Goal: Task Accomplishment & Management: Manage account settings

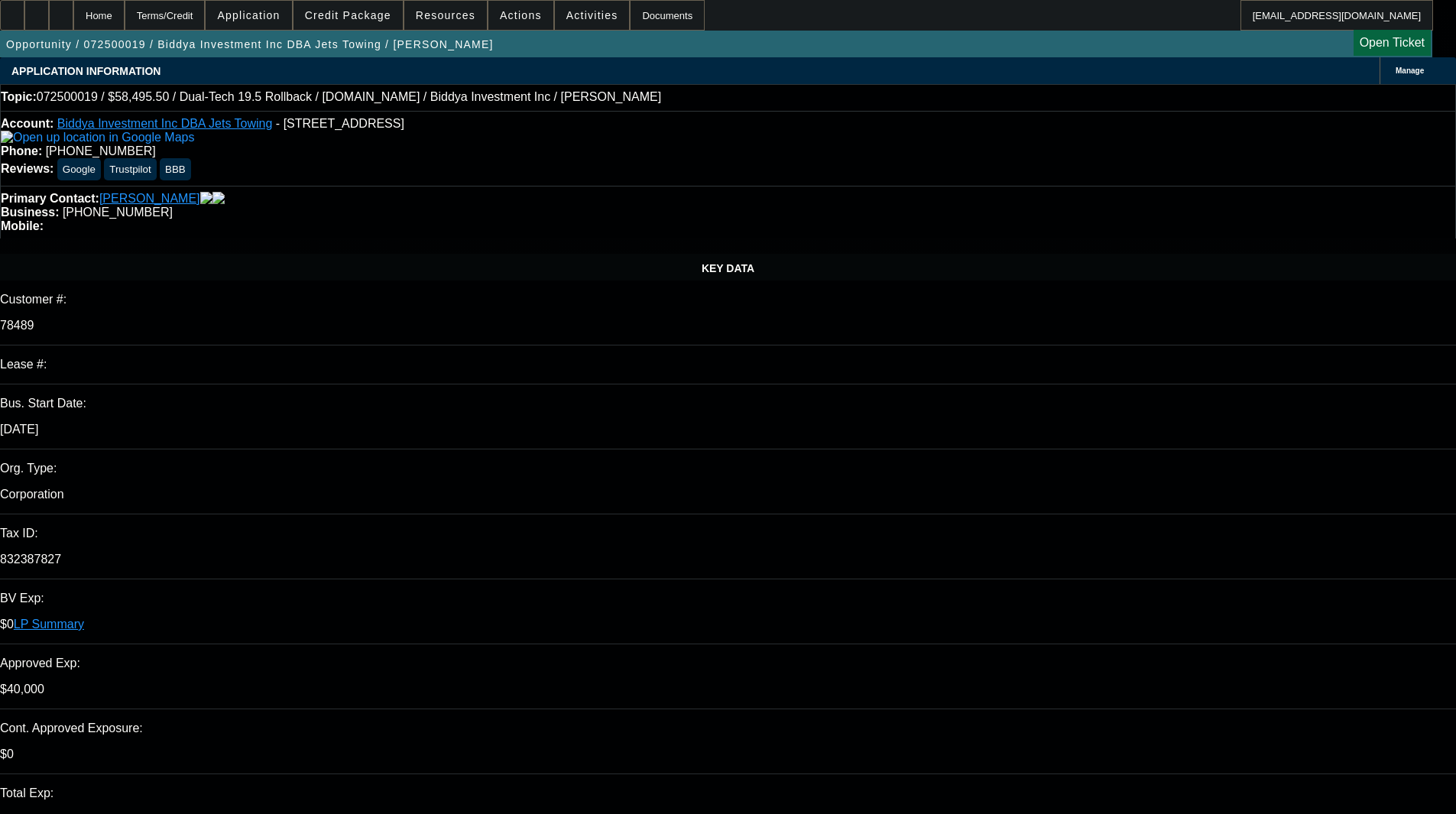
select select "0.1"
select select "0"
select select "6"
select select "0.1"
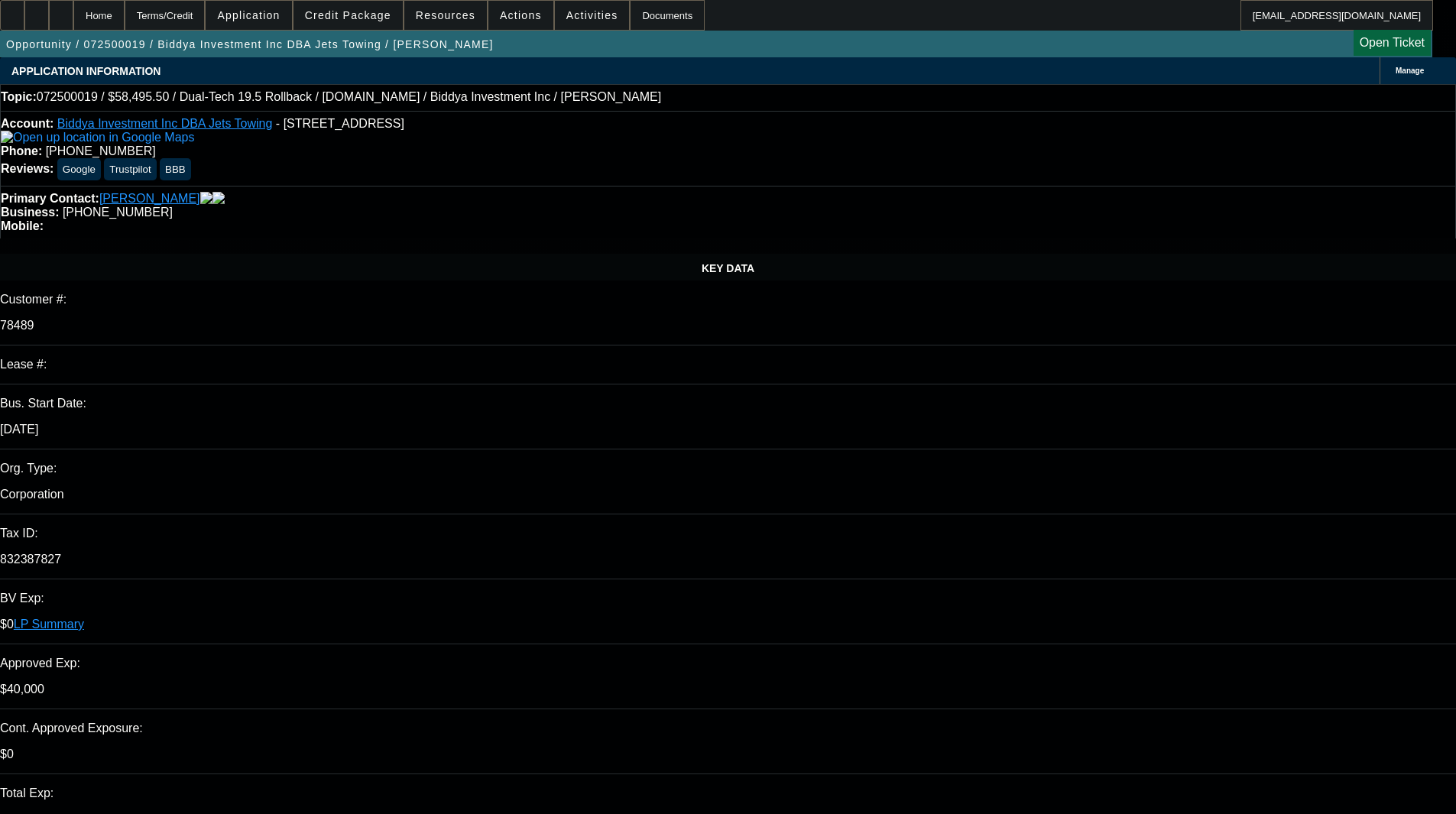
select select "0"
select select "6"
select select "0"
select select "2"
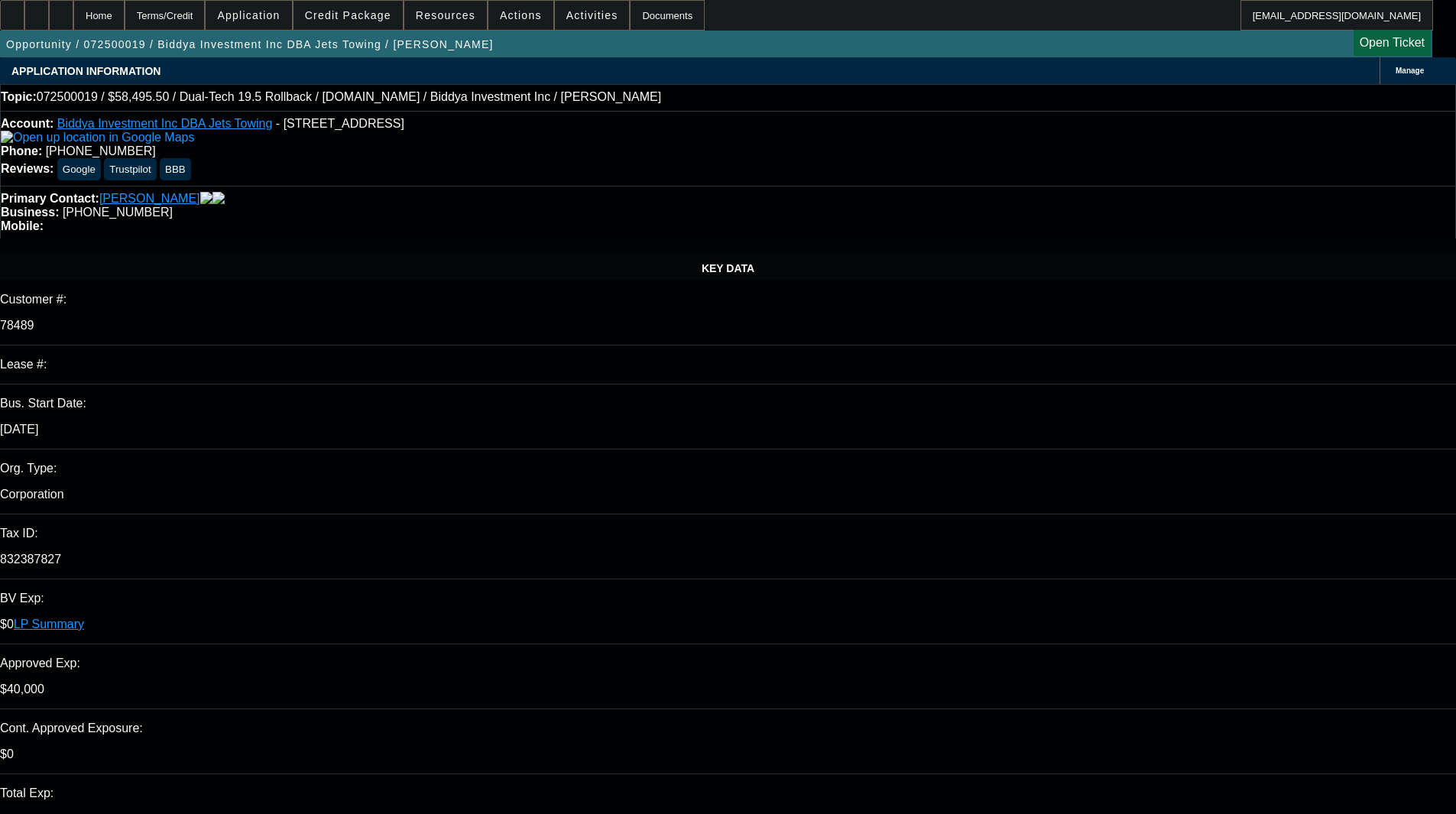
select select "0"
select select "6"
select select "0"
select select "2"
select select "0"
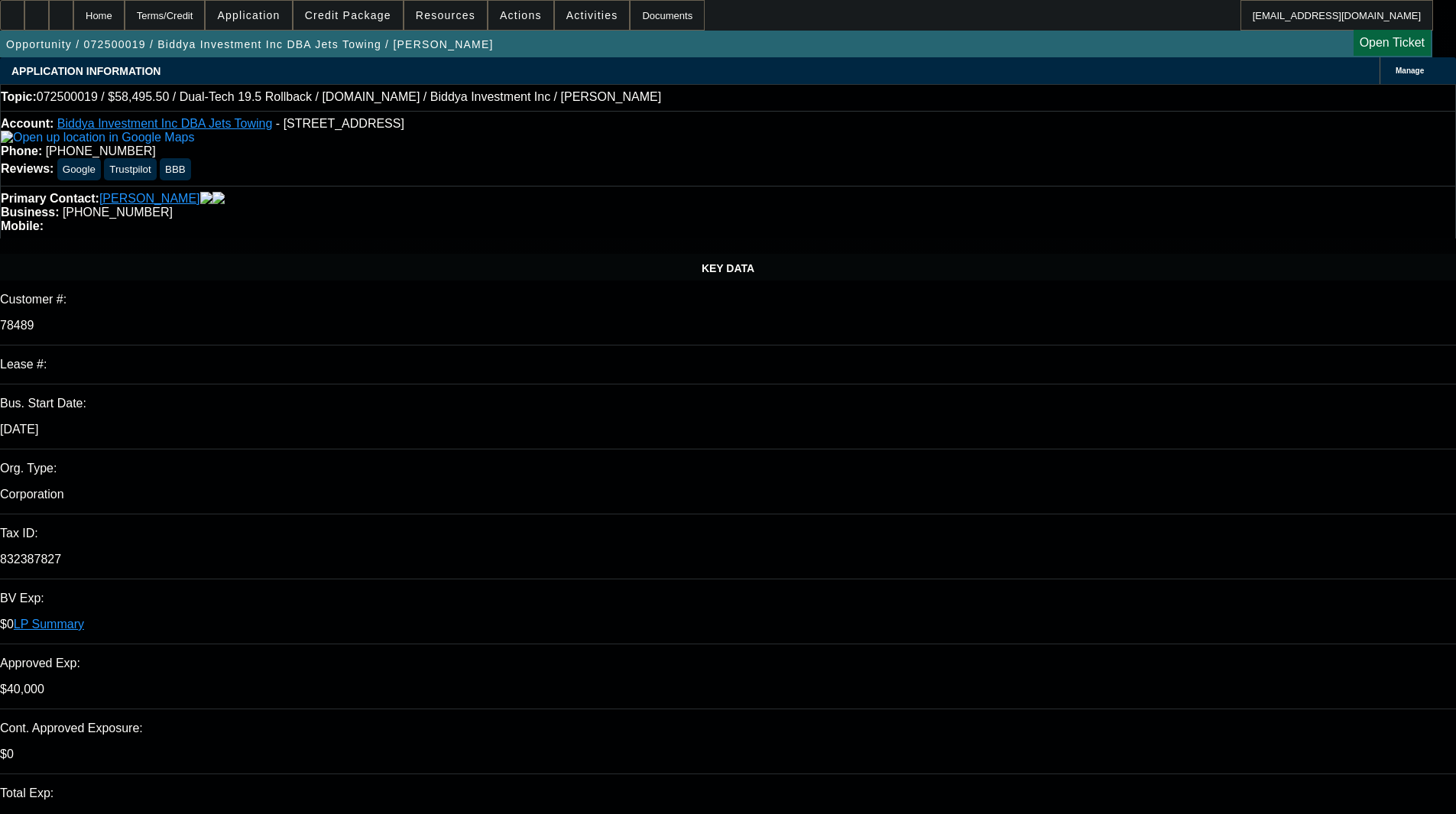
select select "6"
select select "1"
select select "2"
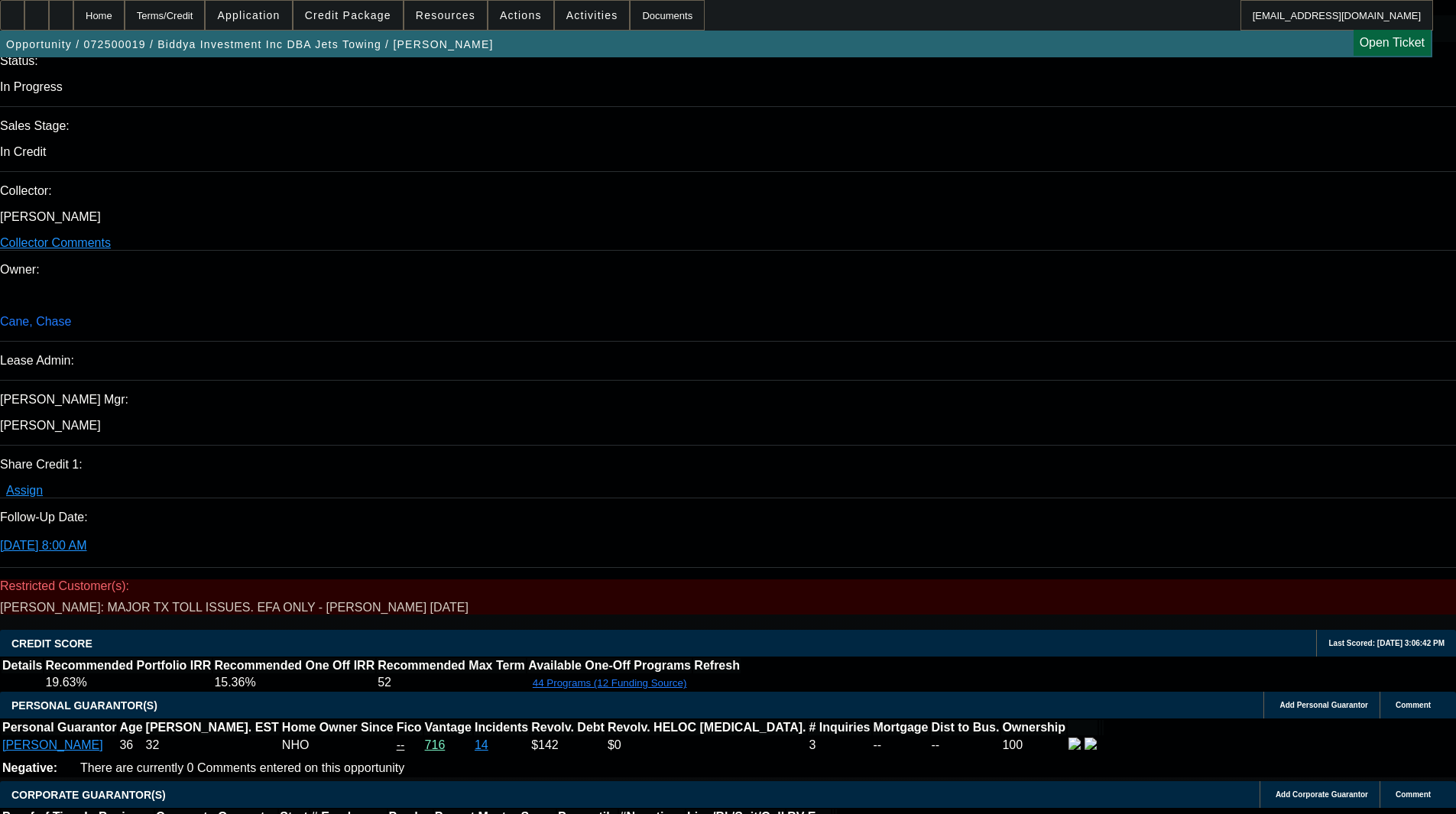
scroll to position [1594, 0]
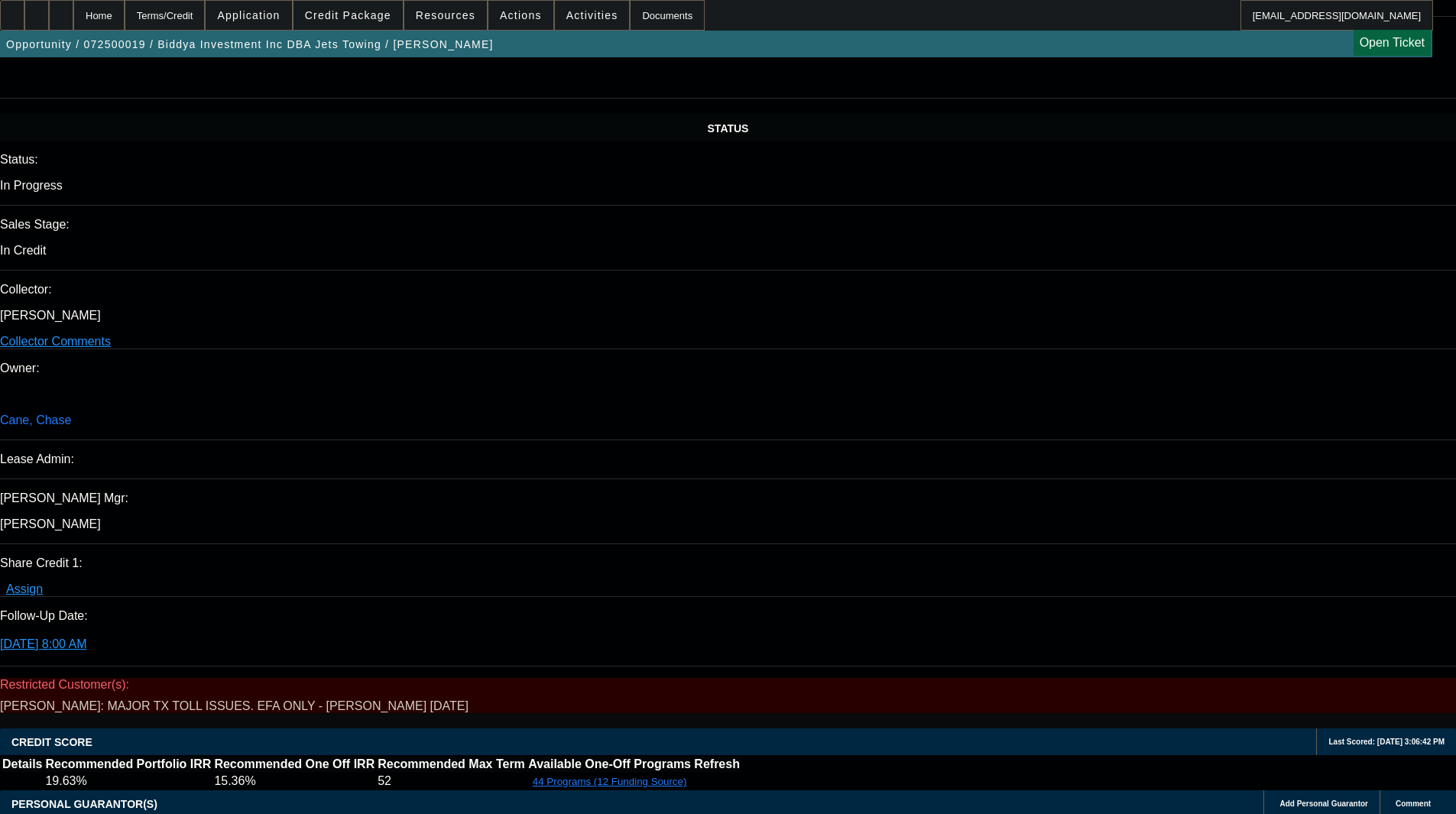
click at [353, 7] on span at bounding box center [348, 16] width 109 height 37
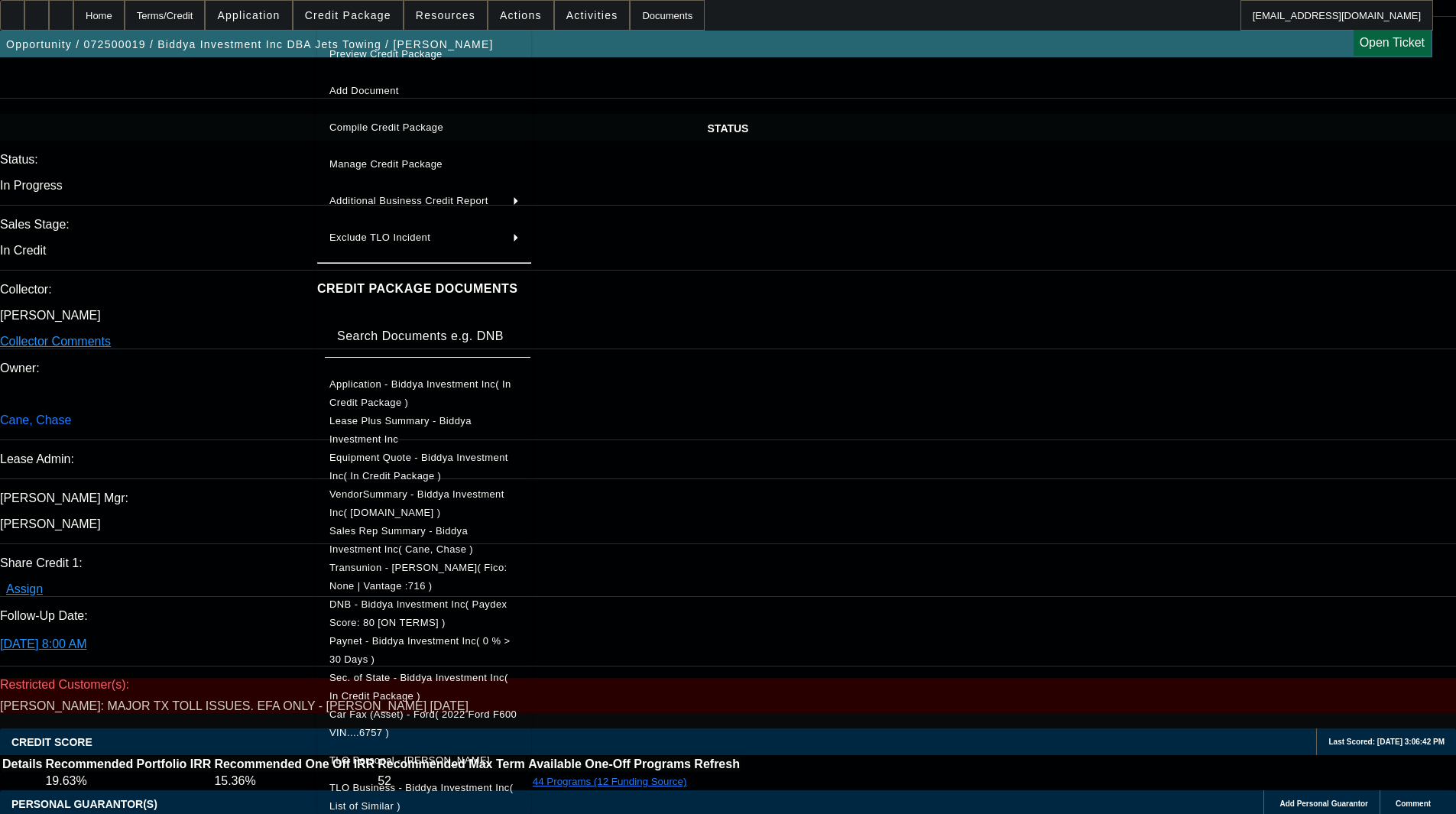
click at [395, 381] on span "Application - Biddya Investment Inc( In Credit Package )" at bounding box center [424, 394] width 190 height 37
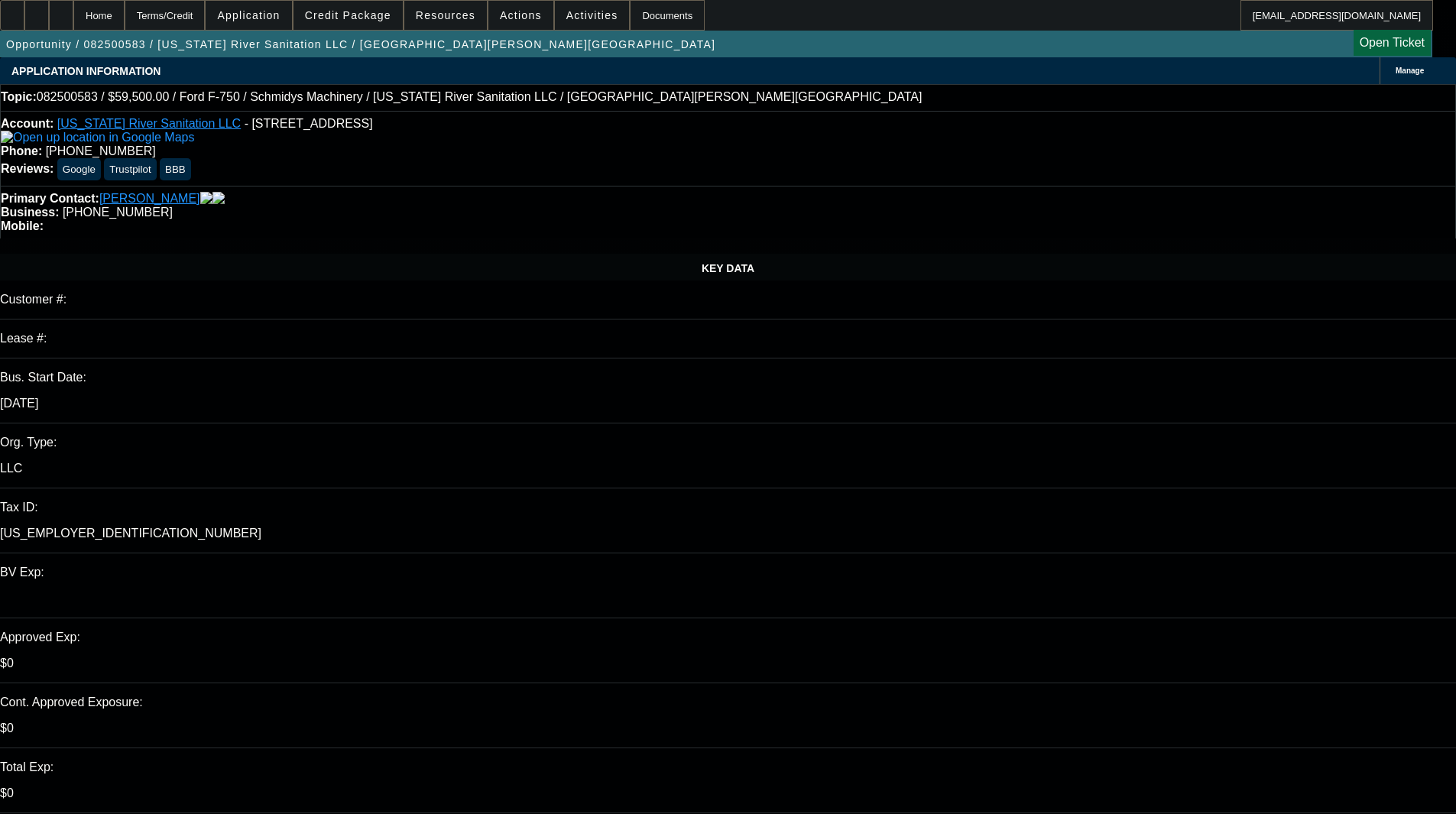
select select "0"
select select "6"
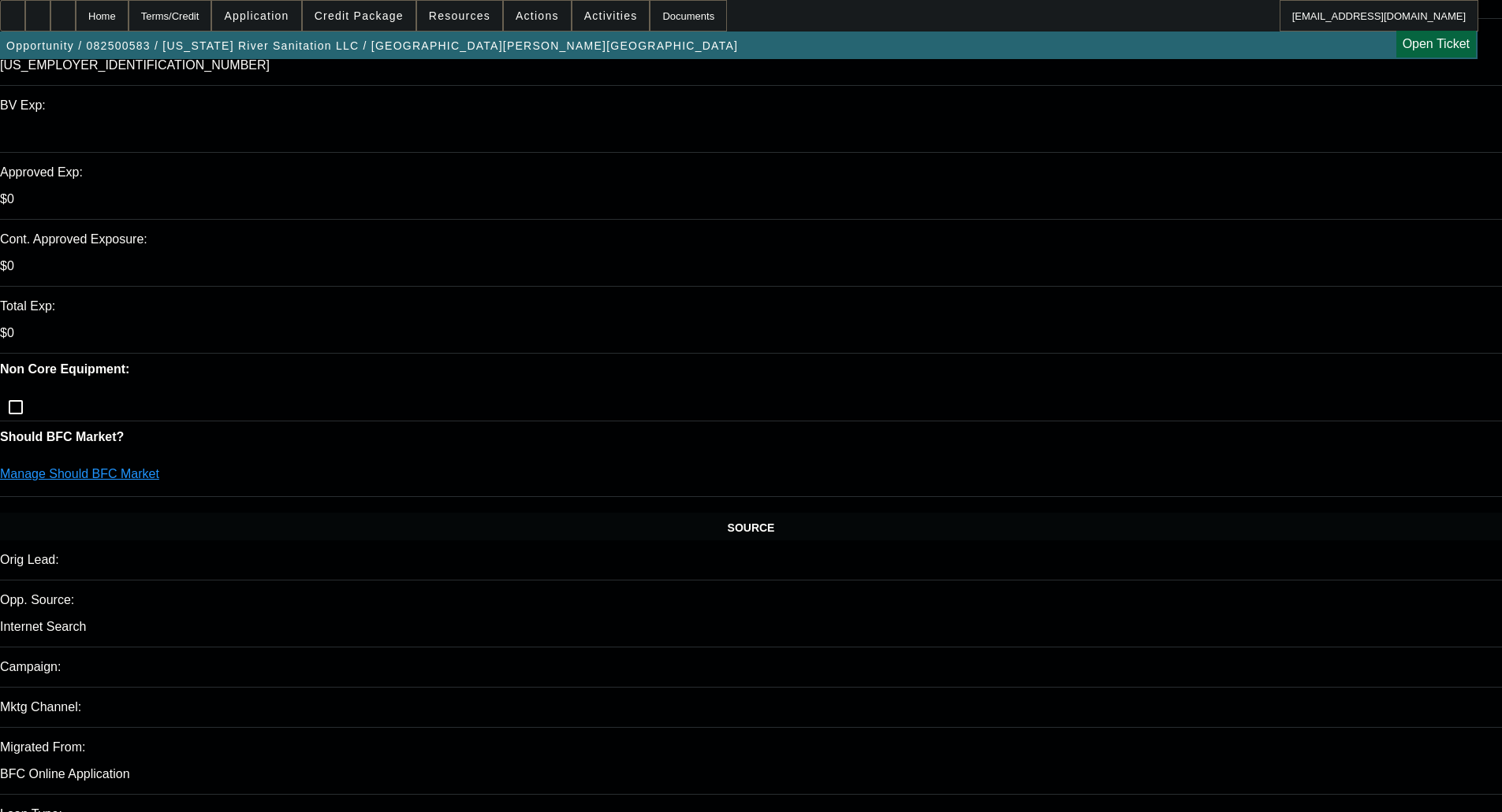
scroll to position [946, 0]
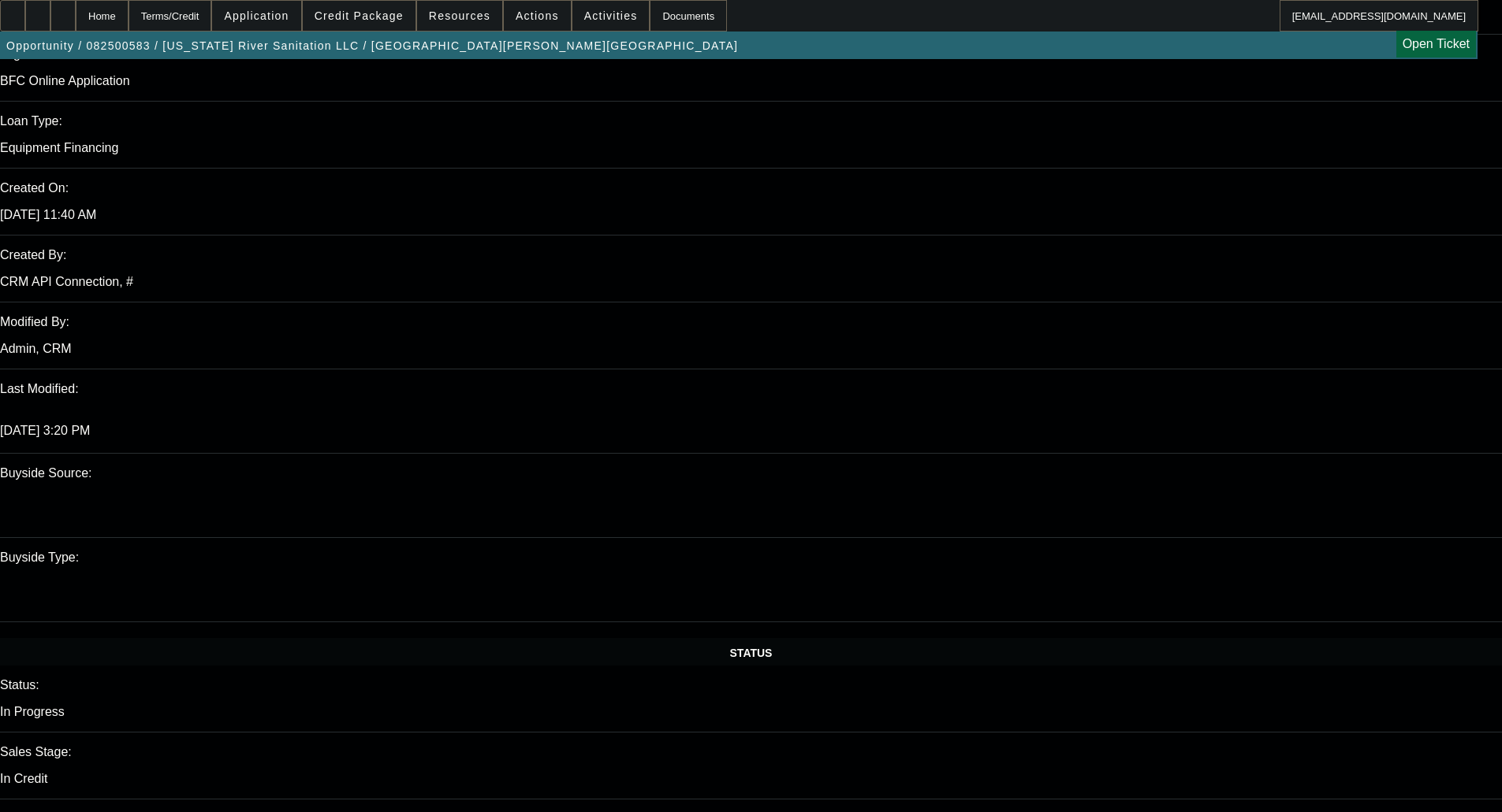
scroll to position [1182, 0]
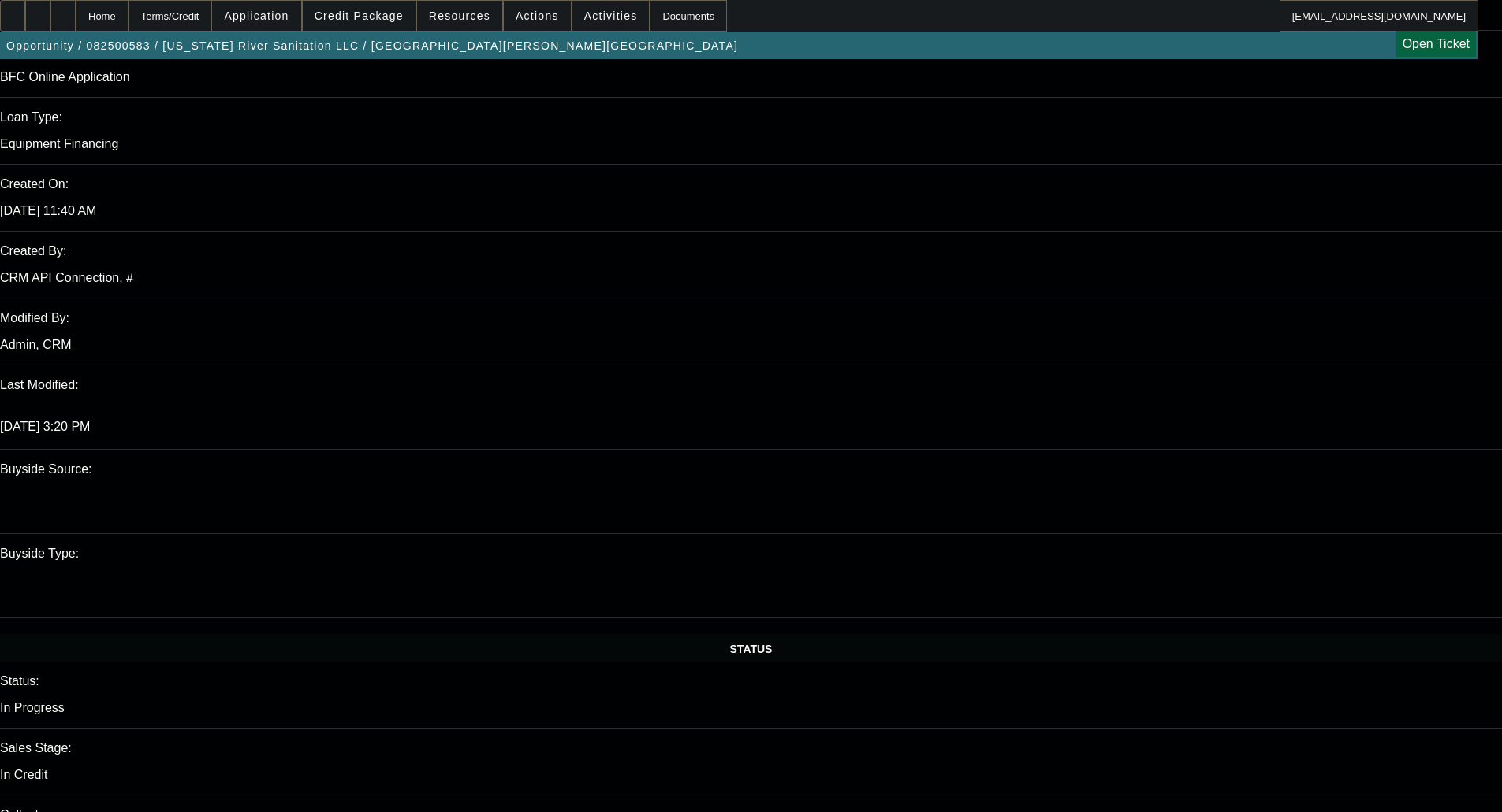
click at [393, 1] on span at bounding box center [359, 16] width 113 height 38
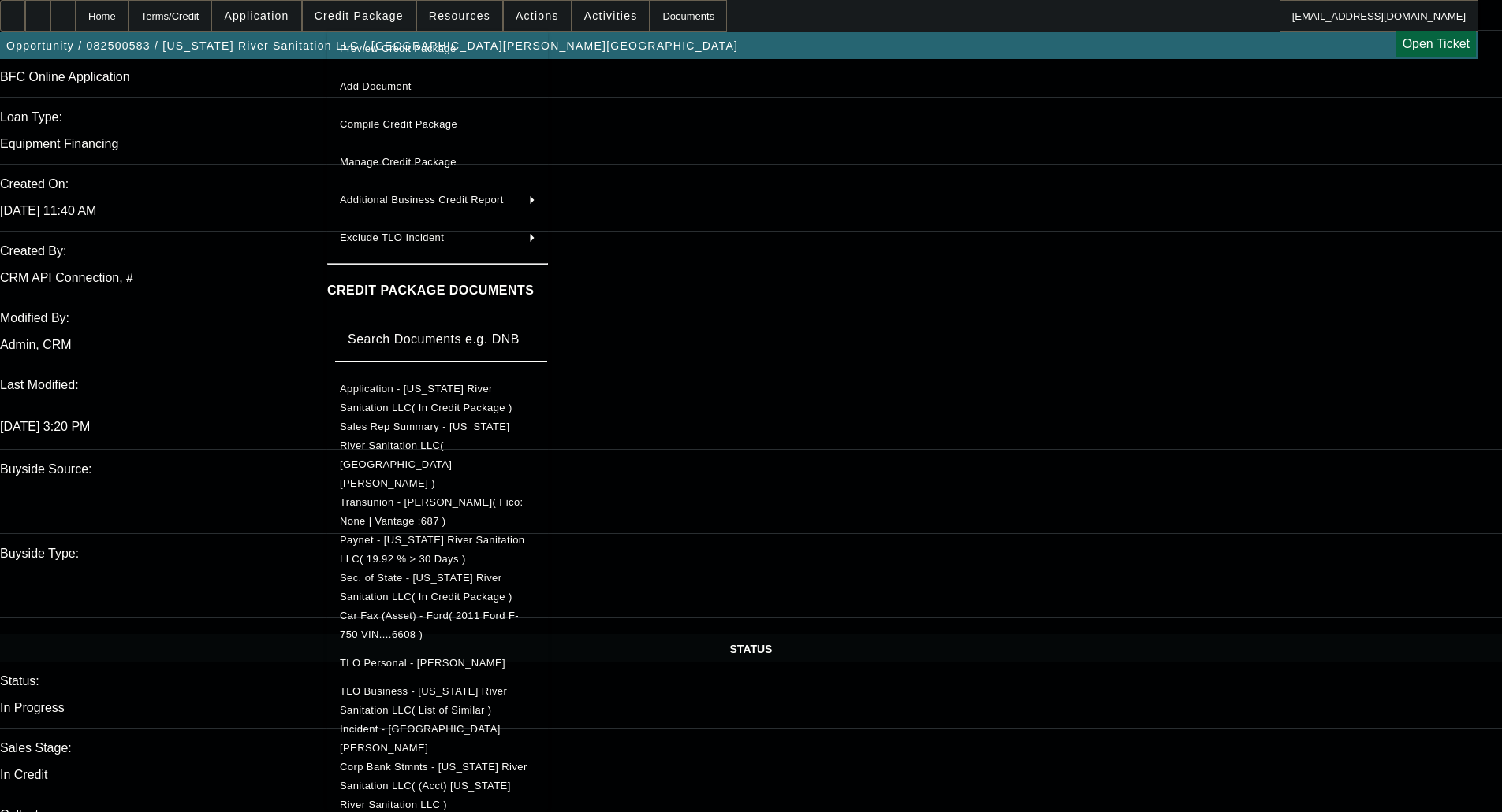
scroll to position [29, 0]
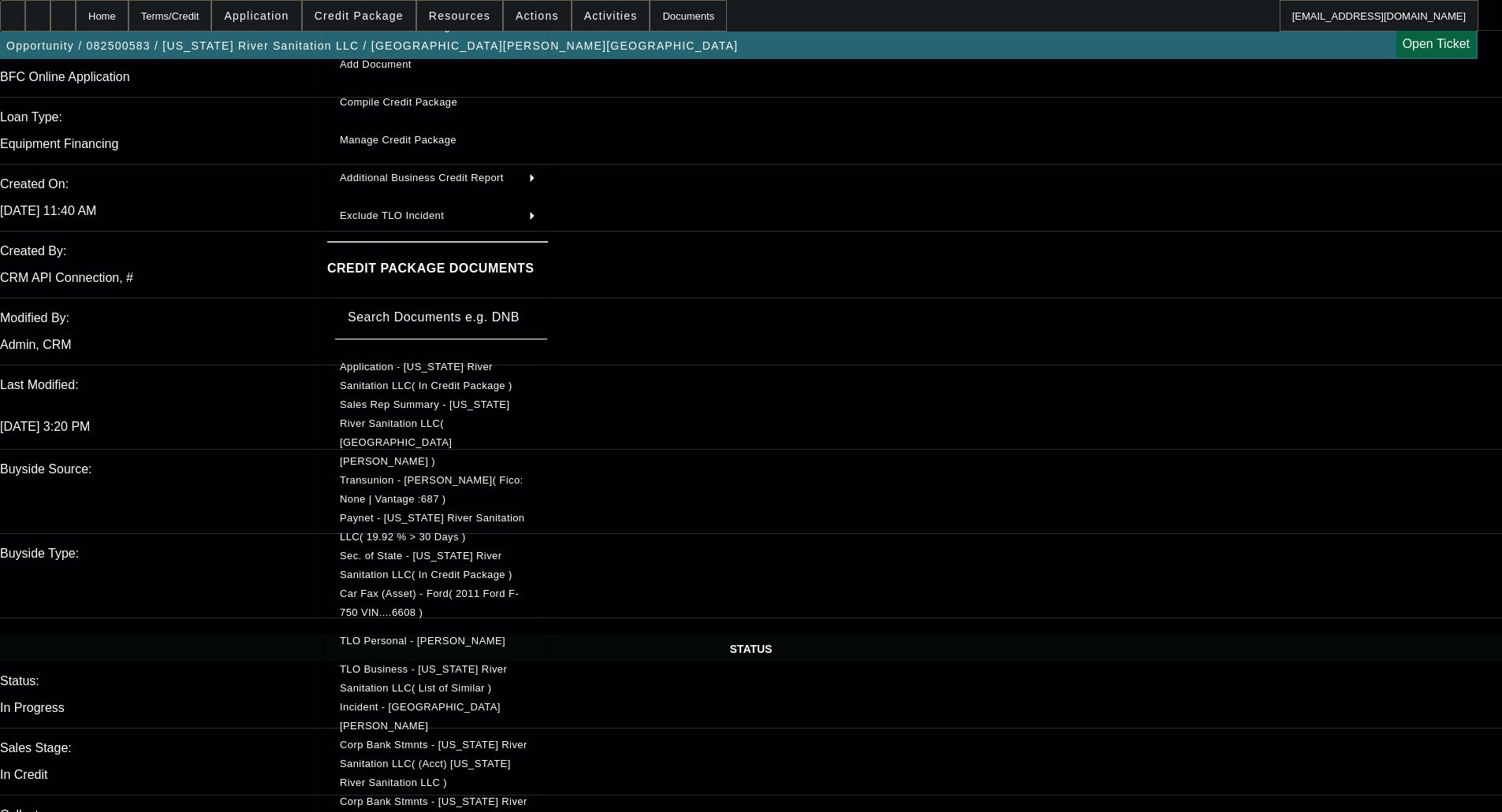
click at [521, 739] on span "Corp Bank Stmnts - Iowa River Sanitation LLC( (Acct) Iowa River Sanitation LLC )" at bounding box center [434, 764] width 188 height 50
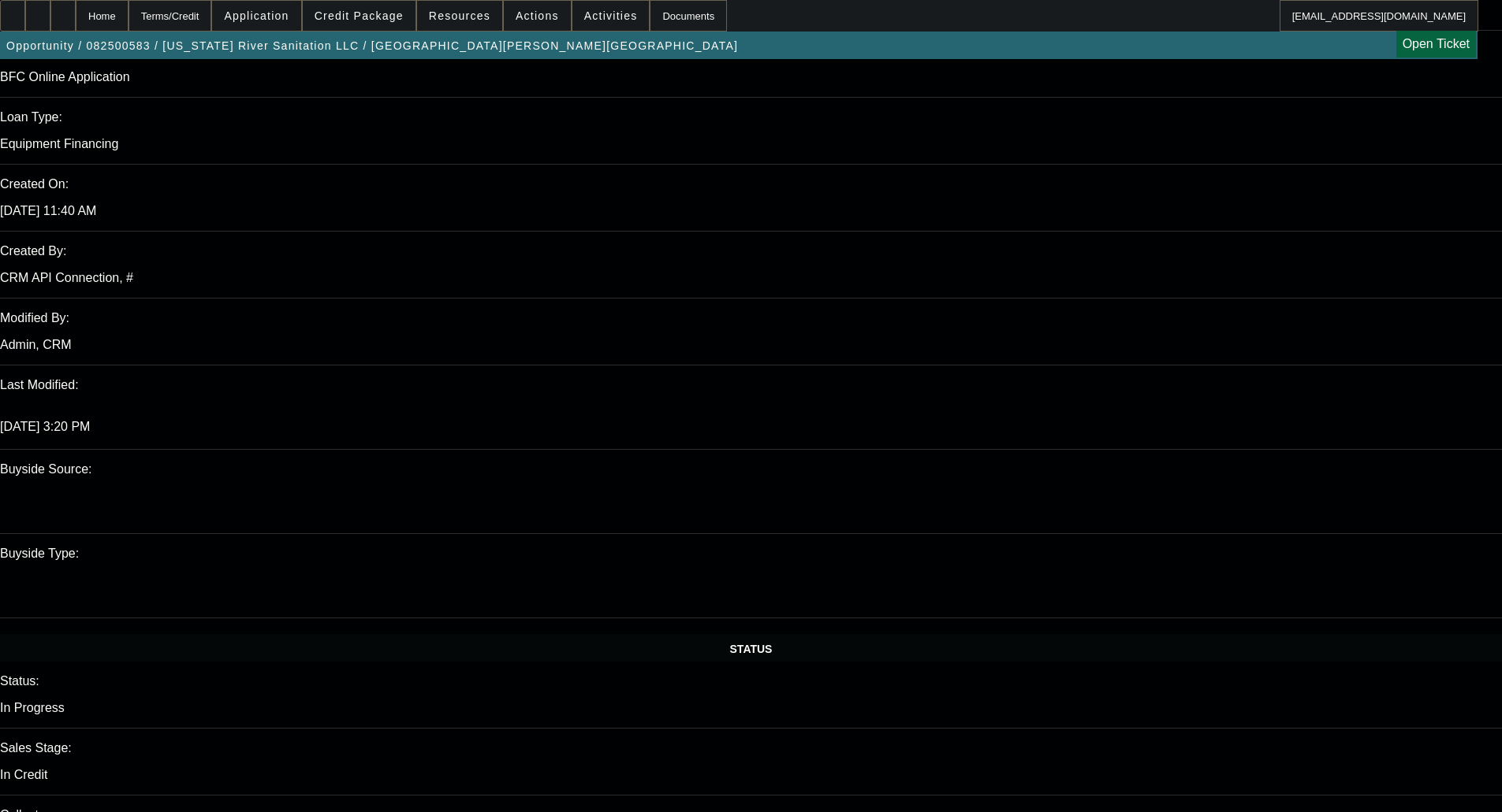
click at [370, 25] on span at bounding box center [359, 16] width 113 height 38
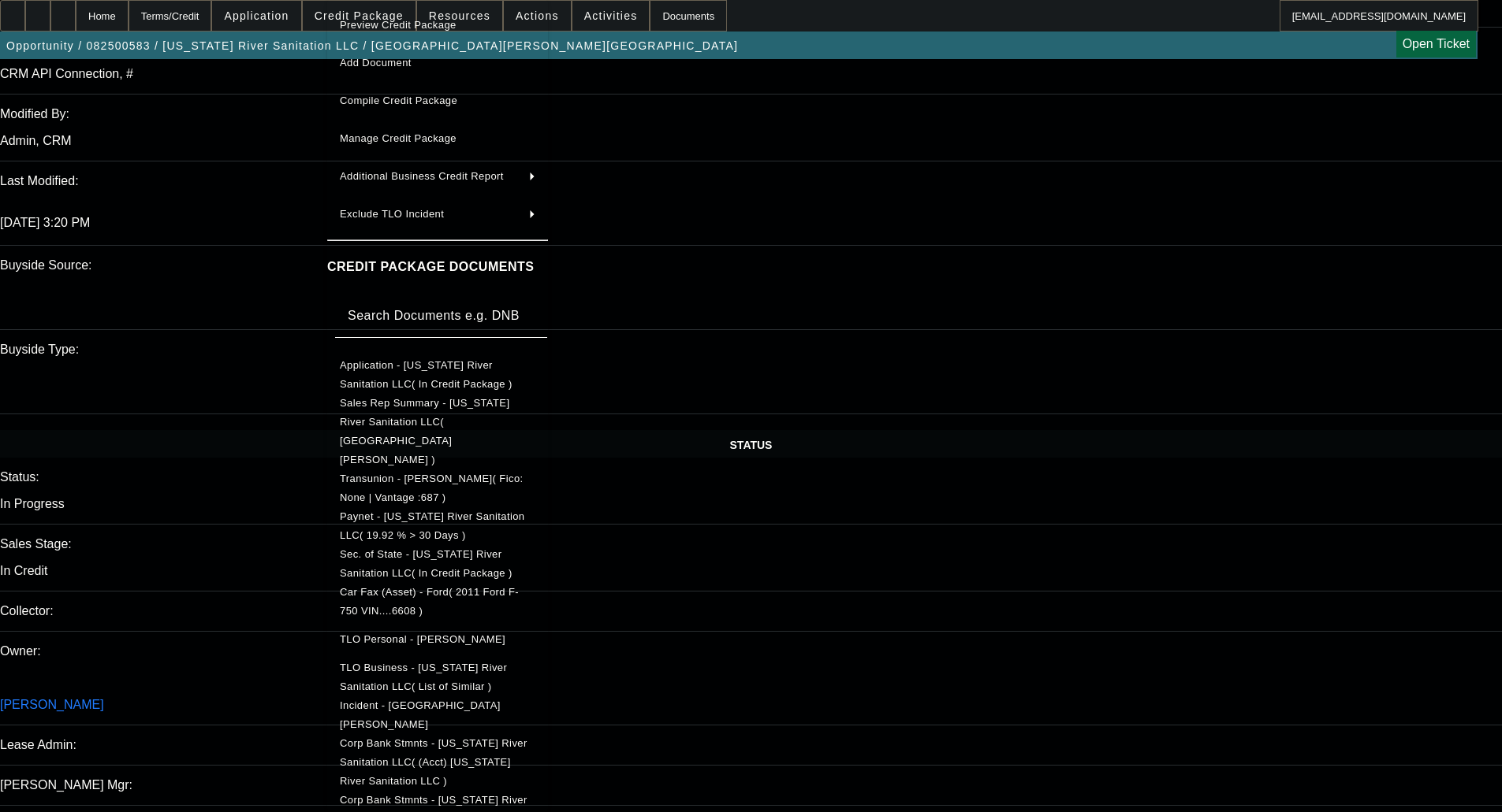
scroll to position [1418, 0]
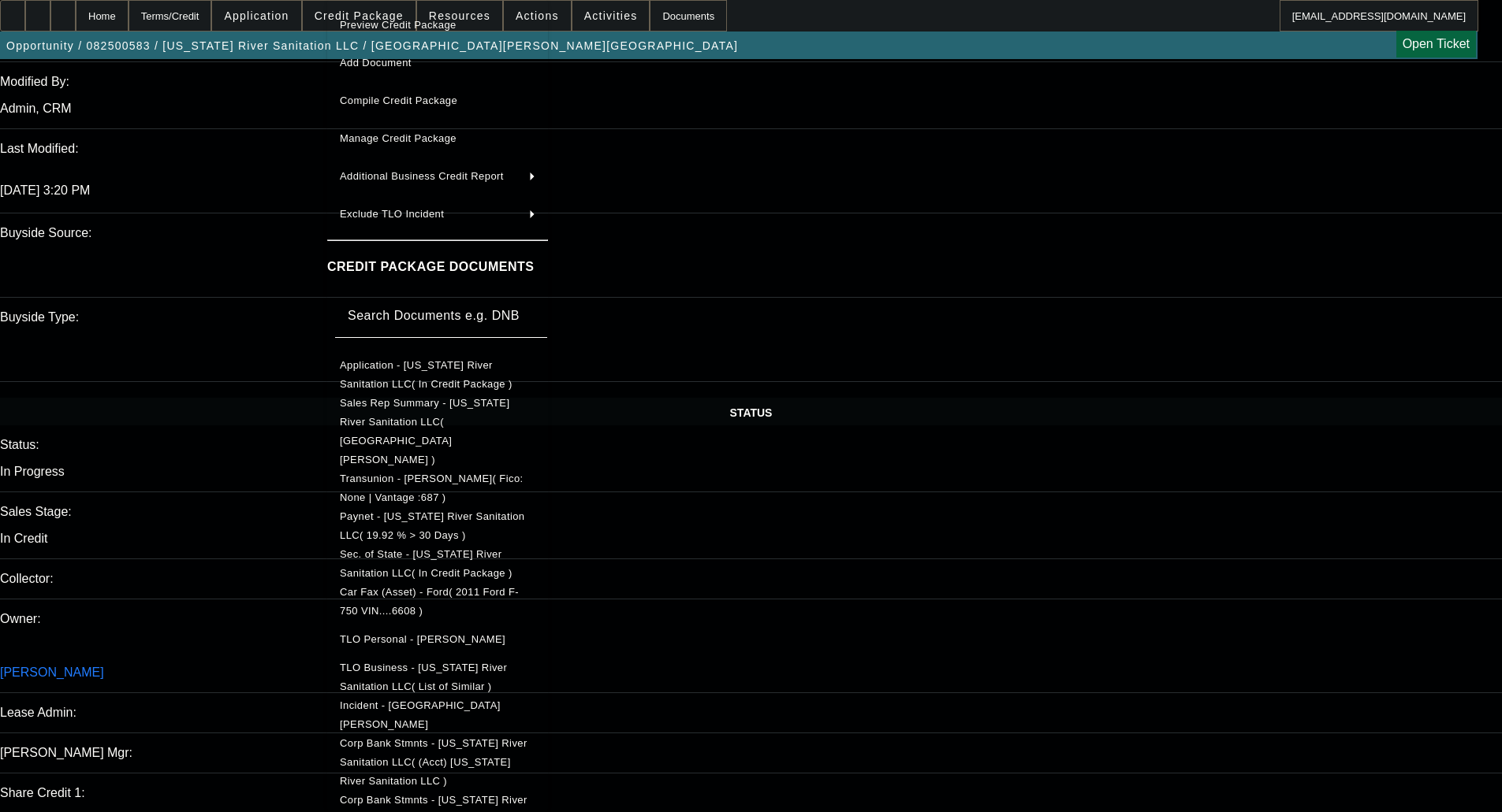
click at [502, 791] on button "Corp Bank Stmnts - Iowa River Sanitation LLC( (Acct) Iowa River Sanitation LLC )" at bounding box center [437, 819] width 220 height 56
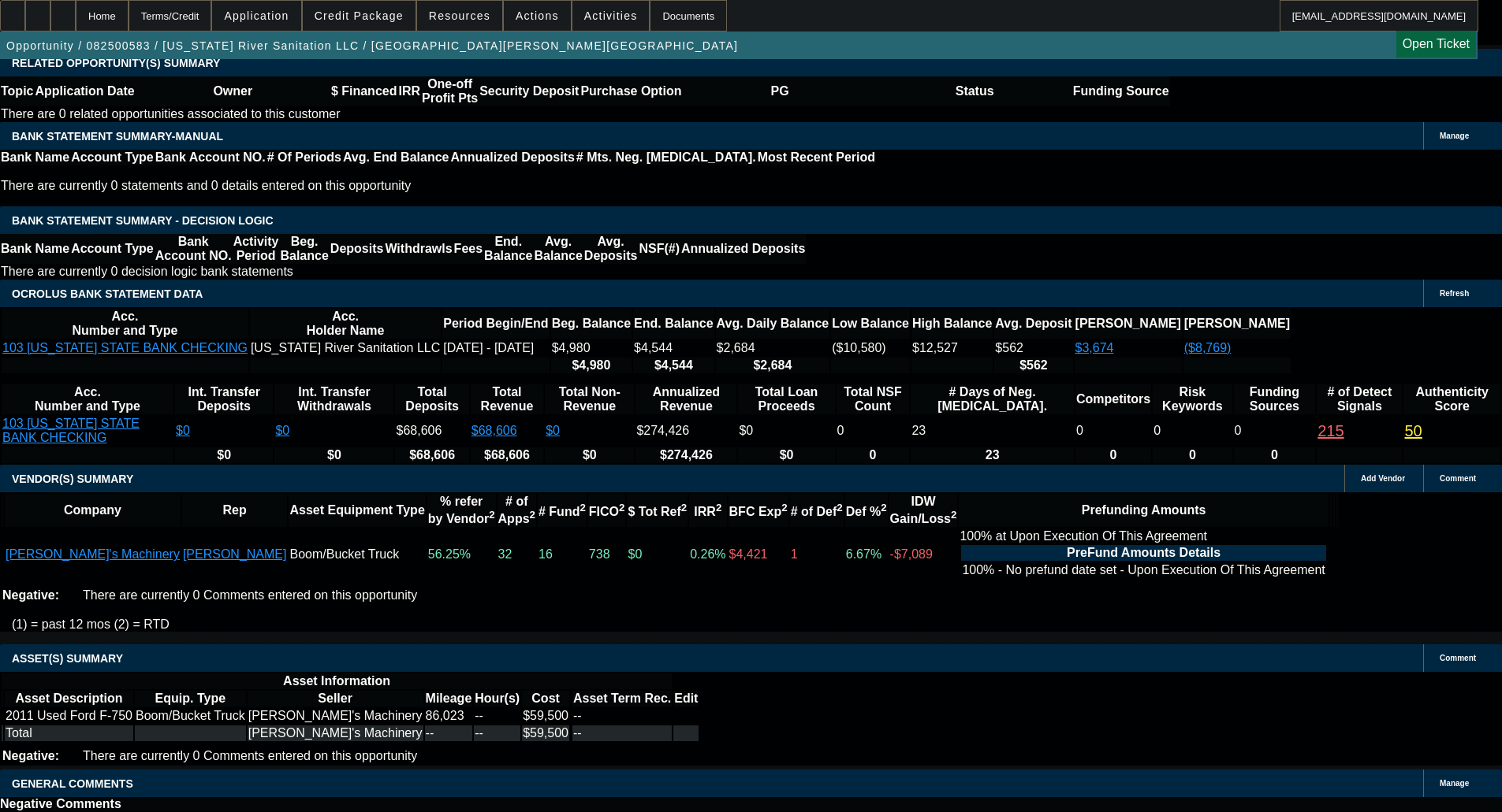
scroll to position [2823, 0]
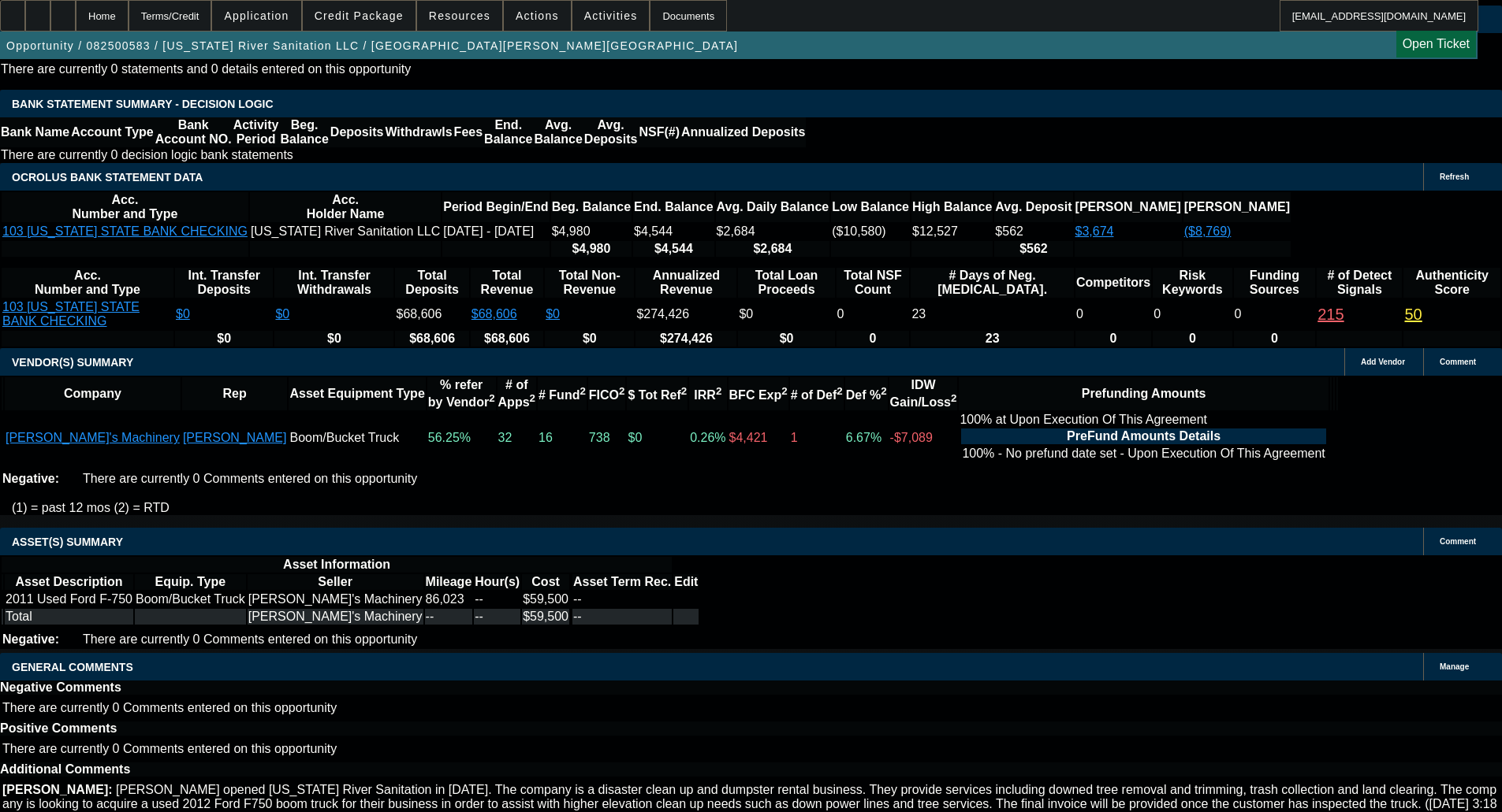
select select "6"
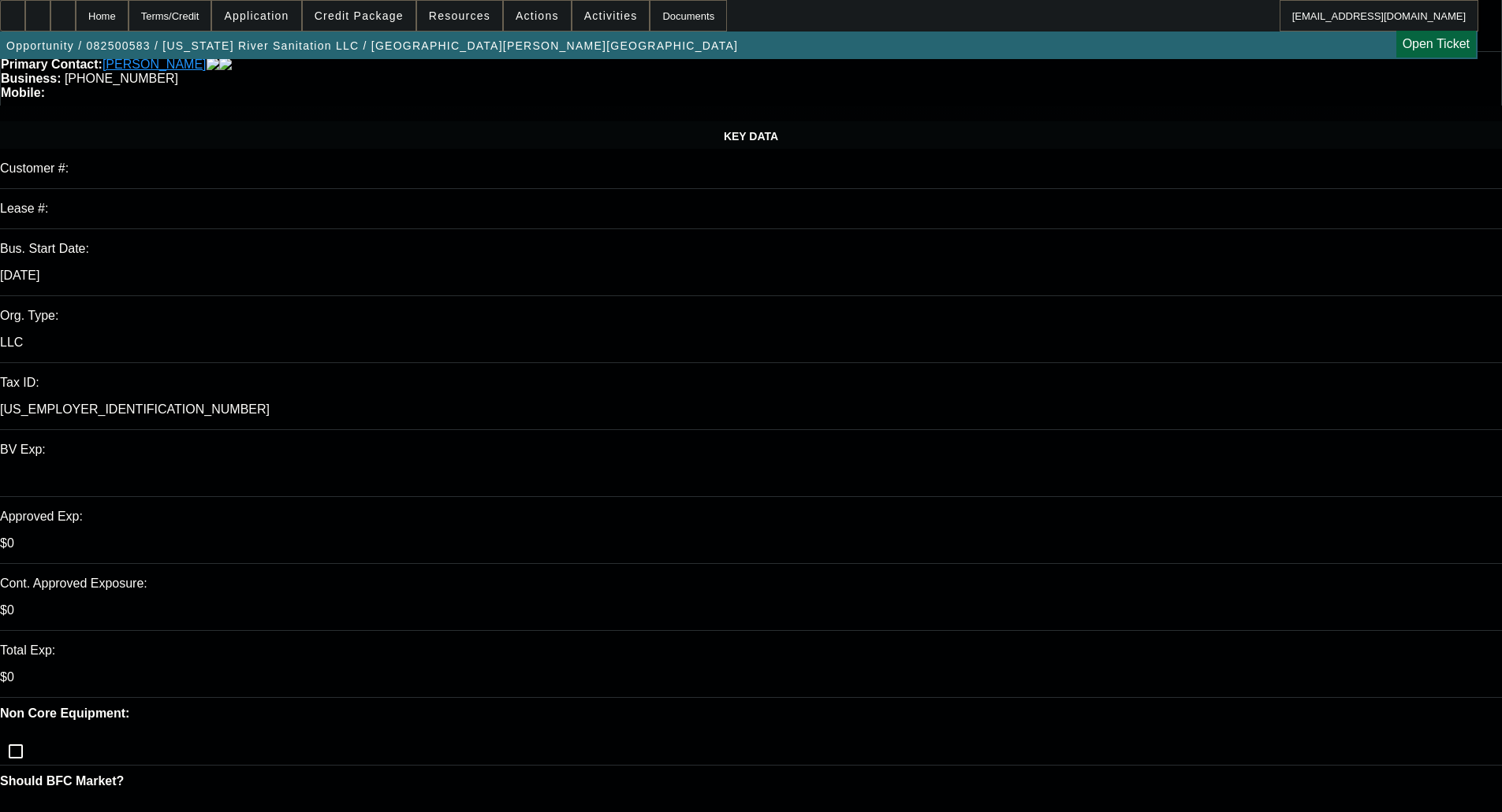
scroll to position [472, 0]
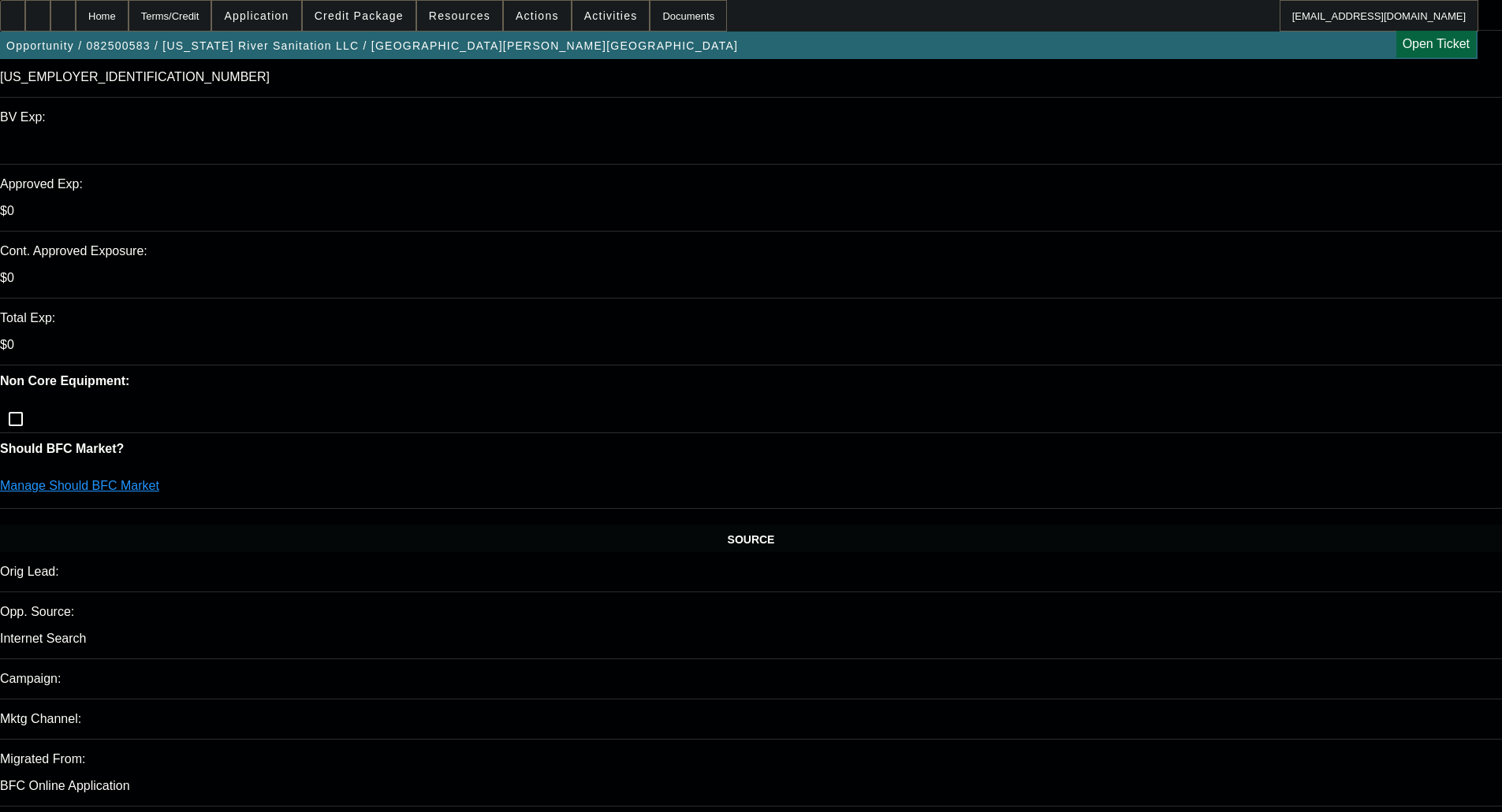
type textarea "With the Paynet, this isn't a deal for FP. The only funding source option would…"
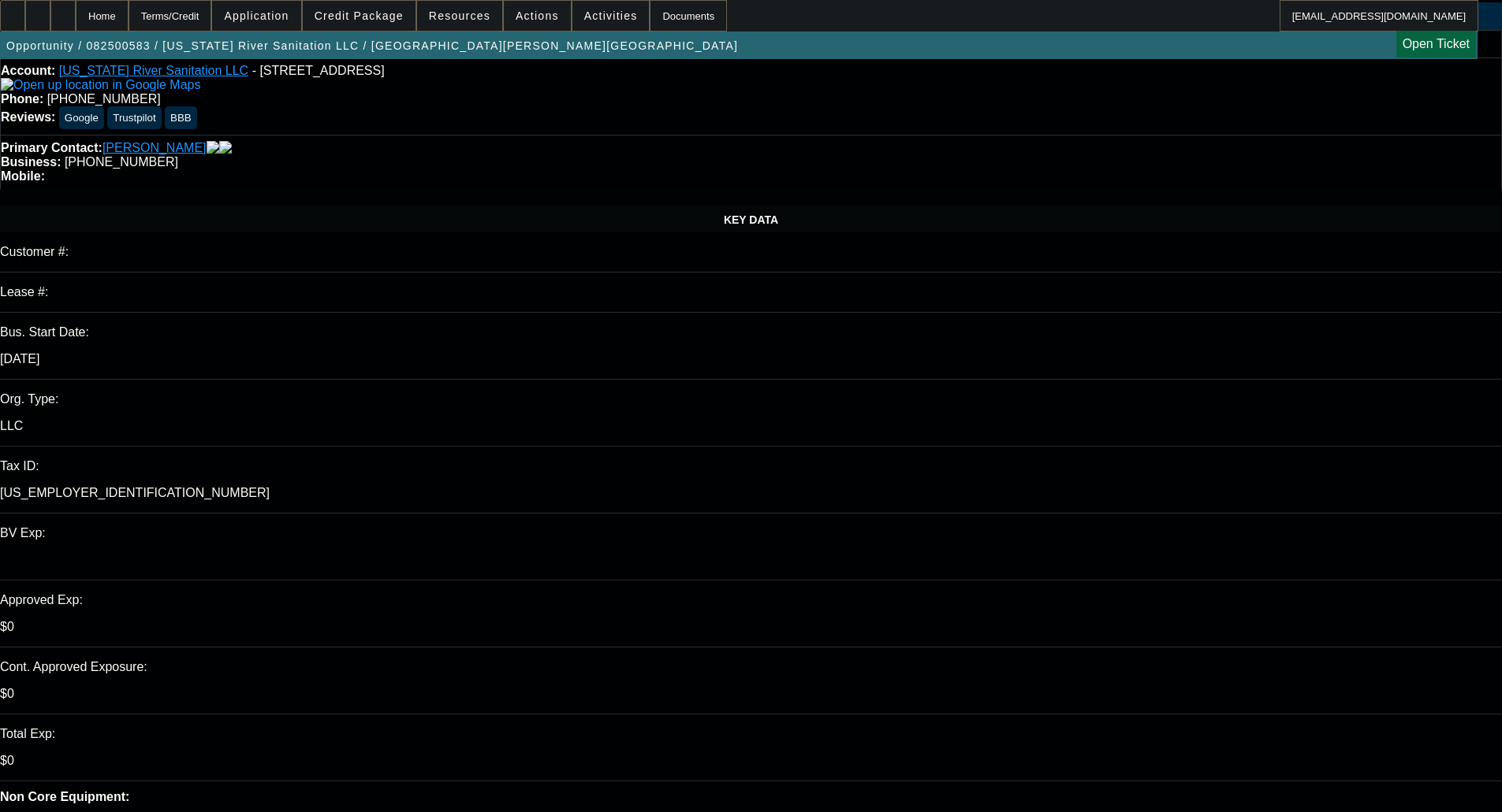
scroll to position [0, 0]
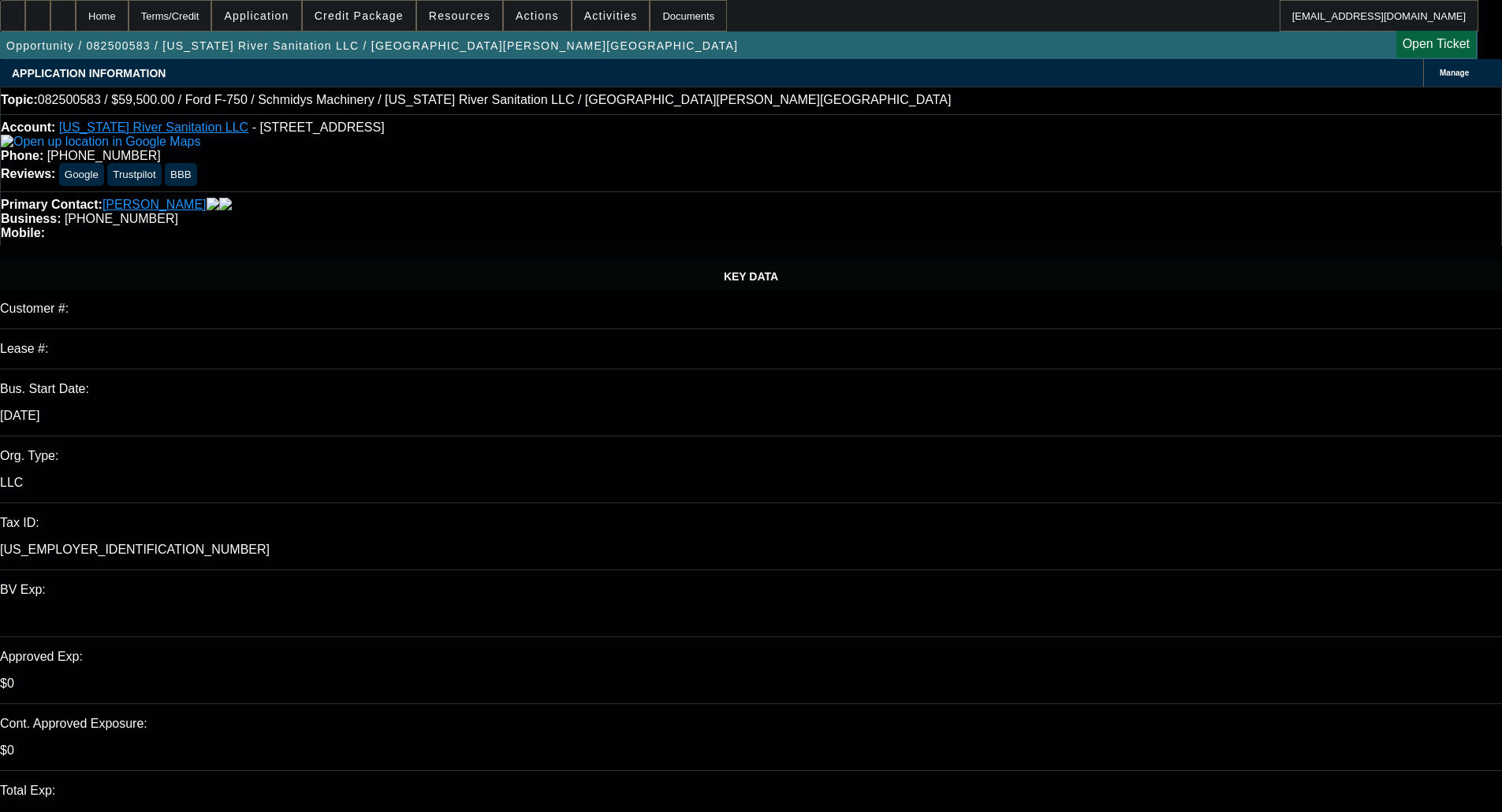
drag, startPoint x: 1276, startPoint y: 236, endPoint x: 1216, endPoint y: 222, distance: 61.6
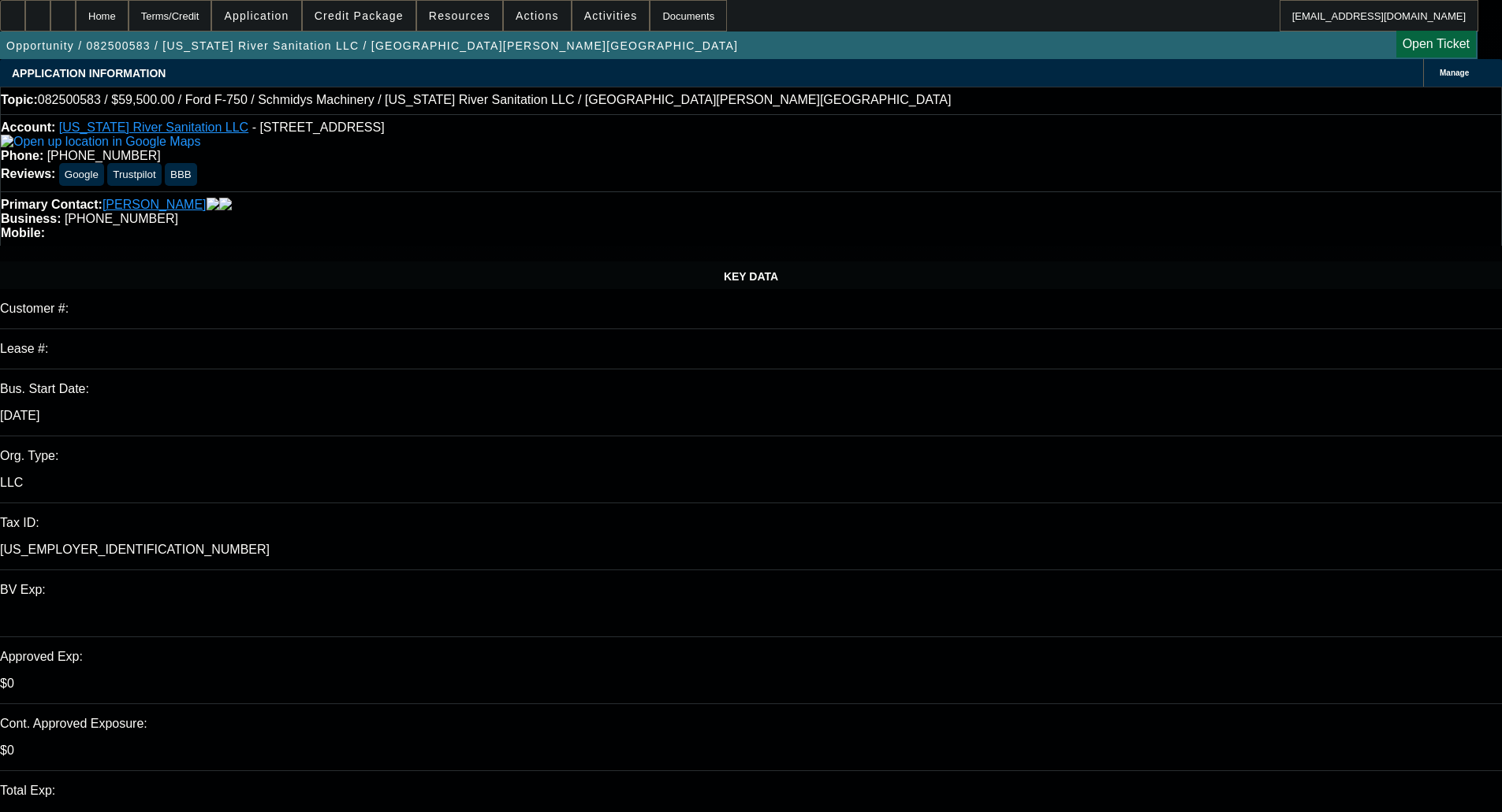
checkbox input "true"
drag, startPoint x: 1453, startPoint y: 249, endPoint x: 1212, endPoint y: 215, distance: 243.4
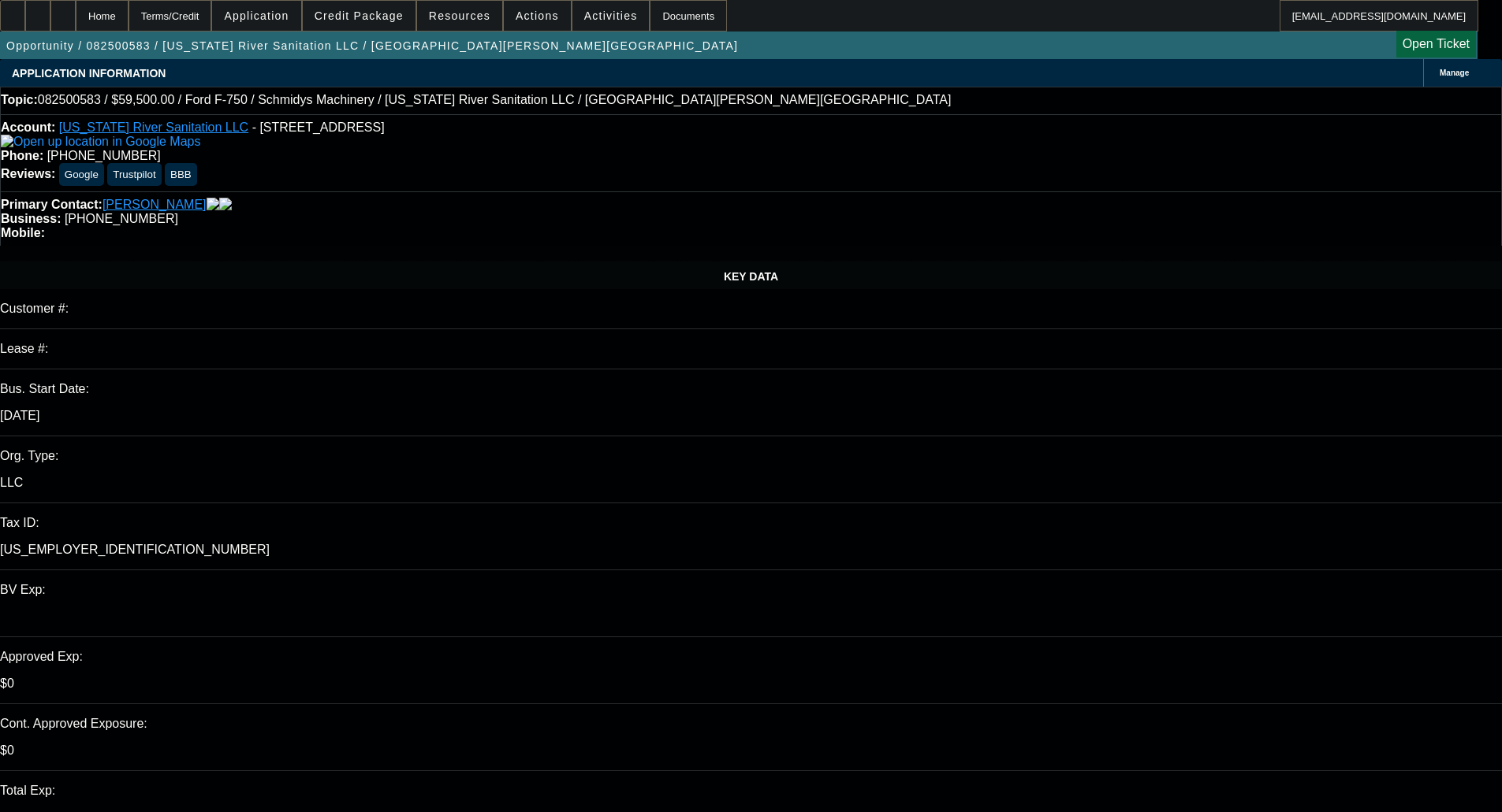
drag, startPoint x: 1311, startPoint y: 253, endPoint x: 1164, endPoint y: 241, distance: 147.5
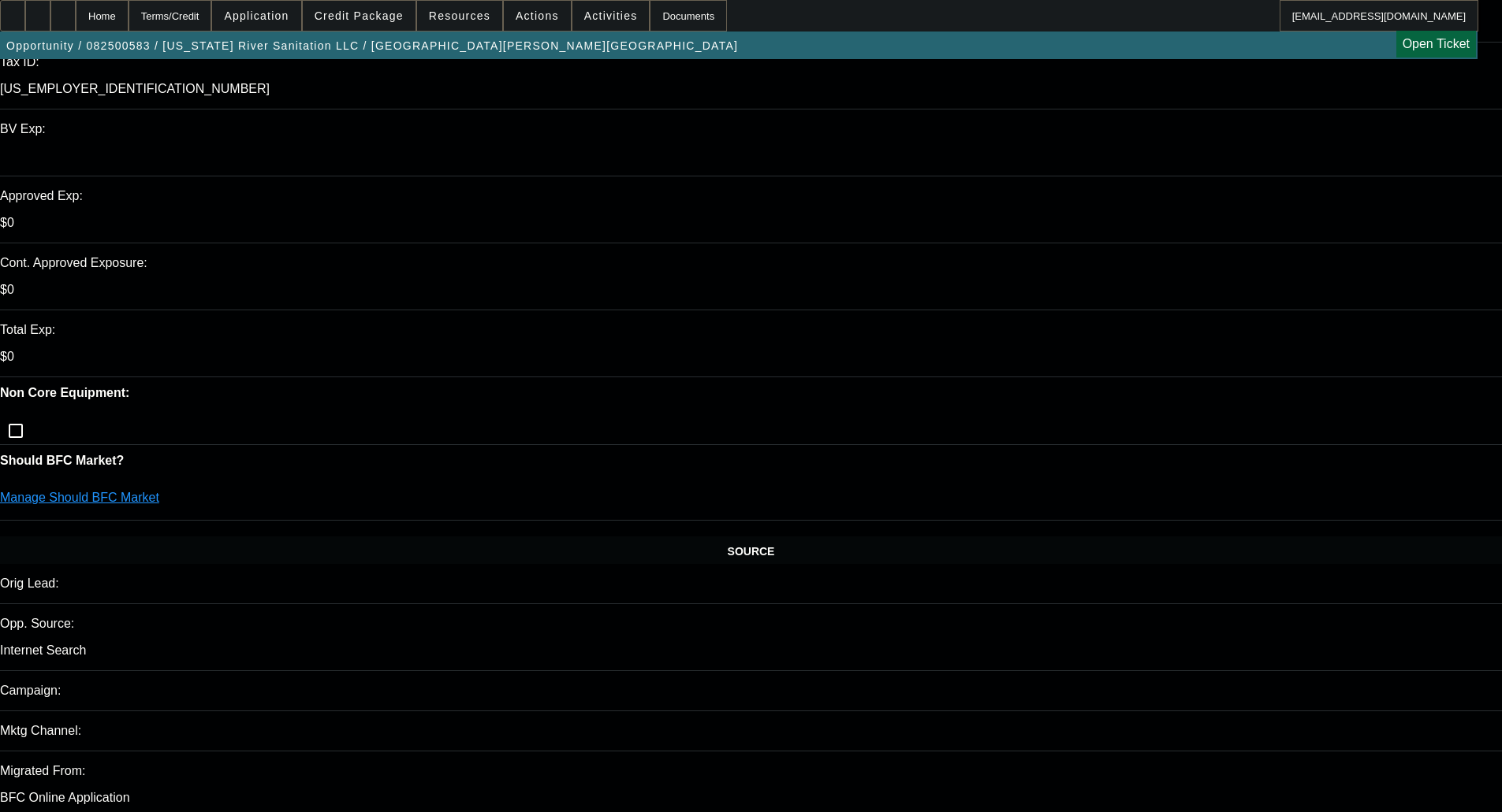
scroll to position [472, 0]
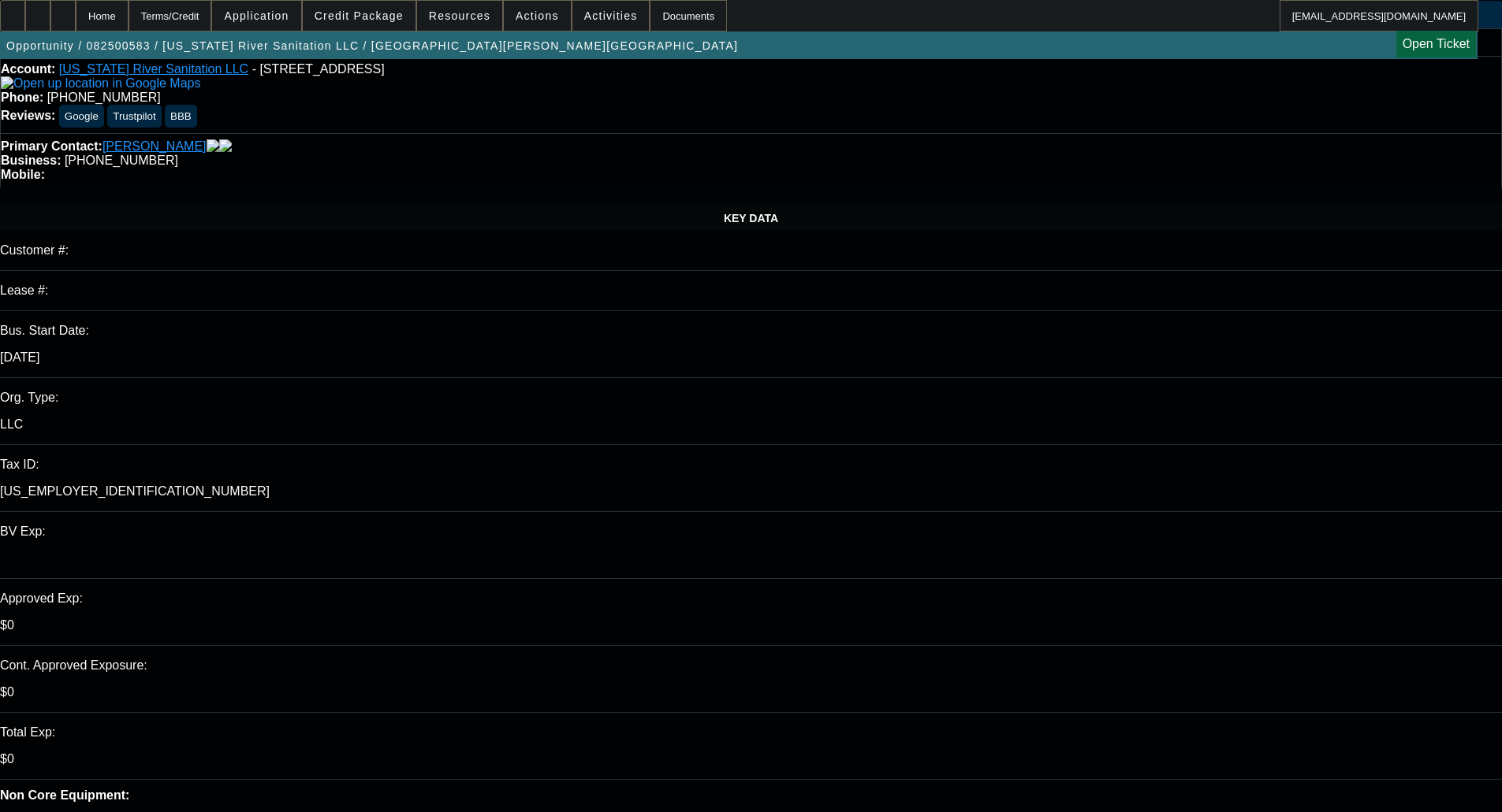
scroll to position [0, 0]
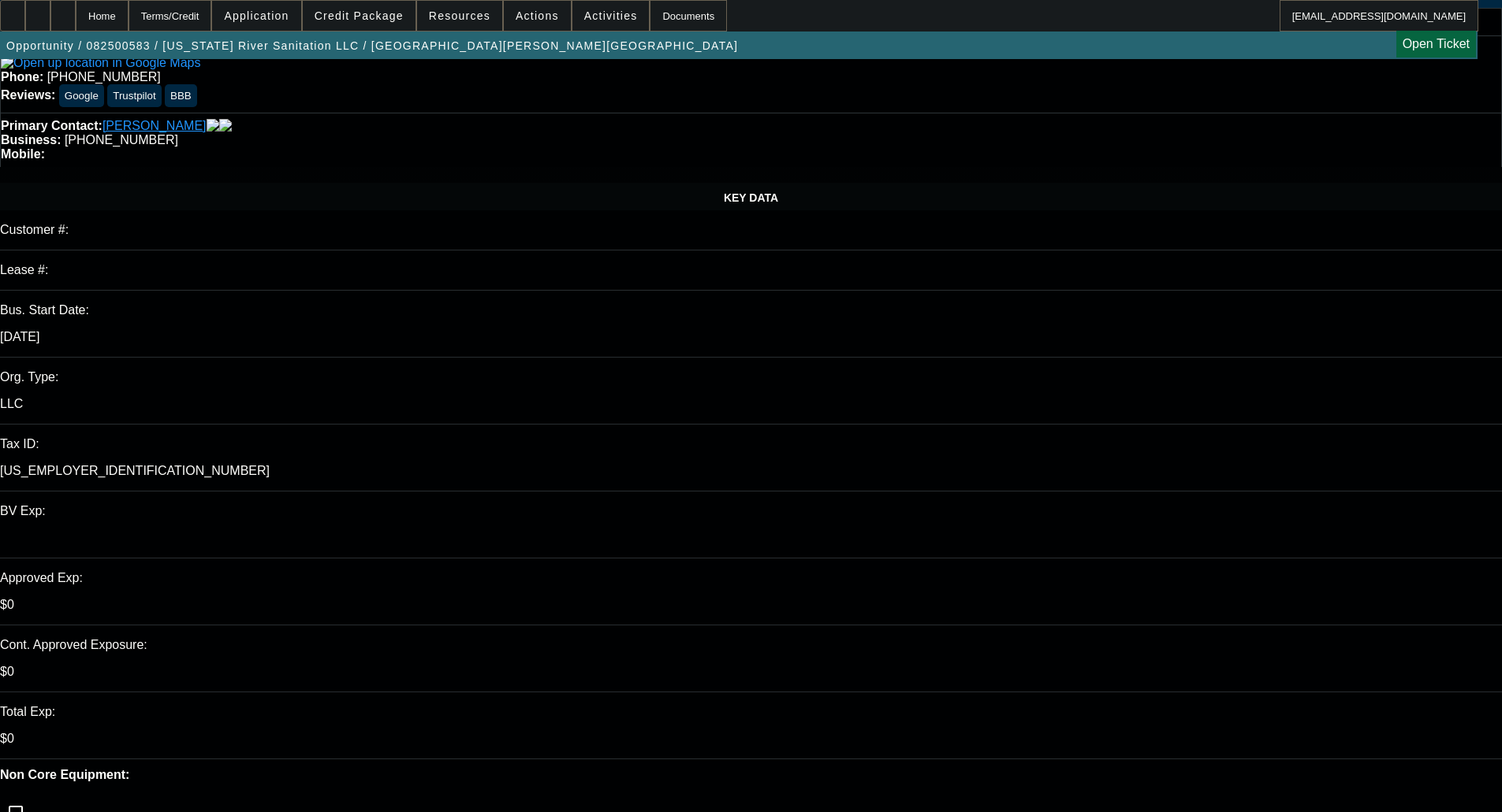
scroll to position [394, 0]
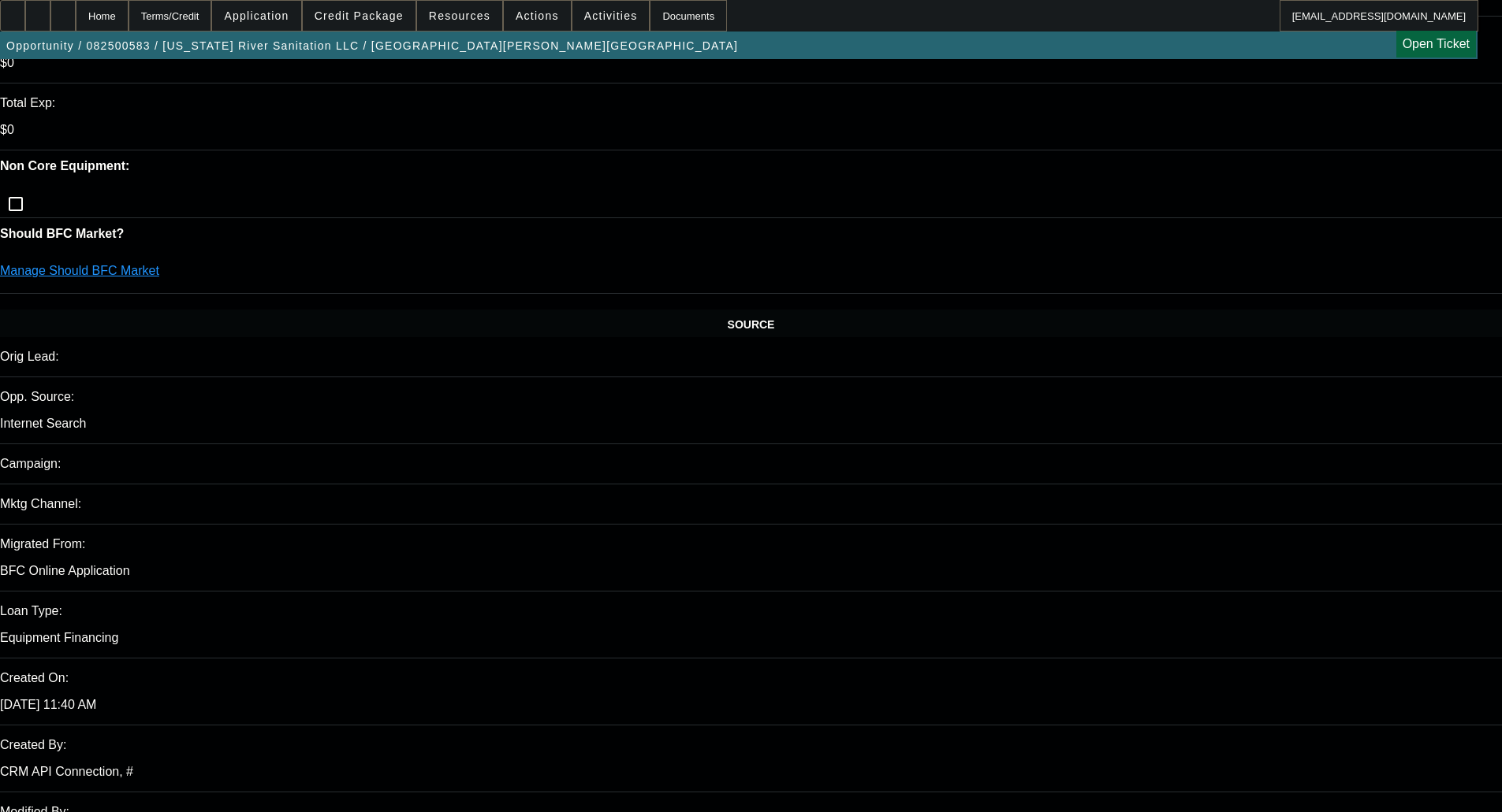
scroll to position [0, 0]
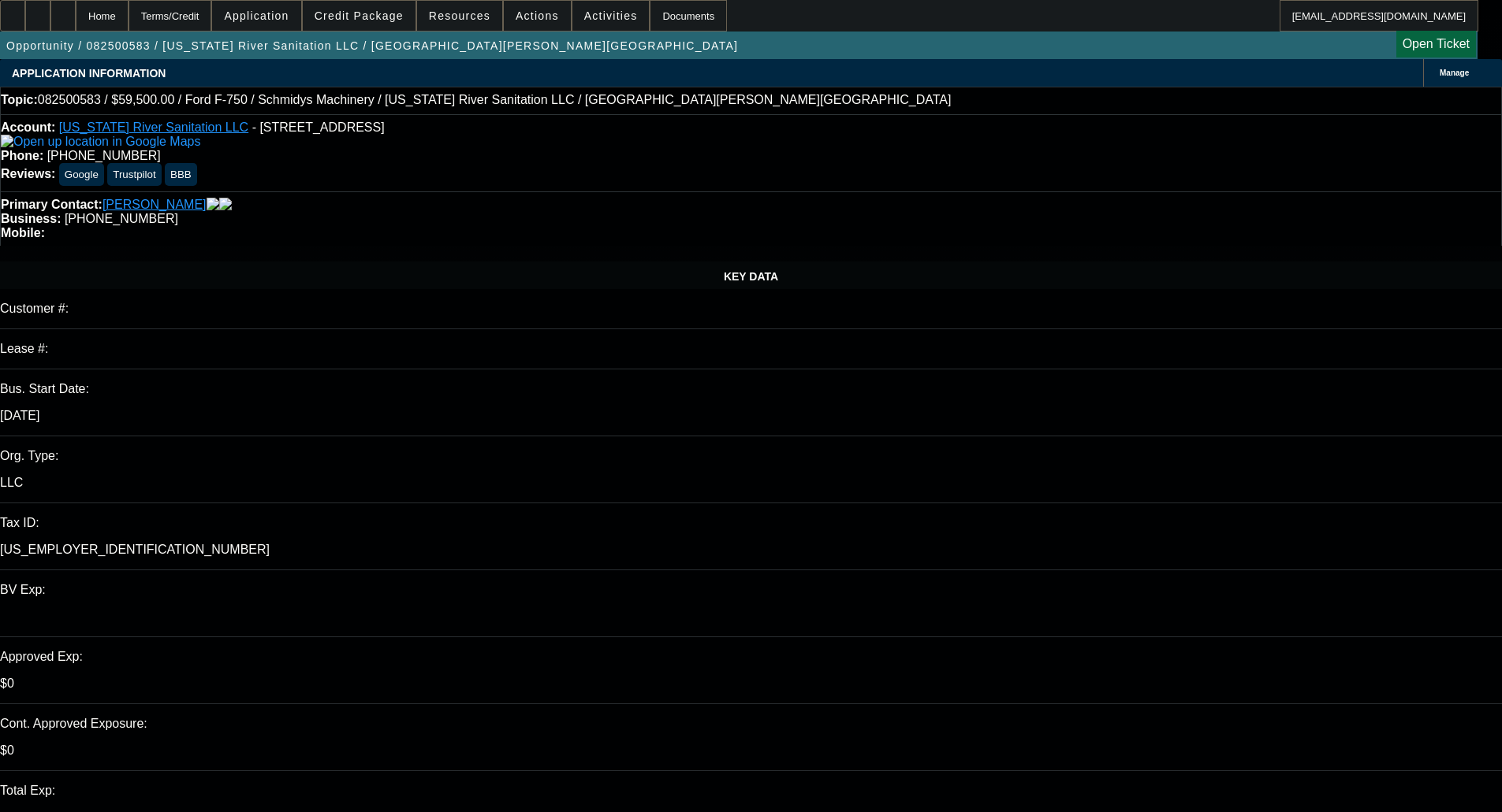
drag, startPoint x: 1118, startPoint y: 219, endPoint x: 1024, endPoint y: 221, distance: 94.0
type textarea "This isn't a sellable deal, they're almost $15k past due on Paynet with some ov…"
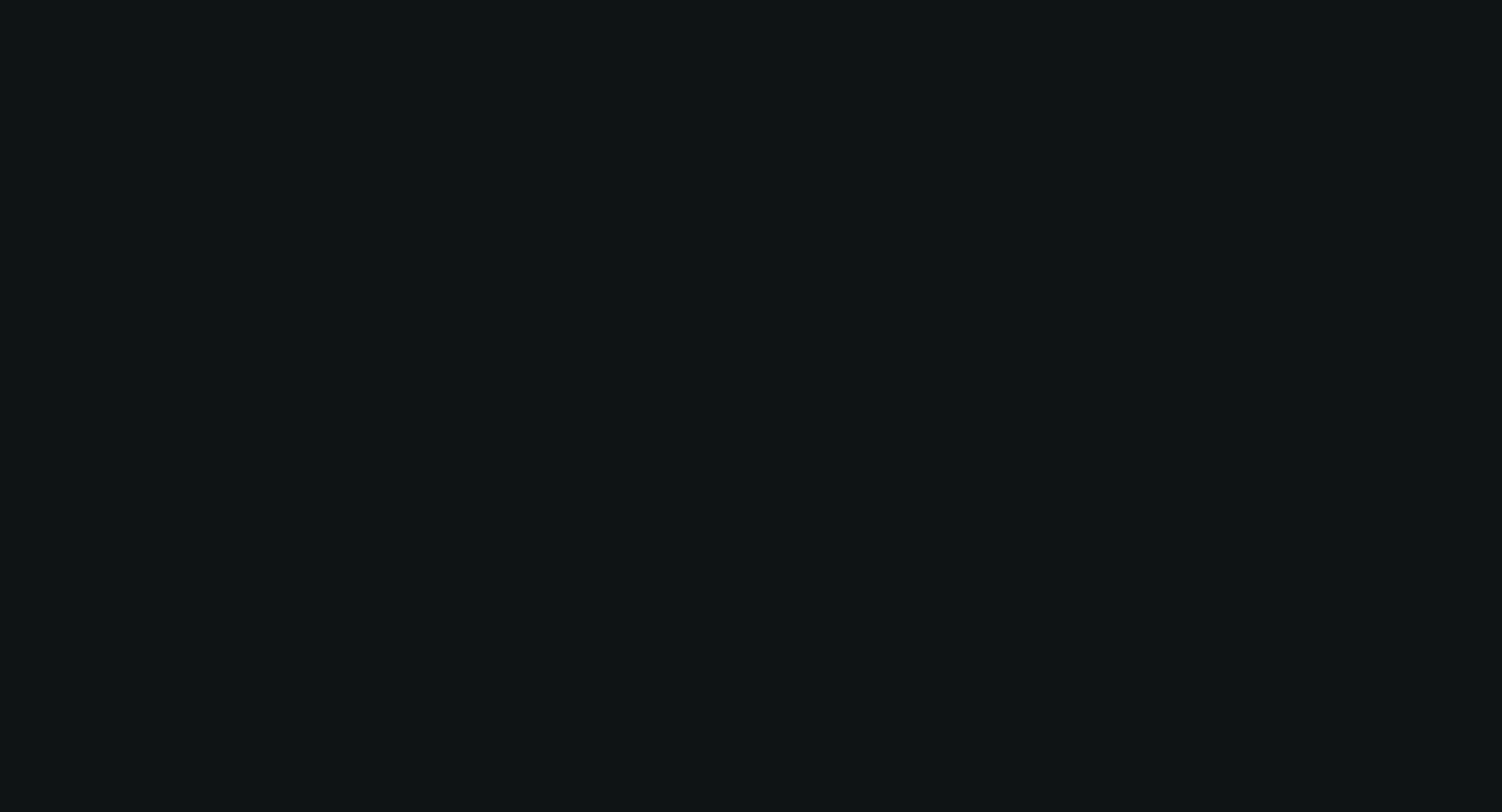
select select "0"
select select "6"
select select "0"
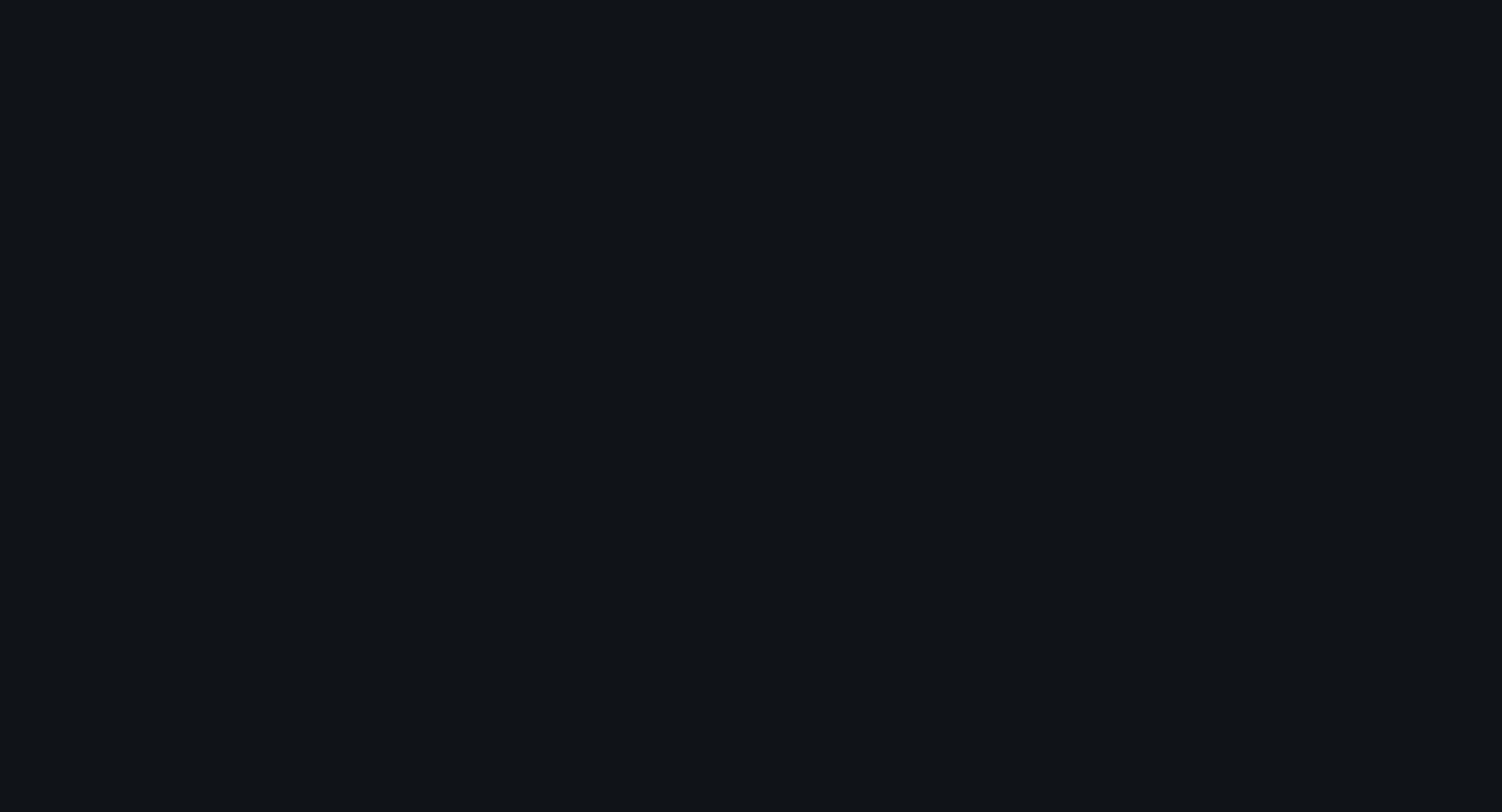
select select "0"
select select "6"
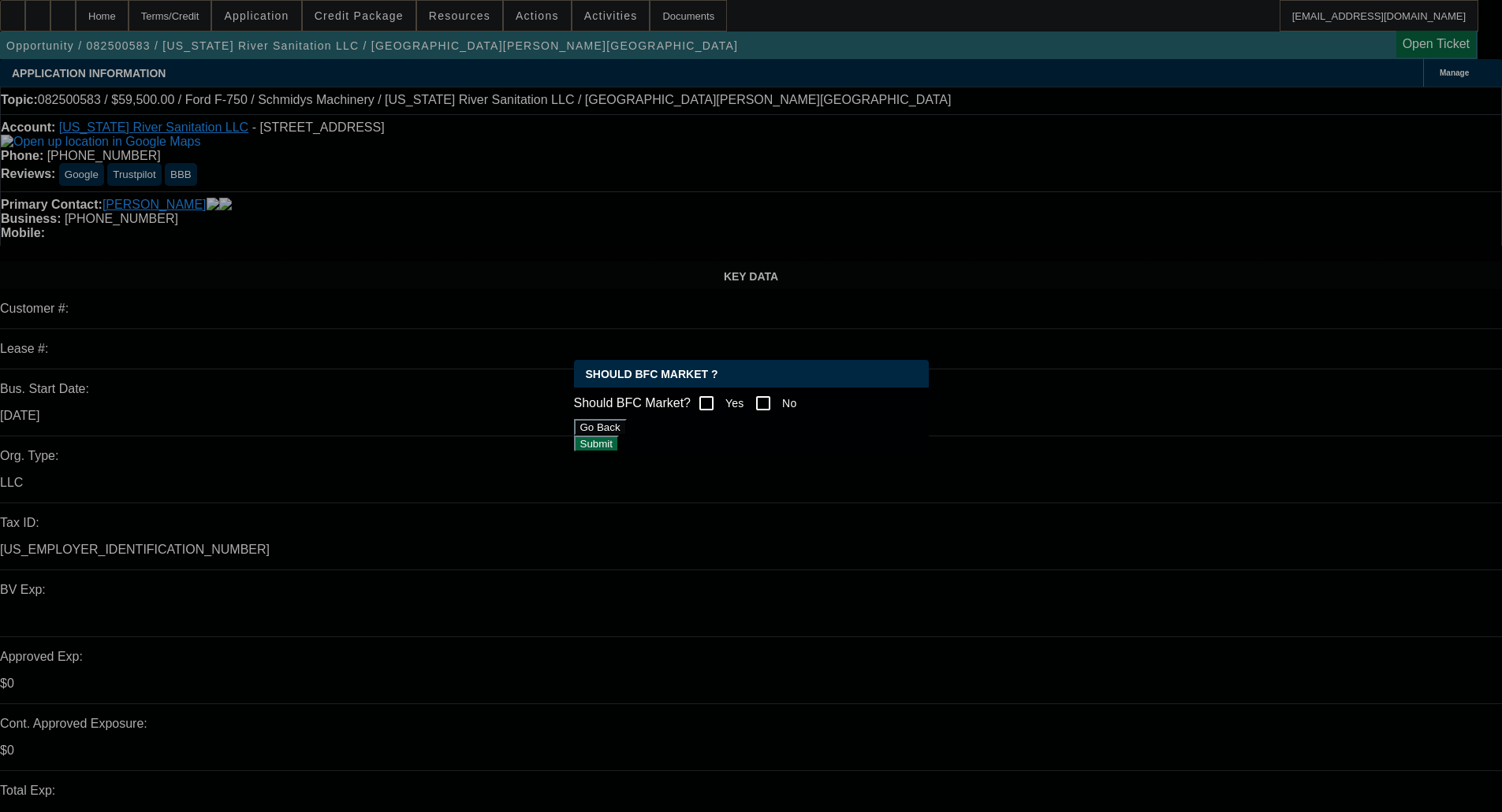
click at [779, 390] on input "No" at bounding box center [763, 403] width 32 height 32
checkbox input "true"
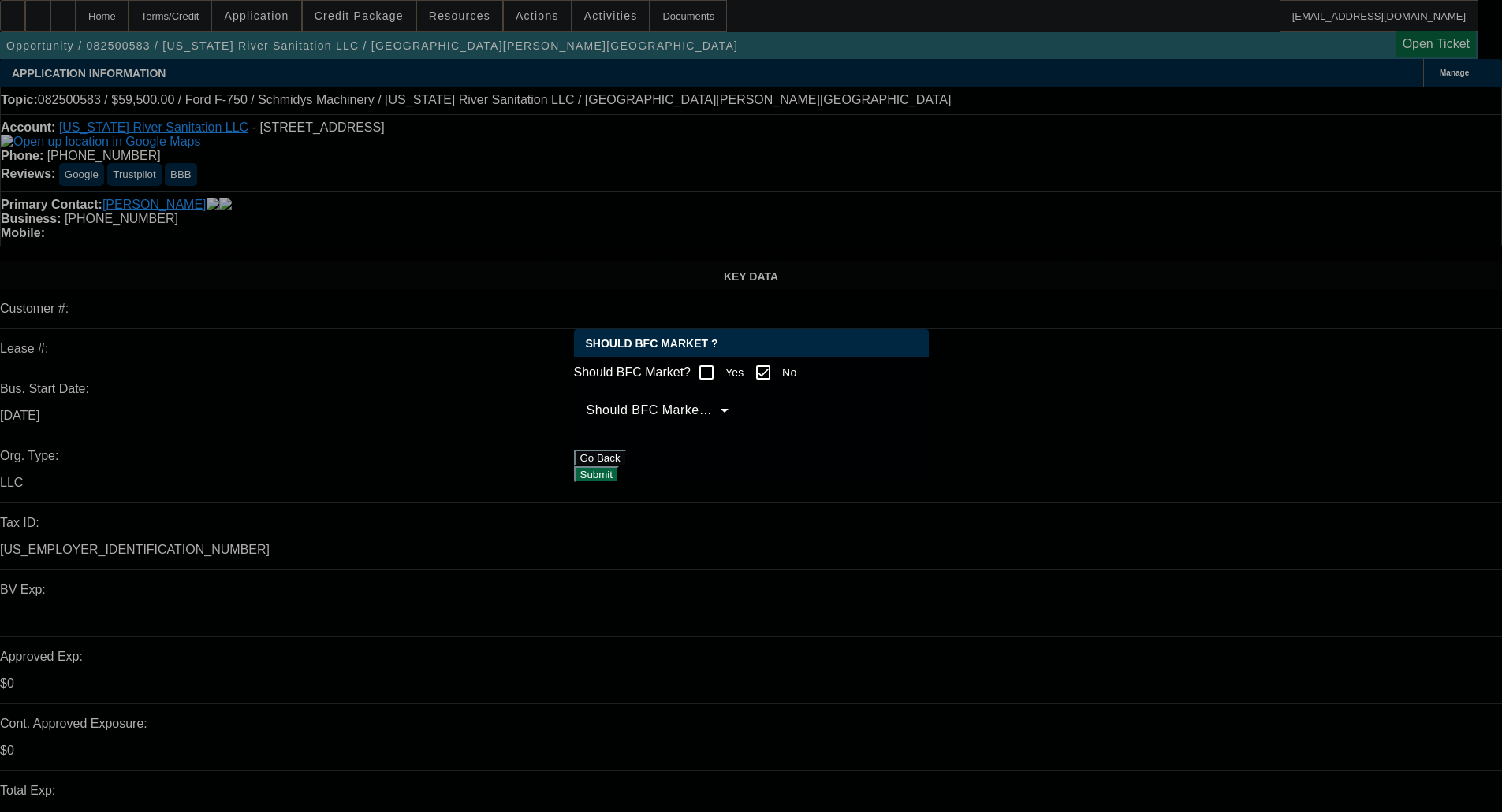
click at [720, 422] on span at bounding box center [653, 416] width 134 height 19
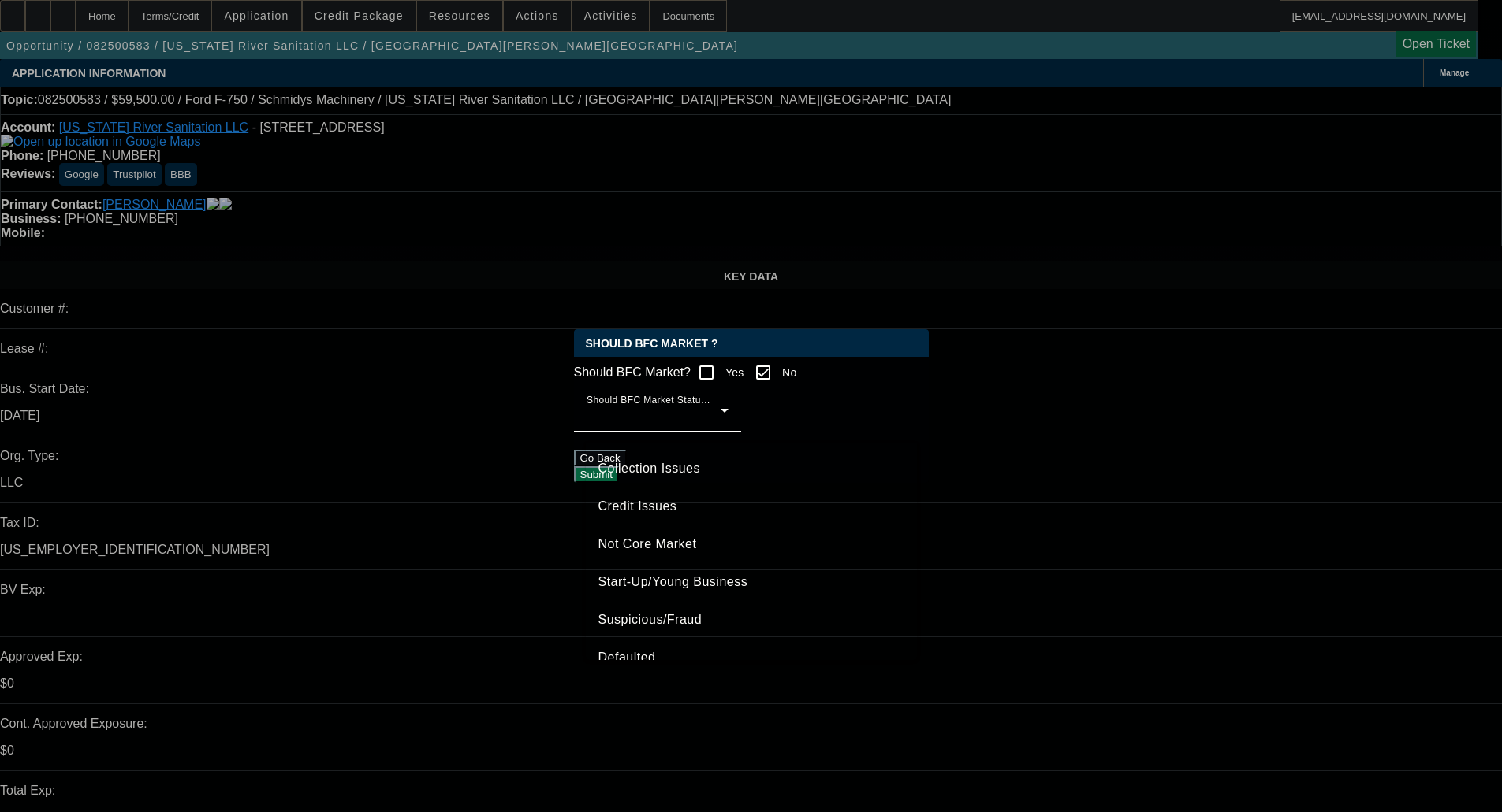
click at [673, 512] on span "Credit Issues" at bounding box center [638, 506] width 79 height 19
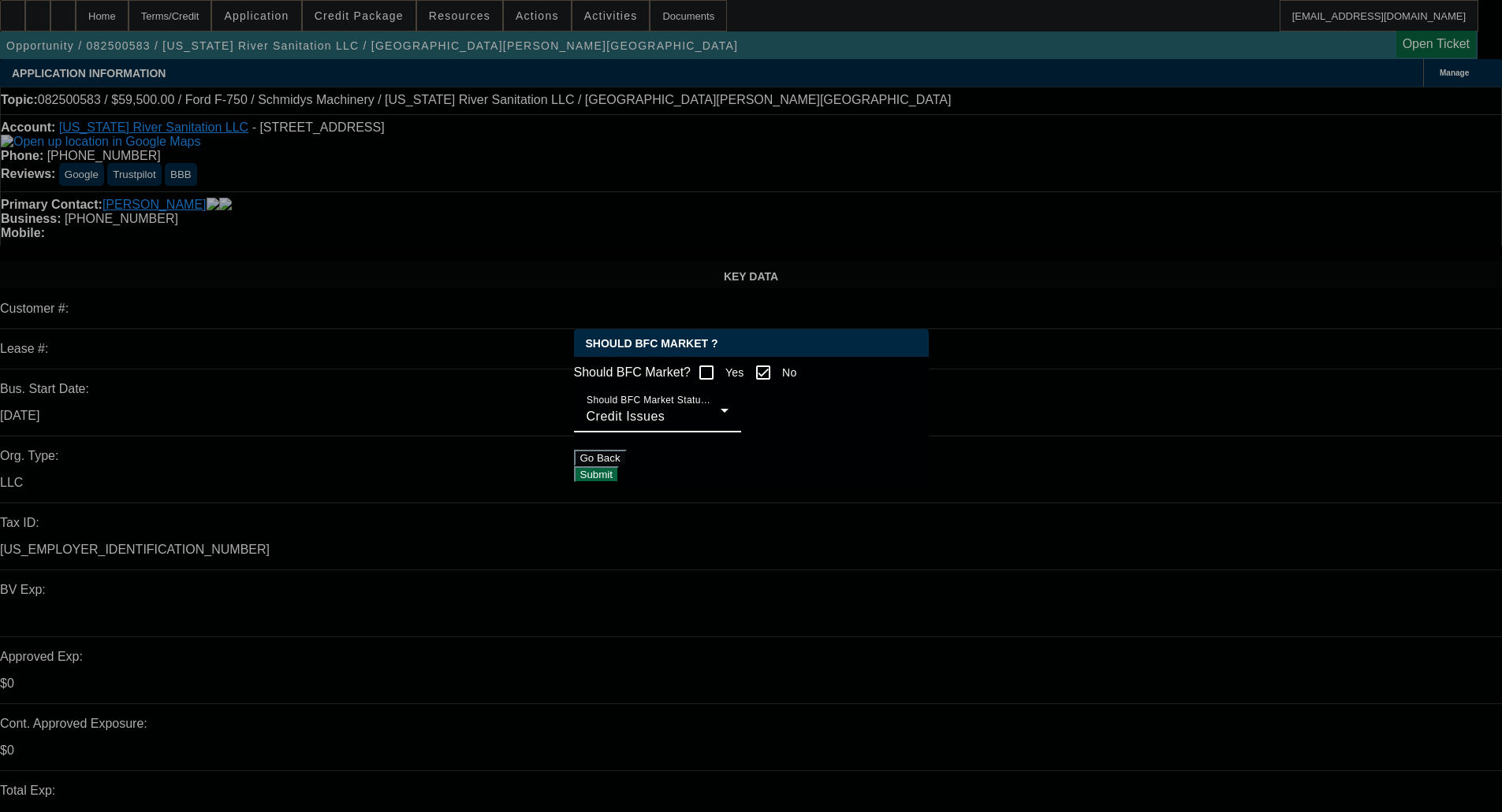
click at [618, 482] on button "Submit" at bounding box center [596, 474] width 45 height 16
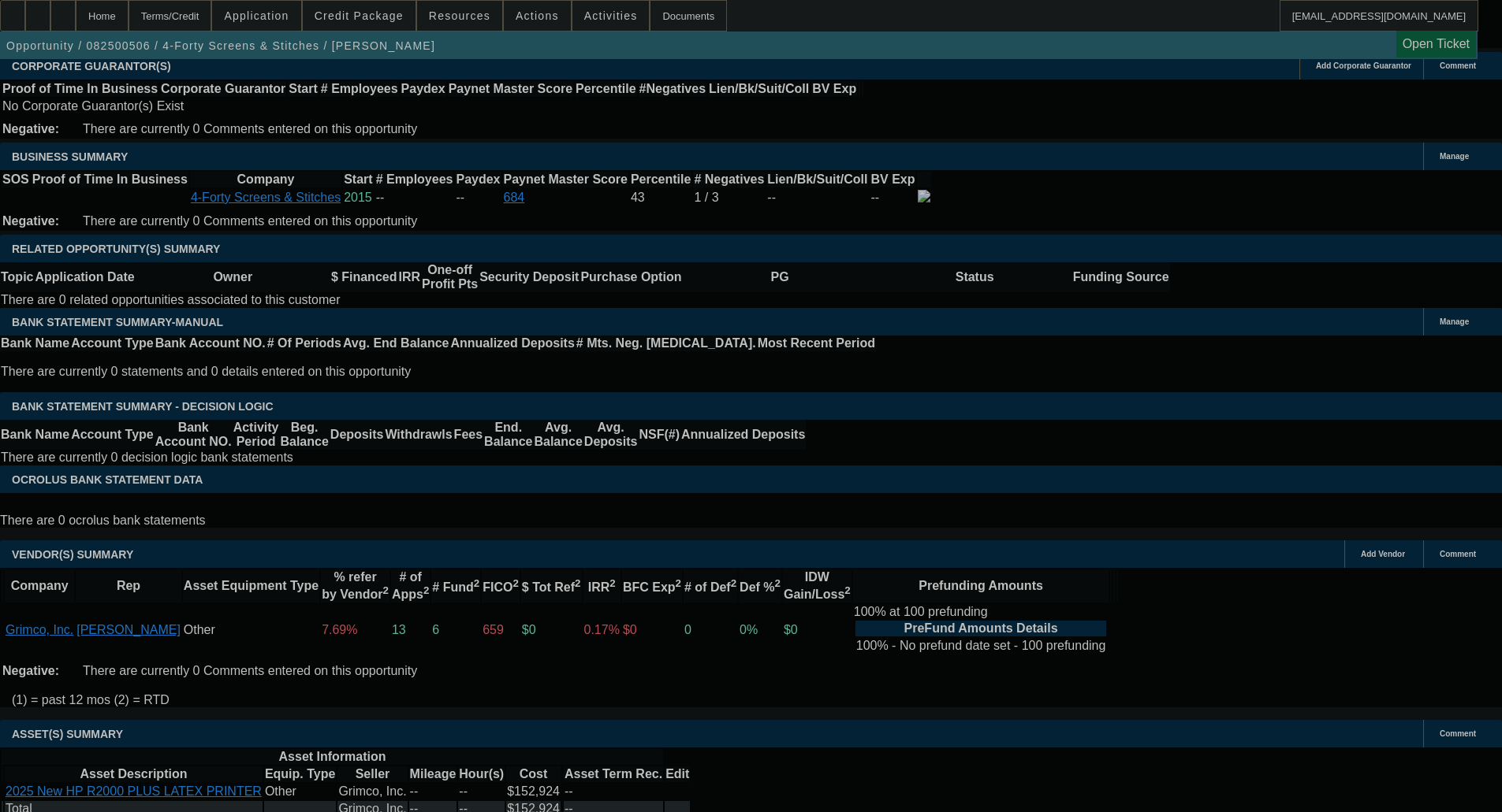
select select "0"
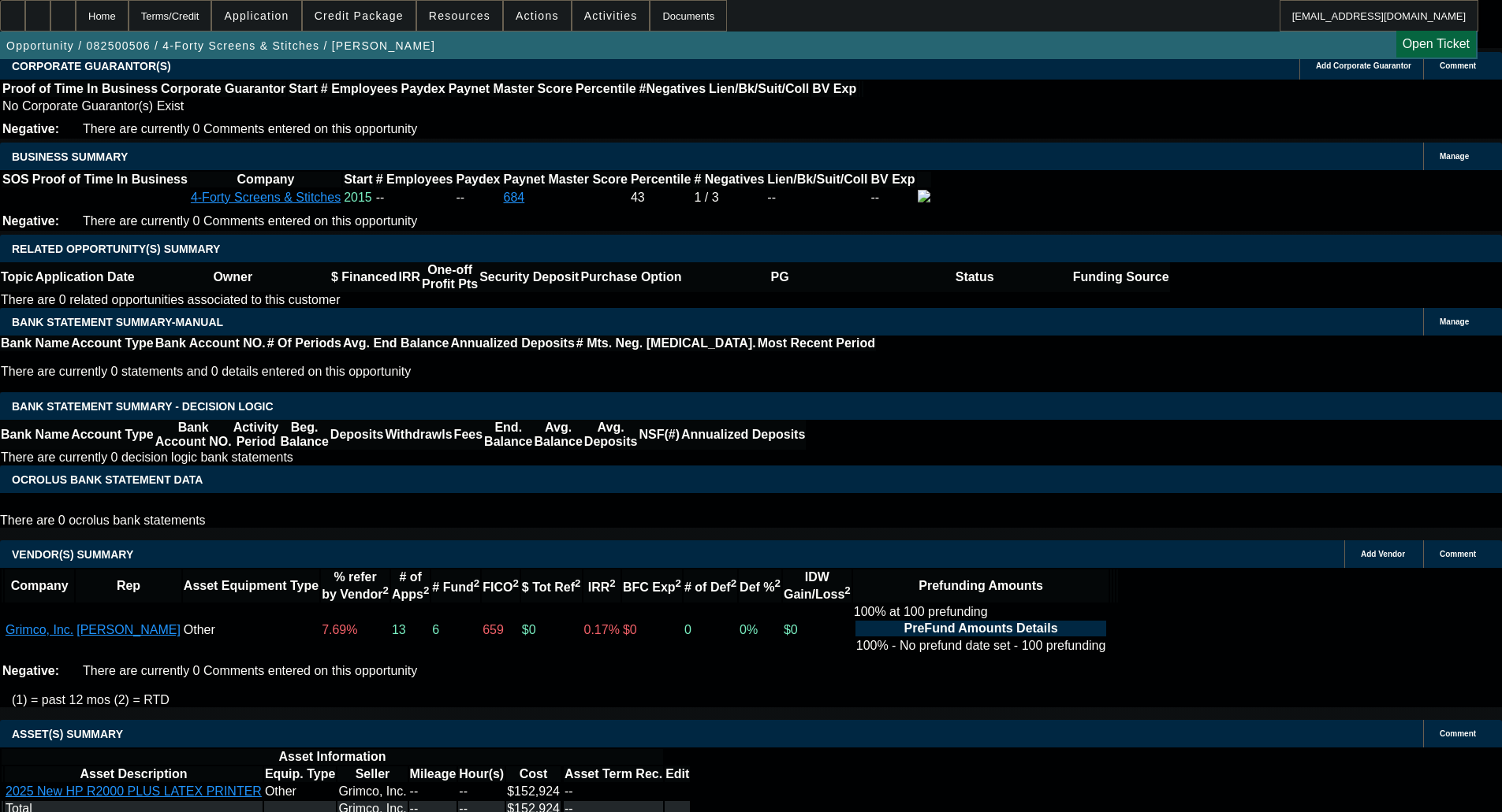
select select "0"
select select "0.1"
select select "4"
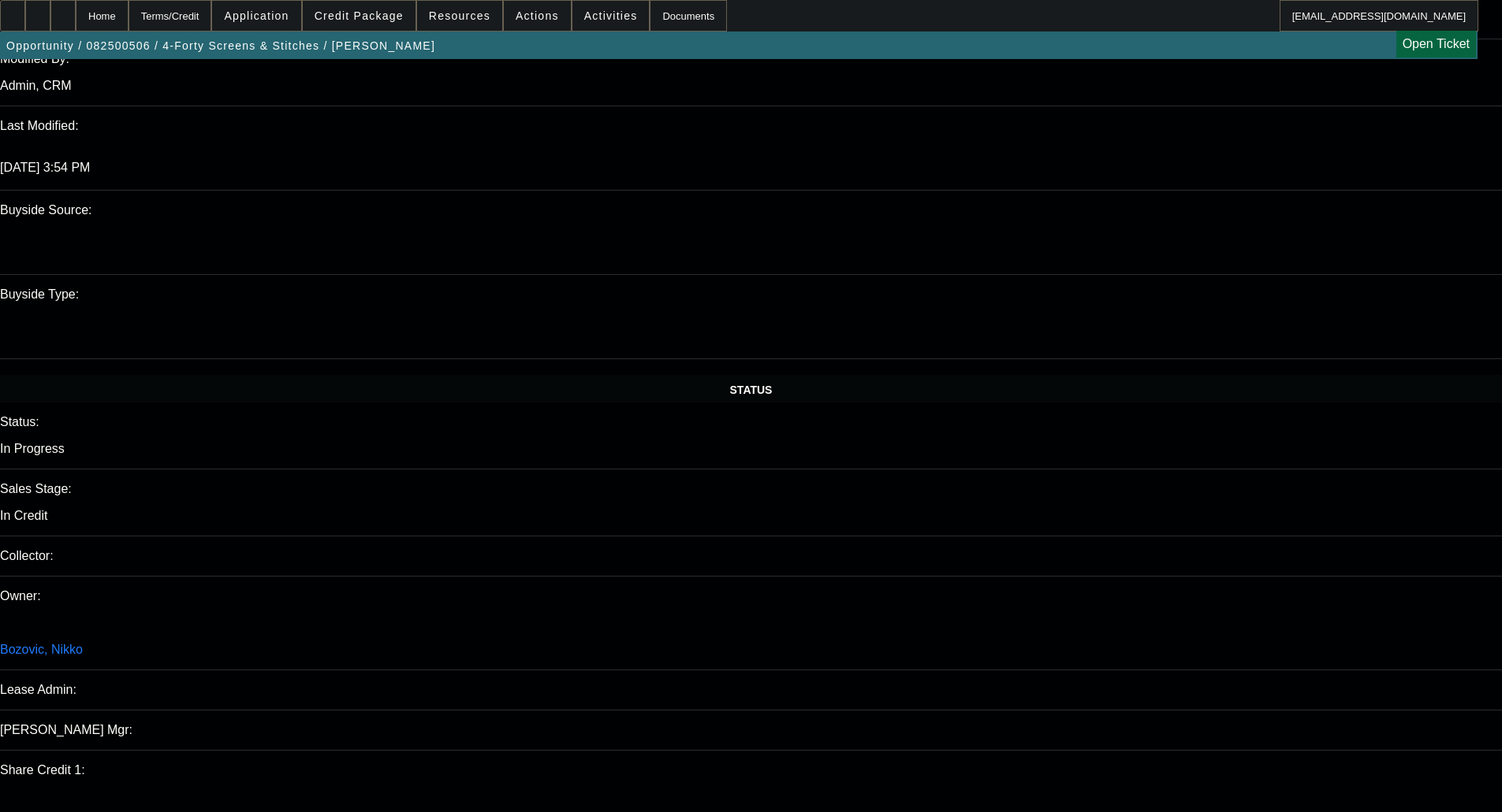
scroll to position [1294, 0]
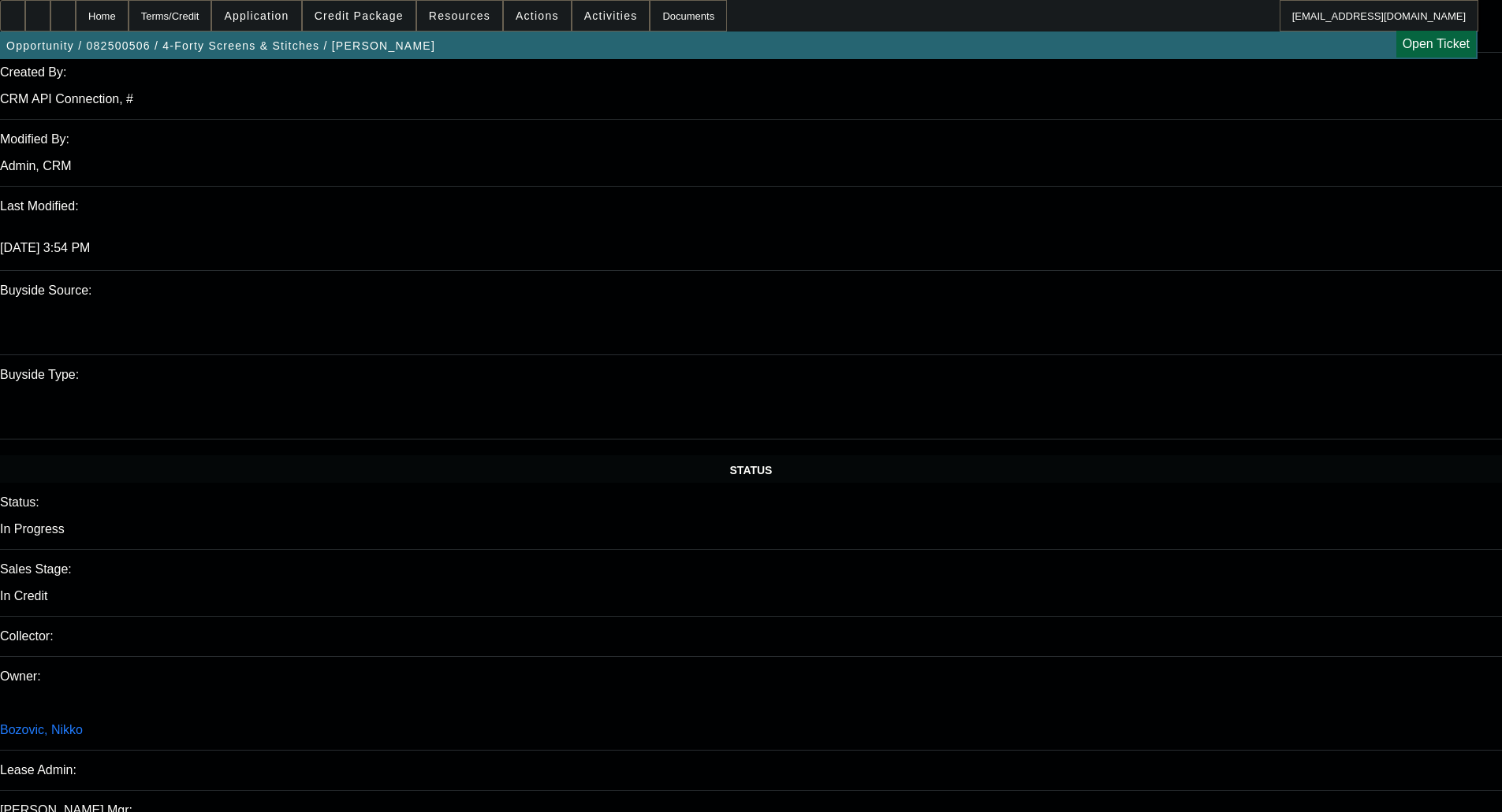
click at [383, 17] on span "Credit Package" at bounding box center [359, 15] width 89 height 13
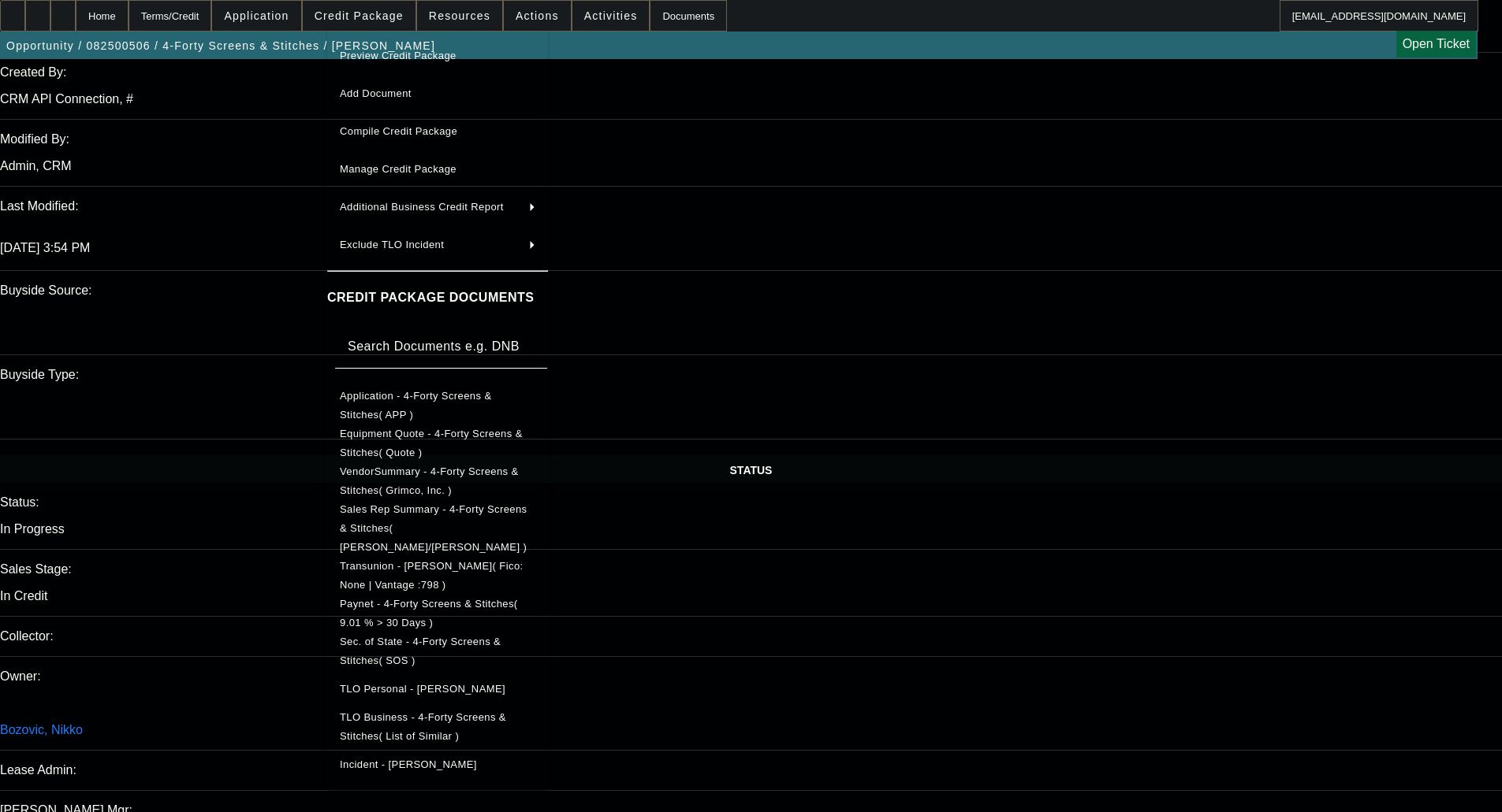
click at [391, 442] on span "Equipment Quote - 4-Forty Screens & Stitches( Quote )" at bounding box center [431, 443] width 183 height 31
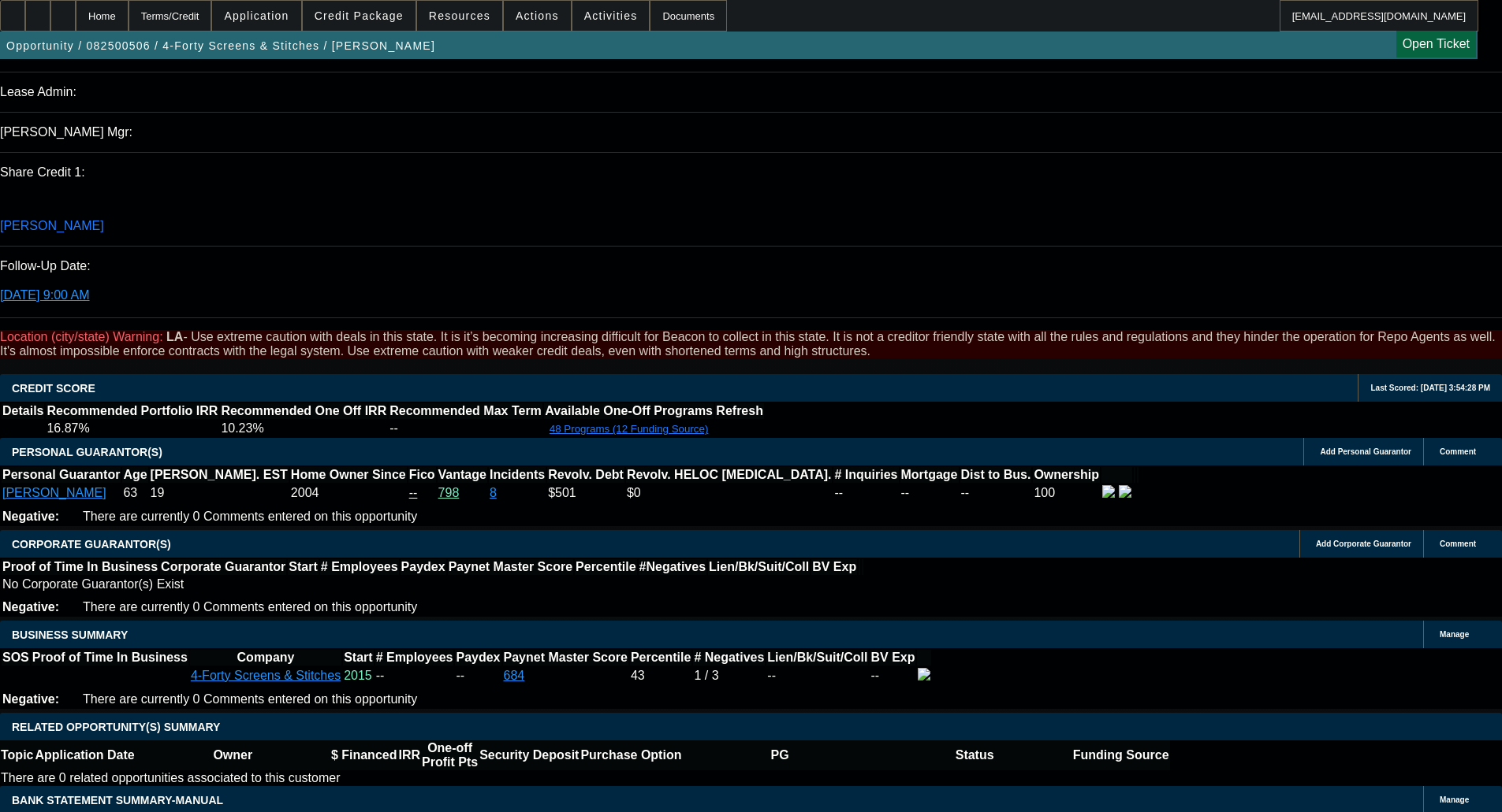
scroll to position [2003, 0]
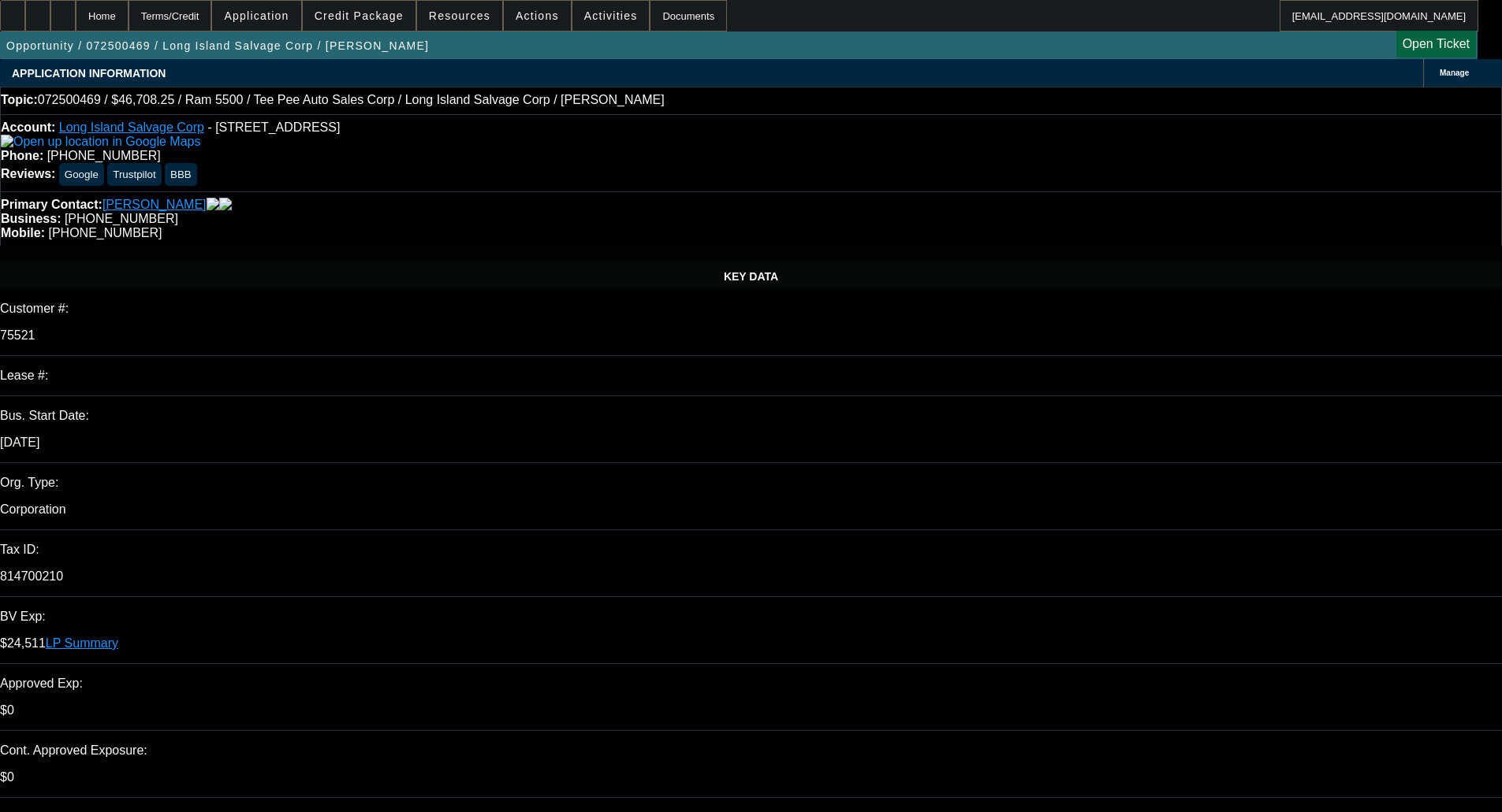
select select "0"
select select "0.1"
select select "0"
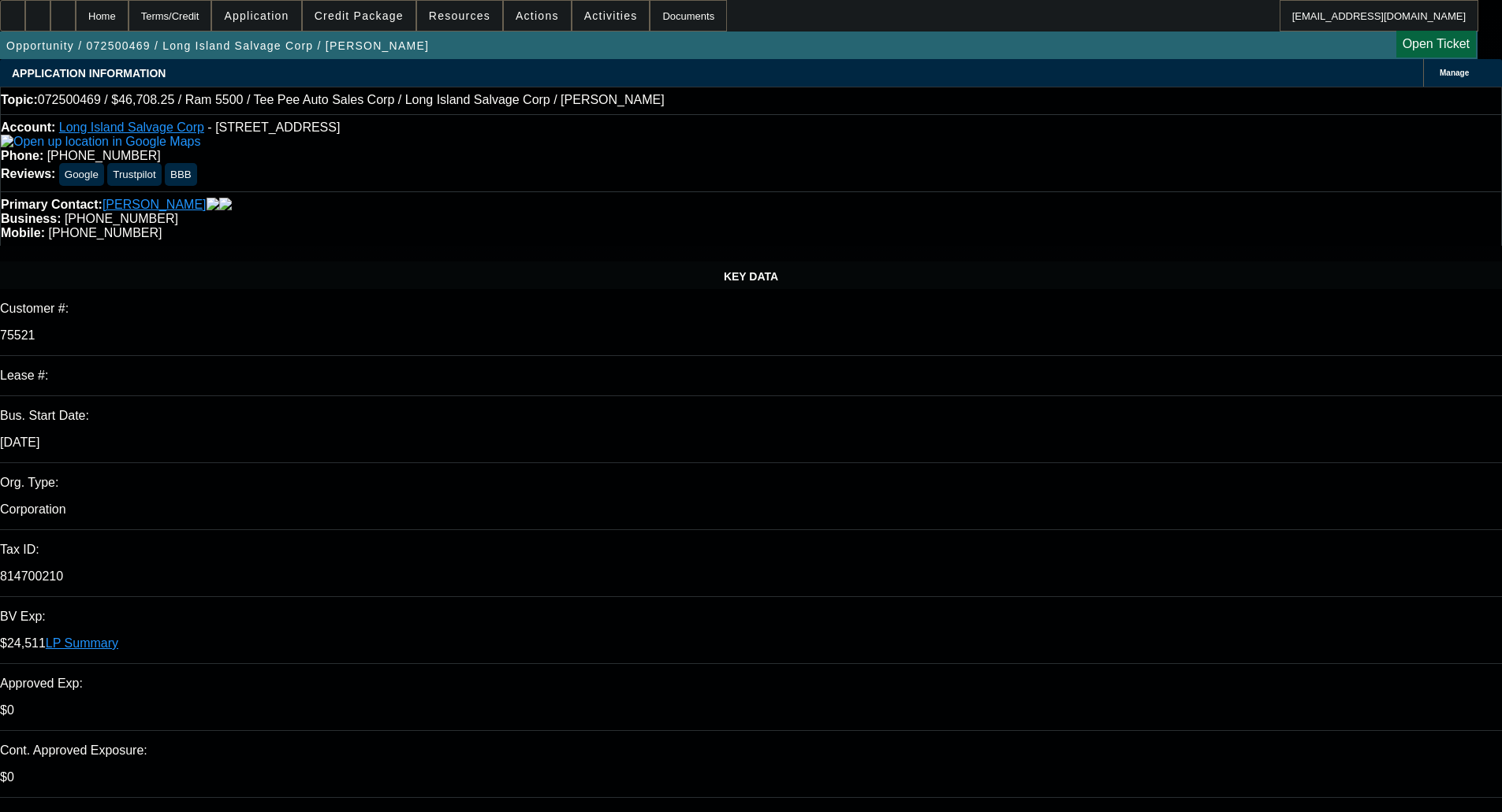
select select "0.1"
select select "0"
select select "0.1"
select select "0"
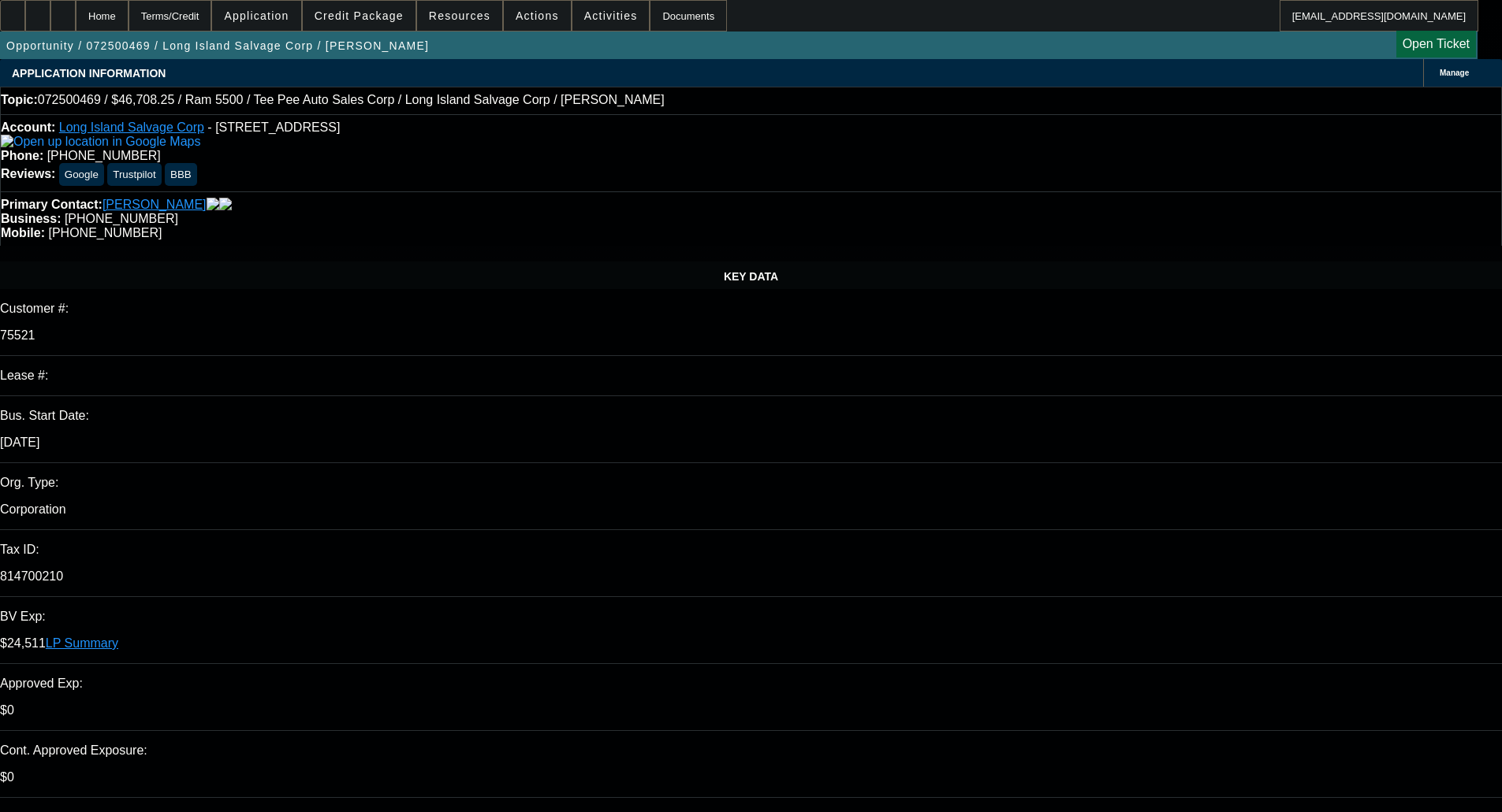
select select "0"
select select "0.1"
select select "4"
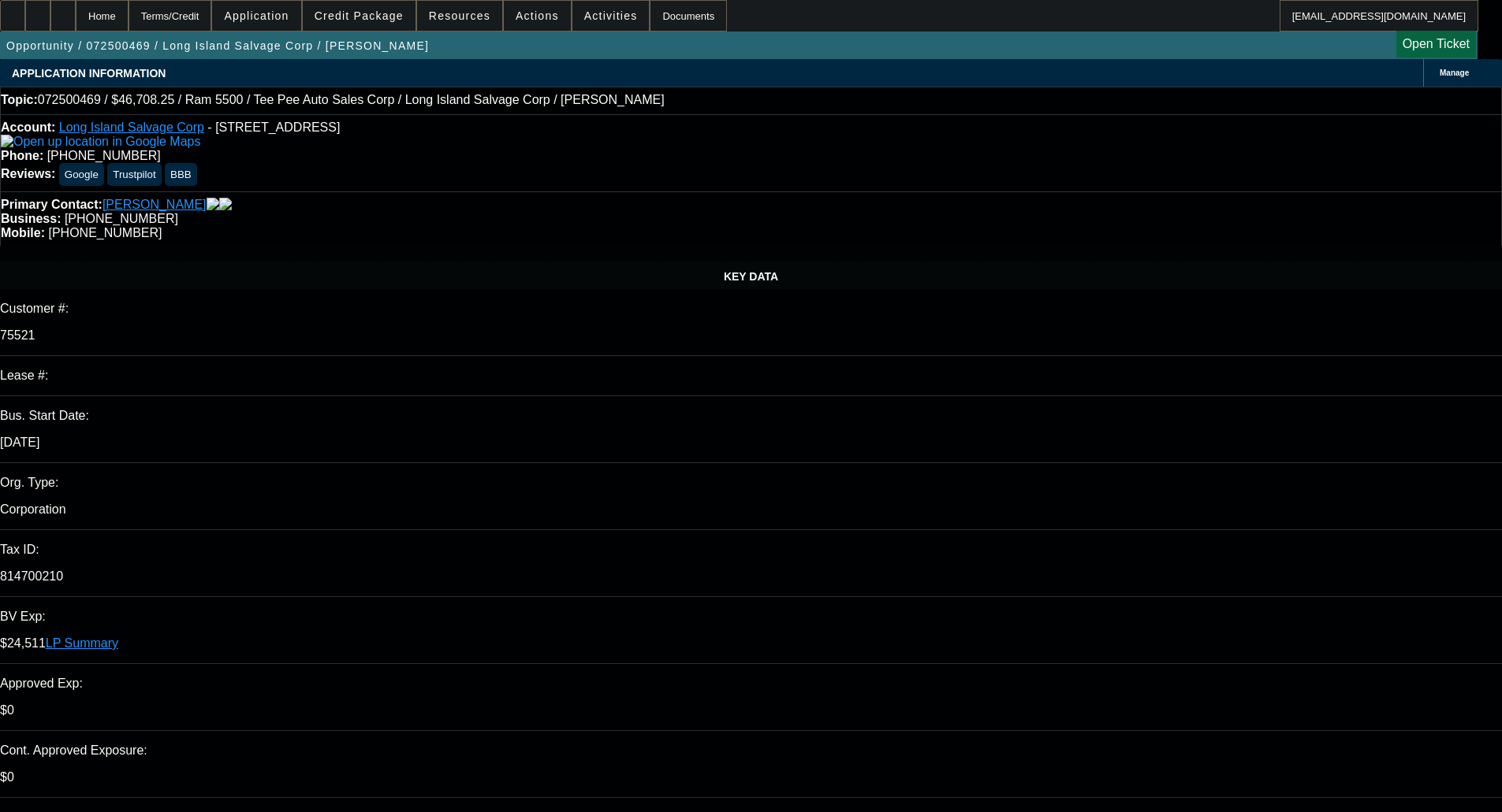
select select "4"
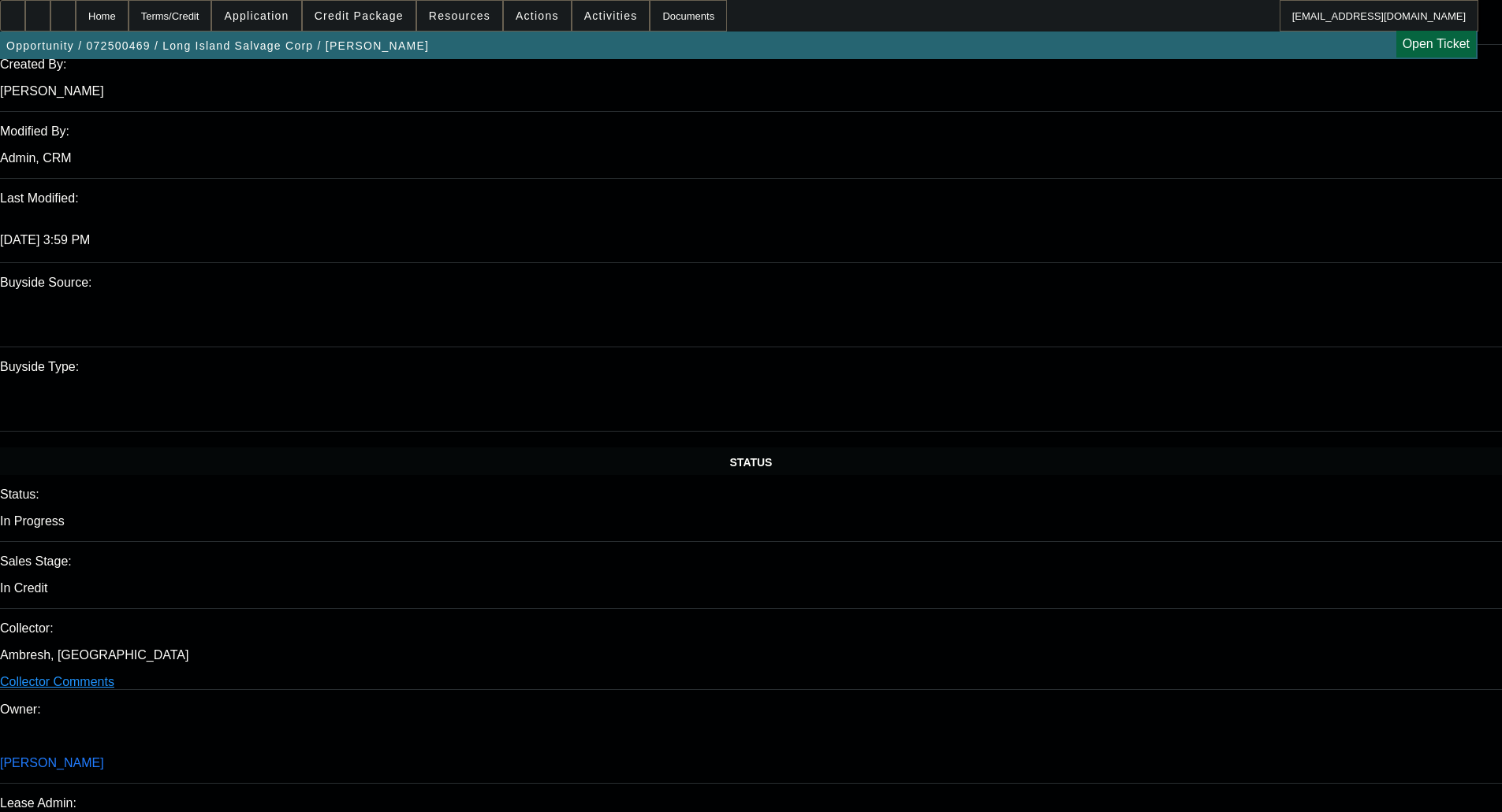
scroll to position [1313, 0]
click at [370, 23] on span at bounding box center [359, 16] width 113 height 38
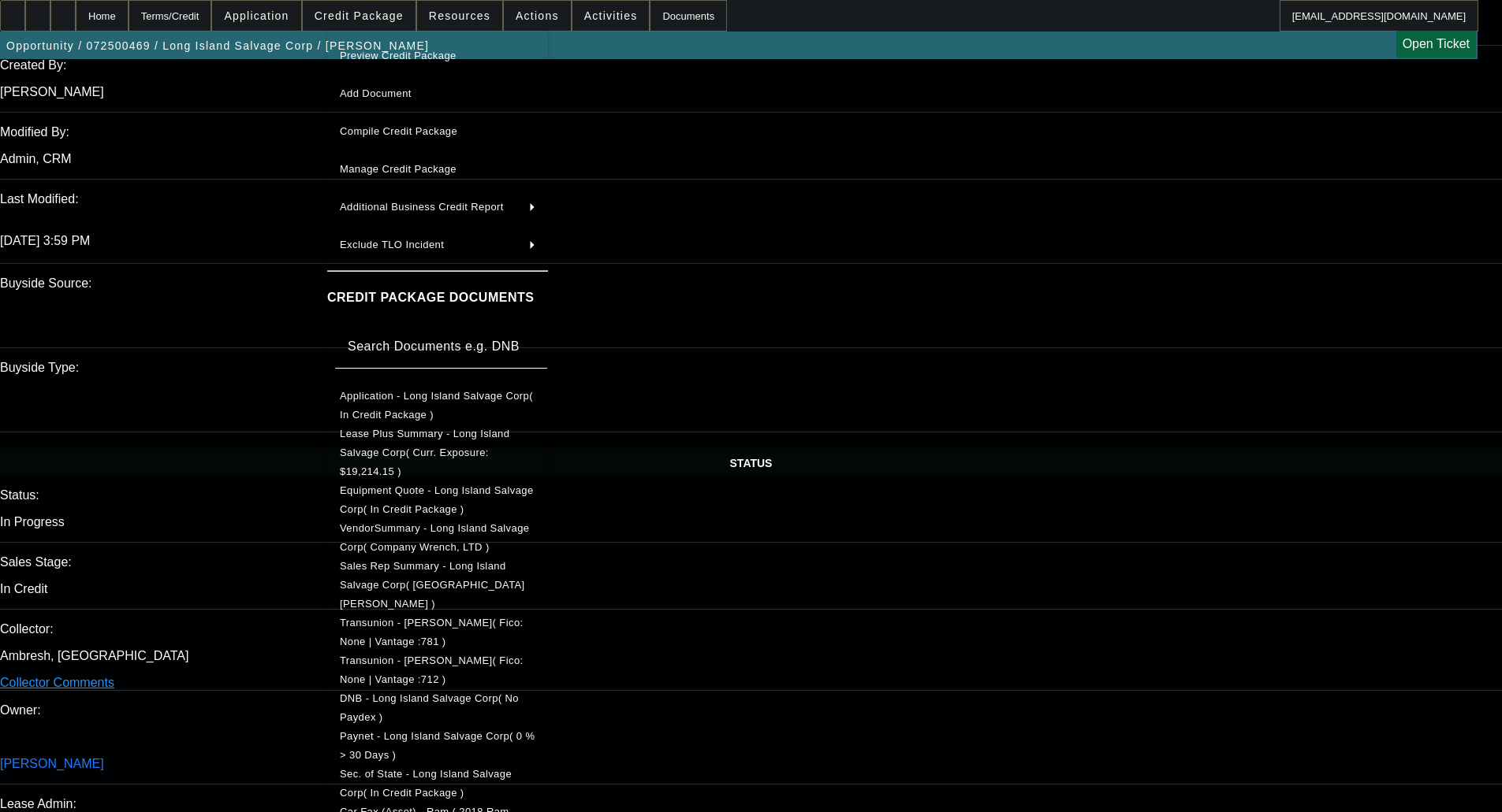
click at [413, 484] on span "Equipment Quote - Long Island Salvage Corp( In Credit Package )" at bounding box center [436, 500] width 194 height 31
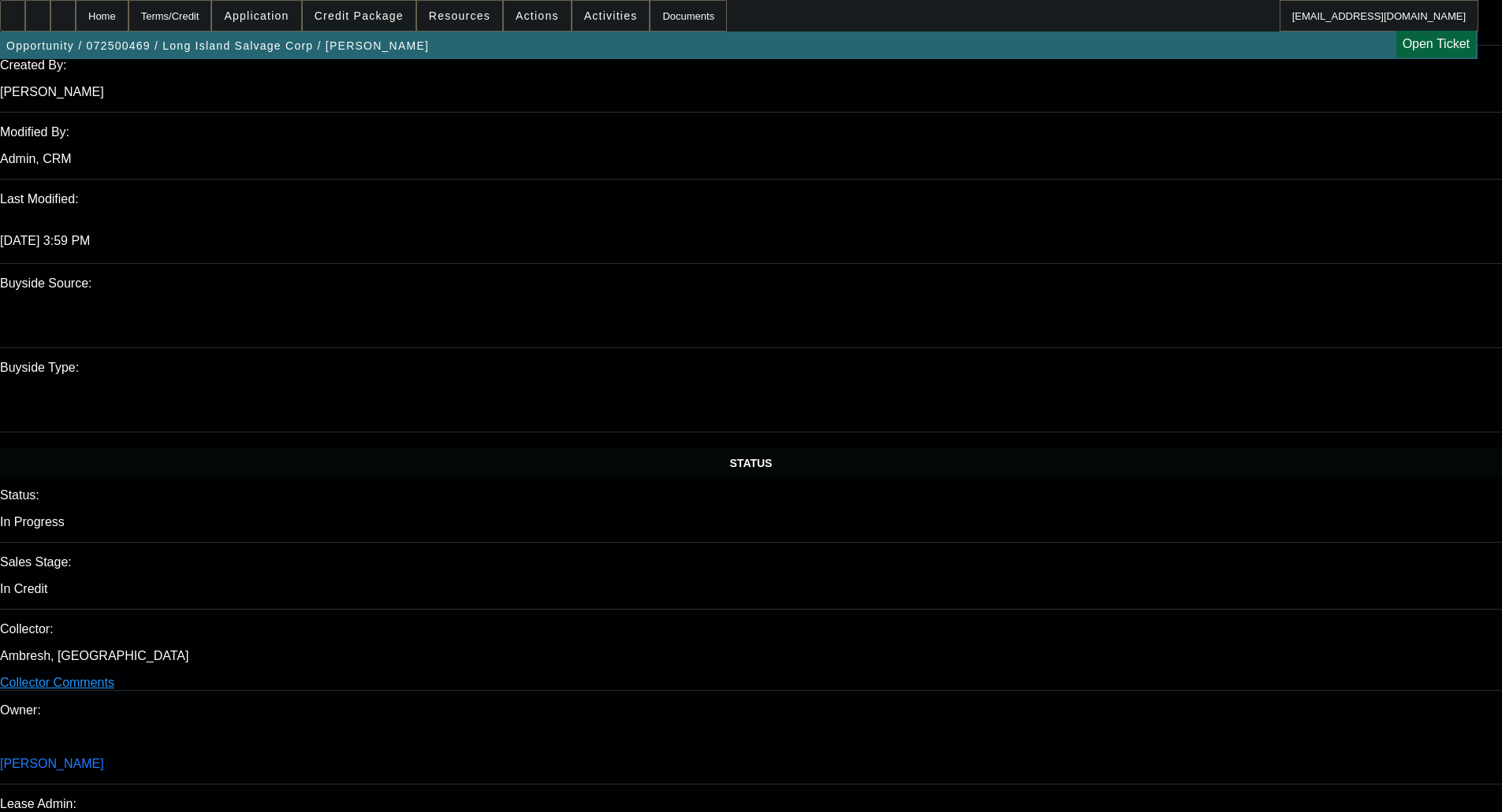
click at [370, 6] on span at bounding box center [359, 16] width 113 height 38
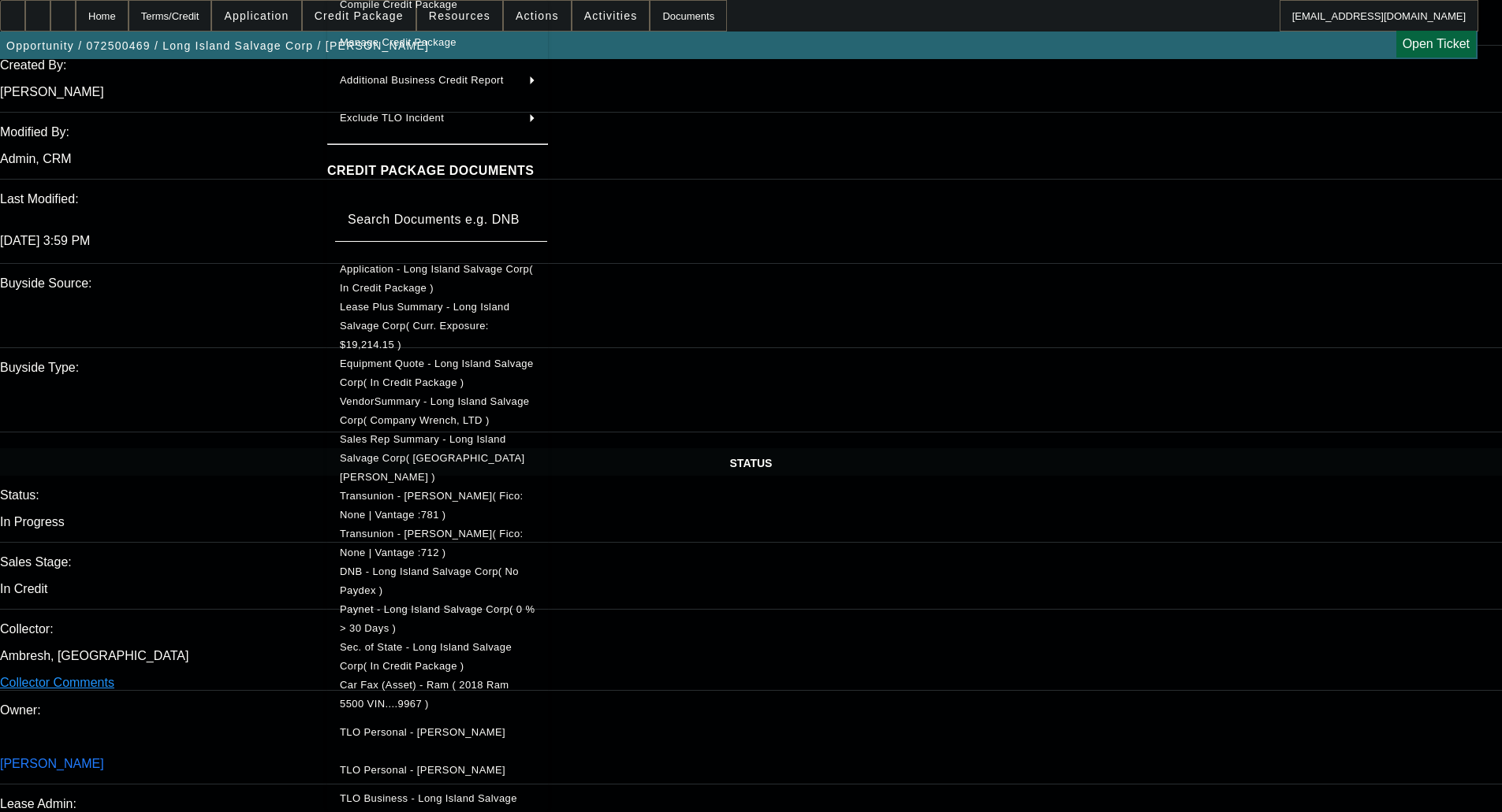
scroll to position [279, 0]
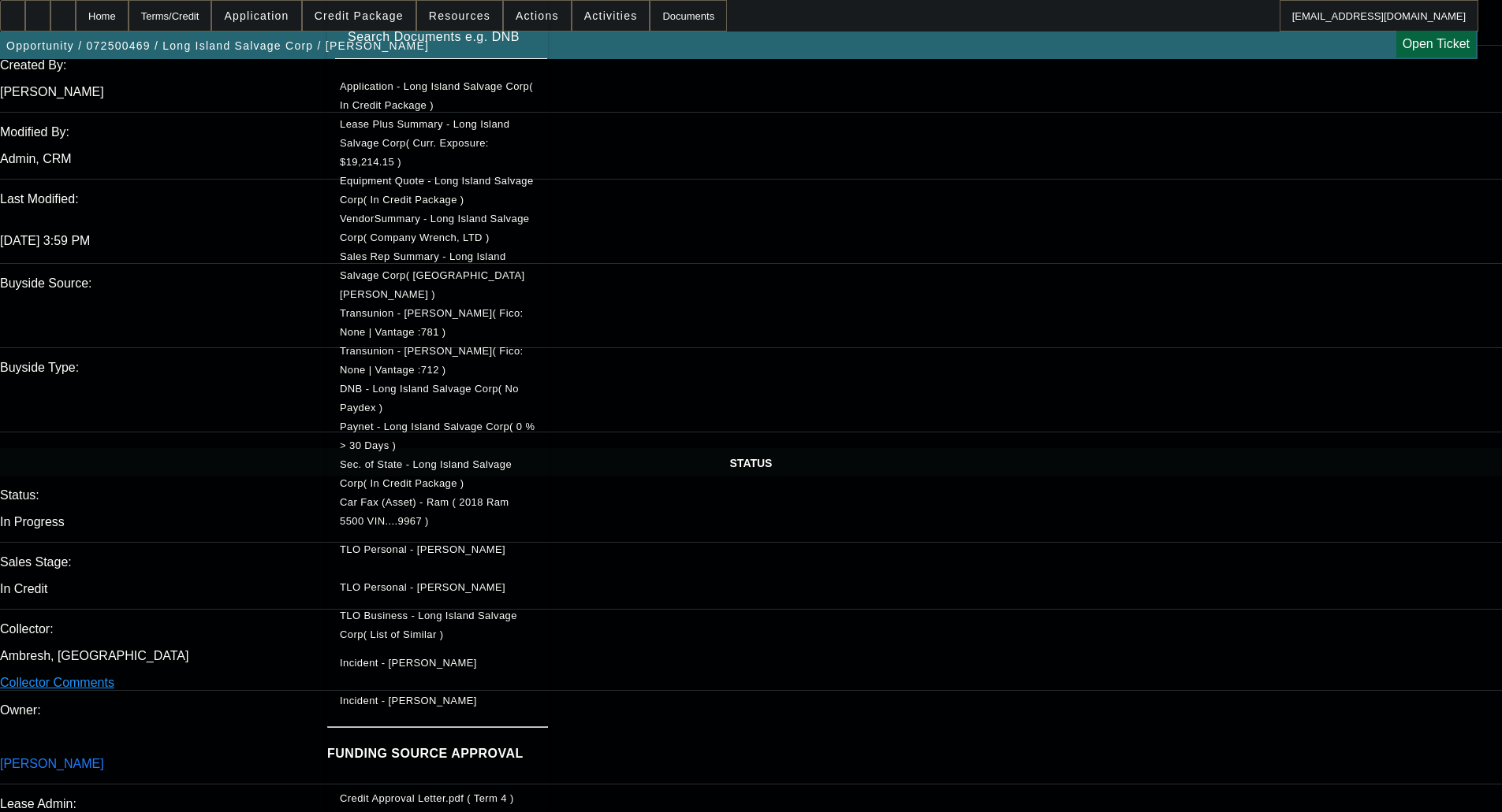
click at [822, 249] on div at bounding box center [751, 406] width 1502 height 812
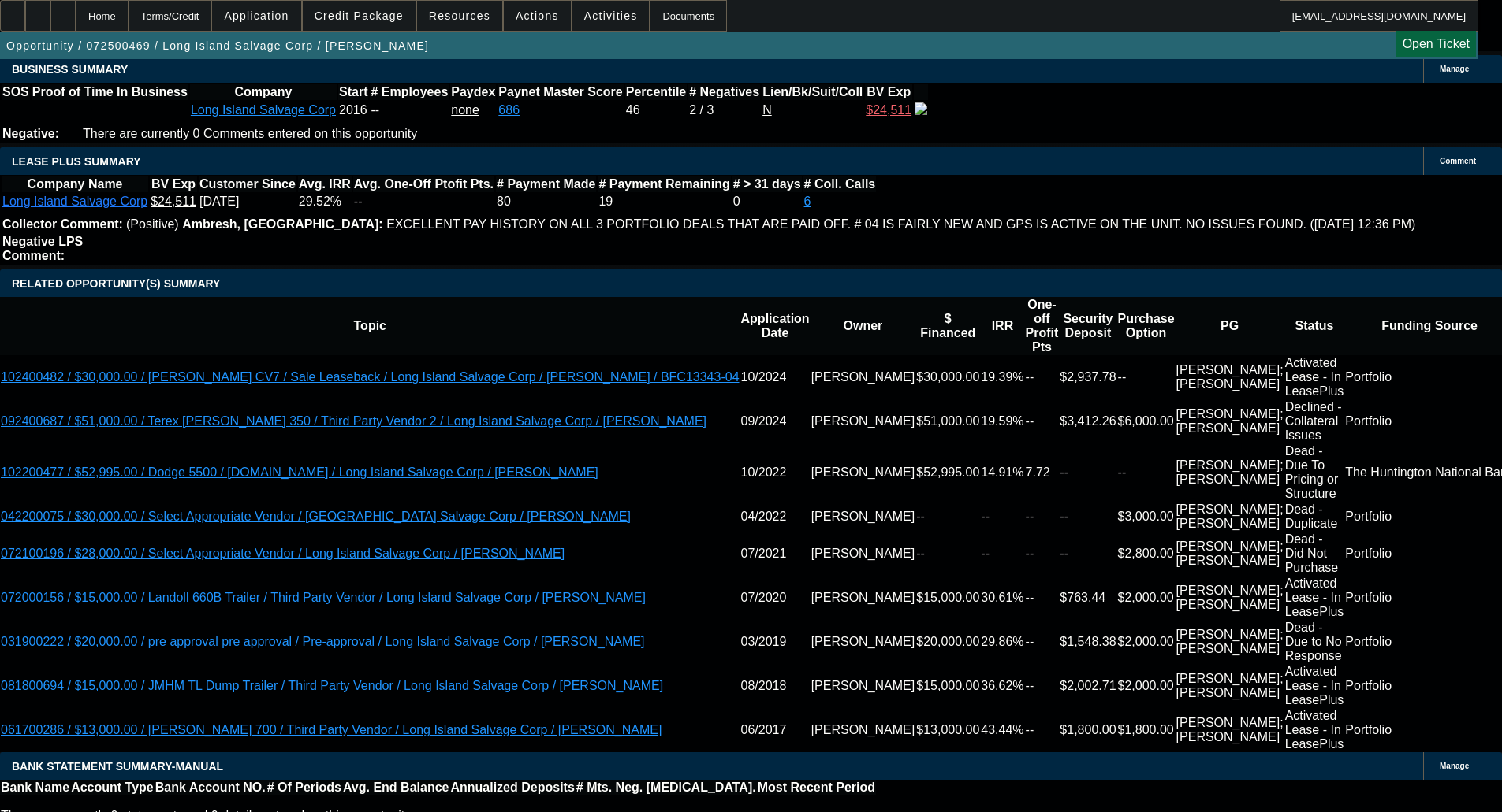
scroll to position [2494, 0]
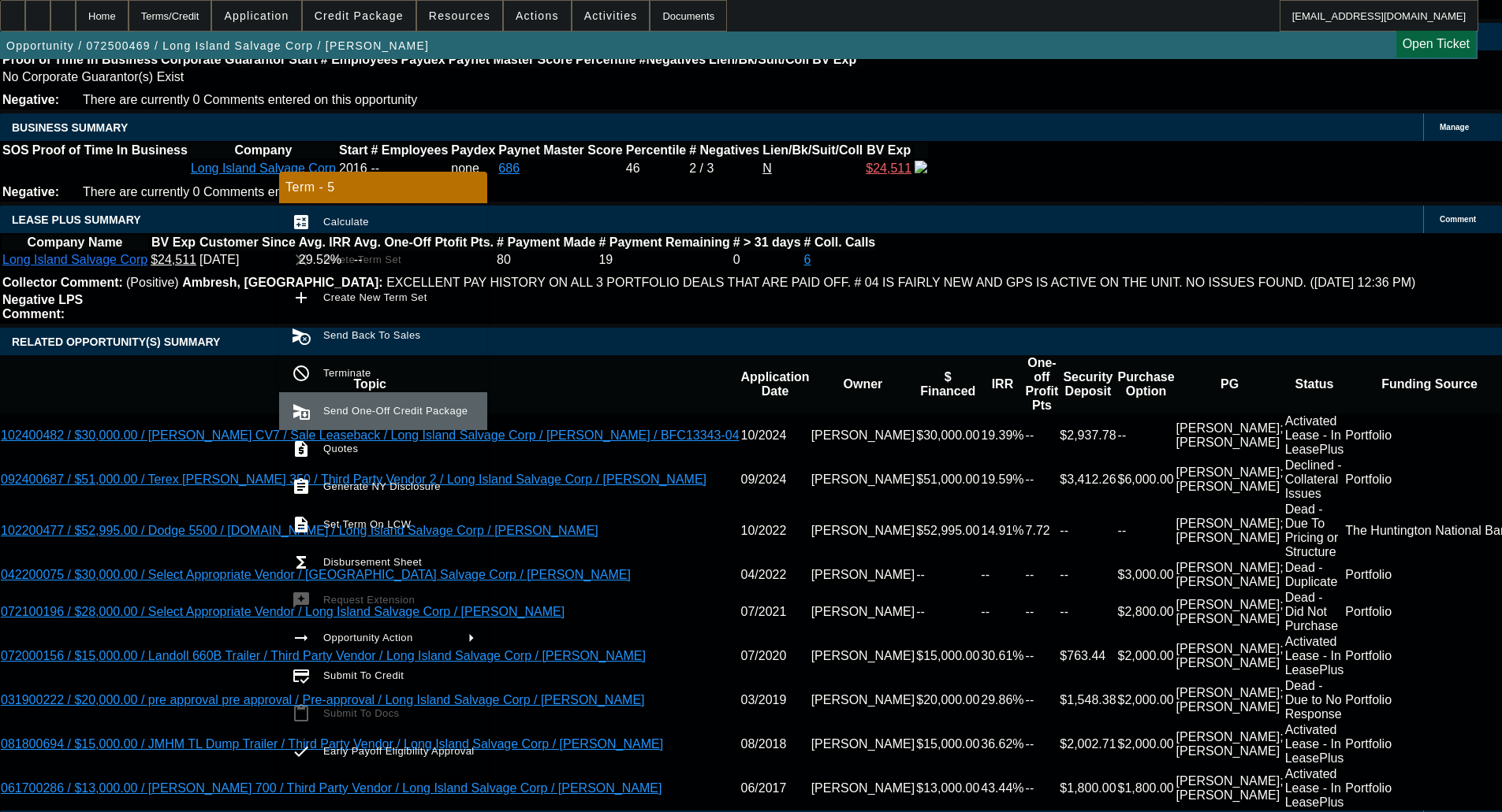
click at [427, 414] on span "Send One-Off Credit Package" at bounding box center [395, 411] width 144 height 12
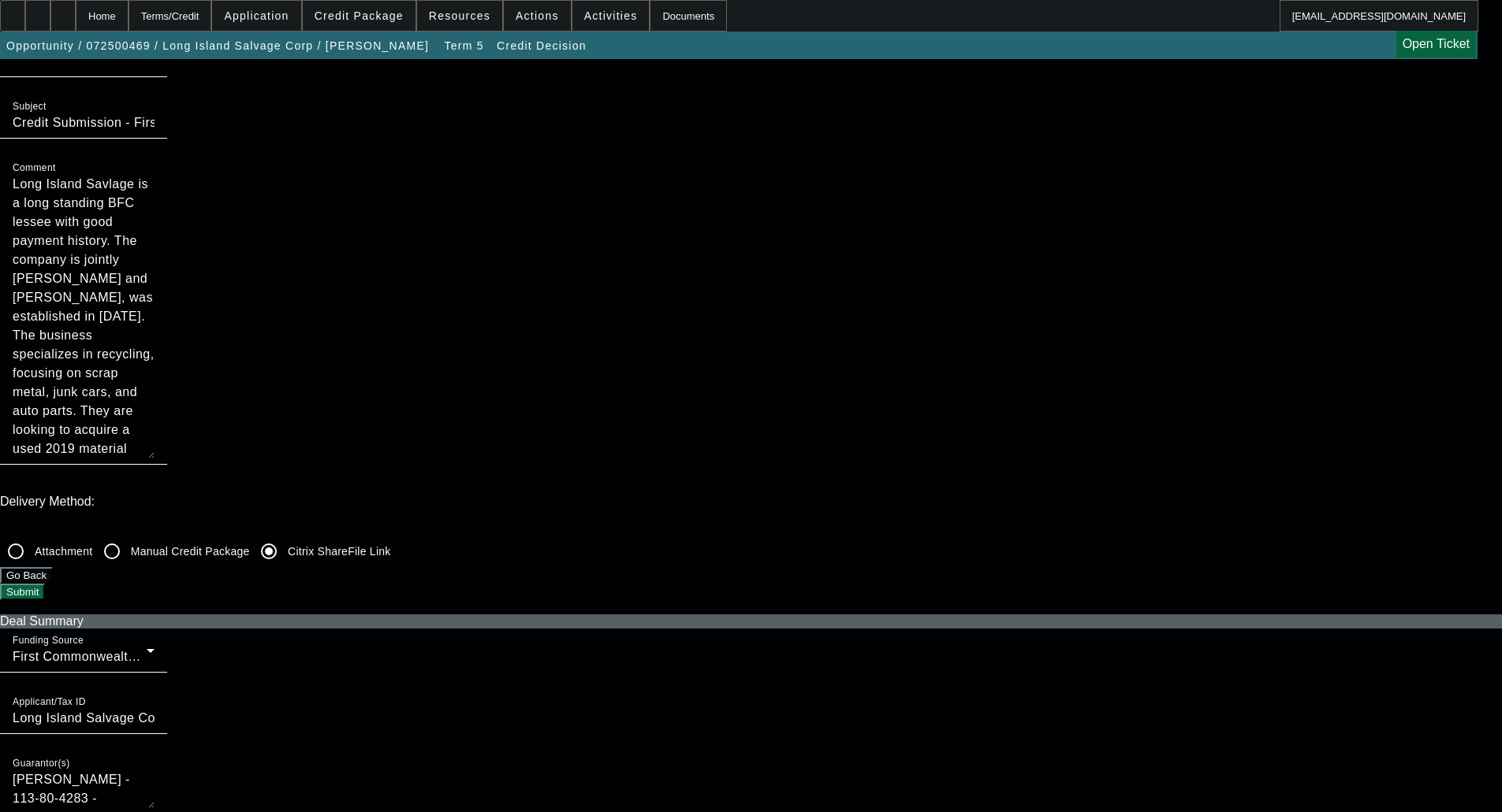
scroll to position [237, 0]
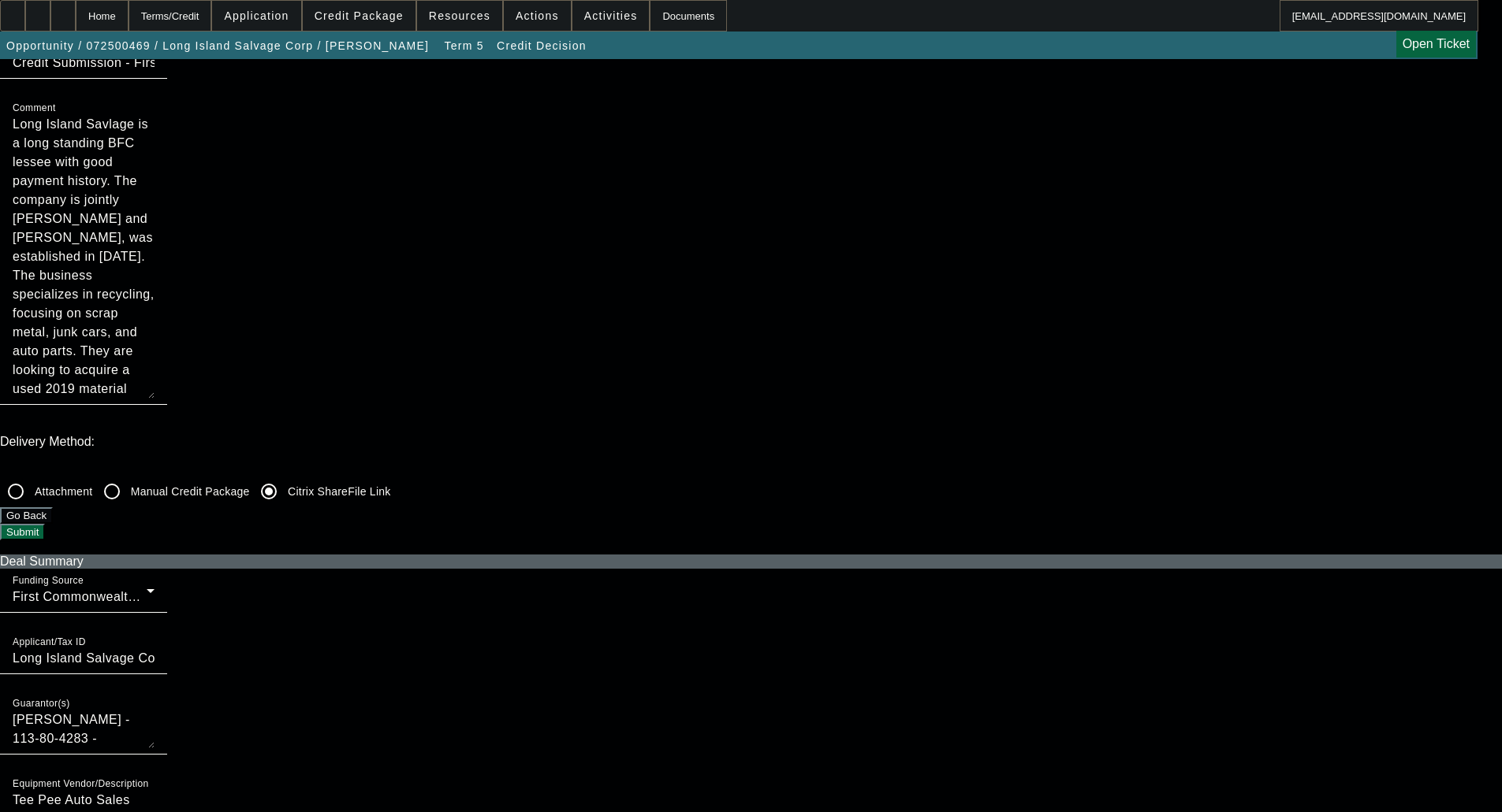
checkbox input "true"
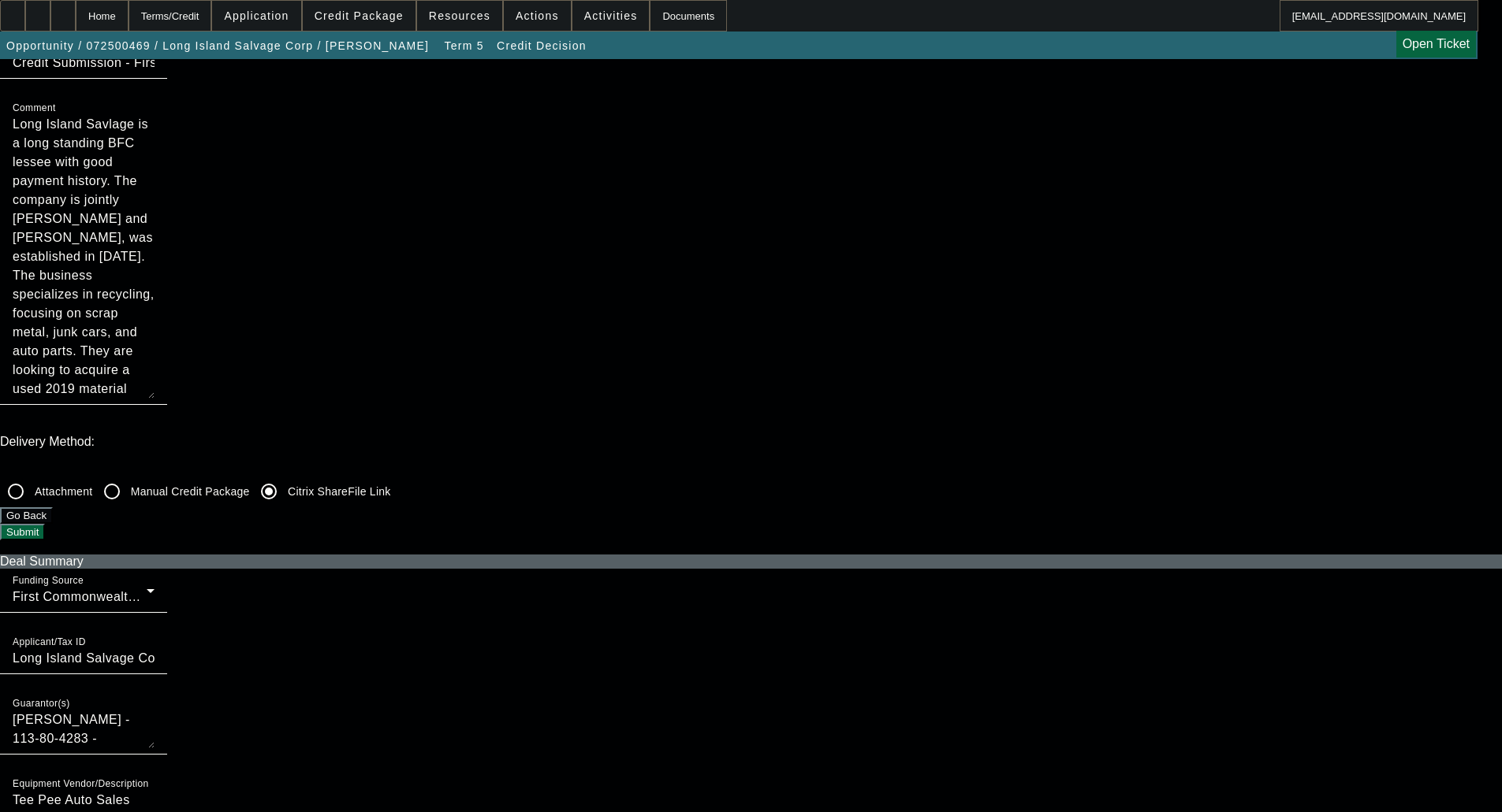
checkbox input "true"
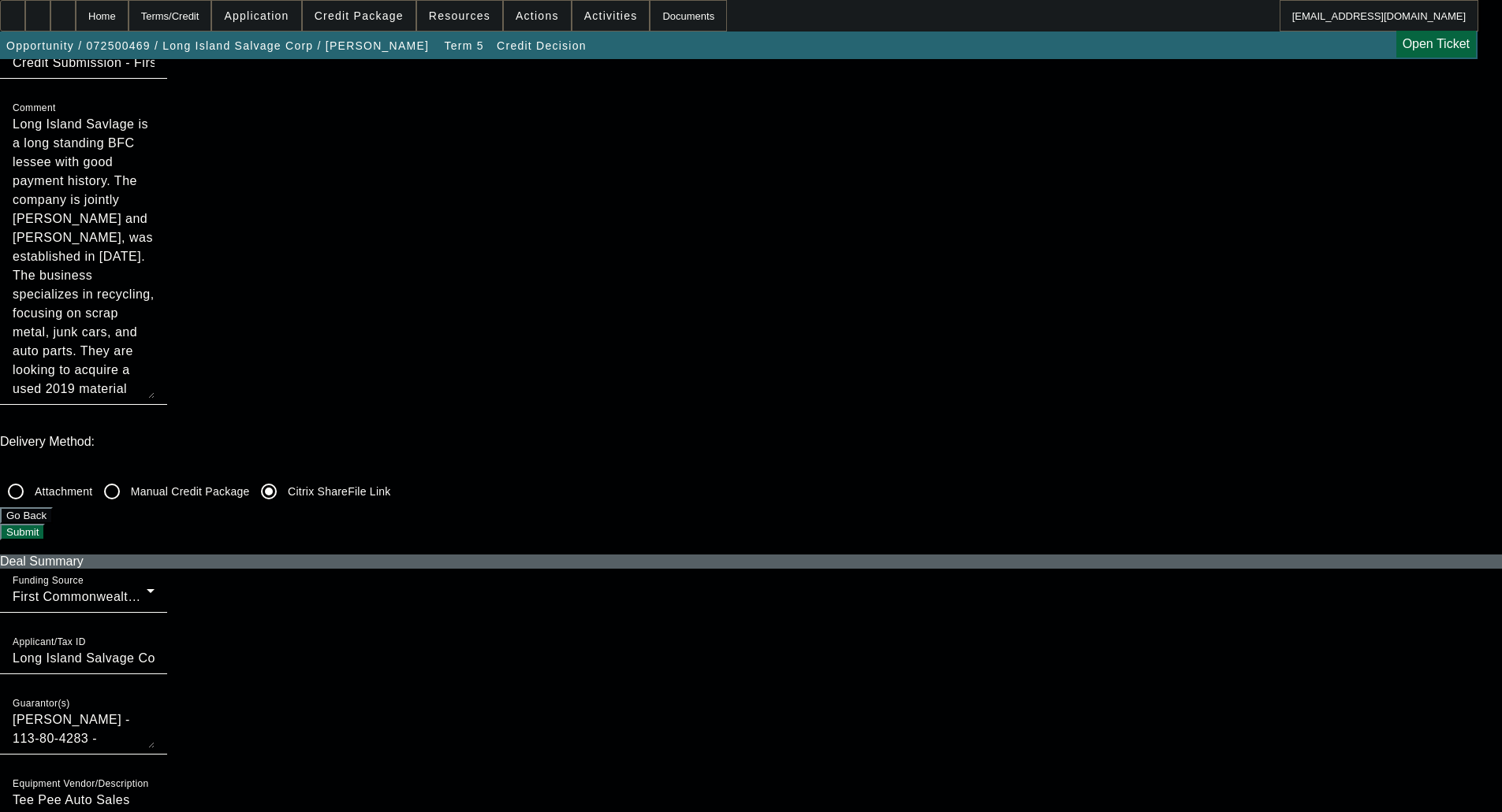
checkbox input "false"
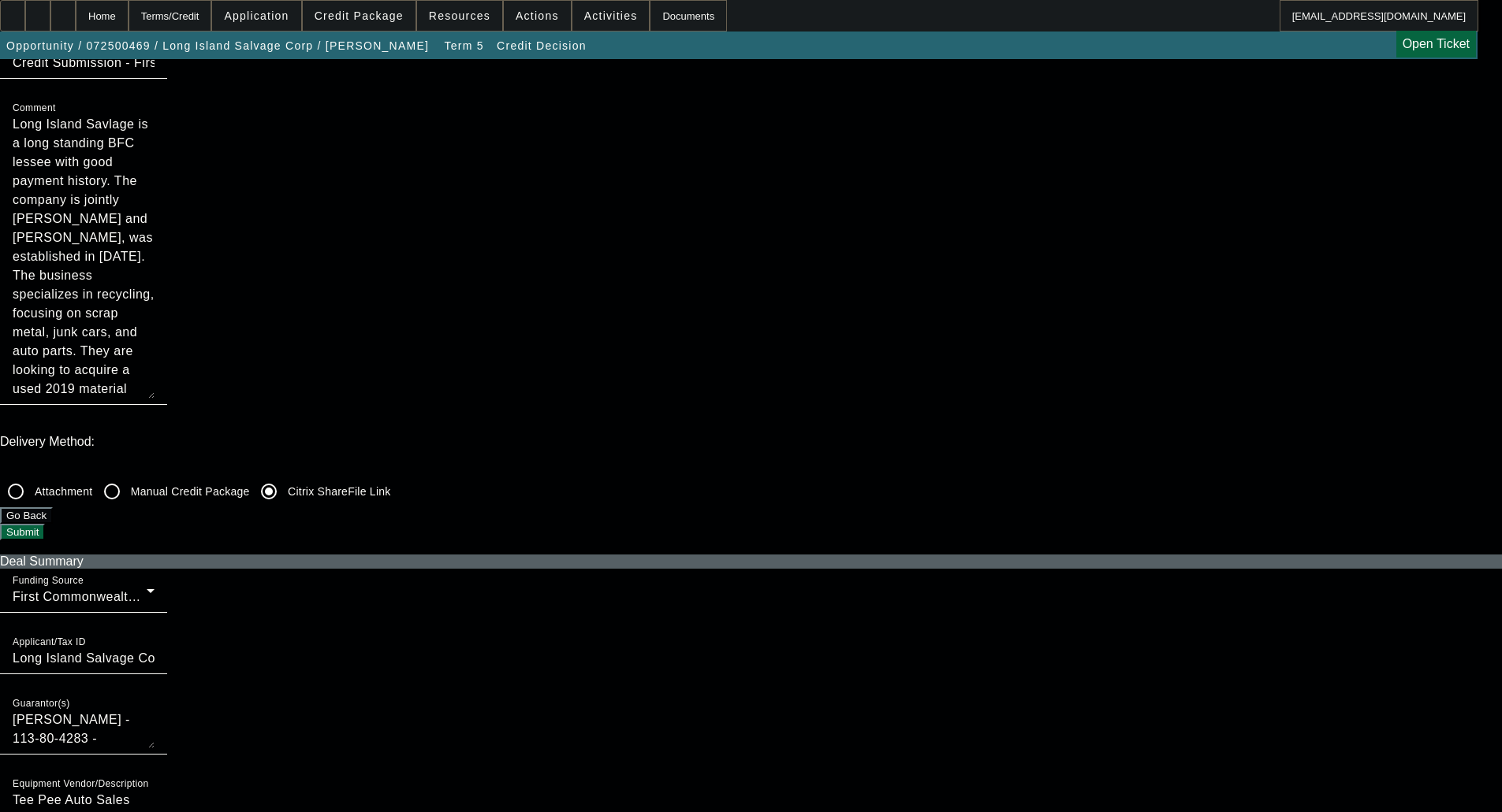
checkbox input "false"
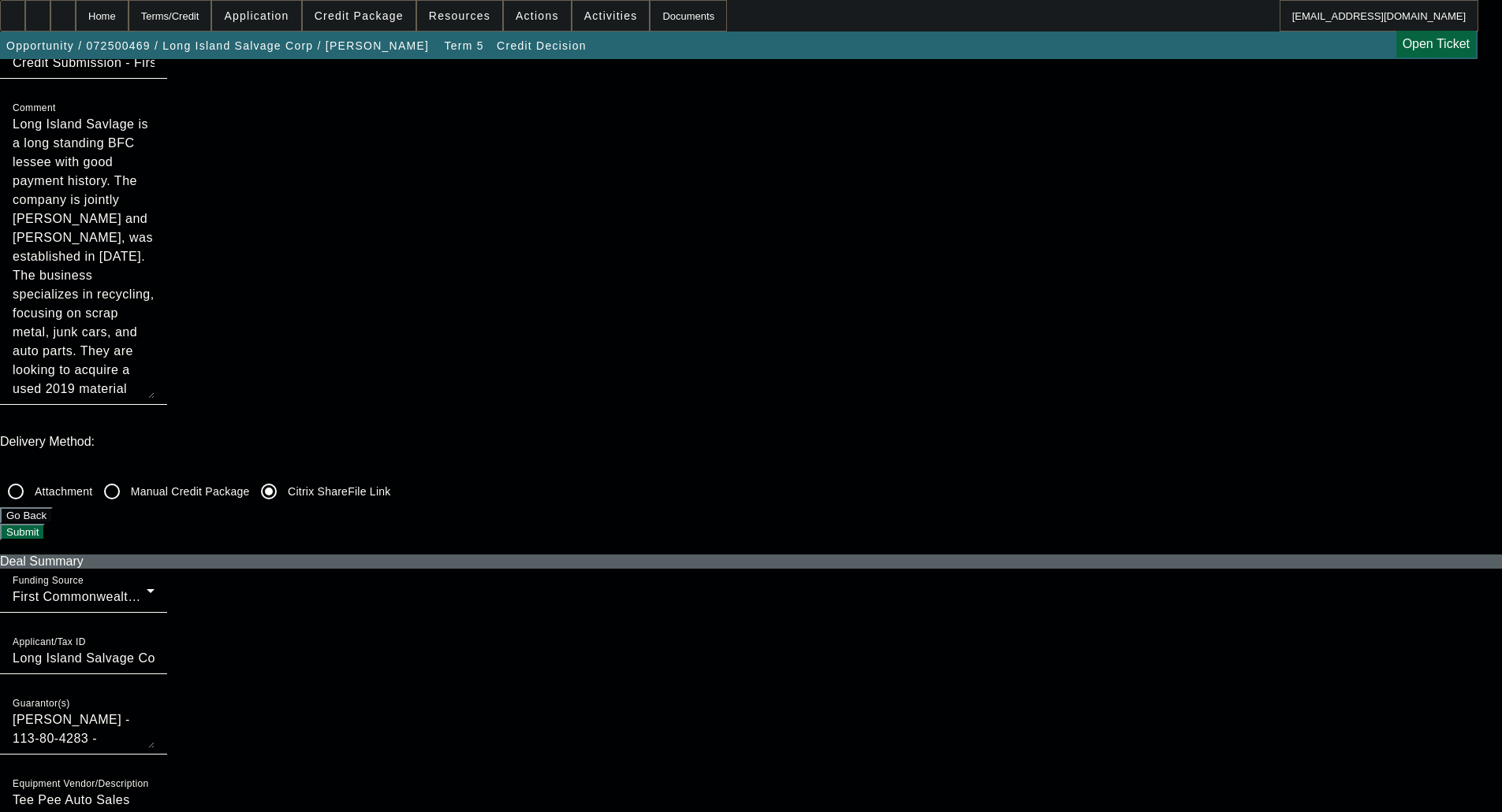
checkbox input "false"
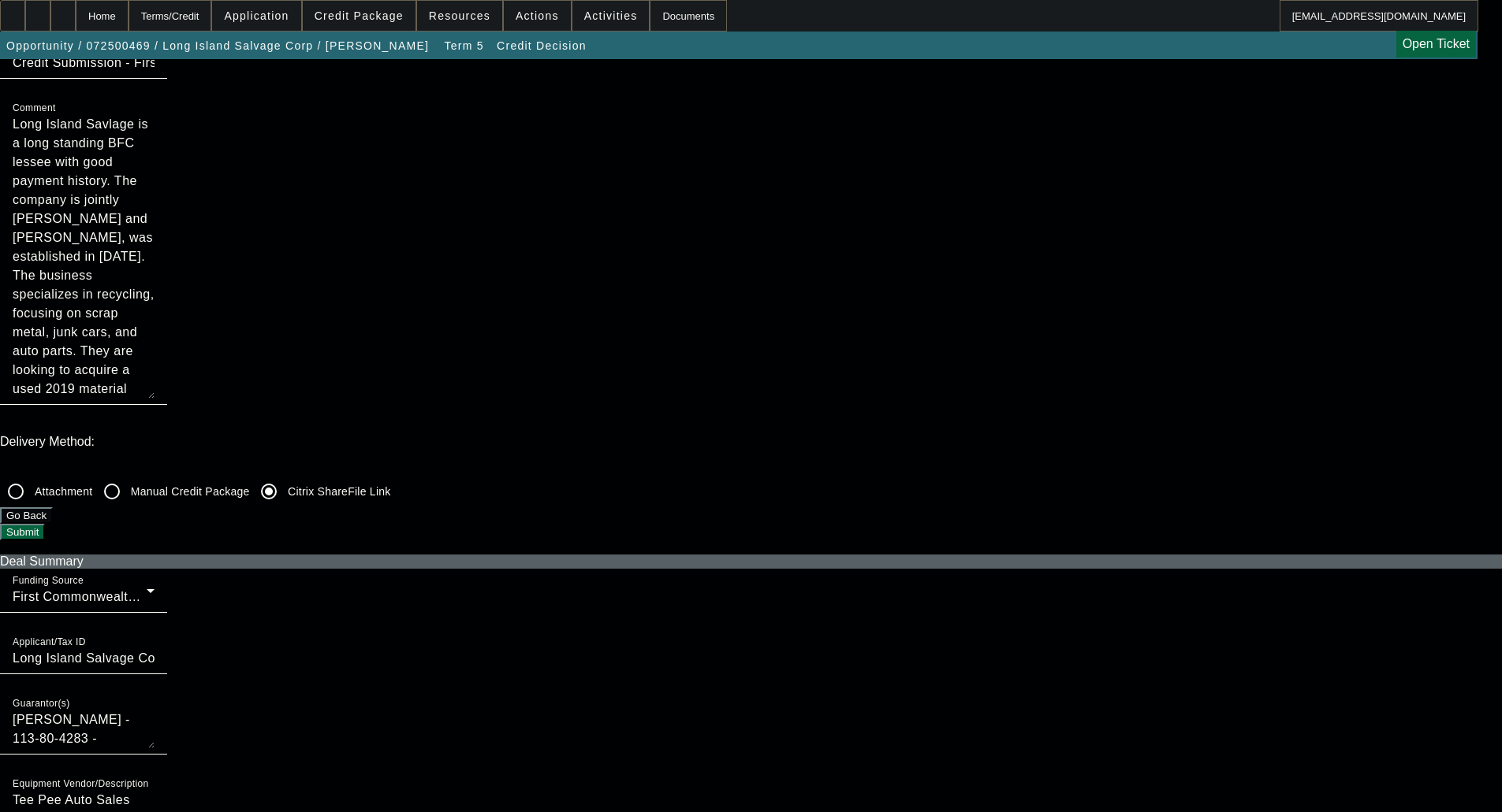
checkbox input "false"
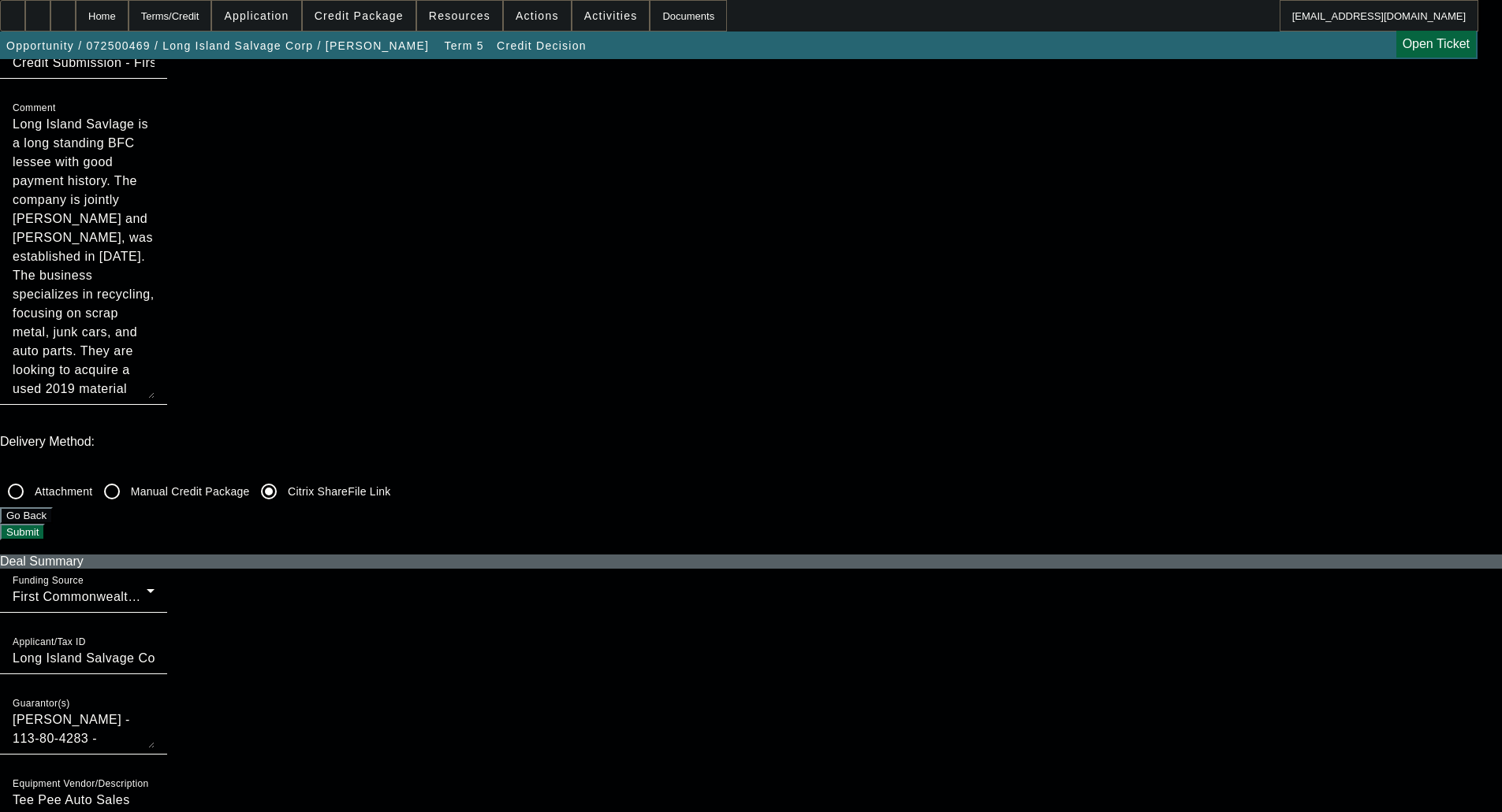
checkbox input "true"
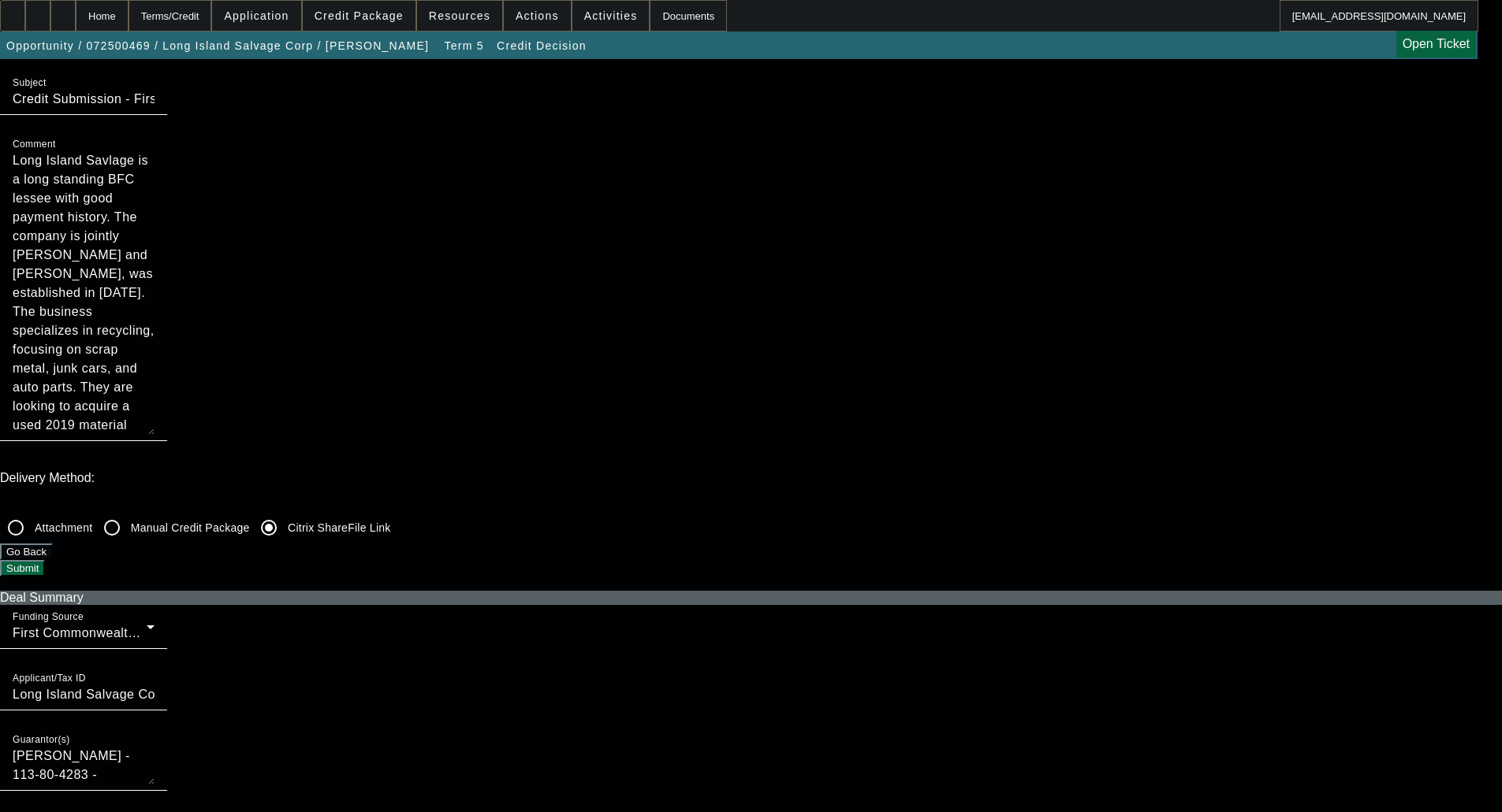
scroll to position [0, 0]
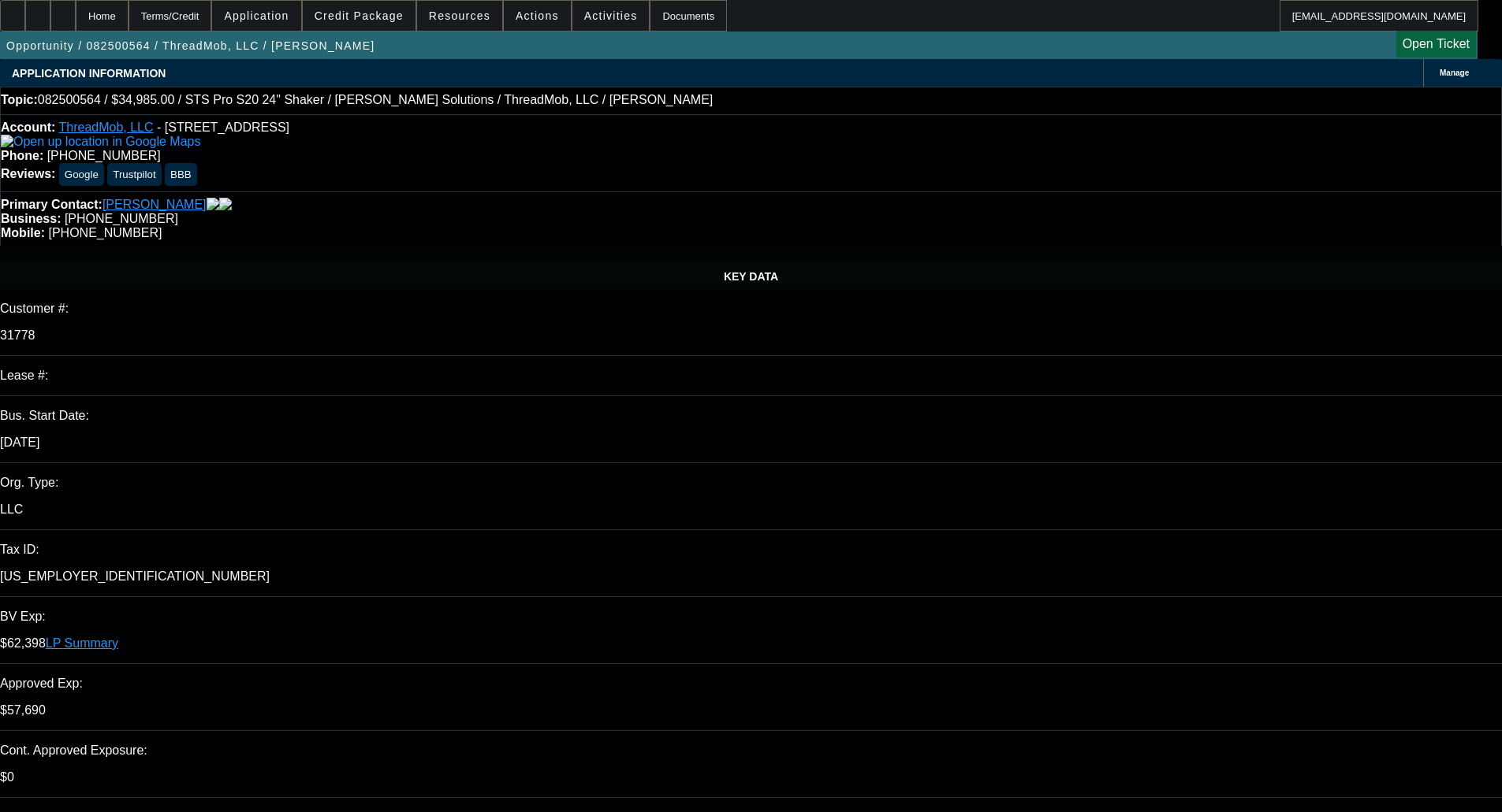
select select "0"
select select "2"
select select "0"
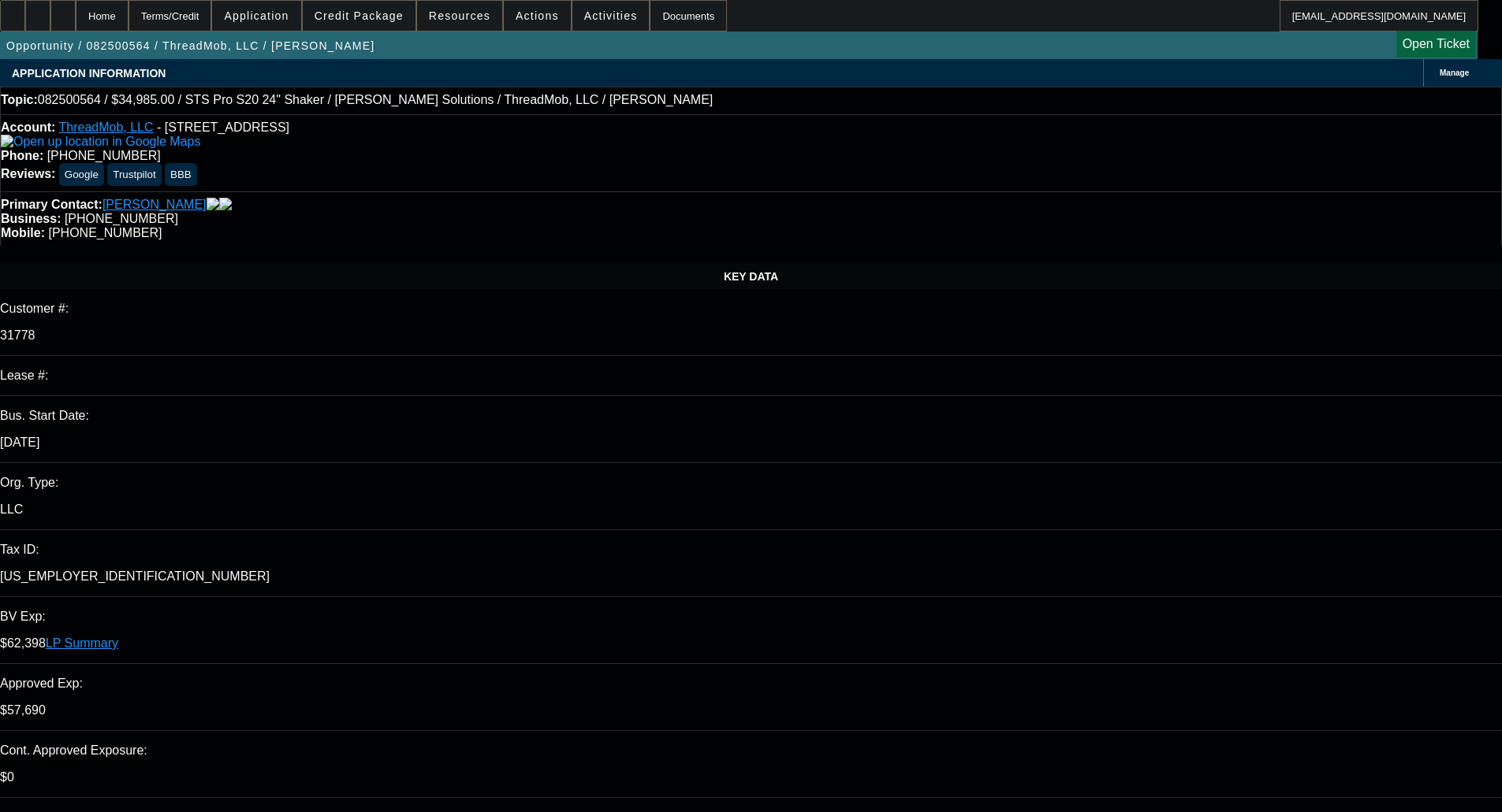
select select "2"
select select "0"
select select "6"
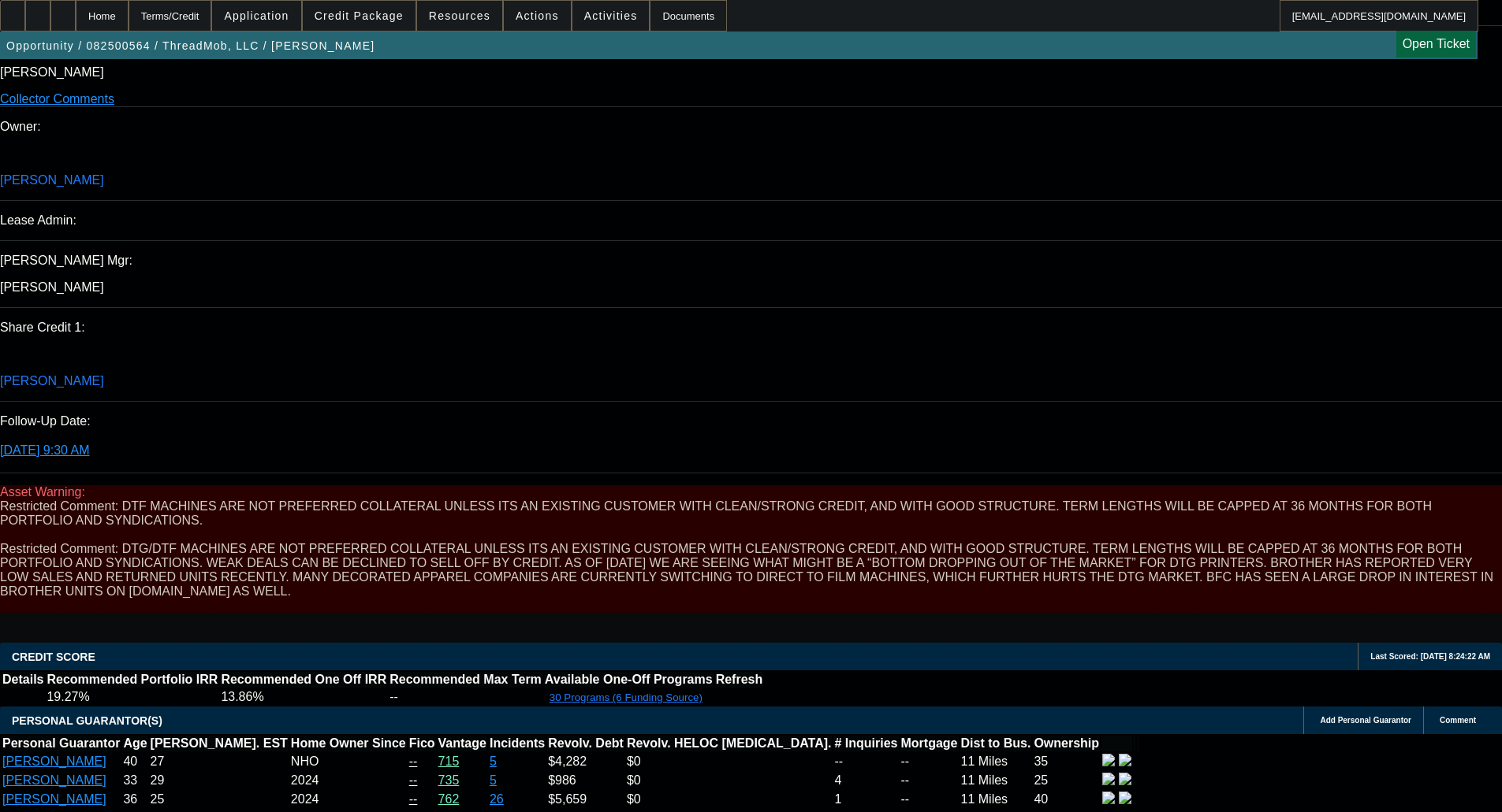
scroll to position [2837, 0]
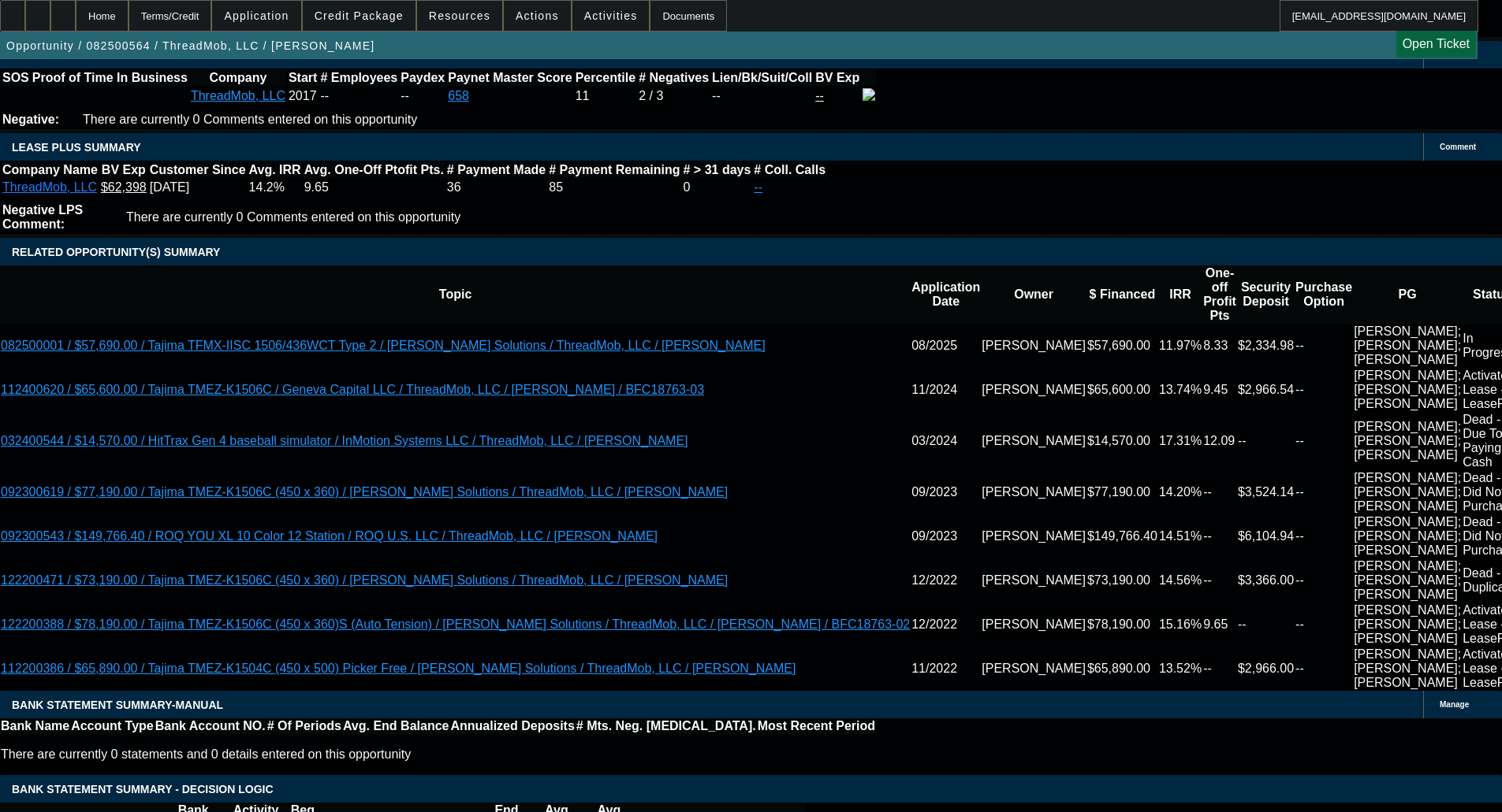
click at [393, 12] on span "Credit Package" at bounding box center [359, 15] width 89 height 13
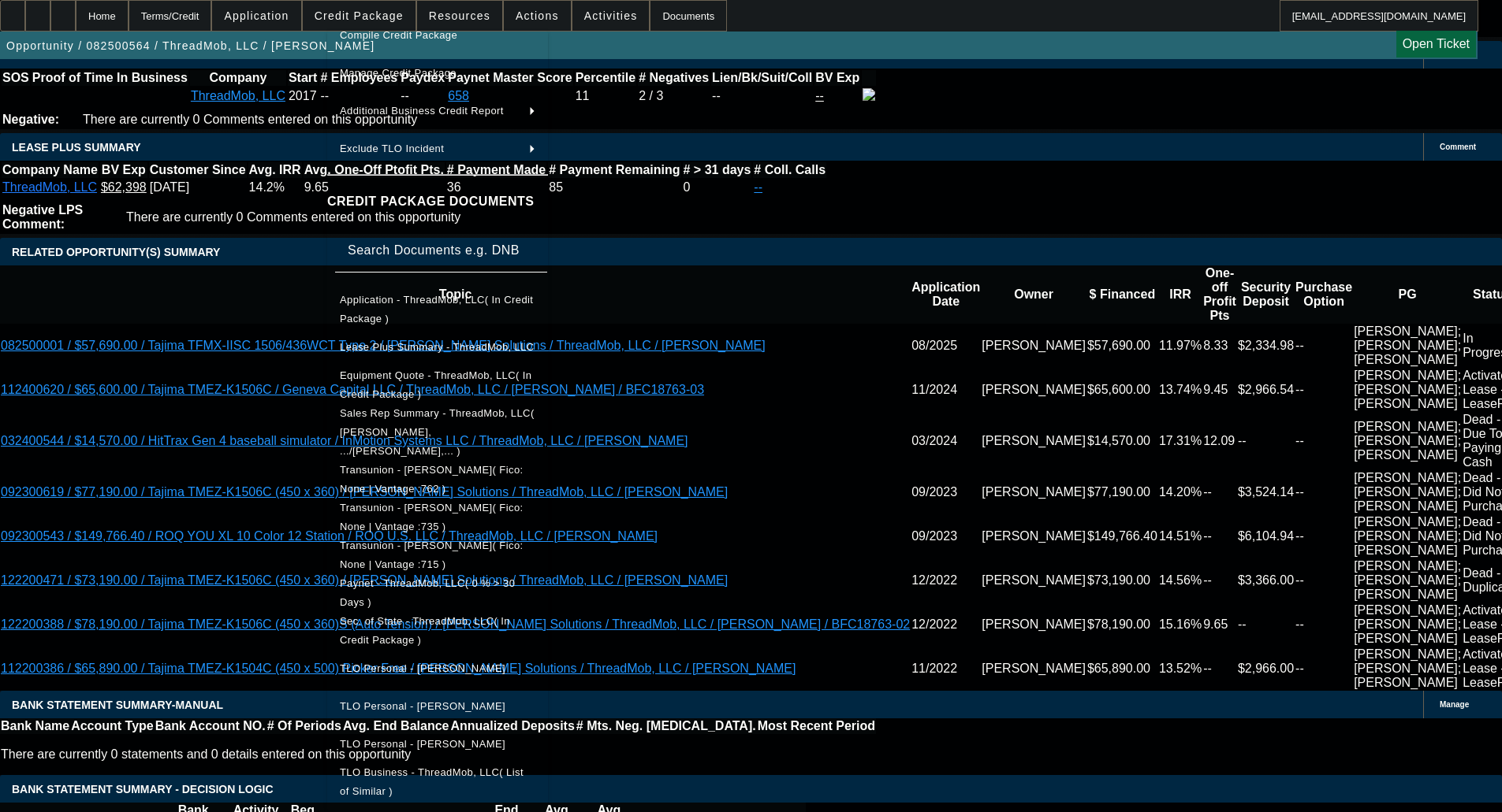
scroll to position [306, 0]
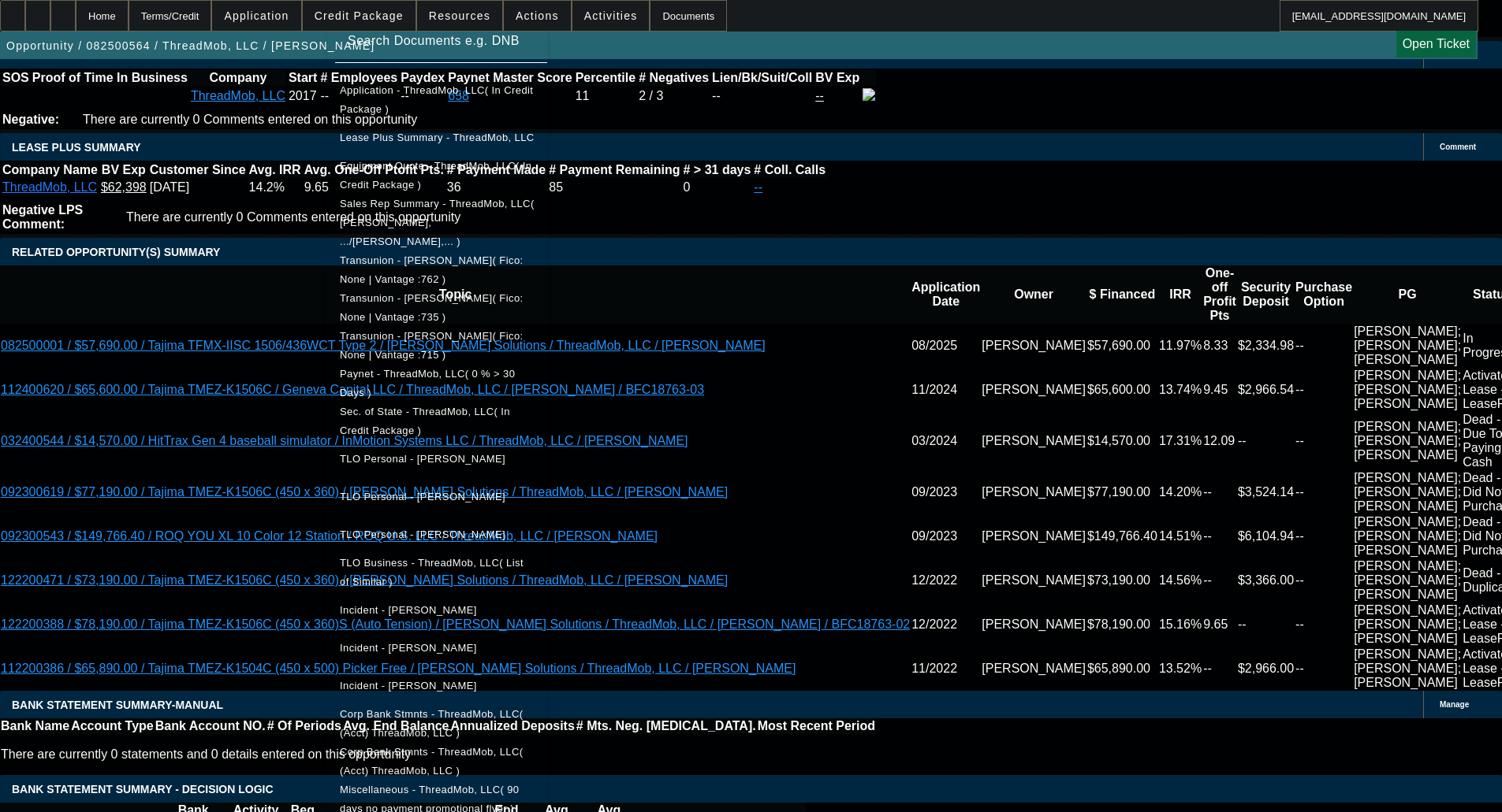
click at [519, 784] on span "Miscellaneous - ThreadMob, LLC( 90 days no payment promotional flyer )" at bounding box center [429, 799] width 179 height 31
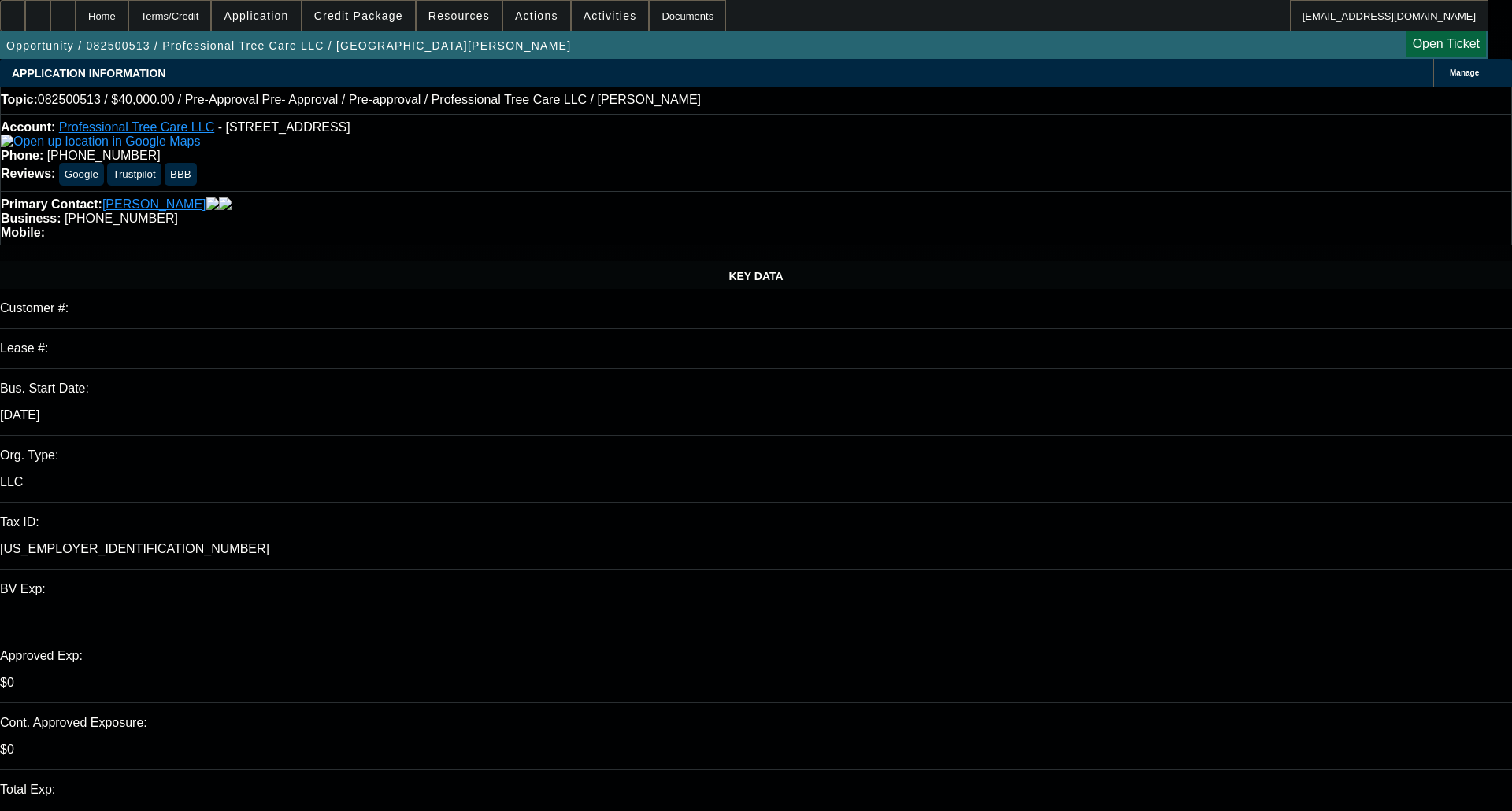
select select "0"
select select "6"
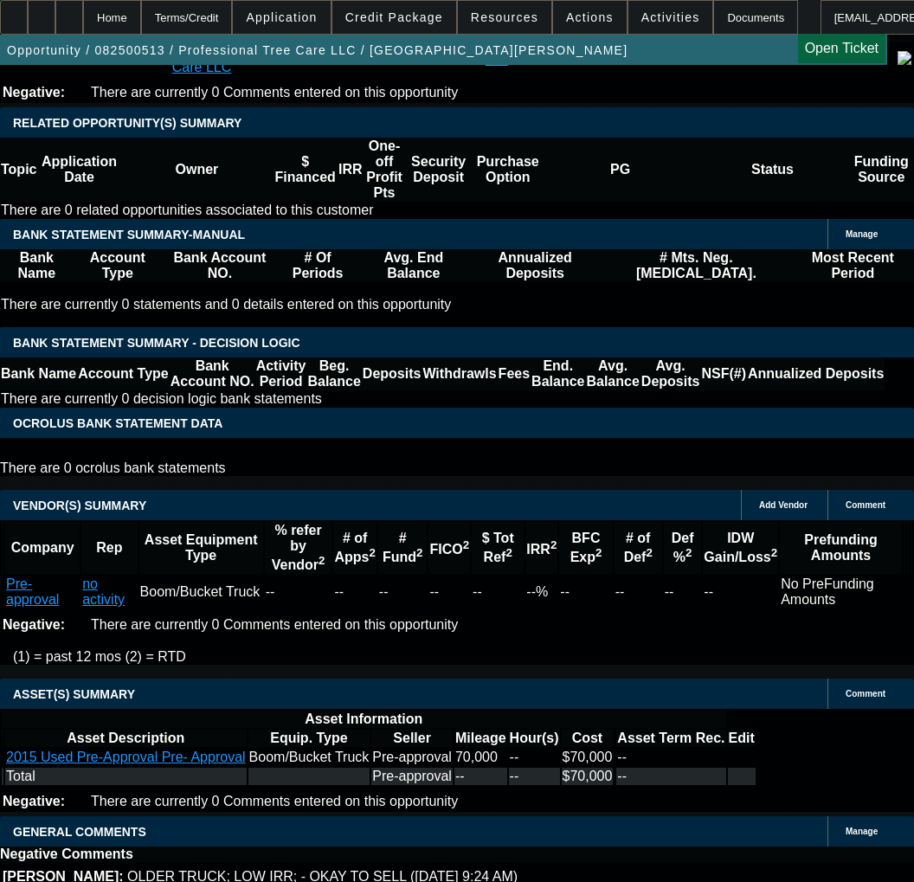
scroll to position [2970, 0]
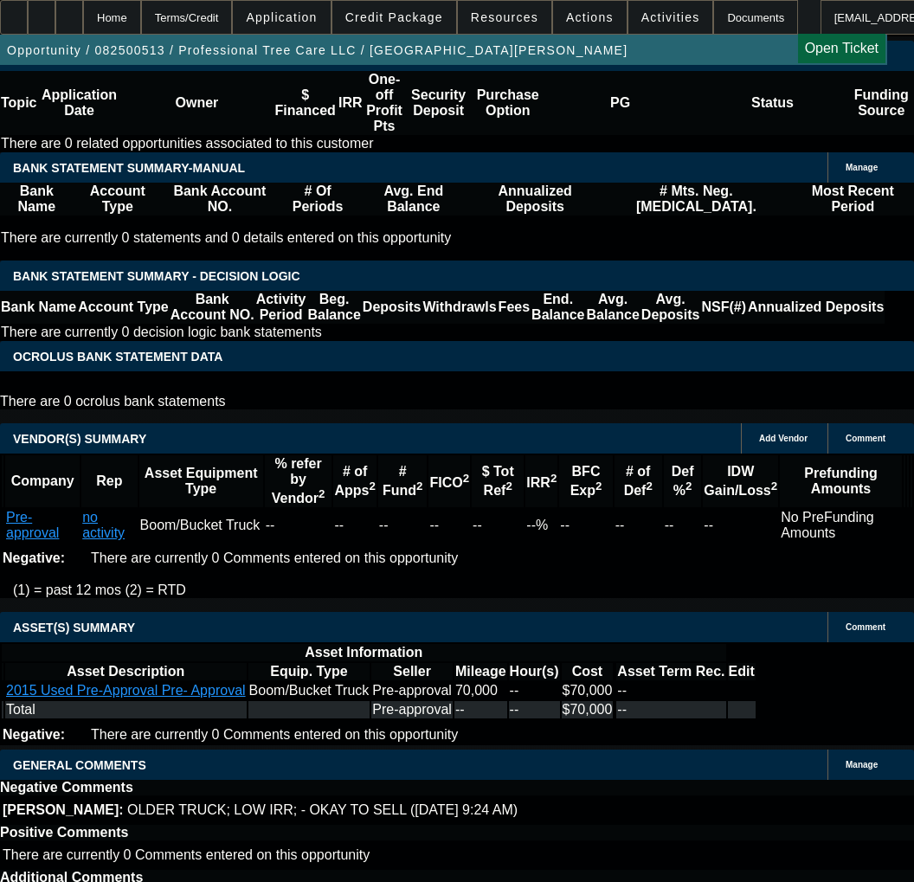
select select "5"
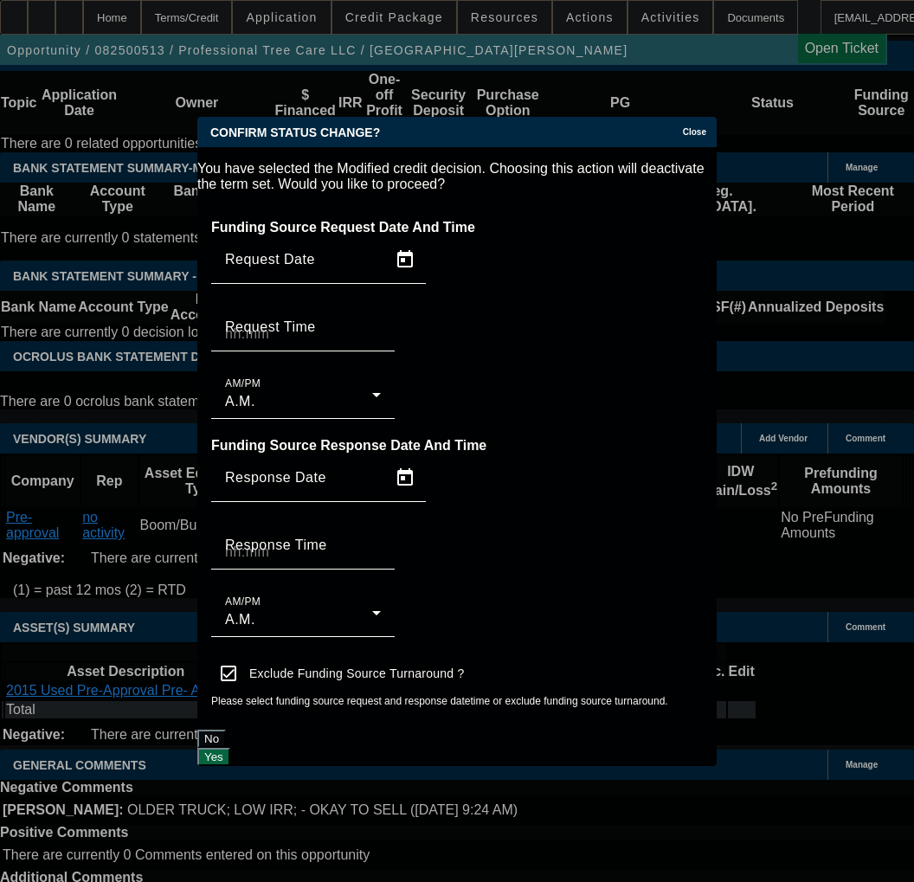
scroll to position [0, 0]
click at [604, 751] on div "Yes" at bounding box center [456, 757] width 519 height 18
click at [230, 748] on button "Yes" at bounding box center [213, 757] width 33 height 18
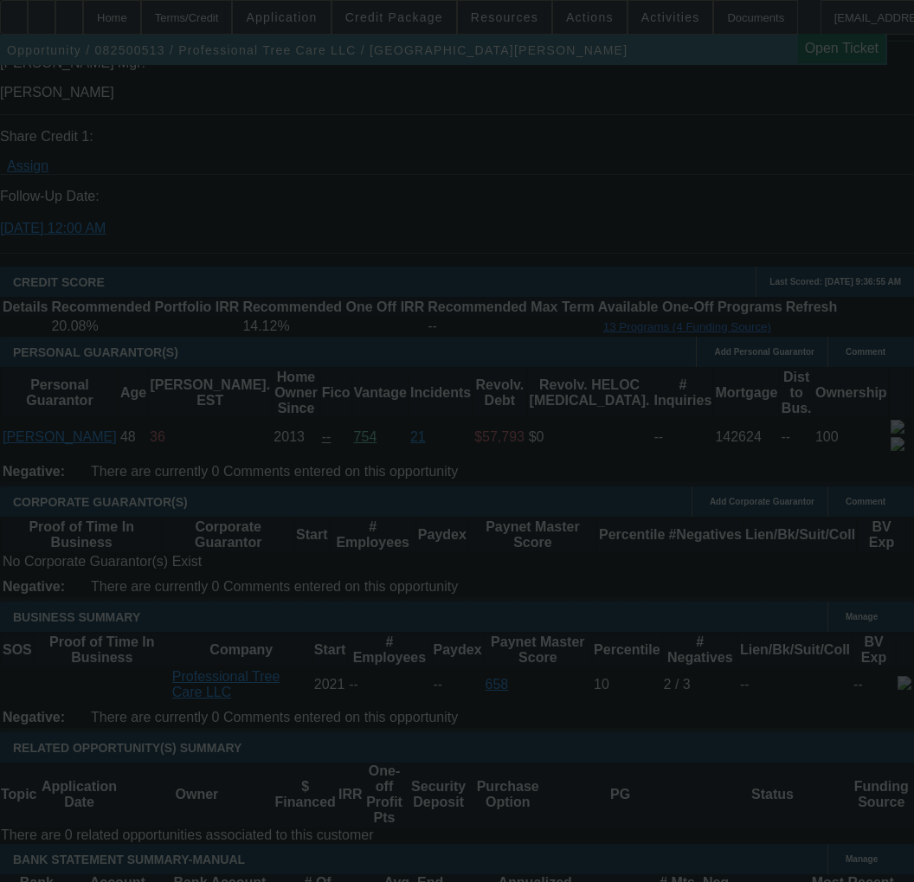
scroll to position [2277, 0]
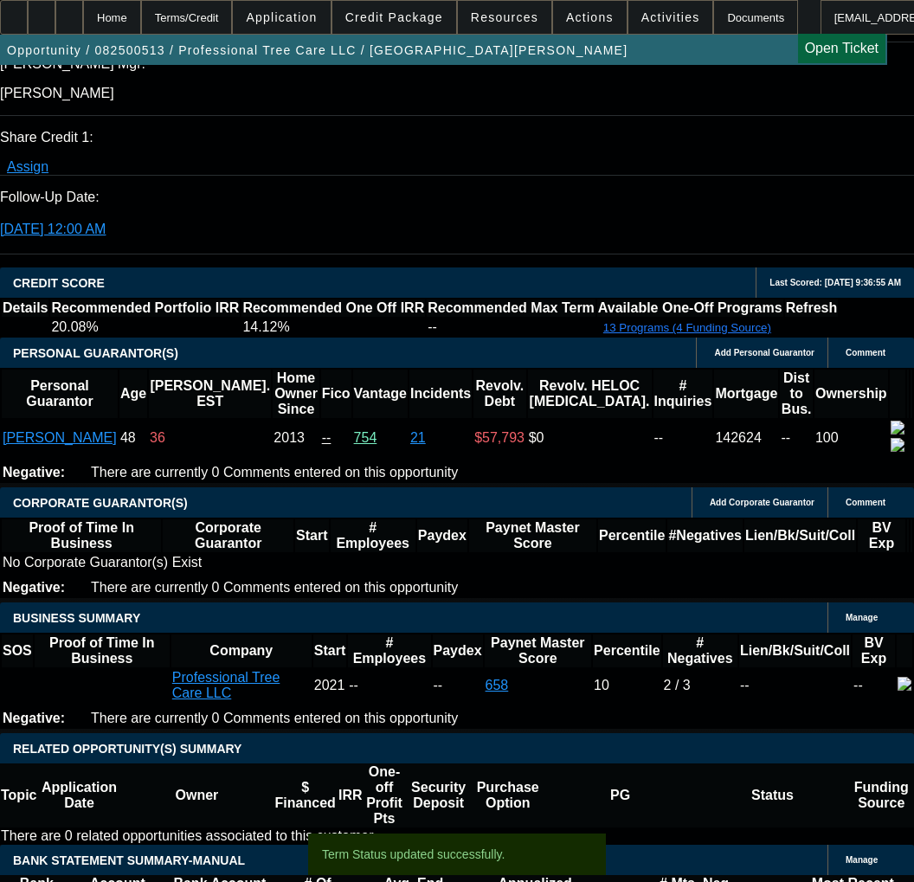
select select "0"
select select "6"
select select "0"
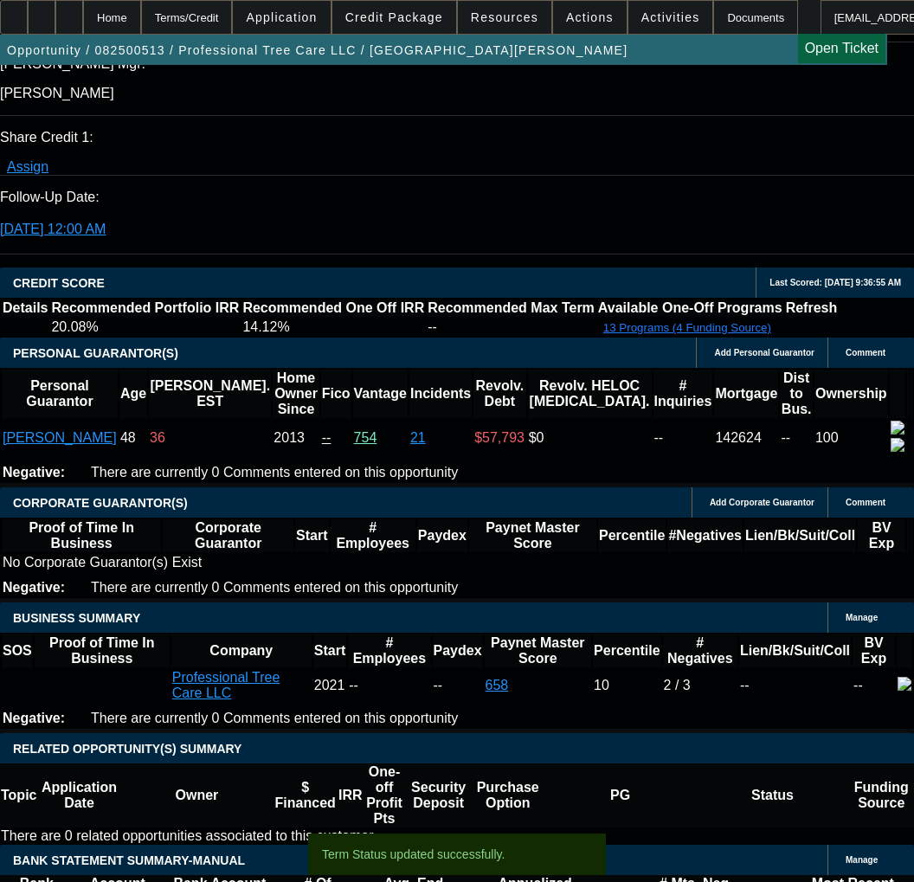
select select "0"
select select "6"
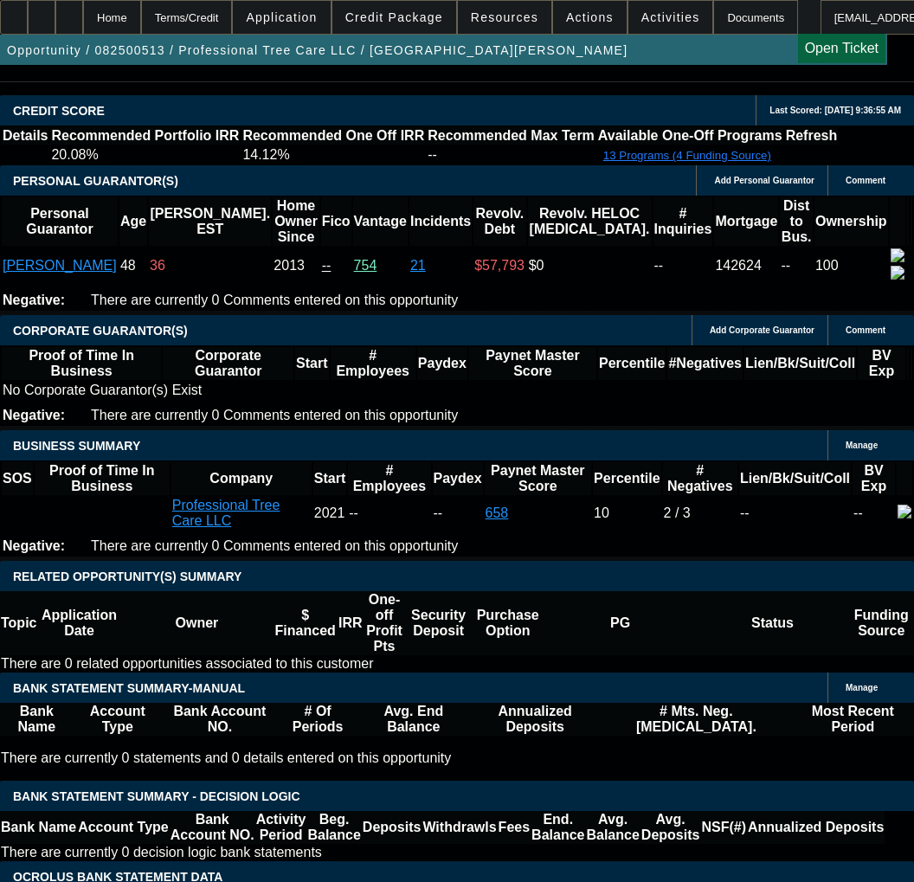
scroll to position [2450, 0]
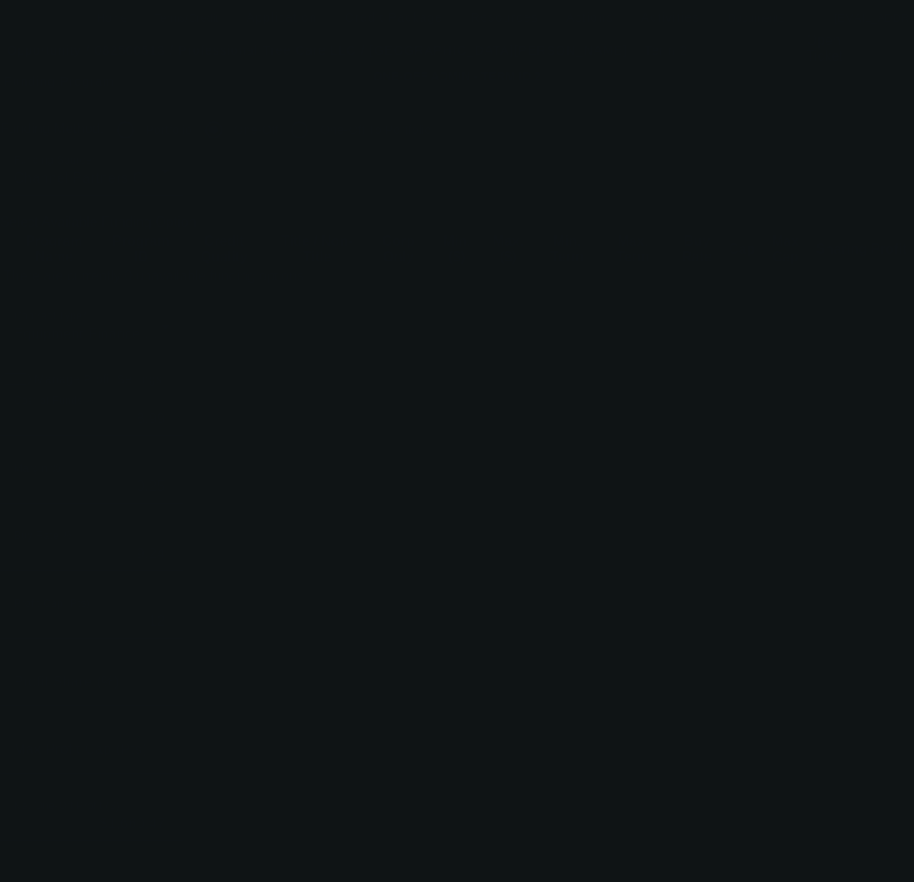
radio input "true"
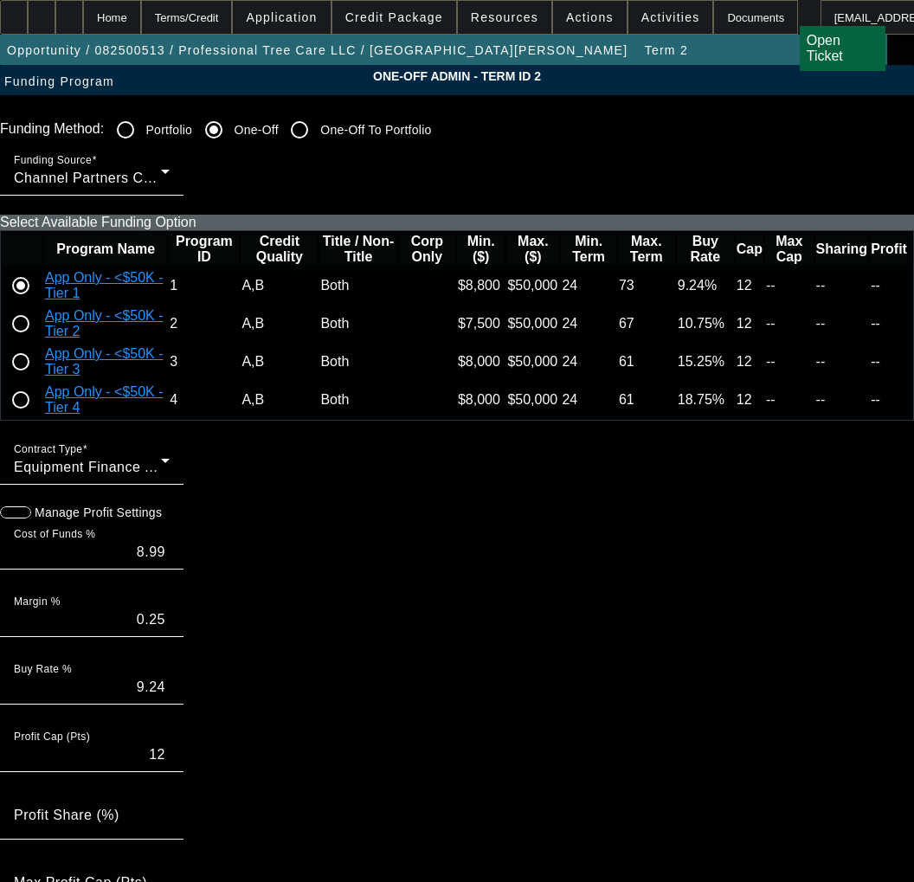
paste input "538454"
type input "538454"
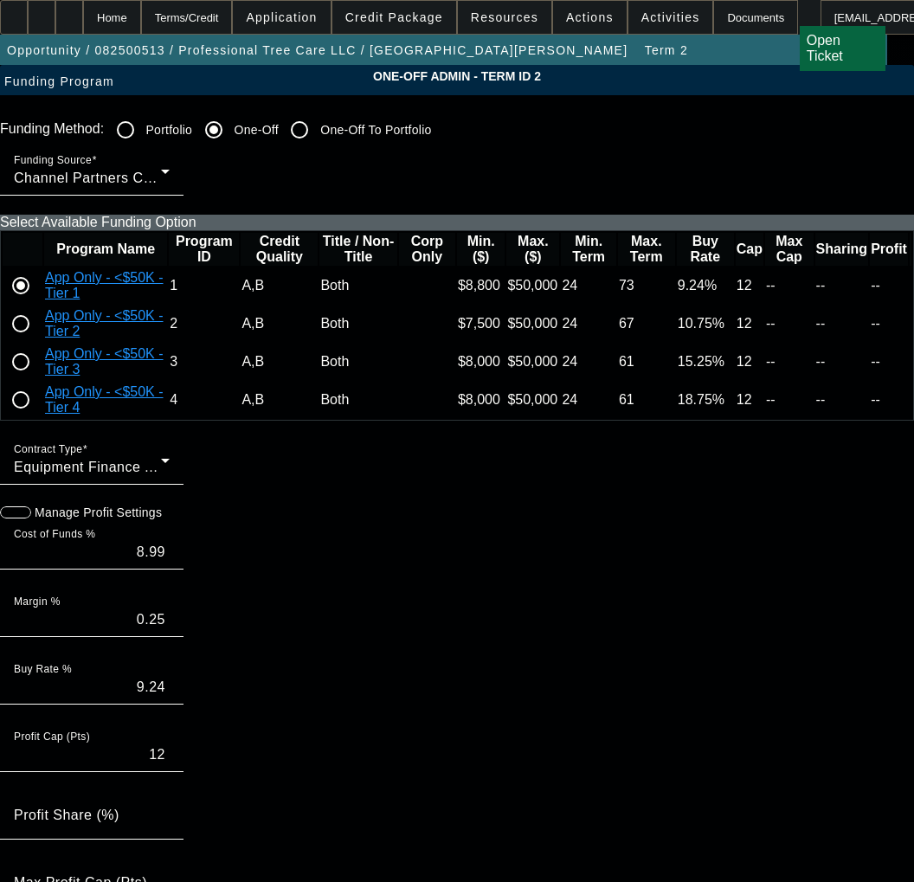
paste input "538454"
type input "538454"
click at [38, 341] on input "radio" at bounding box center [20, 323] width 35 height 35
radio input "true"
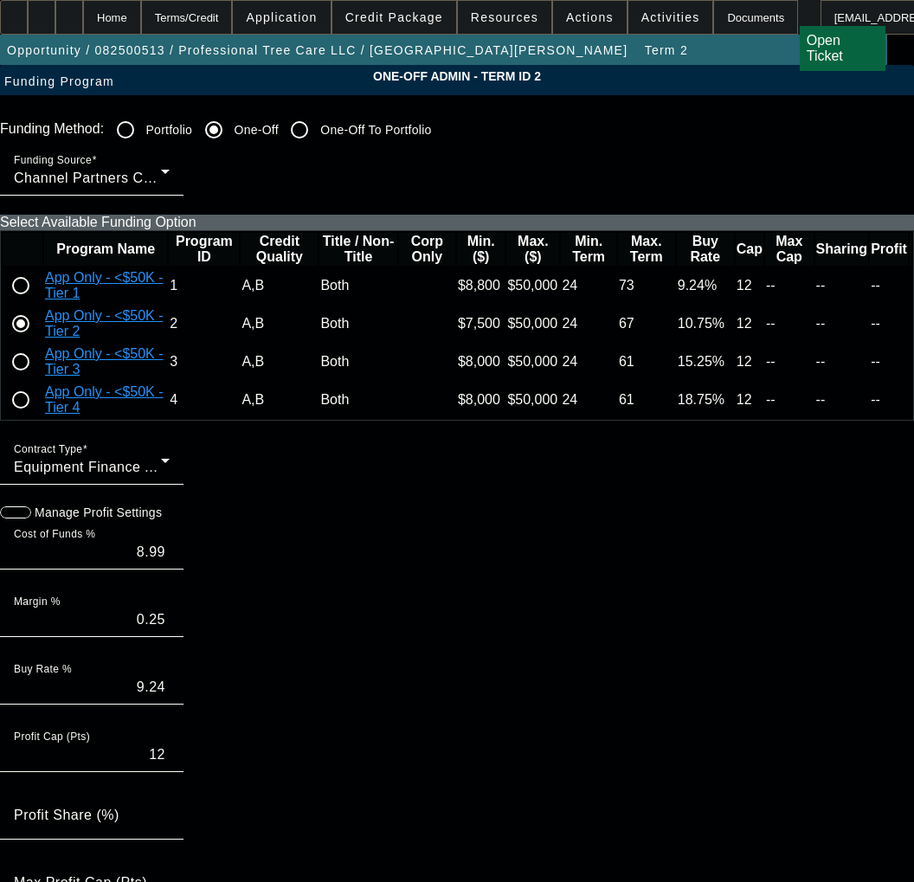
type input "10.25"
type input "0.50"
type input "10.75"
click at [38, 303] on input "radio" at bounding box center [20, 285] width 35 height 35
radio input "true"
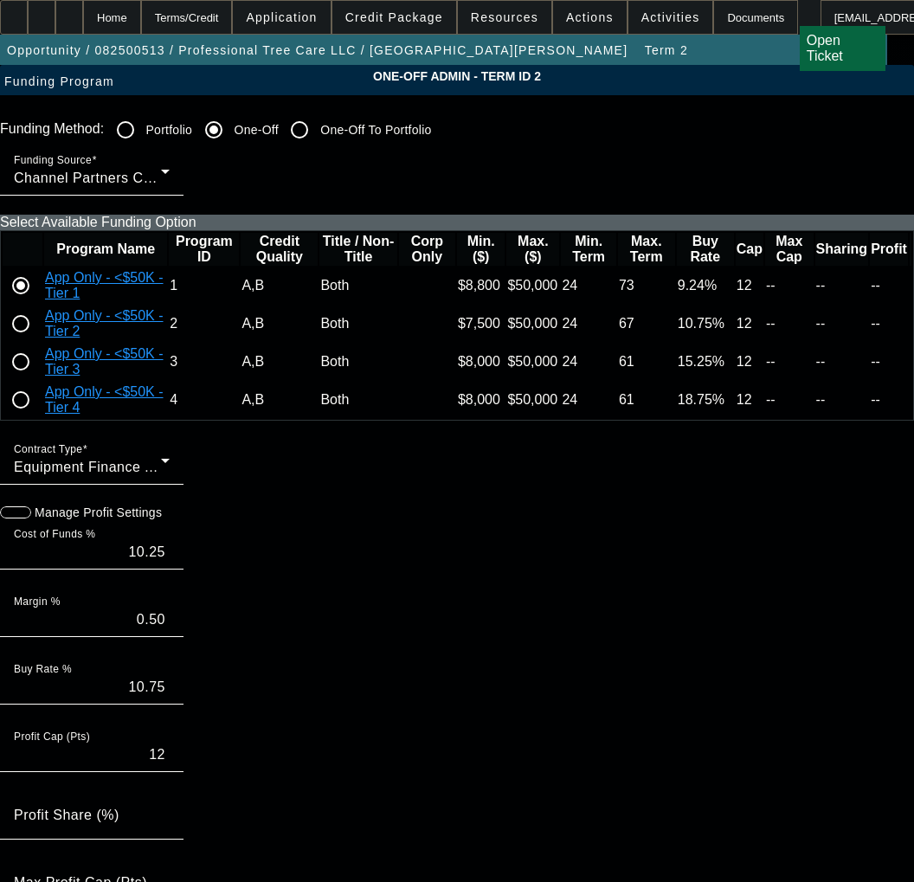
type input "8.99"
type input "0.25"
type input "9.24"
click at [16, 520] on icon "button" at bounding box center [9, 513] width 16 height 16
click at [170, 563] on input "8.99" at bounding box center [92, 552] width 156 height 21
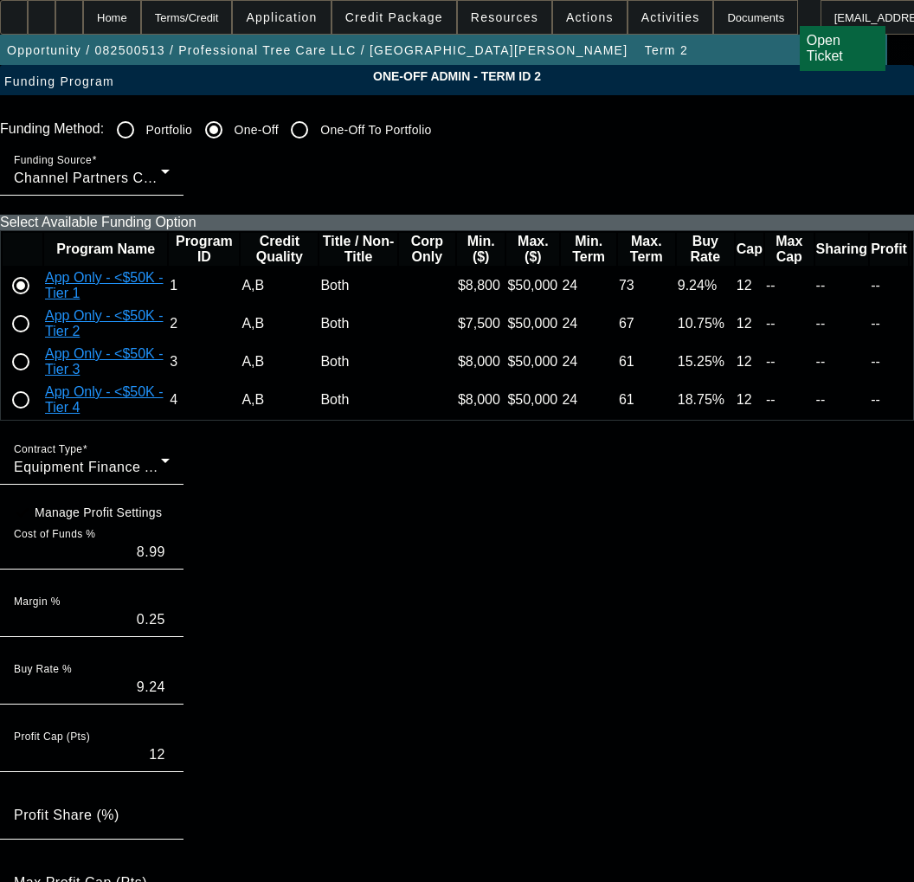
click at [170, 563] on input "8.99" at bounding box center [92, 552] width 156 height 21
type input "9.75"
type input "10.00"
click at [245, 581] on div "Contract Type Equipment Finance Agreement Manage Profit Settings Cost of Funds …" at bounding box center [457, 748] width 914 height 625
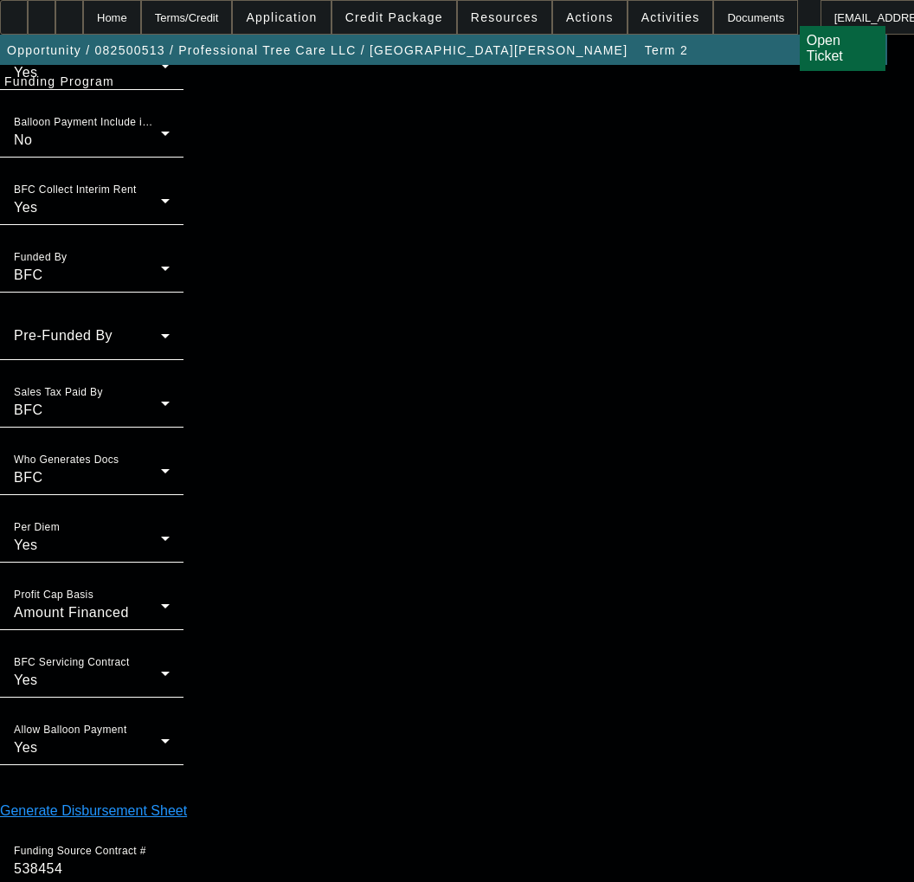
scroll to position [1471, 0]
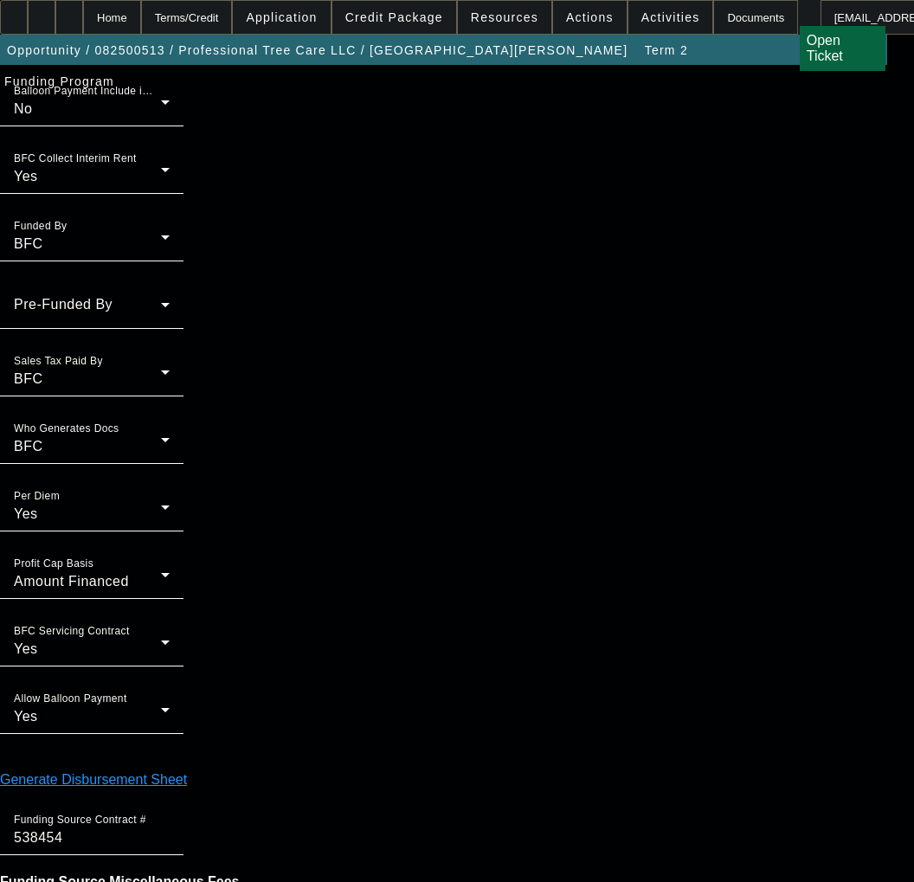
type input "03:56"
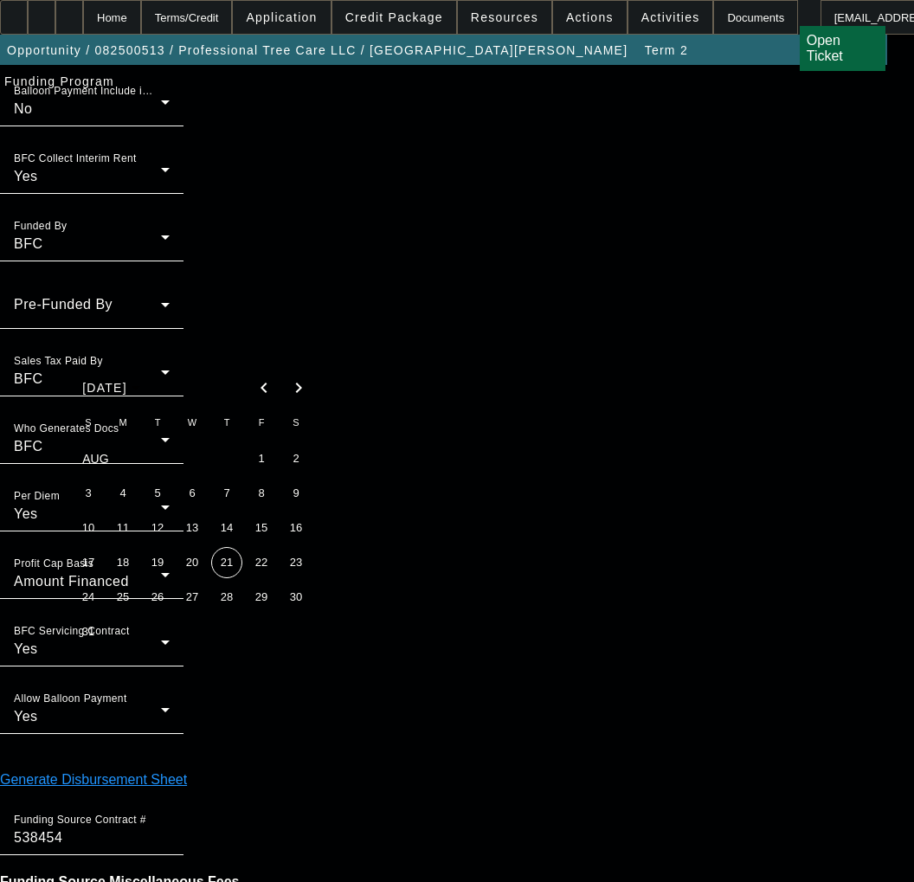
click at [227, 570] on span "21" at bounding box center [226, 562] width 31 height 31
type input "[DATE]"
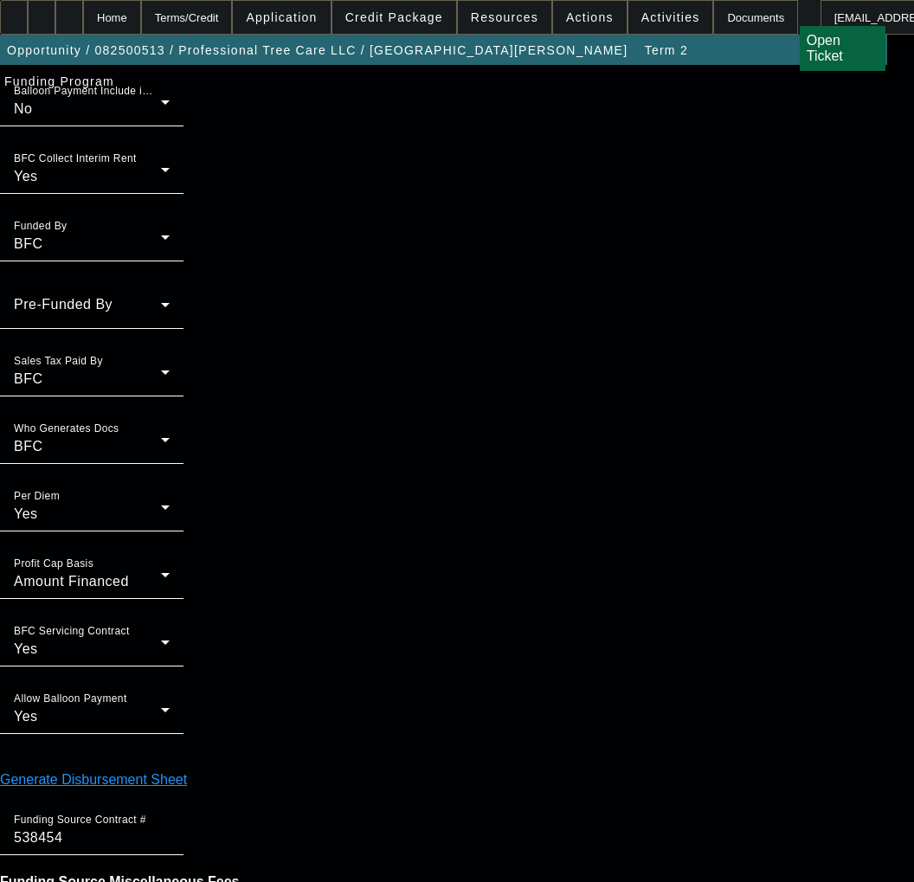
type input "09:42"
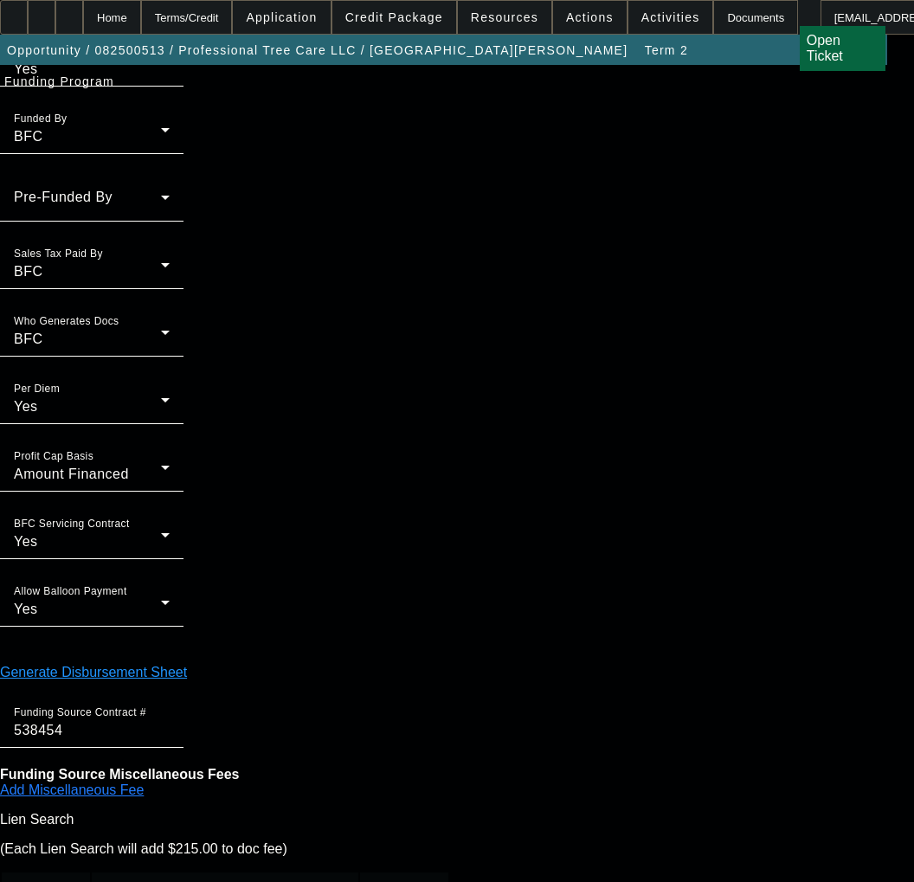
scroll to position [1582, 0]
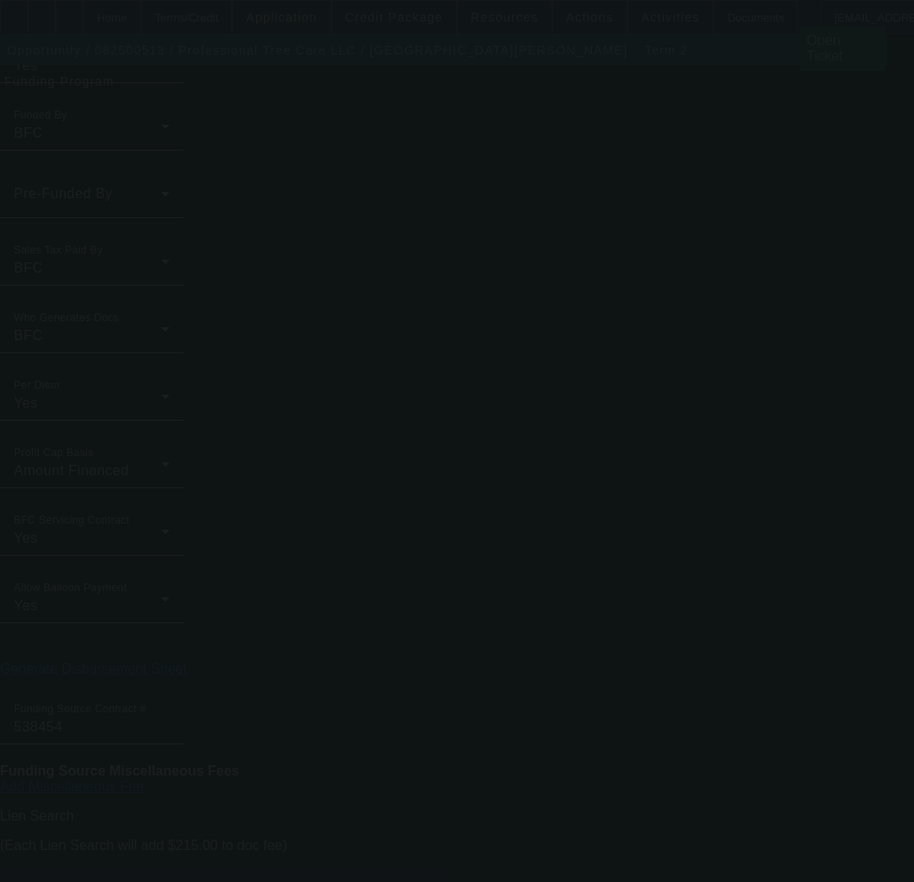
click at [531, 566] on div at bounding box center [457, 441] width 914 height 882
type input "8.99"
type input "9.24"
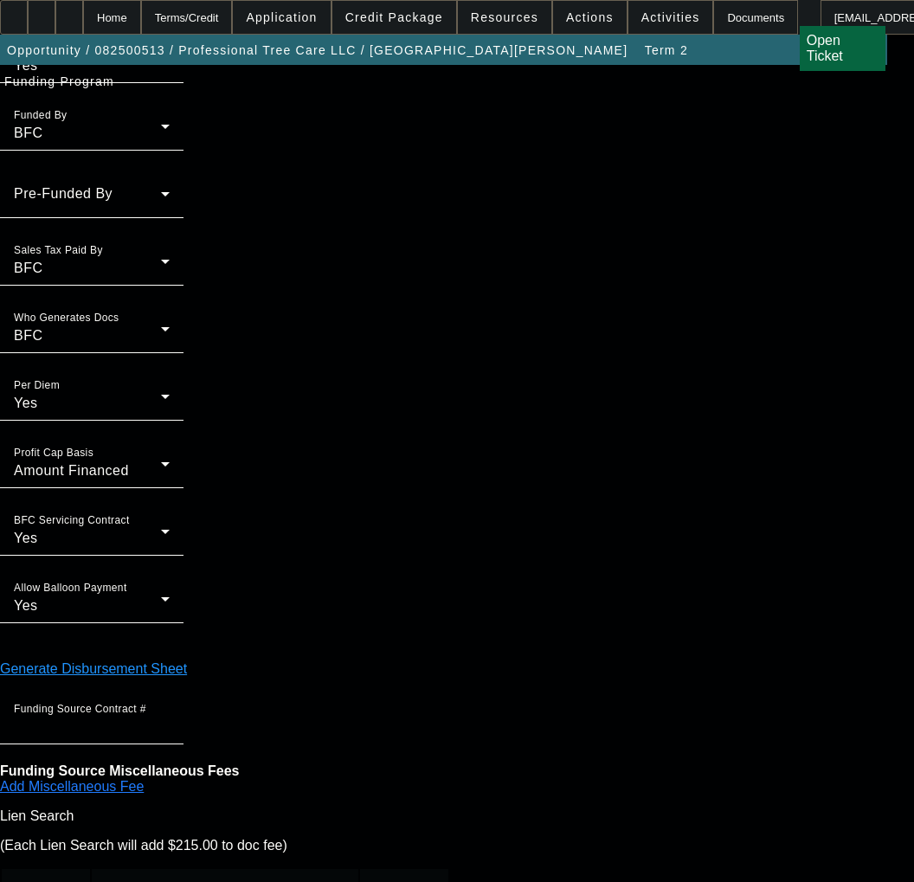
scroll to position [0, 0]
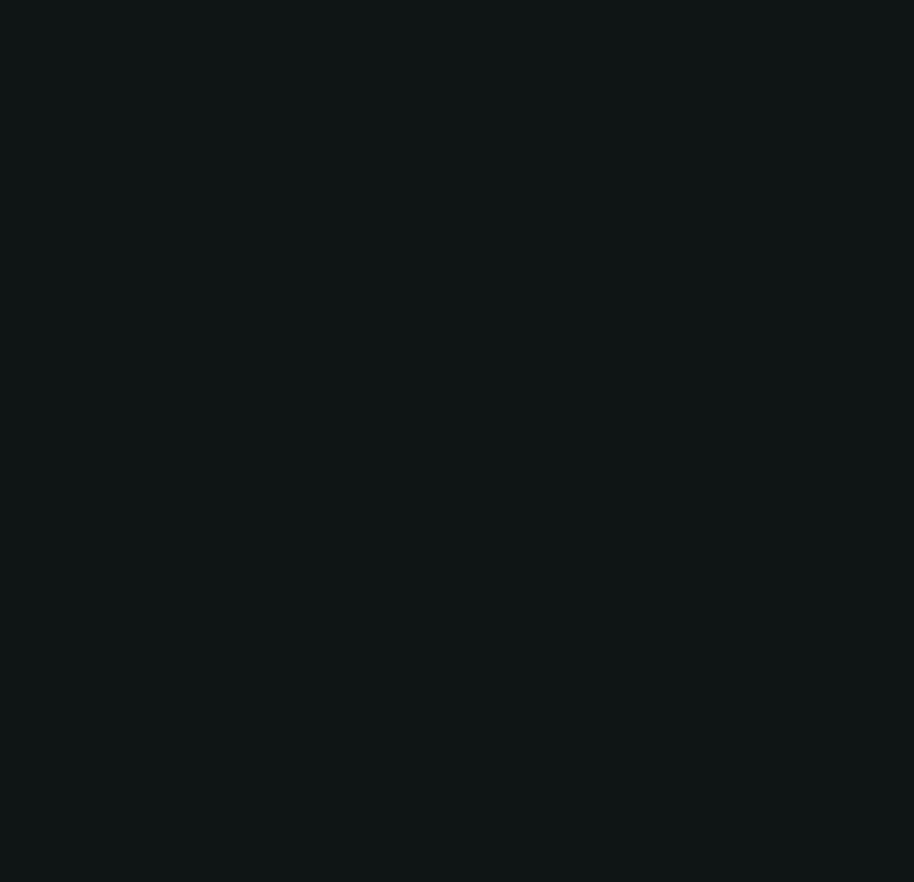
radio input "true"
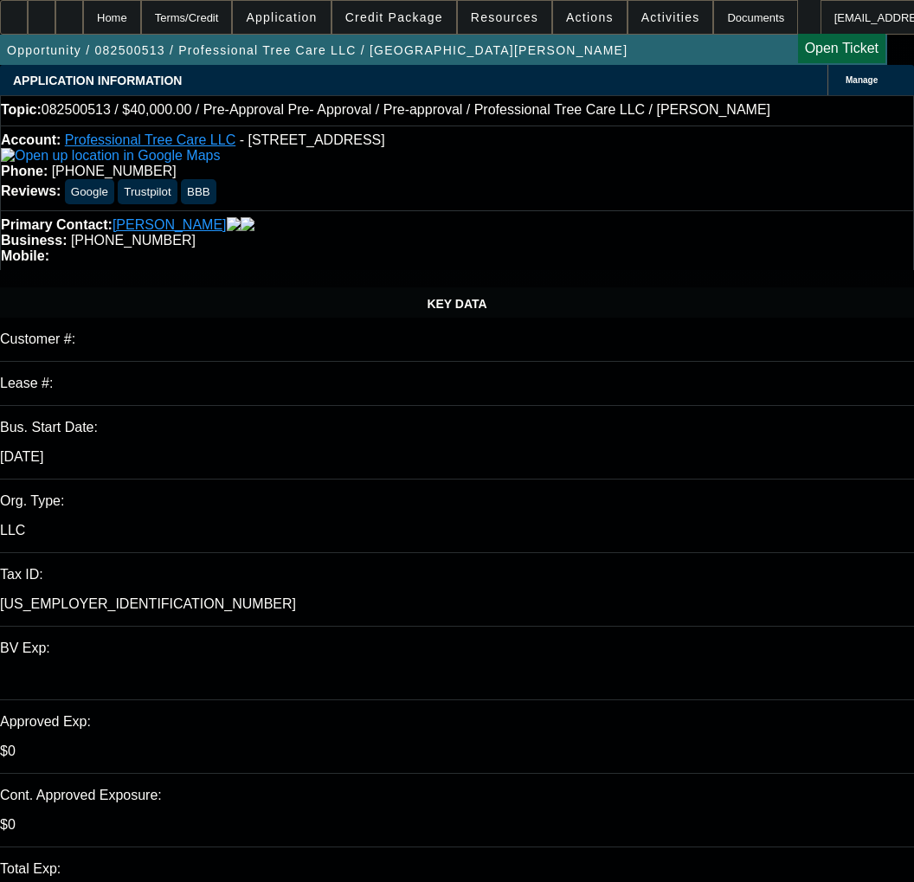
select select "0"
select select "6"
select select "0"
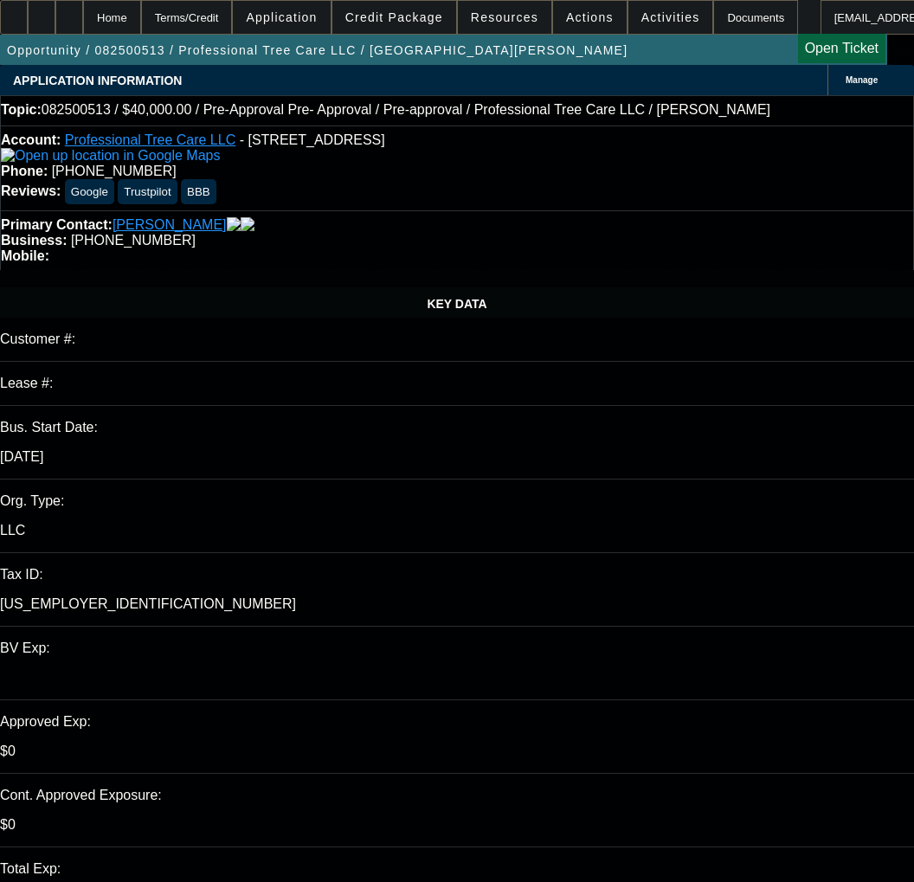
select select "0"
select select "6"
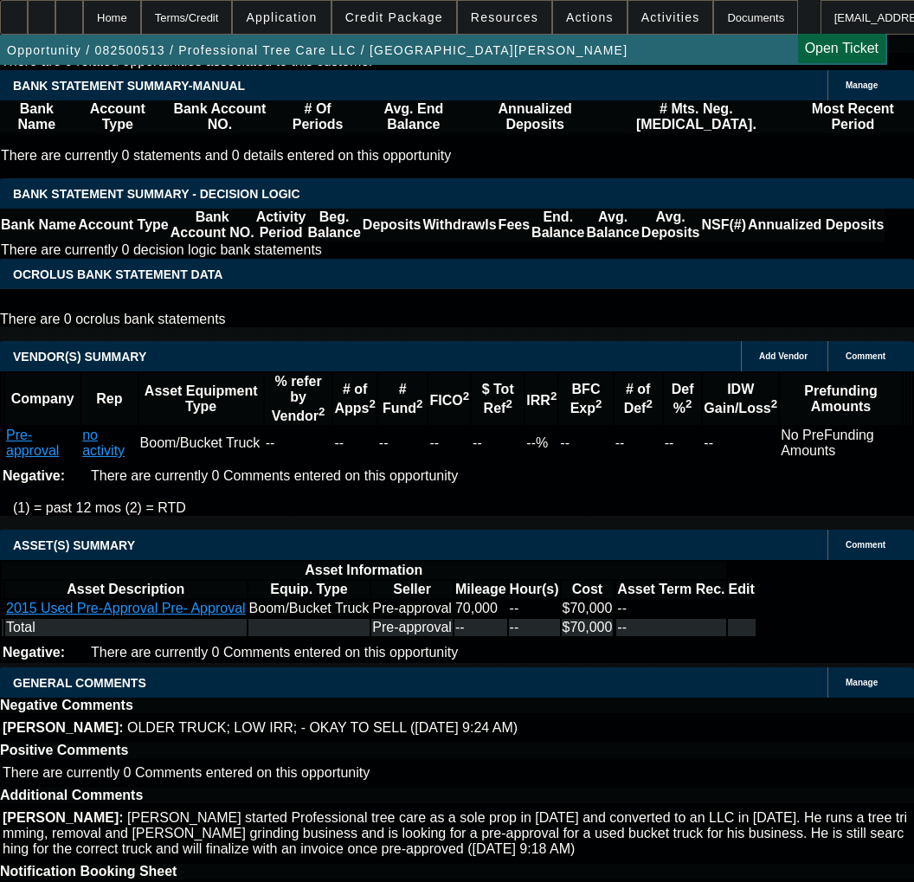
scroll to position [3029, 0]
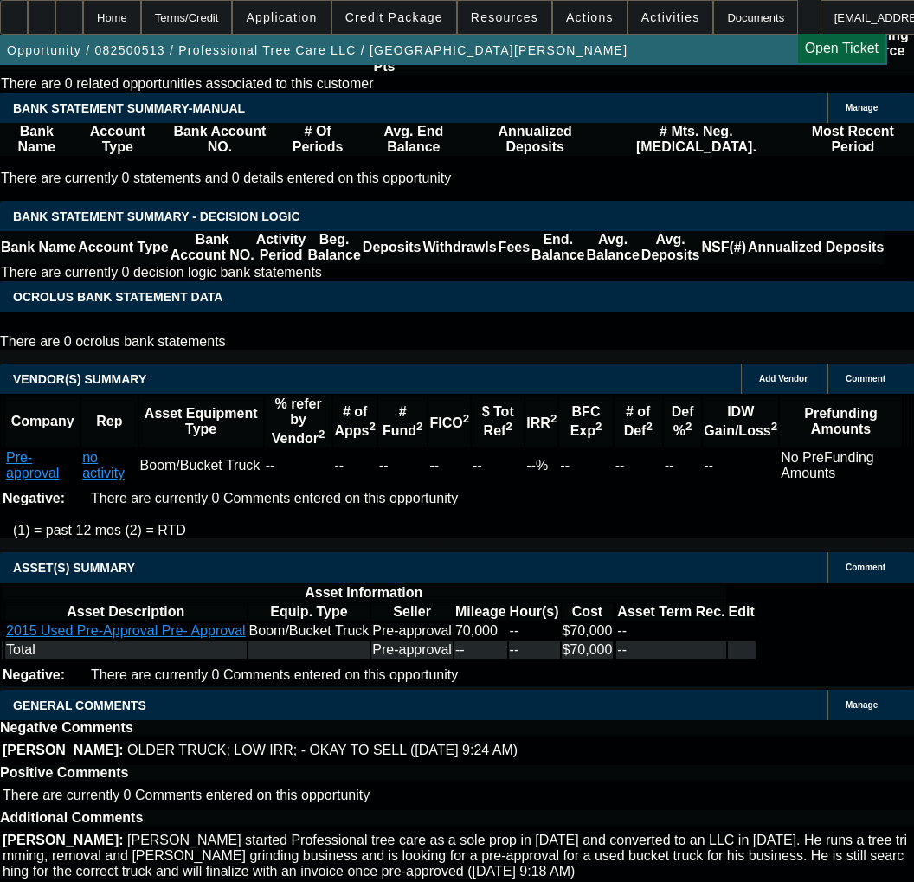
select select "9"
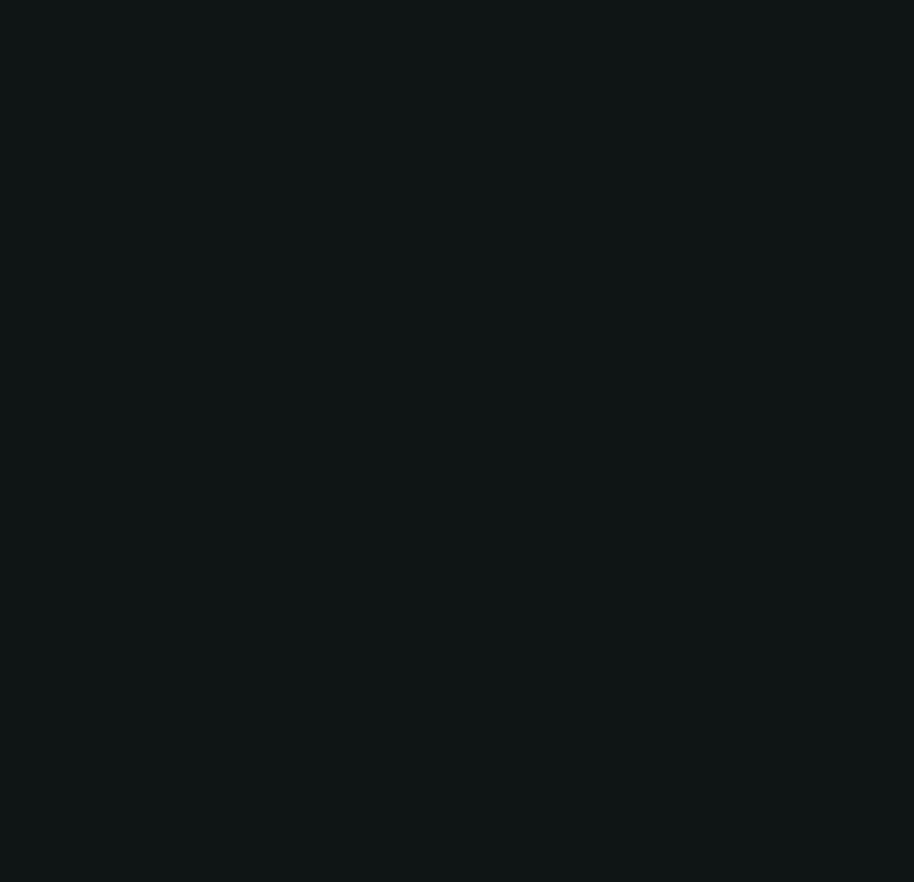
scroll to position [0, 0]
radio input "true"
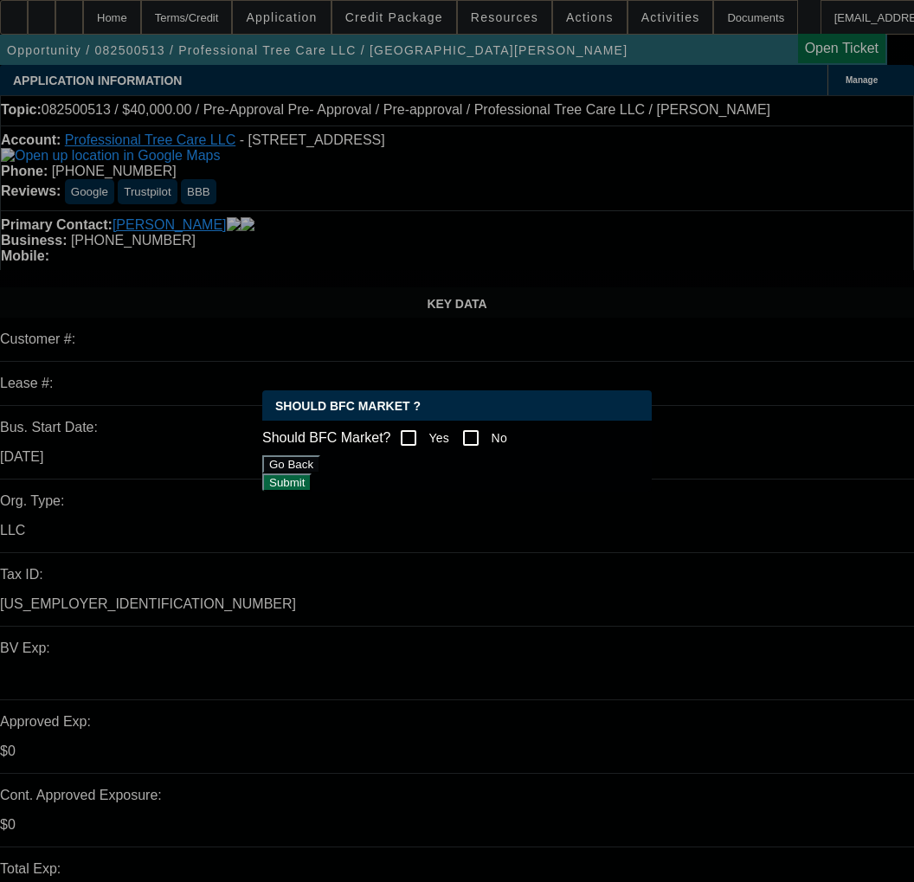
click at [421, 421] on input "Yes" at bounding box center [408, 438] width 35 height 35
checkbox input "true"
type input "11/19/2025"
click at [312, 492] on button "Submit" at bounding box center [286, 482] width 49 height 18
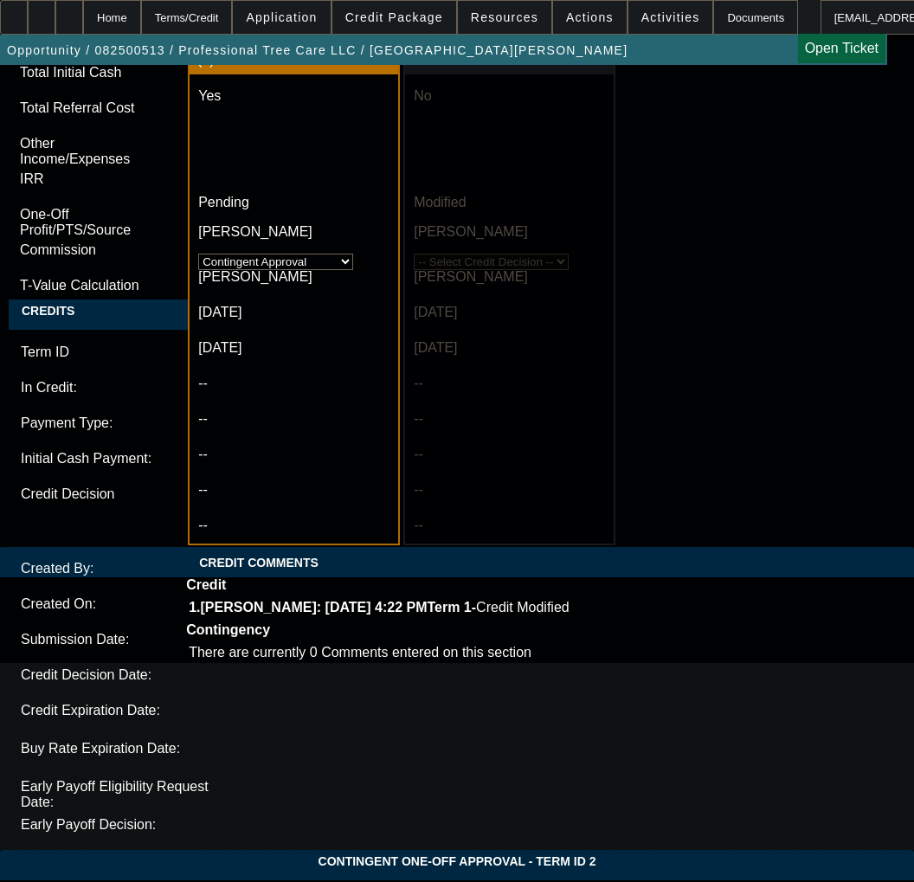
scroll to position [5107, 0]
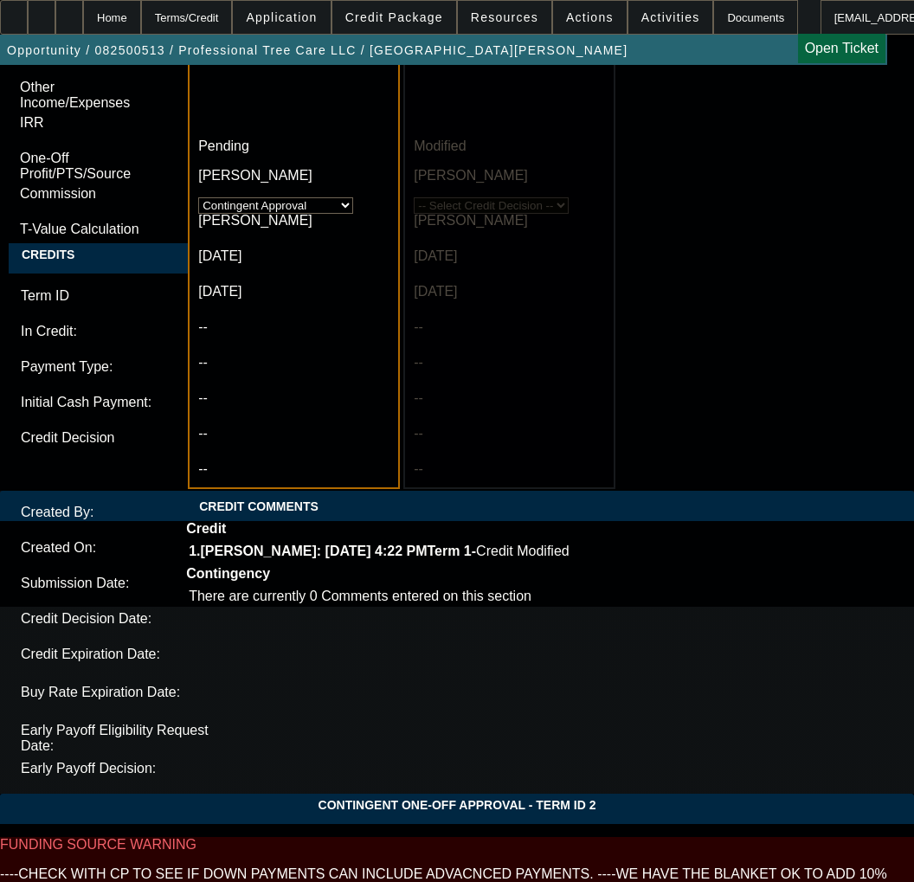
type textarea "a"
paste textarea "Approval Amount (No Variance Allowed) $40,000.00"
paste textarea "Equipment Description 2015 Bucket Truck"
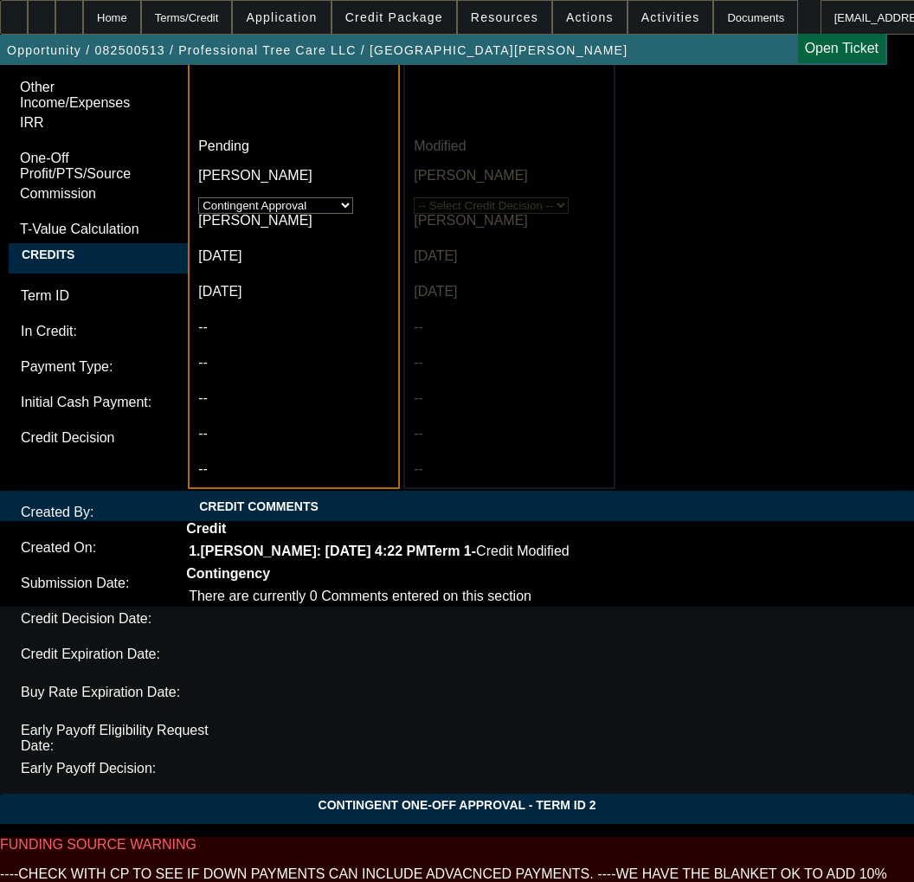
type textarea "APPROVED BY CPEF - Approval Amount (No Variance Allowed) $40,000.00 - CAPPED; 4…"
type textarea "CONTINGENT ON SELLER AND EQUIPMENT APPROVAL; INVOICE;"
drag, startPoint x: 250, startPoint y: 341, endPoint x: 295, endPoint y: 392, distance: 68.1
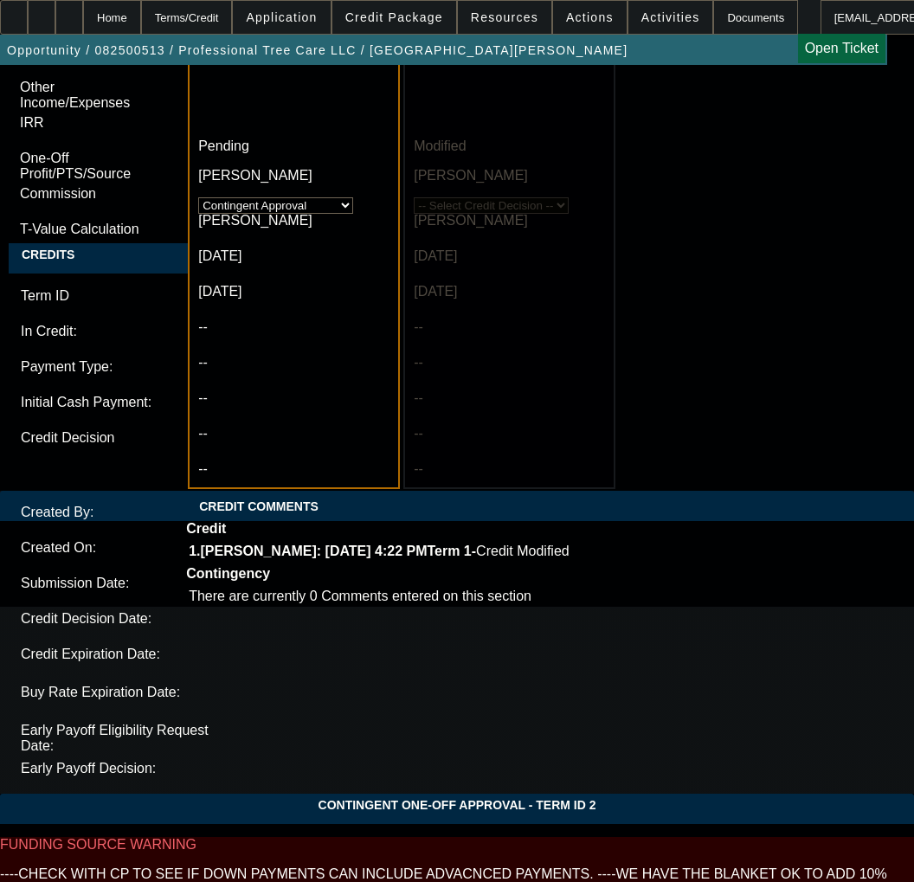
paste textarea "30k down payment"
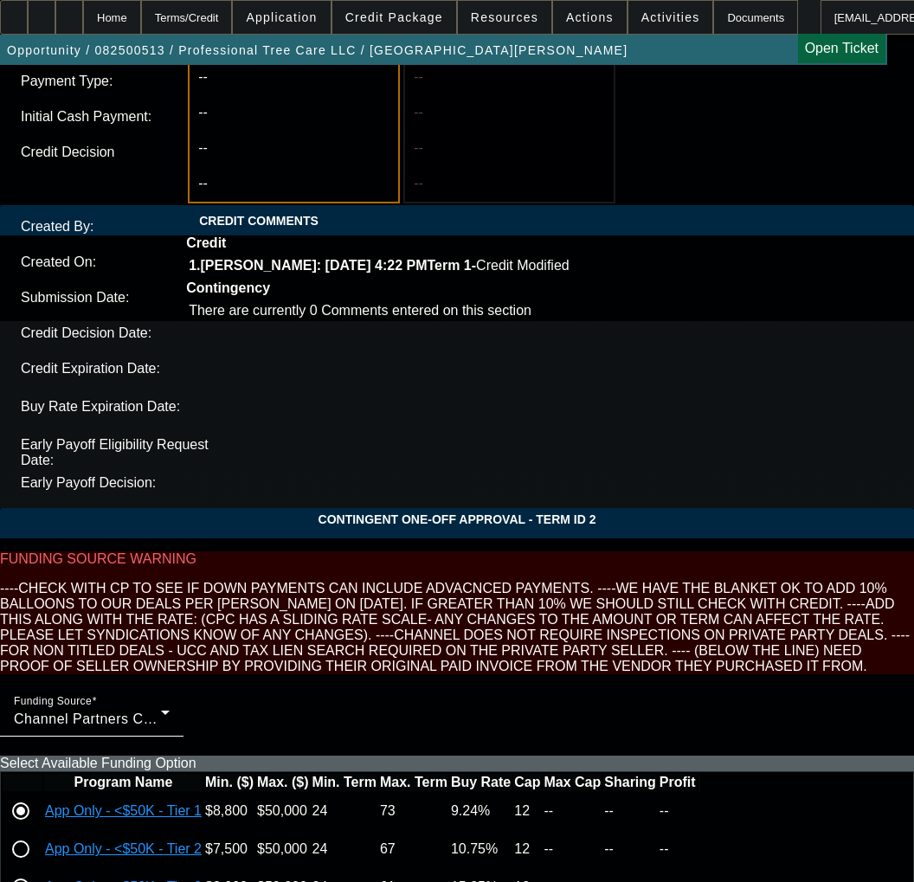
scroll to position [5712, 0]
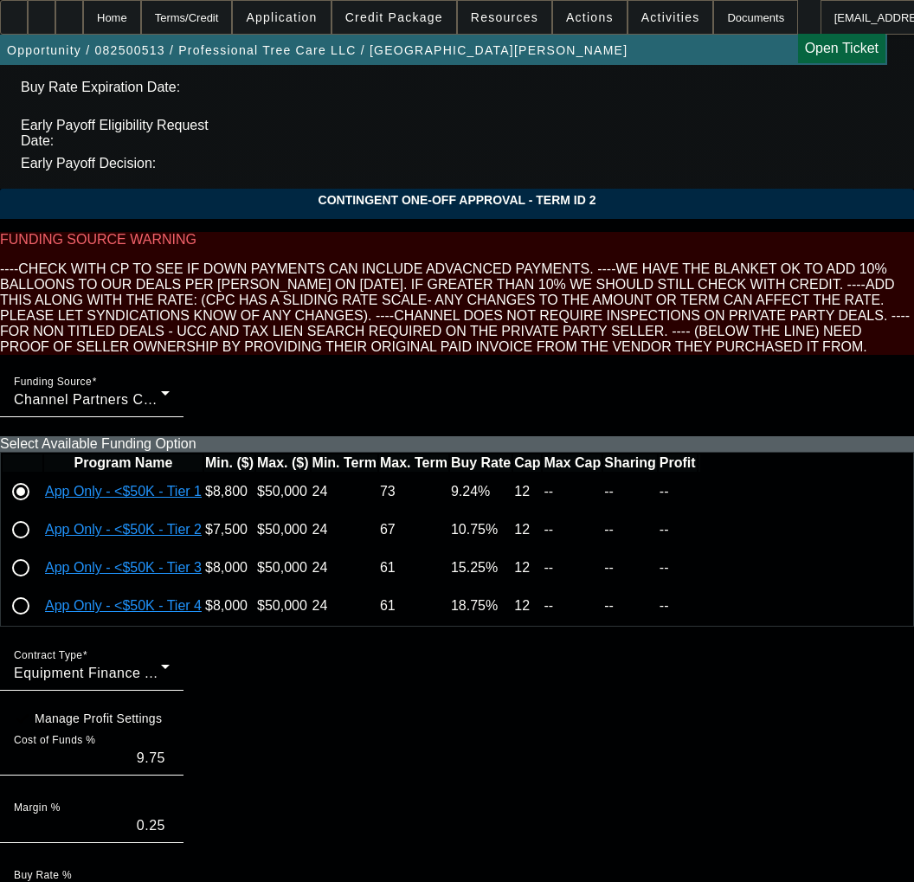
type textarea "APPROVED BY CPEF - Approval Amount (No Variance Allowed) $40,000.00 - CAPPED; 3…"
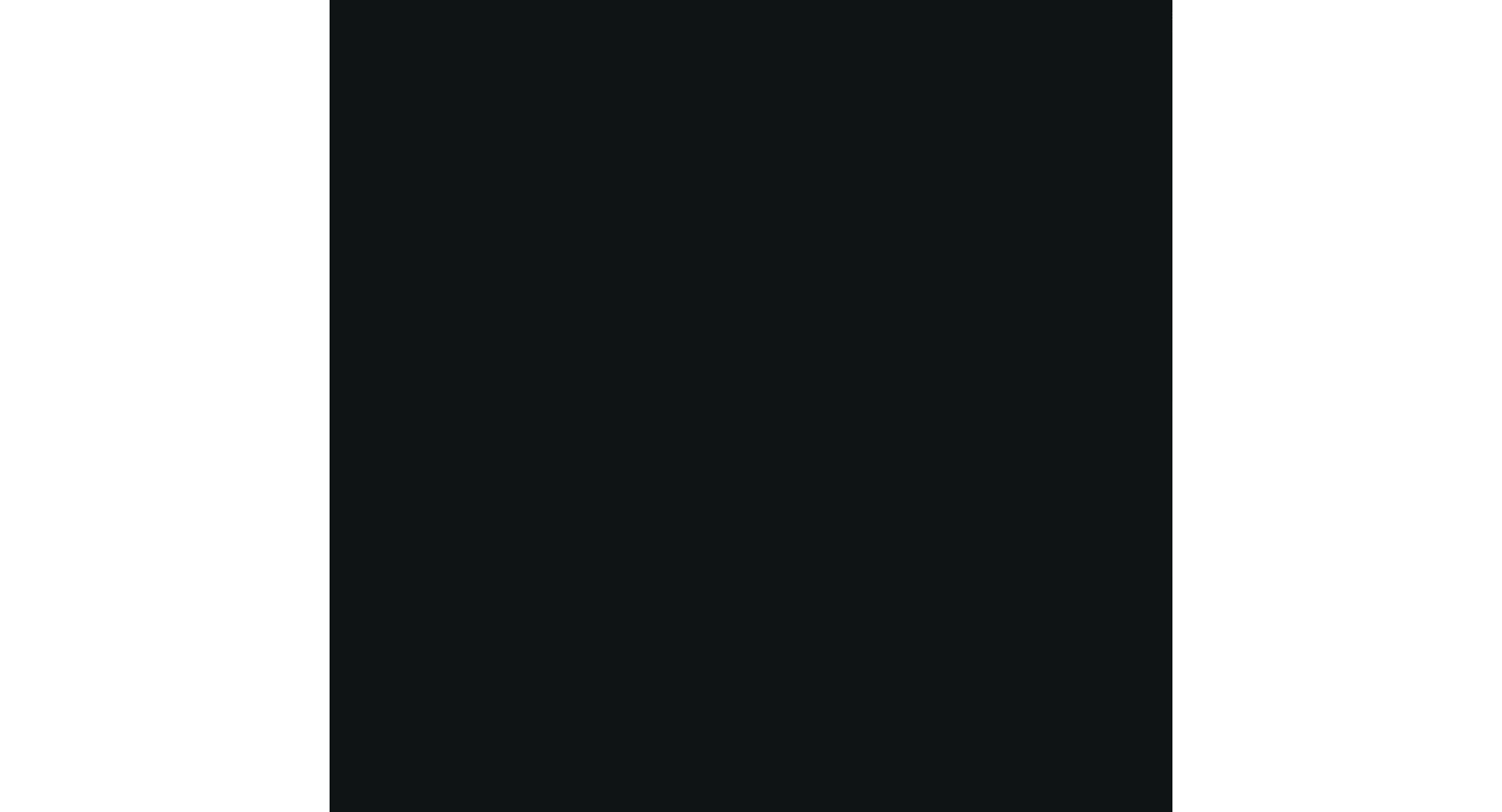
scroll to position [2416, 0]
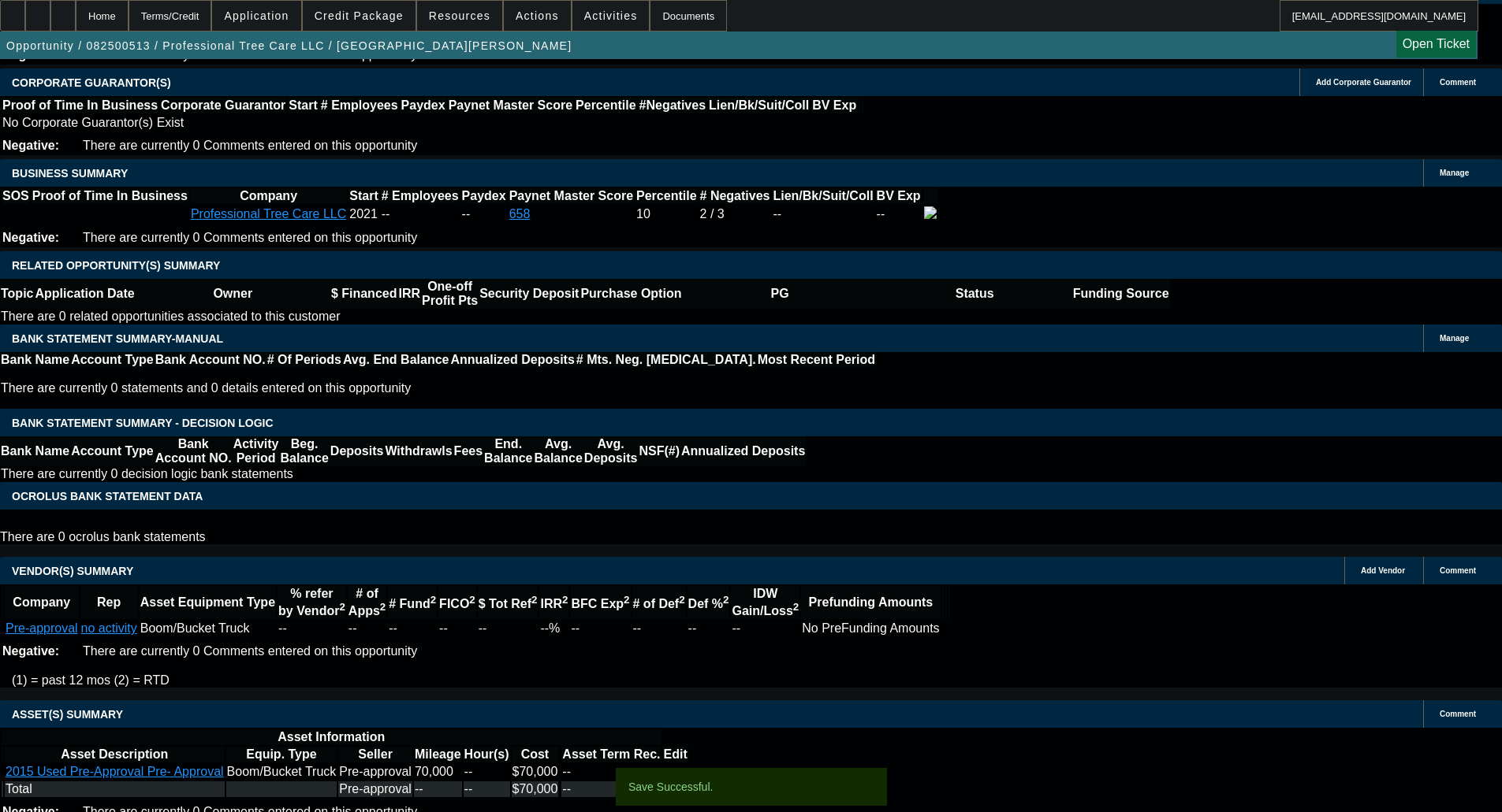
select select "0"
select select "6"
select select "0"
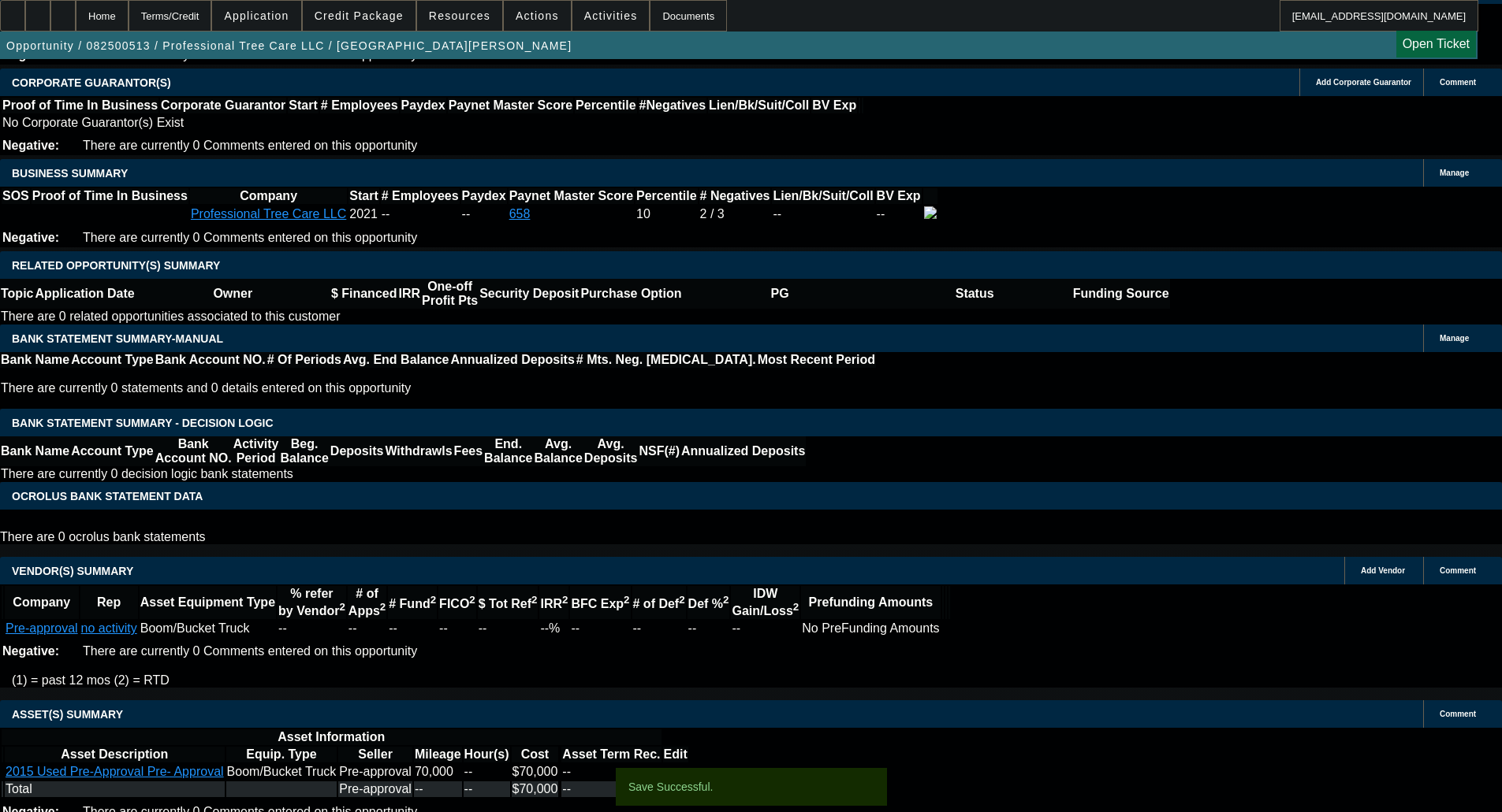
select select "0"
select select "6"
select select "0"
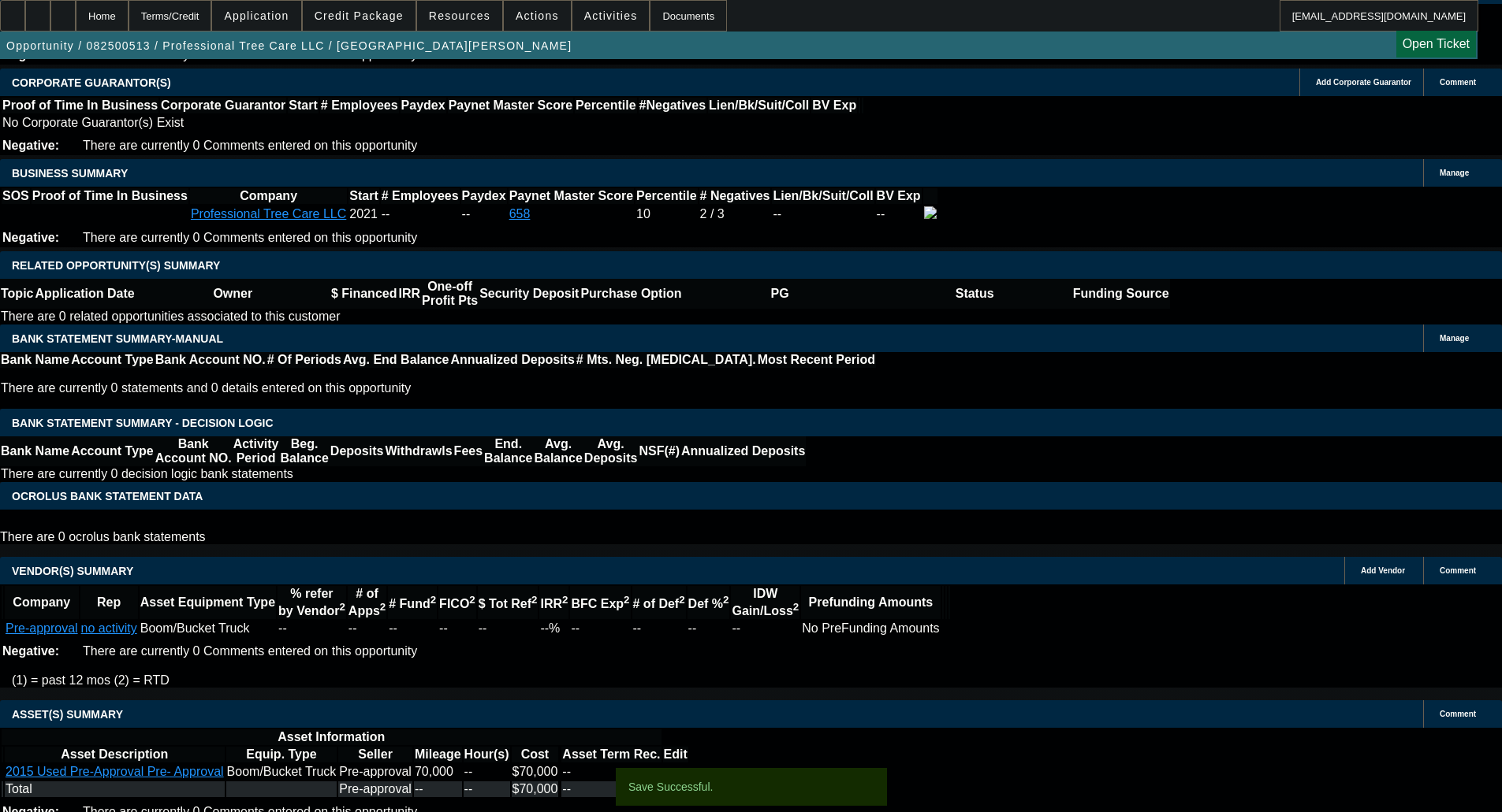
select select "0"
select select "6"
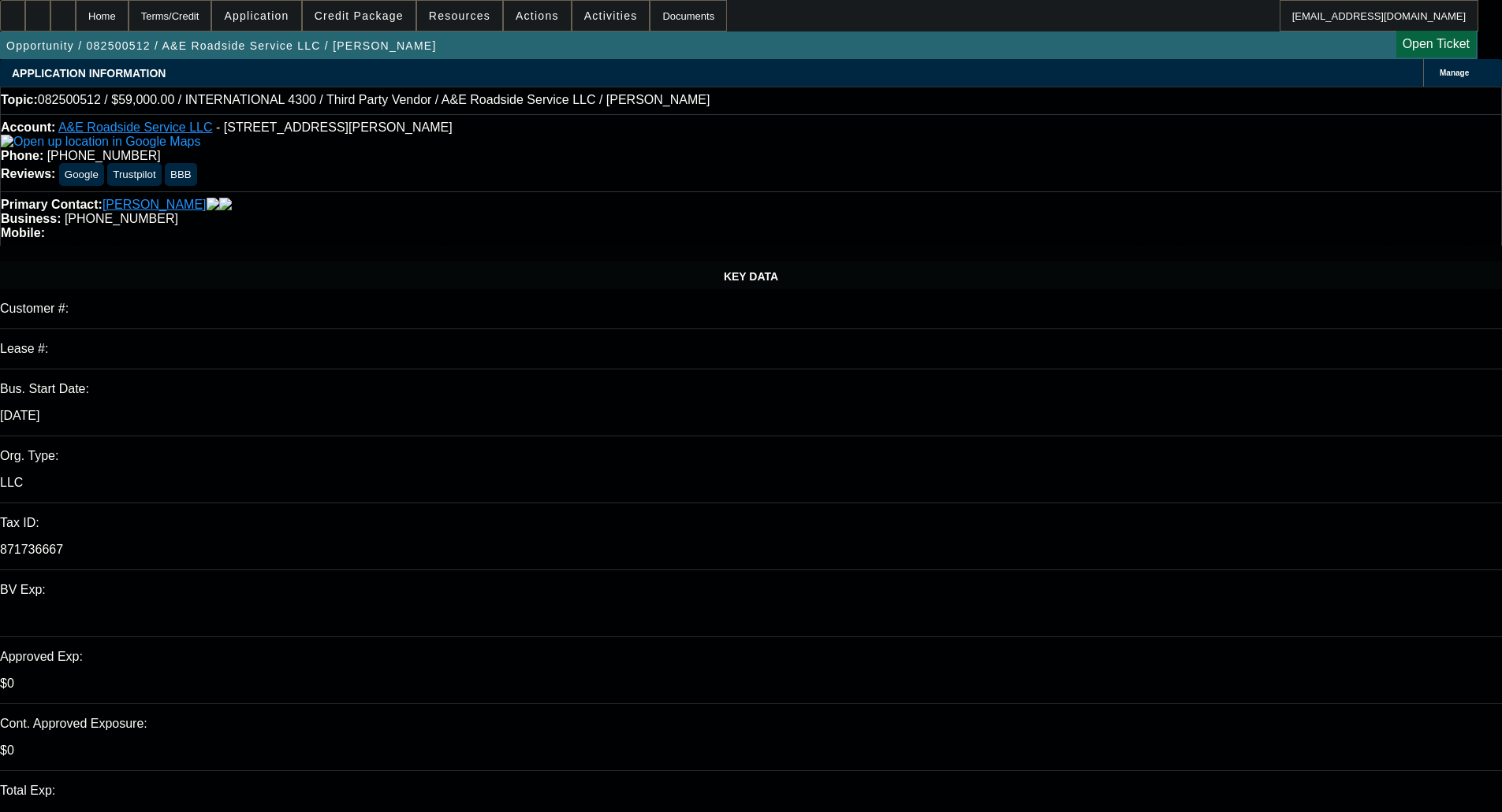
select select "0"
select select "0.1"
select select "4"
select select "0"
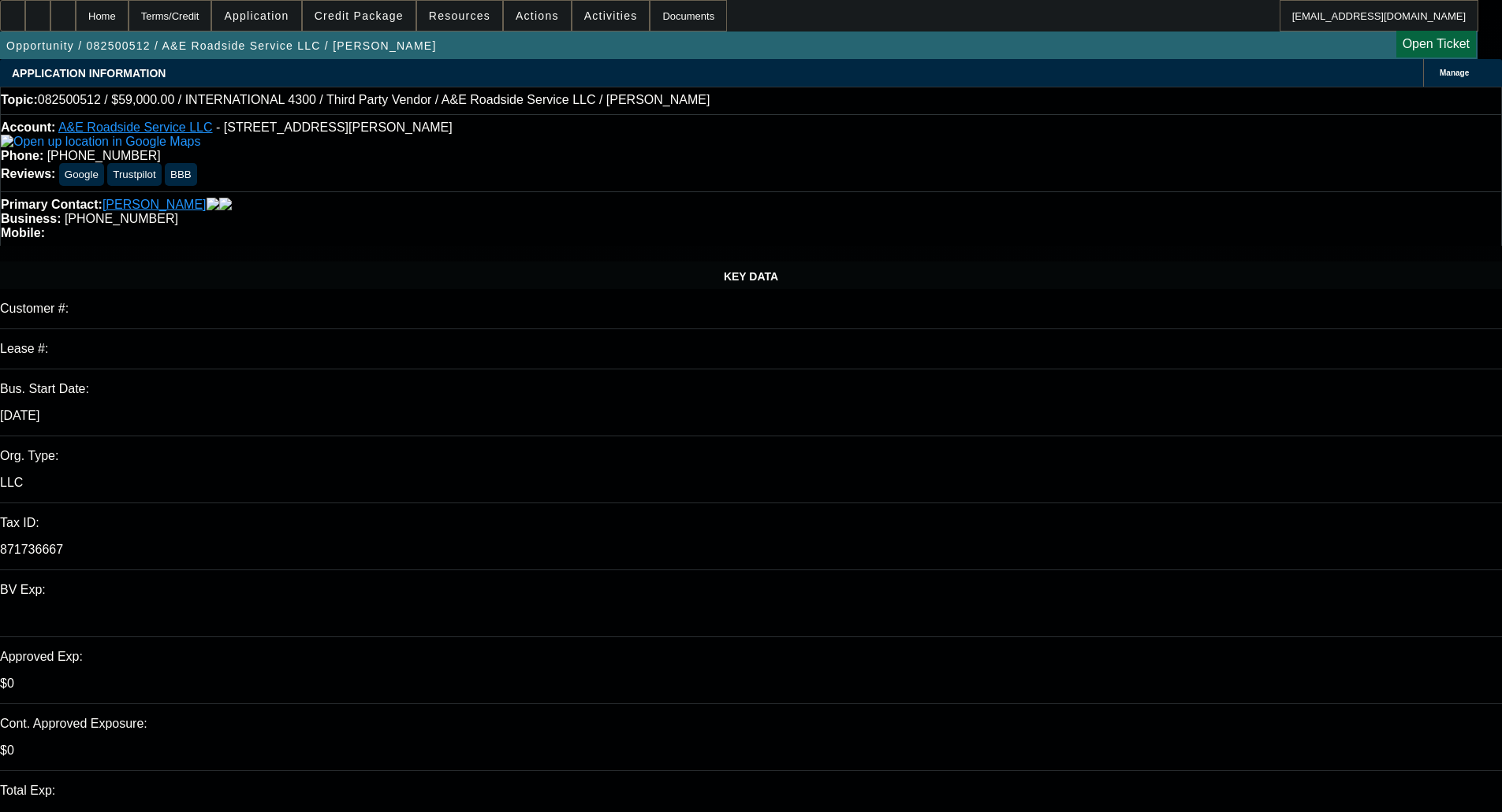
select select "0"
select select "0.1"
select select "4"
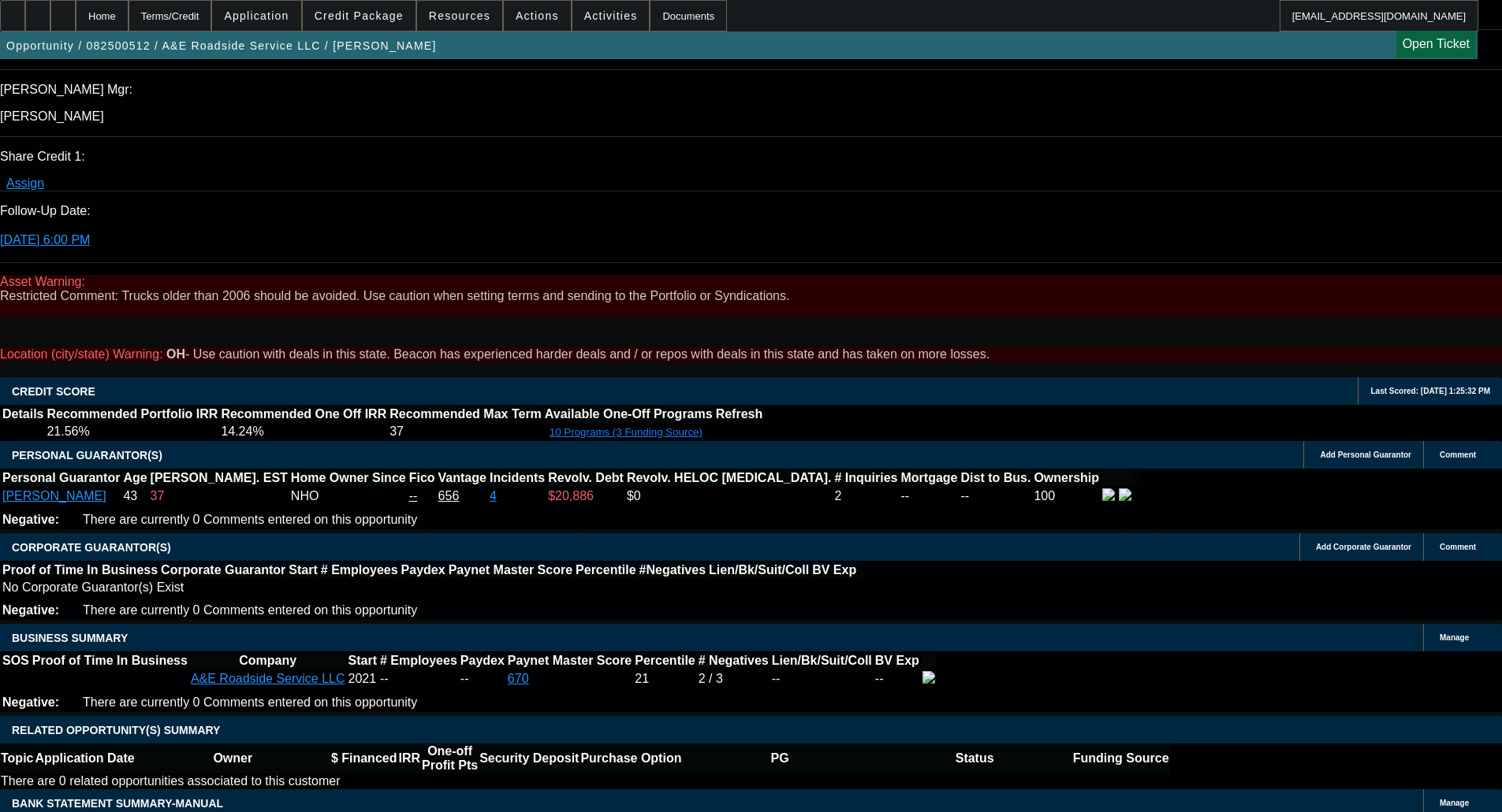
scroll to position [2127, 0]
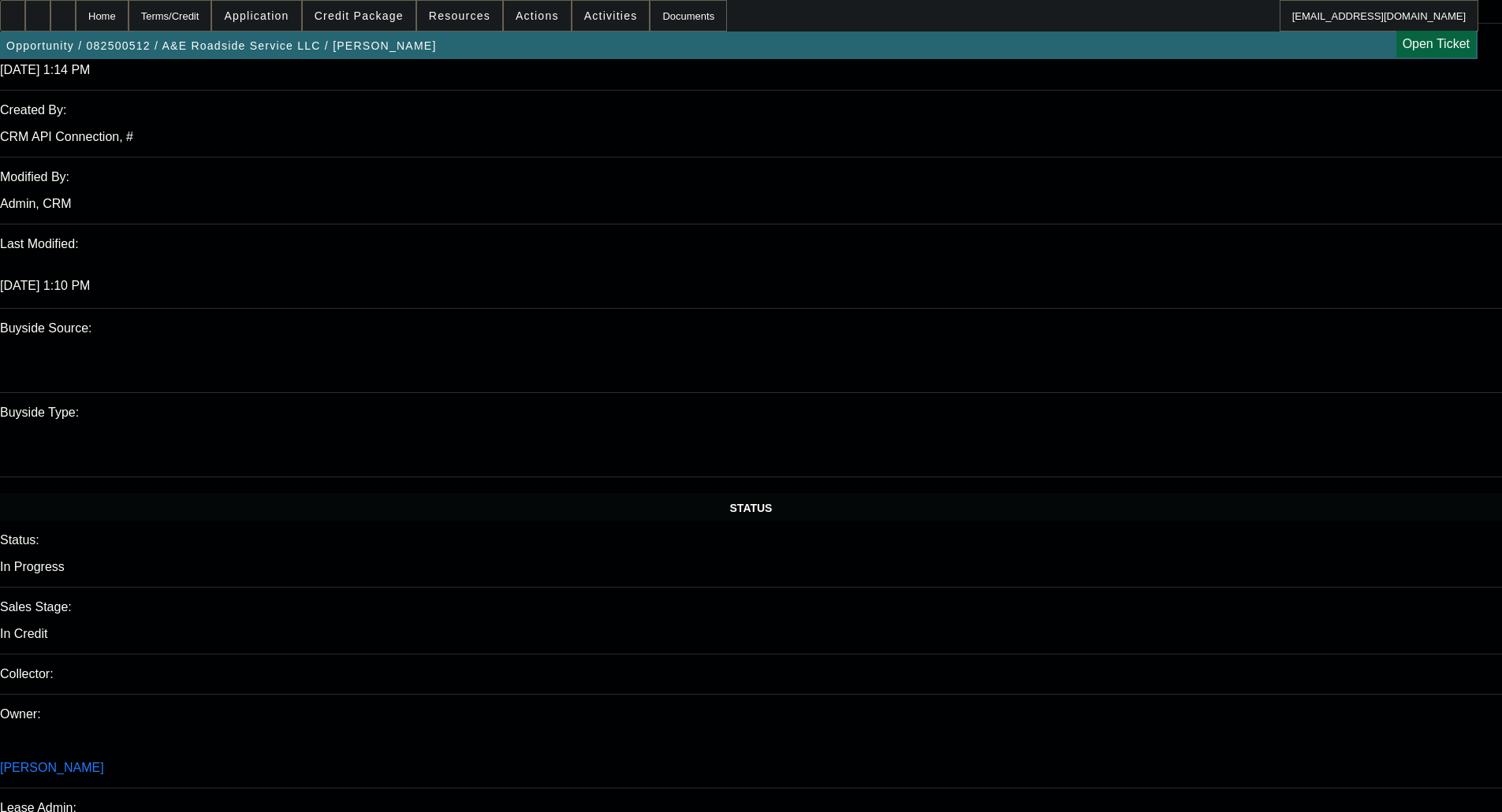
scroll to position [1360, 0]
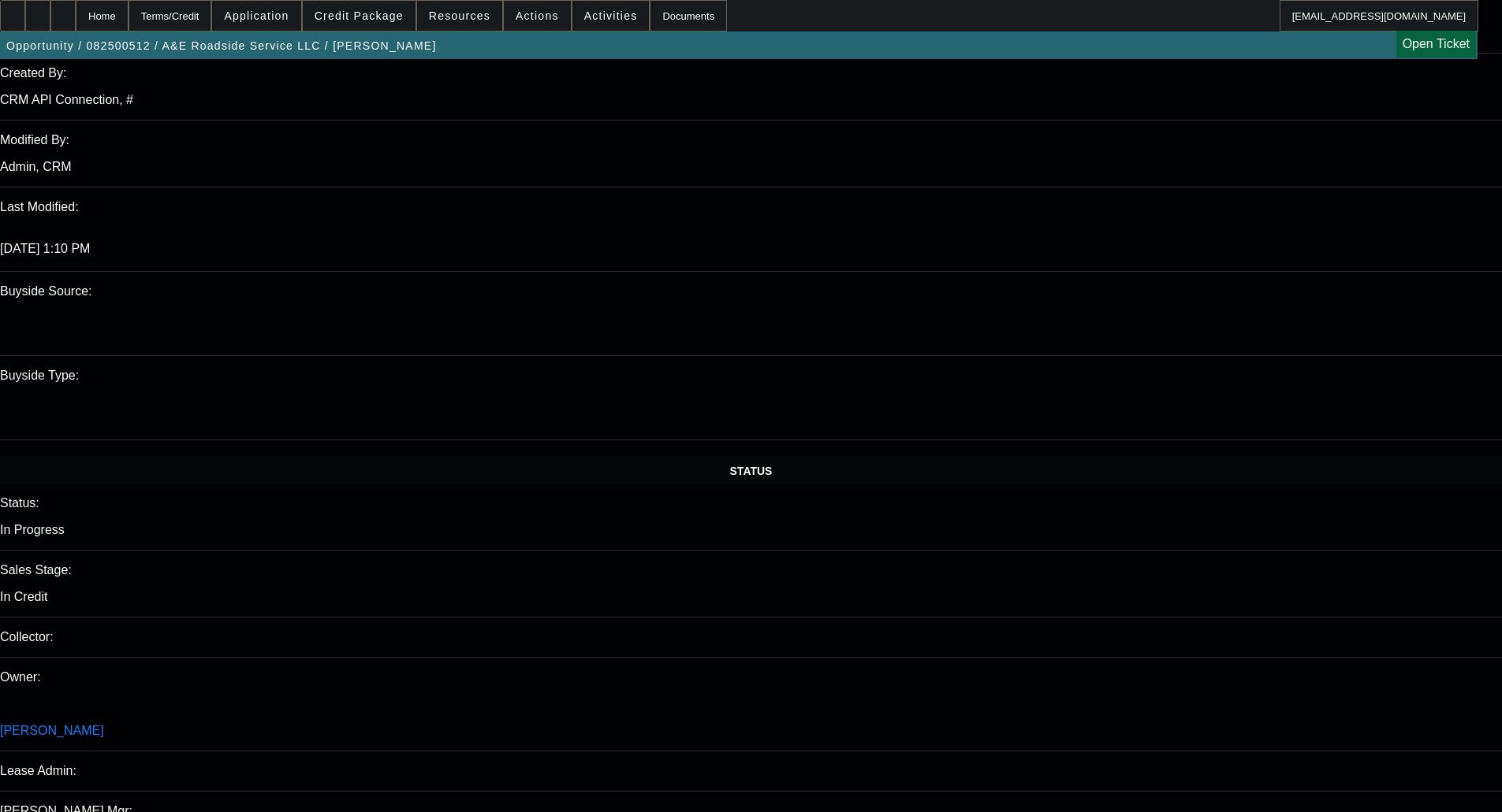
click at [363, 18] on span "Credit Package" at bounding box center [359, 15] width 89 height 13
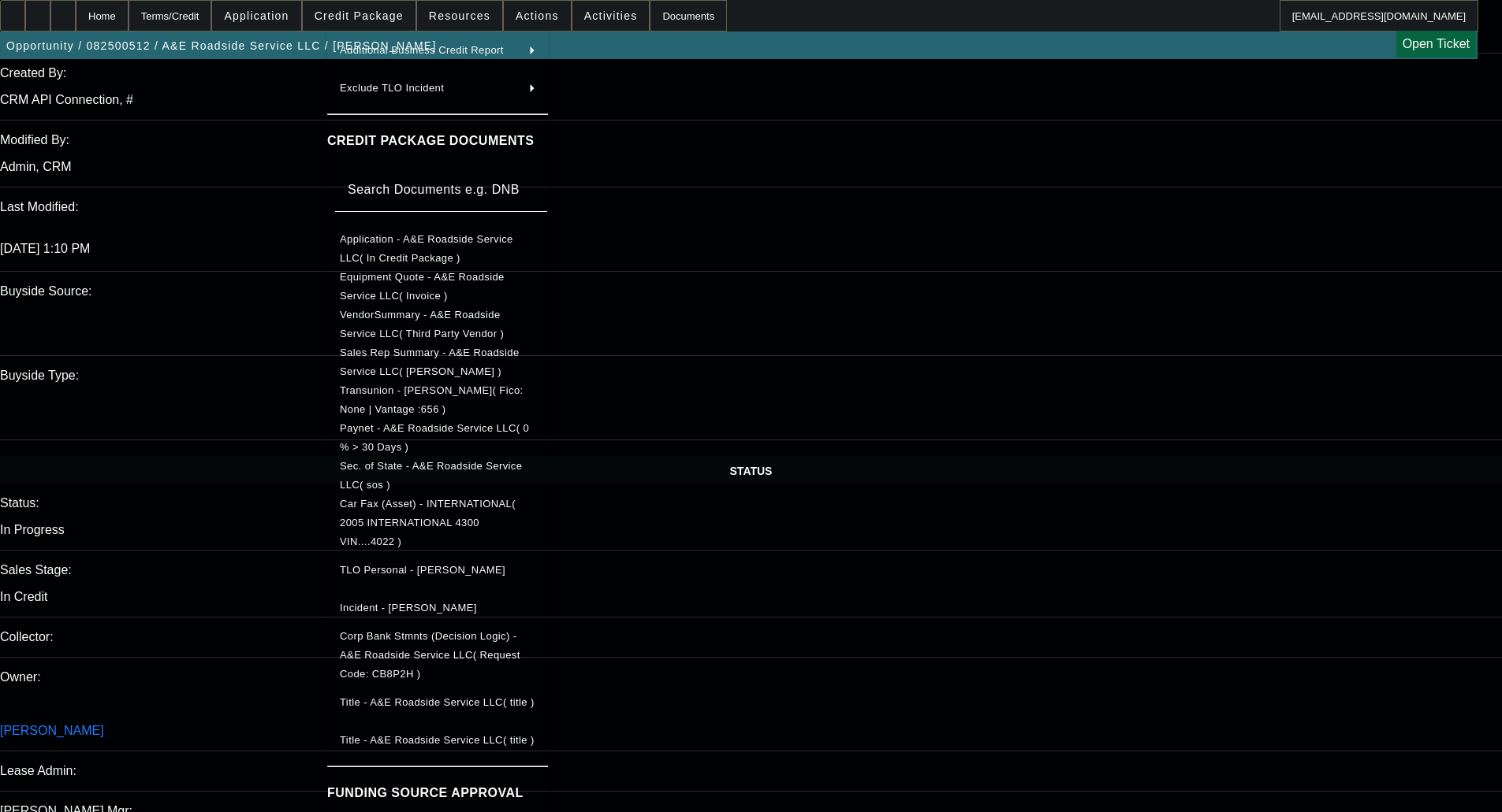
scroll to position [204, 0]
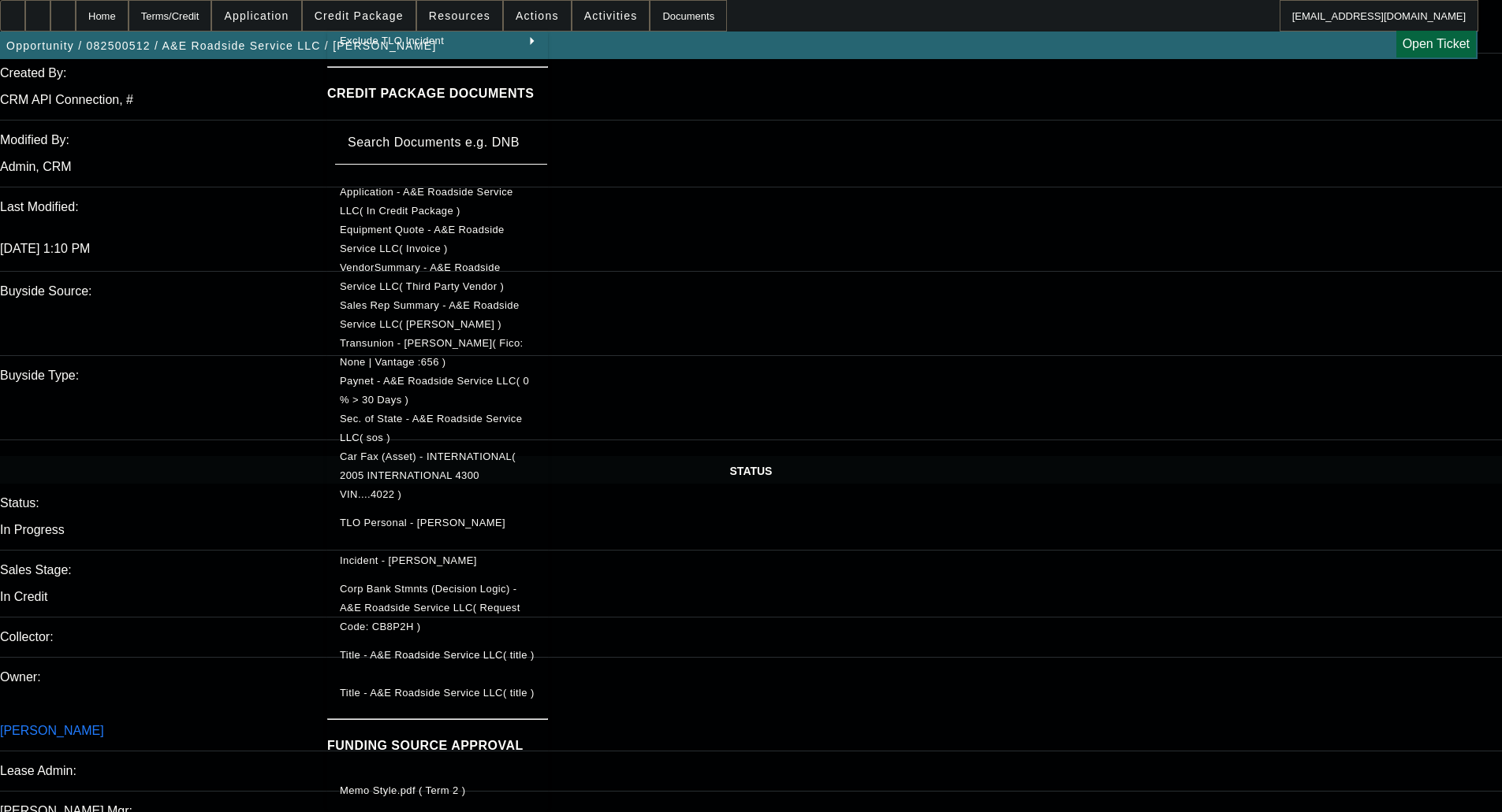
click at [827, 642] on div at bounding box center [751, 406] width 1502 height 812
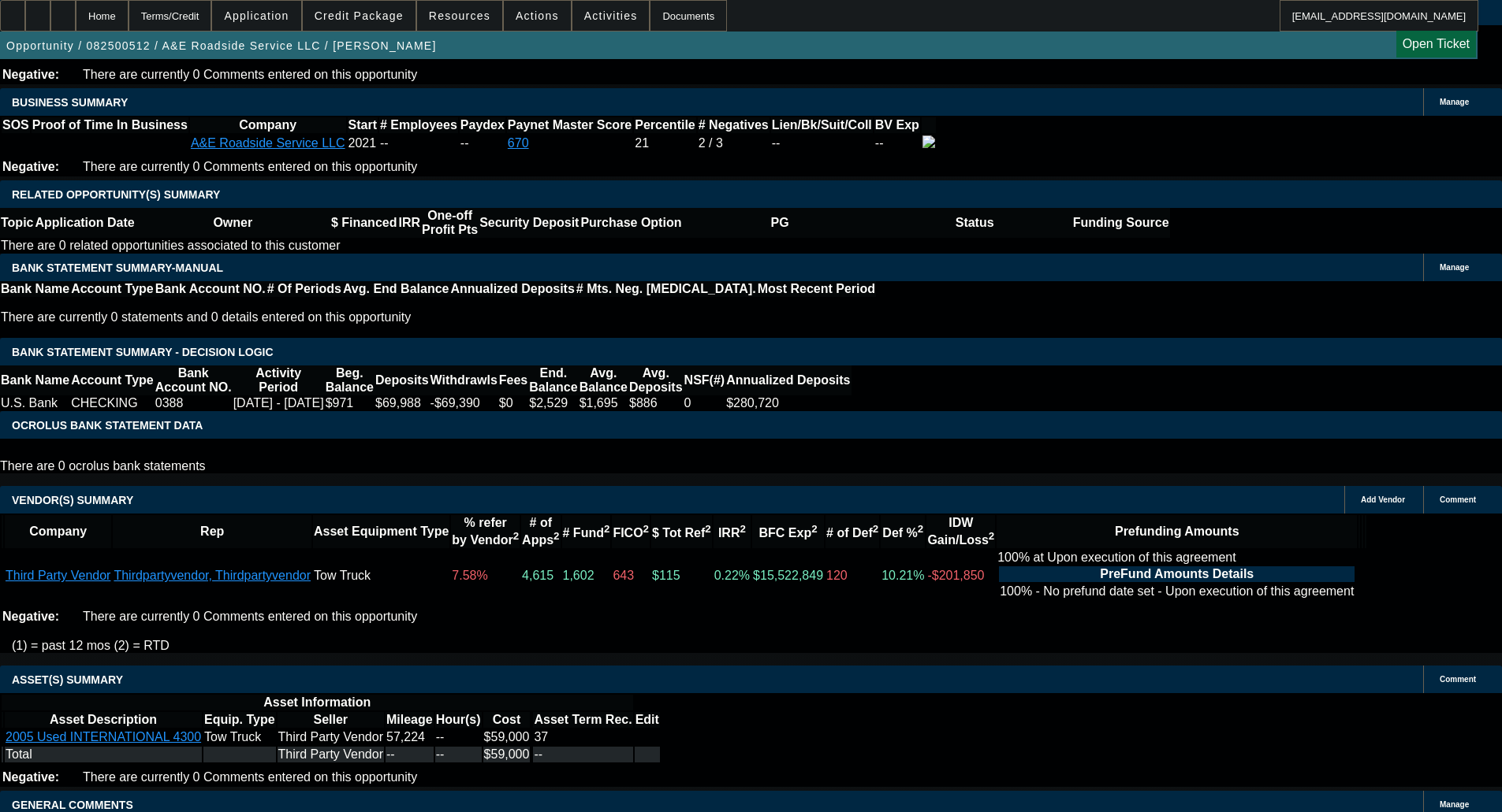
scroll to position [2621, 0]
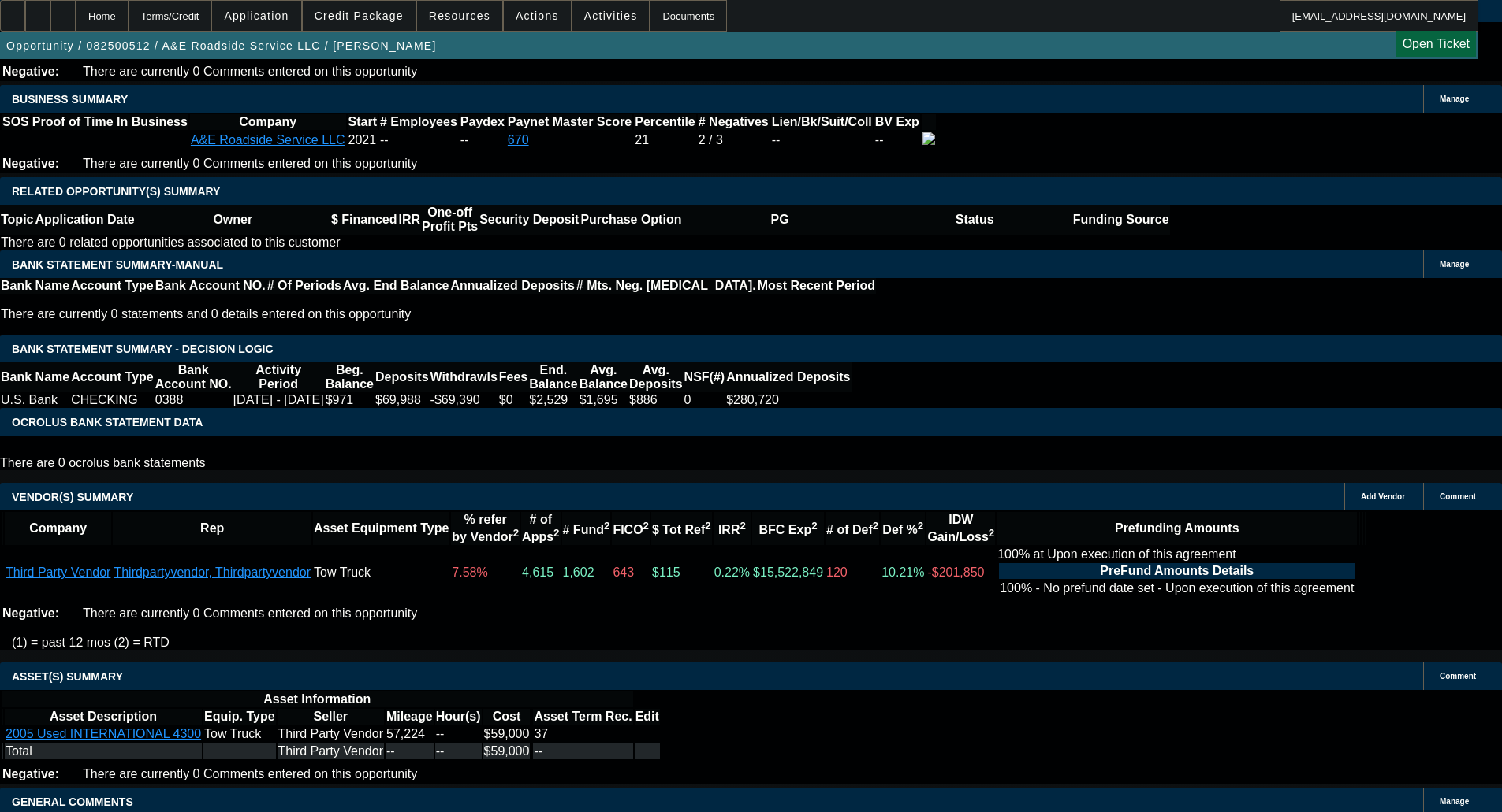
drag, startPoint x: 378, startPoint y: 731, endPoint x: 463, endPoint y: 749, distance: 86.9
copy span "APPROVED BY CPCEF: Equipment Description 2005 International 400 Tow Truck. Appr…"
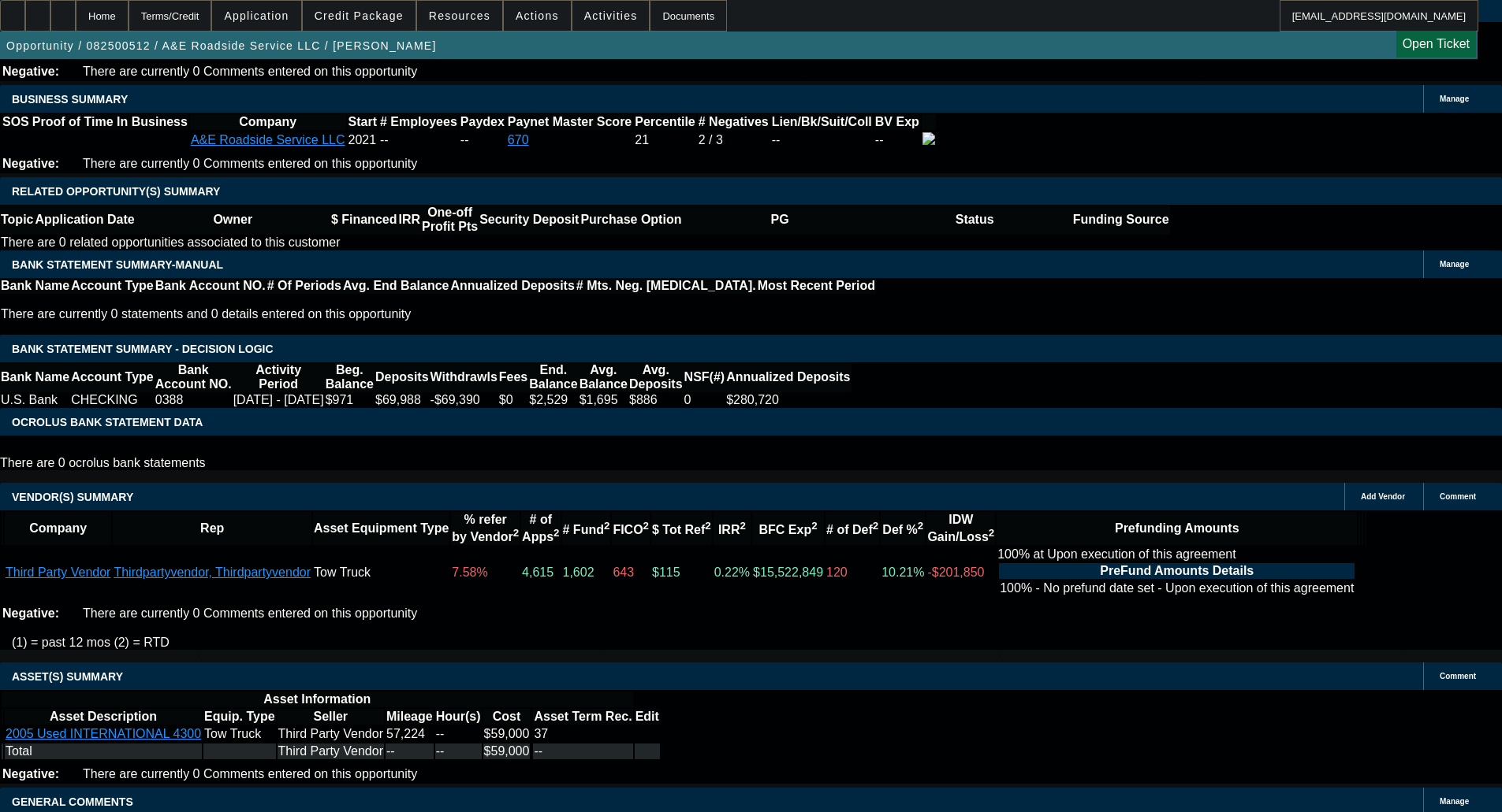
select select "3"
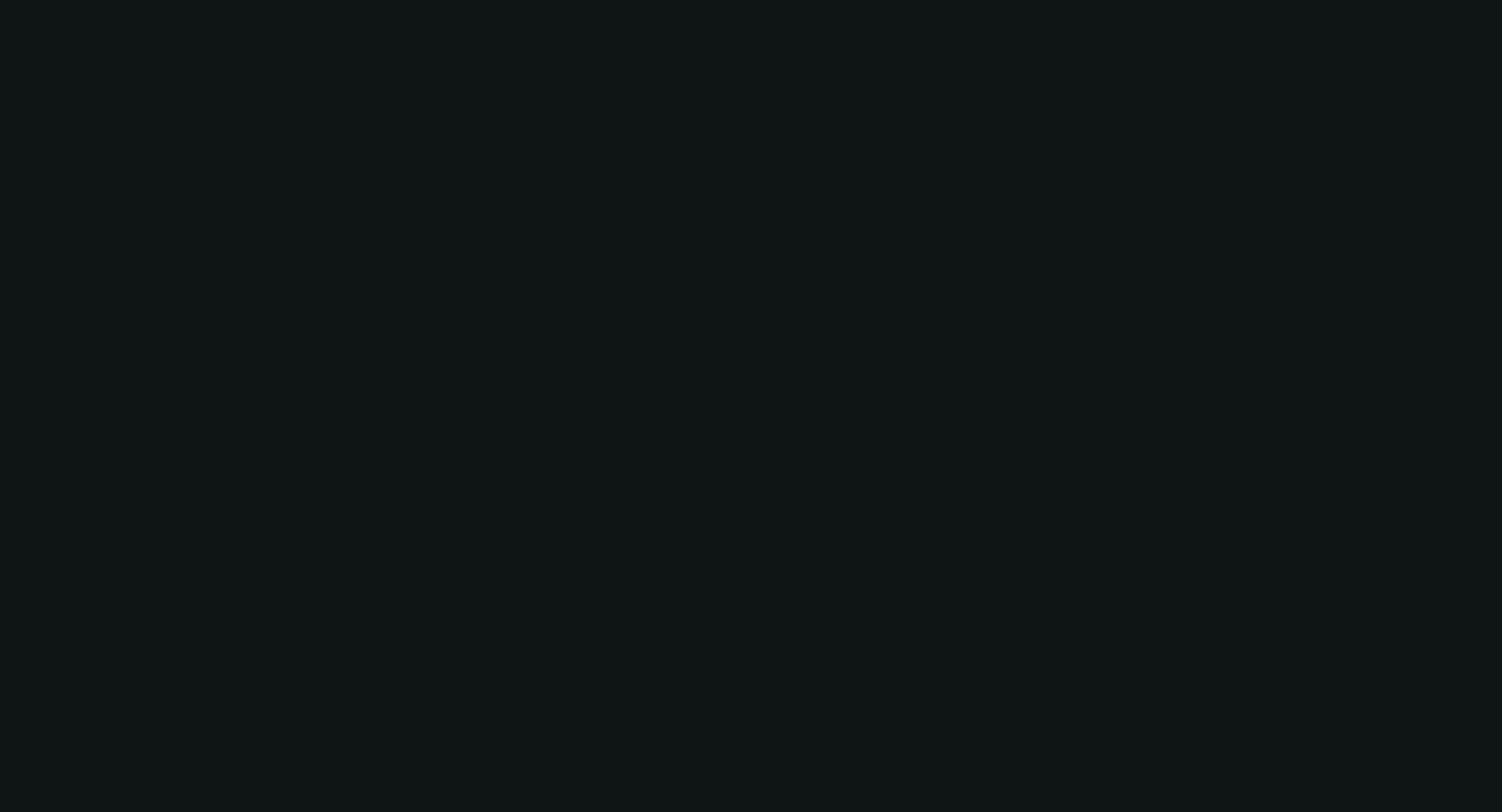
scroll to position [0, 0]
radio input "true"
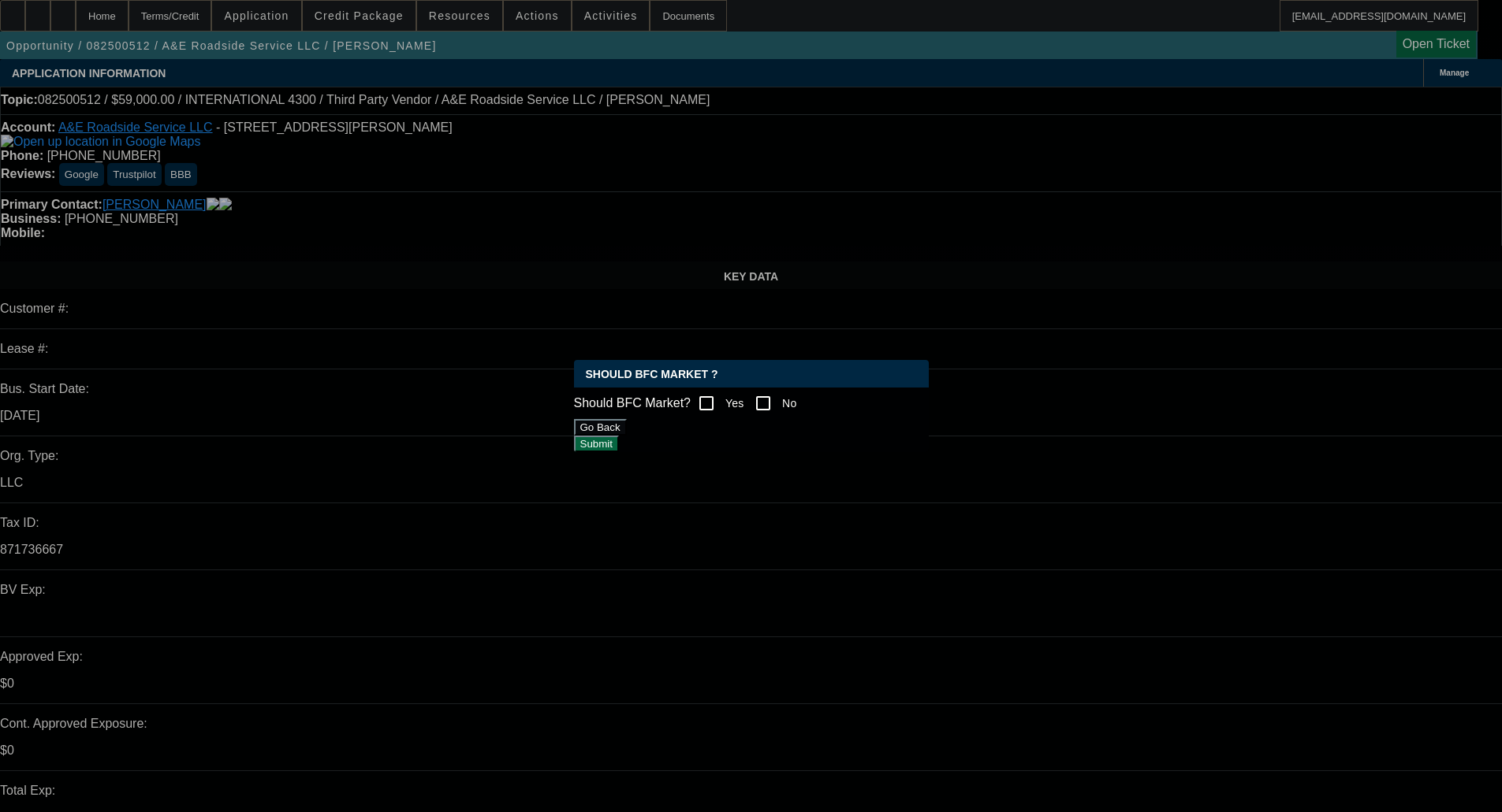
click at [715, 394] on input "Yes" at bounding box center [706, 403] width 32 height 32
checkbox input "true"
click at [871, 452] on div "Should BFC Market ? Should BFC Market? Yes No Go Back Submit" at bounding box center [751, 406] width 355 height 92
click at [858, 452] on div "Should BFC Market ? Should BFC Market? Yes No Go Back Submit" at bounding box center [751, 406] width 355 height 92
click at [618, 445] on button "Submit" at bounding box center [596, 444] width 45 height 16
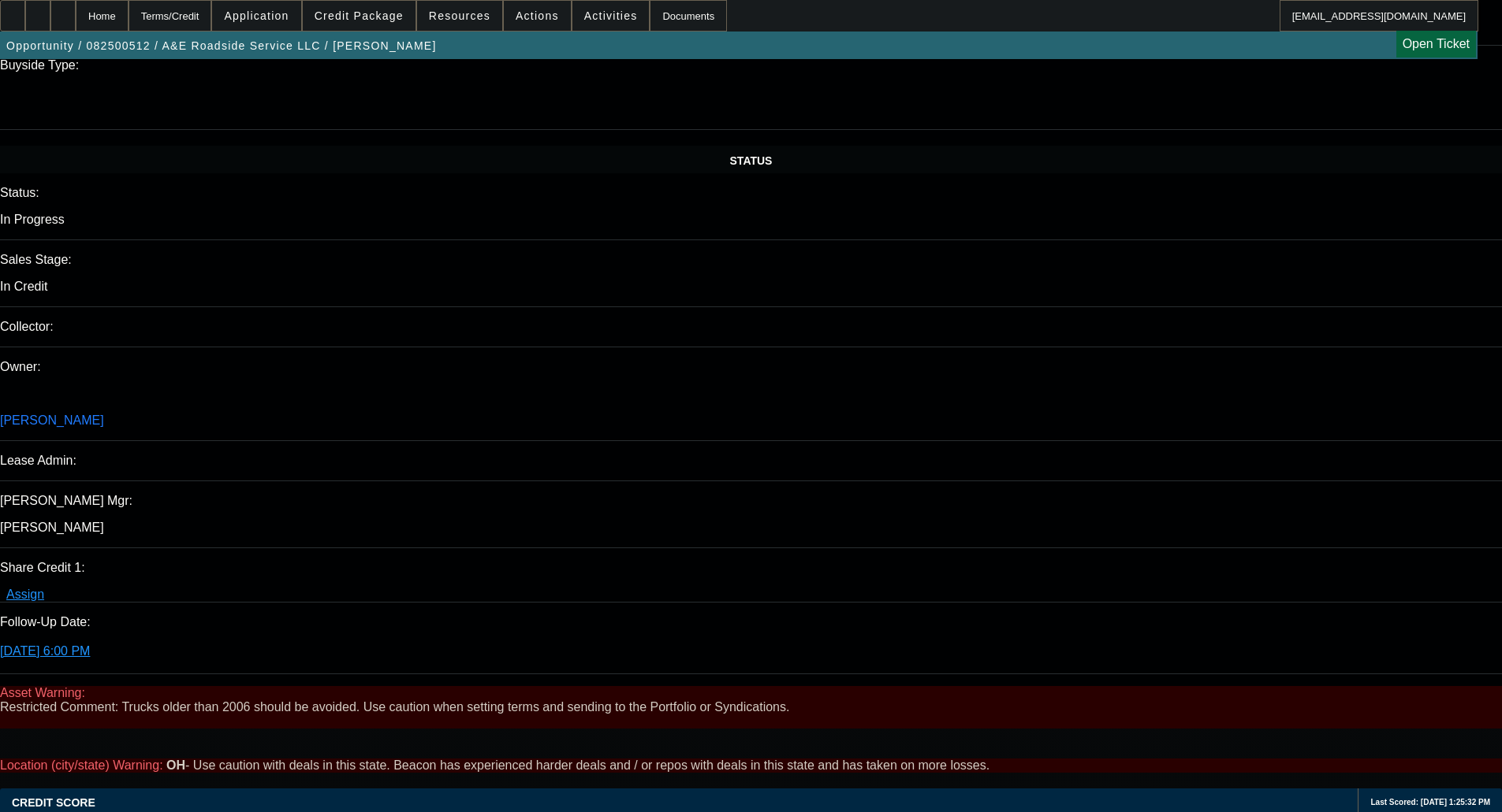
scroll to position [1655, 0]
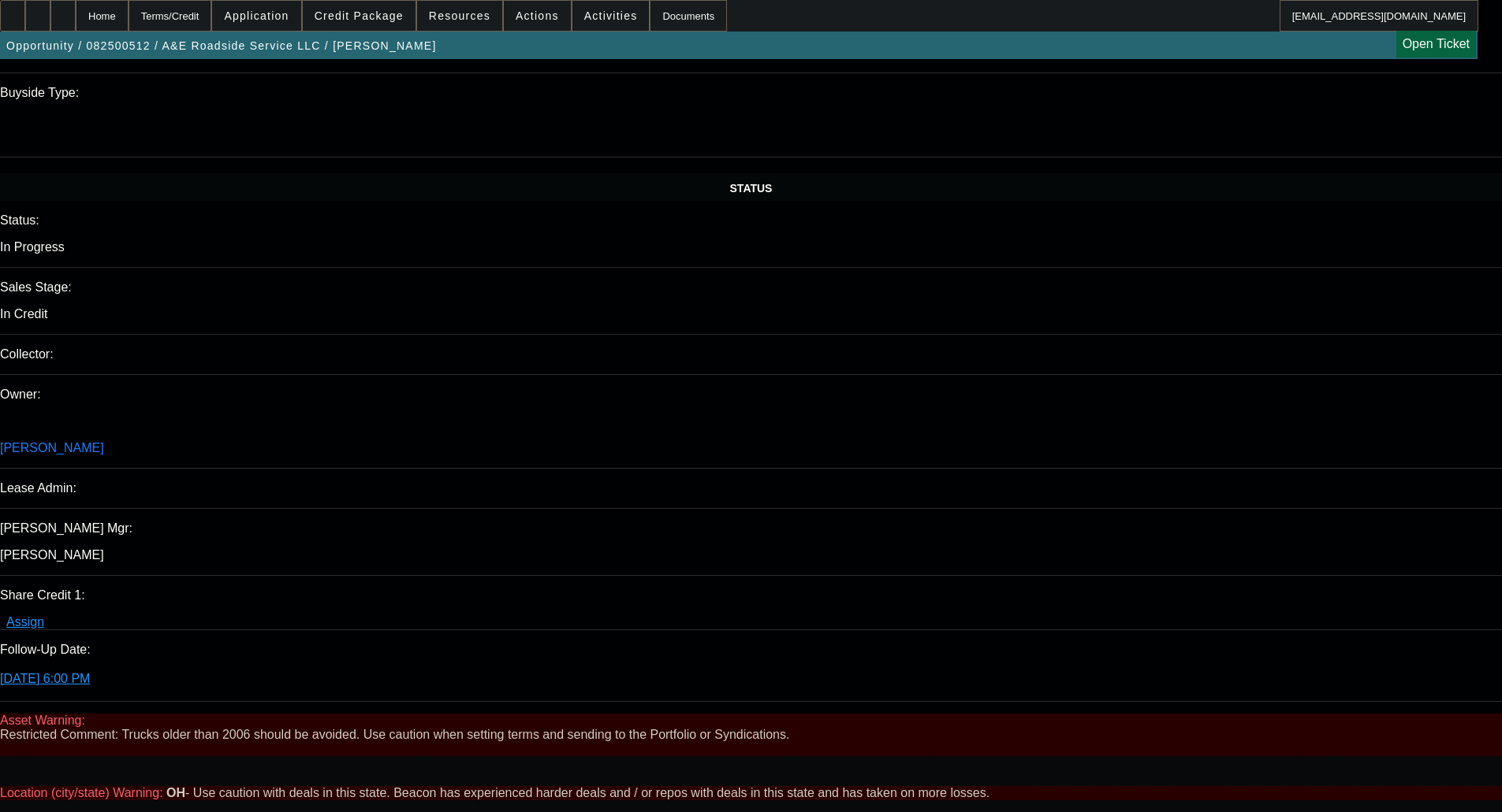
paste textarea "APPROVED BY CPCEF: Equipment Description 2005 International 400 Tow Truck. Appr…"
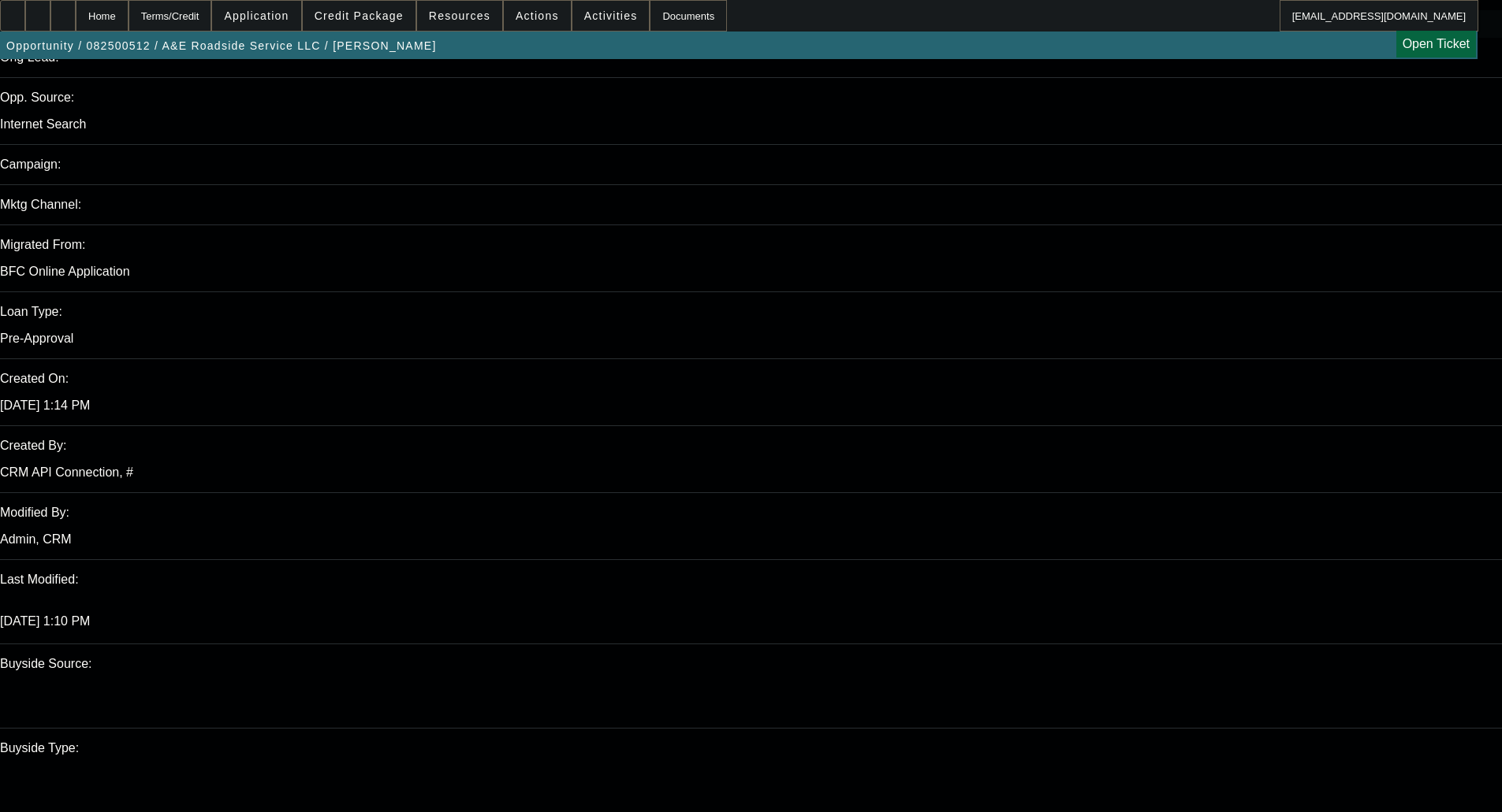
scroll to position [1418, 0]
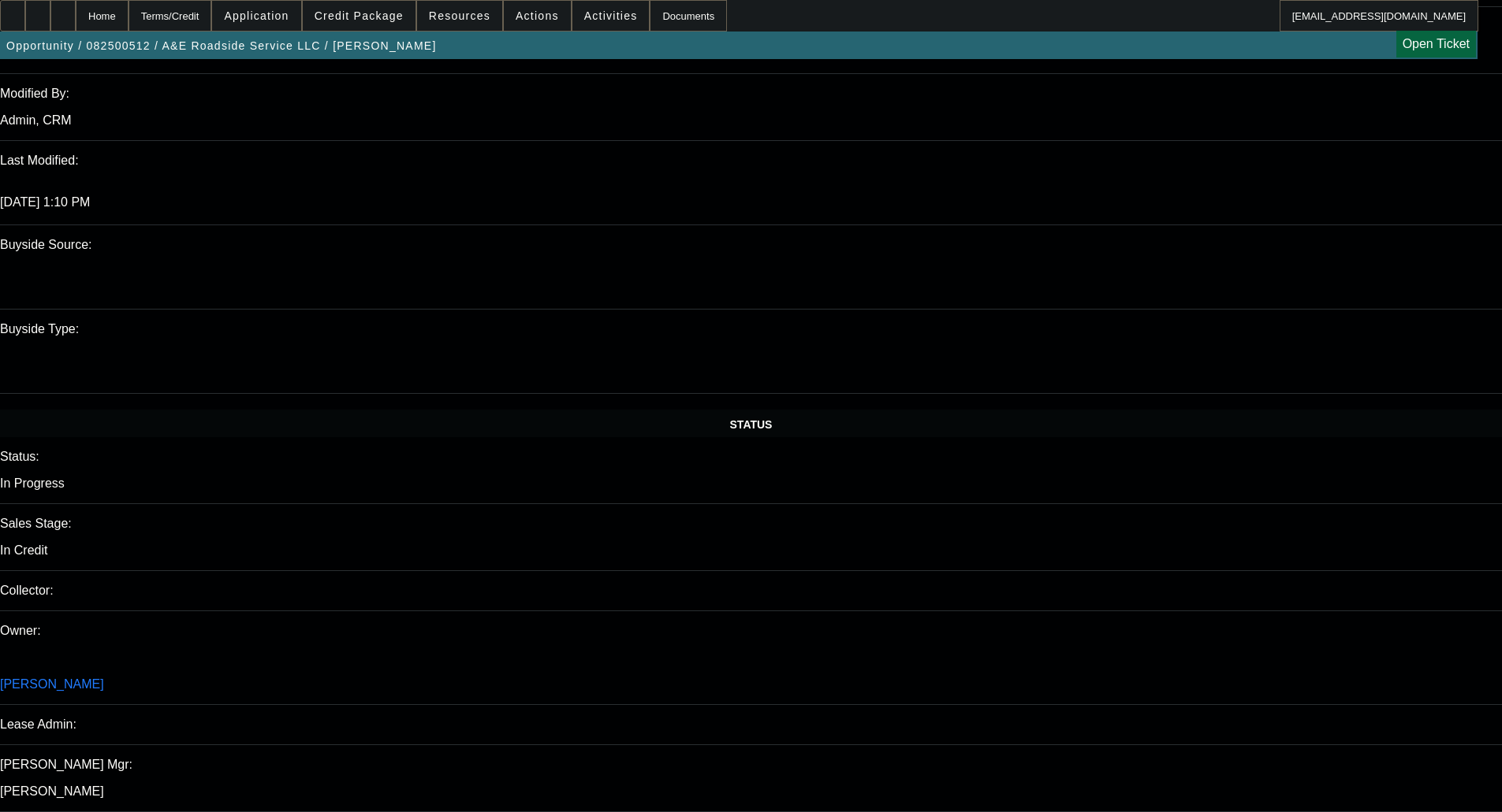
type textarea "APPROVED BY CPCEF: Equipment Description 2005 International 400 Tow Truck. Appr…"
checkbox input "false"
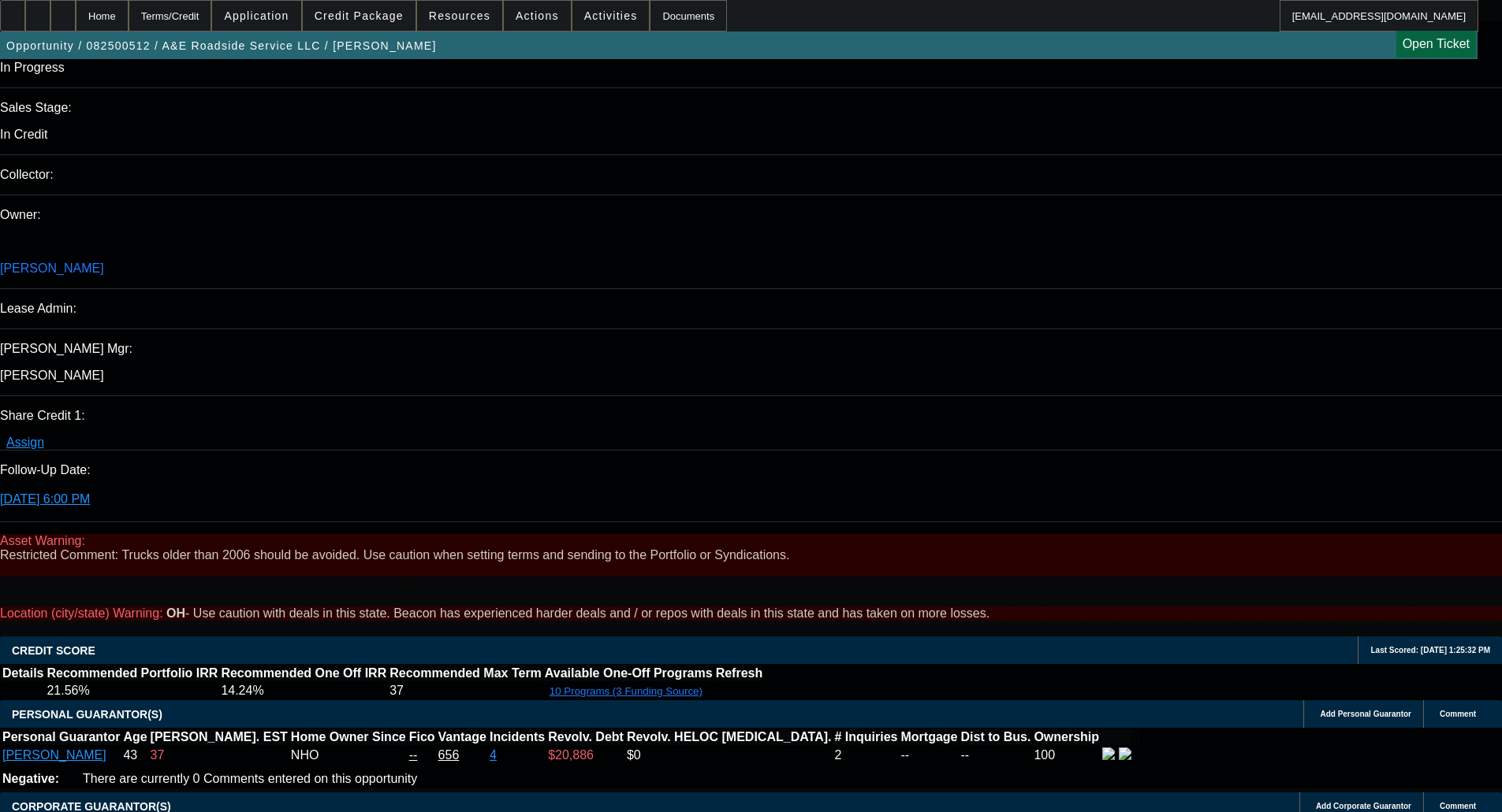
scroll to position [1754, 0]
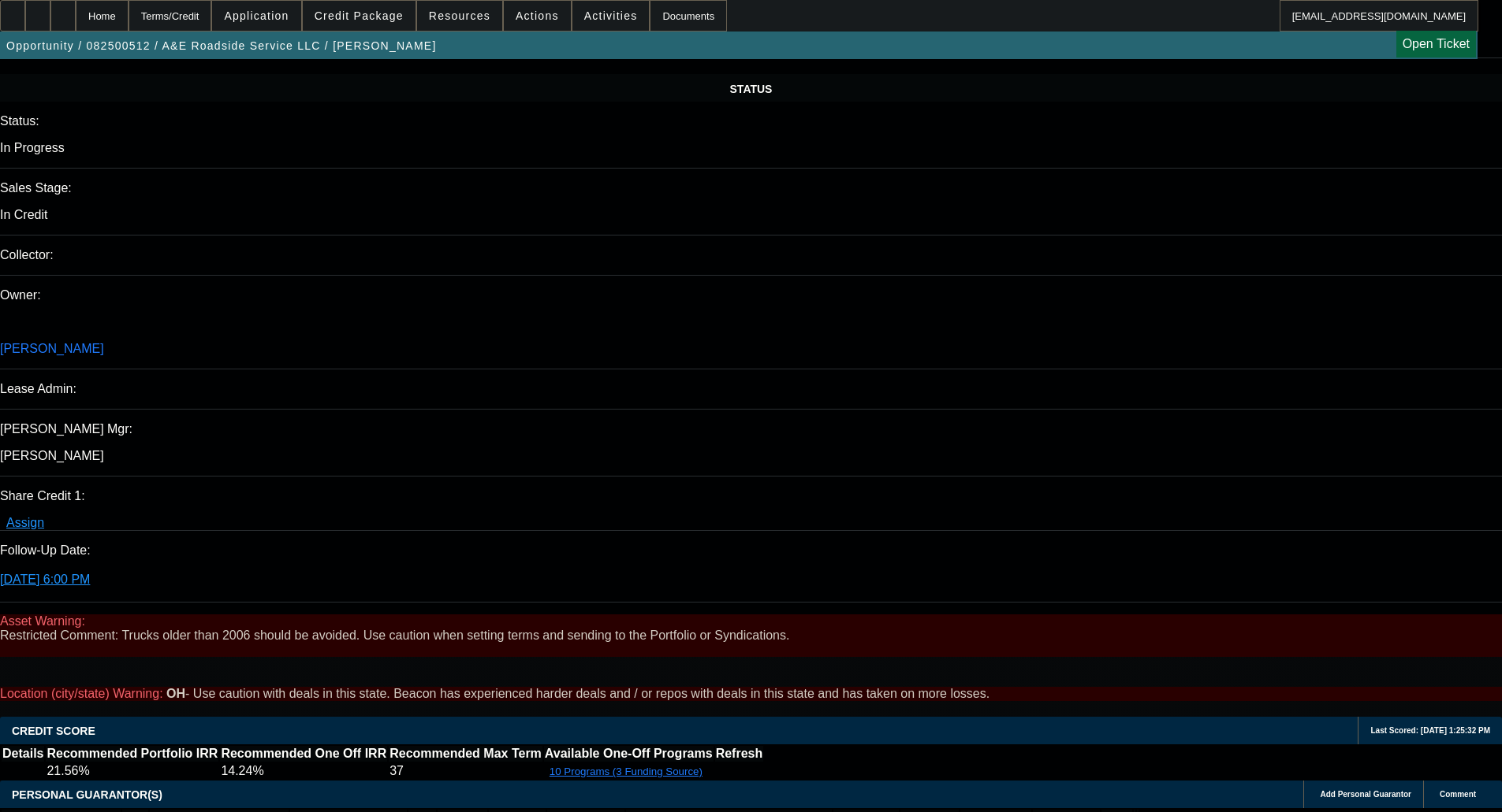
click at [1180, 603] on span "21" at bounding box center [1185, 597] width 28 height 28
type input "8/21/2025"
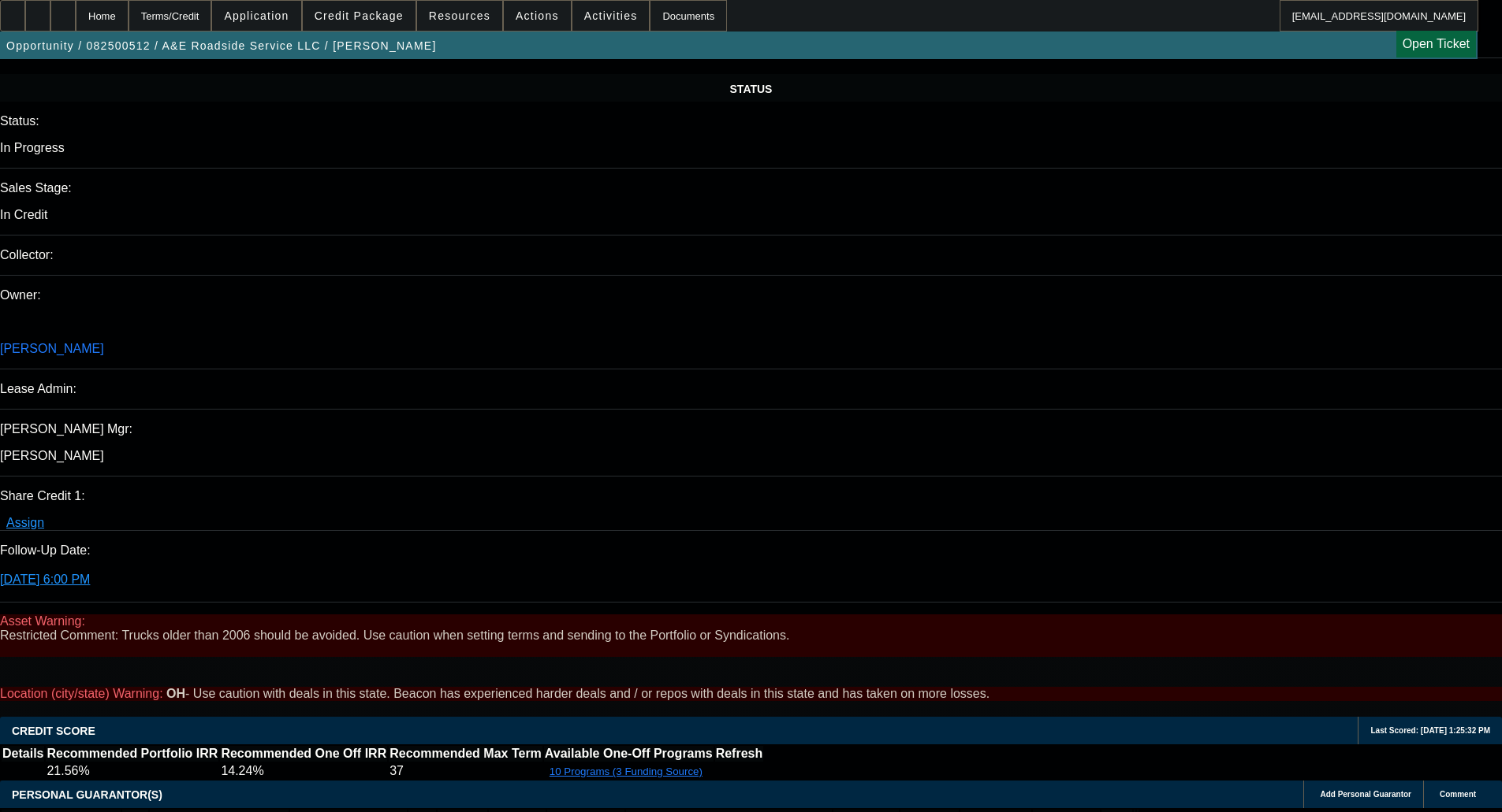
type input "01:09"
type input "04:02"
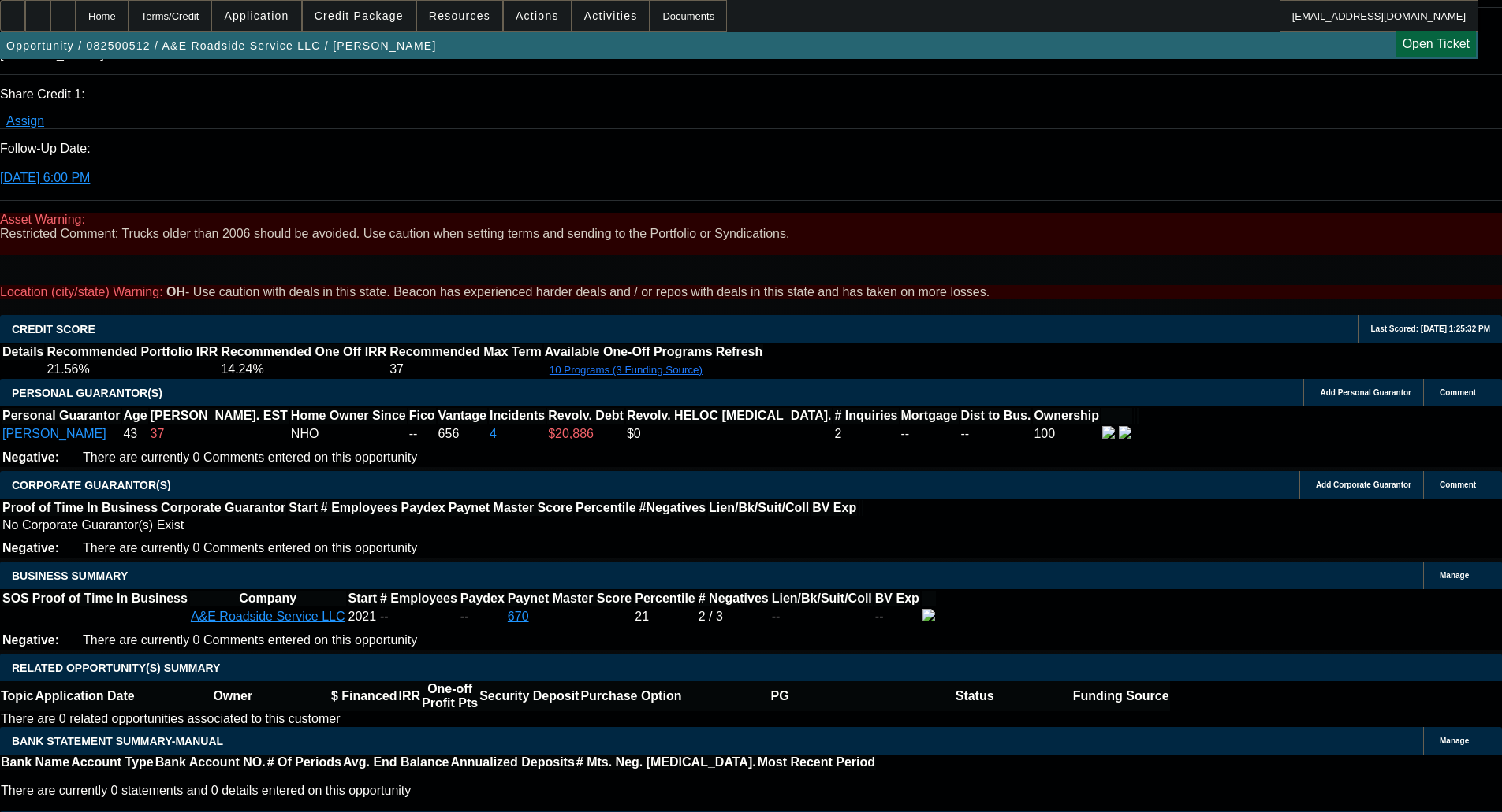
scroll to position [1912, 0]
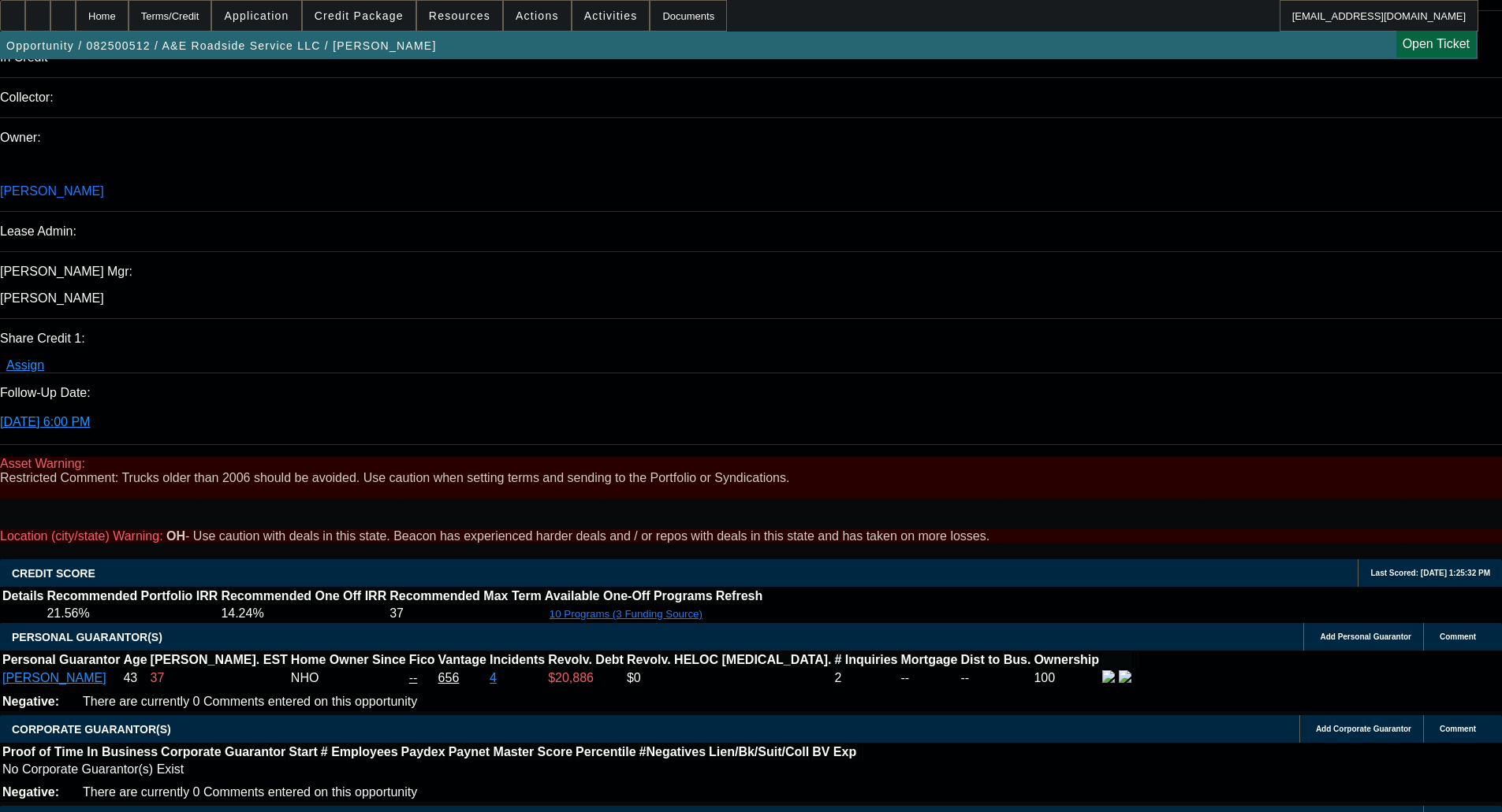
select select "0"
select select "0.1"
select select "4"
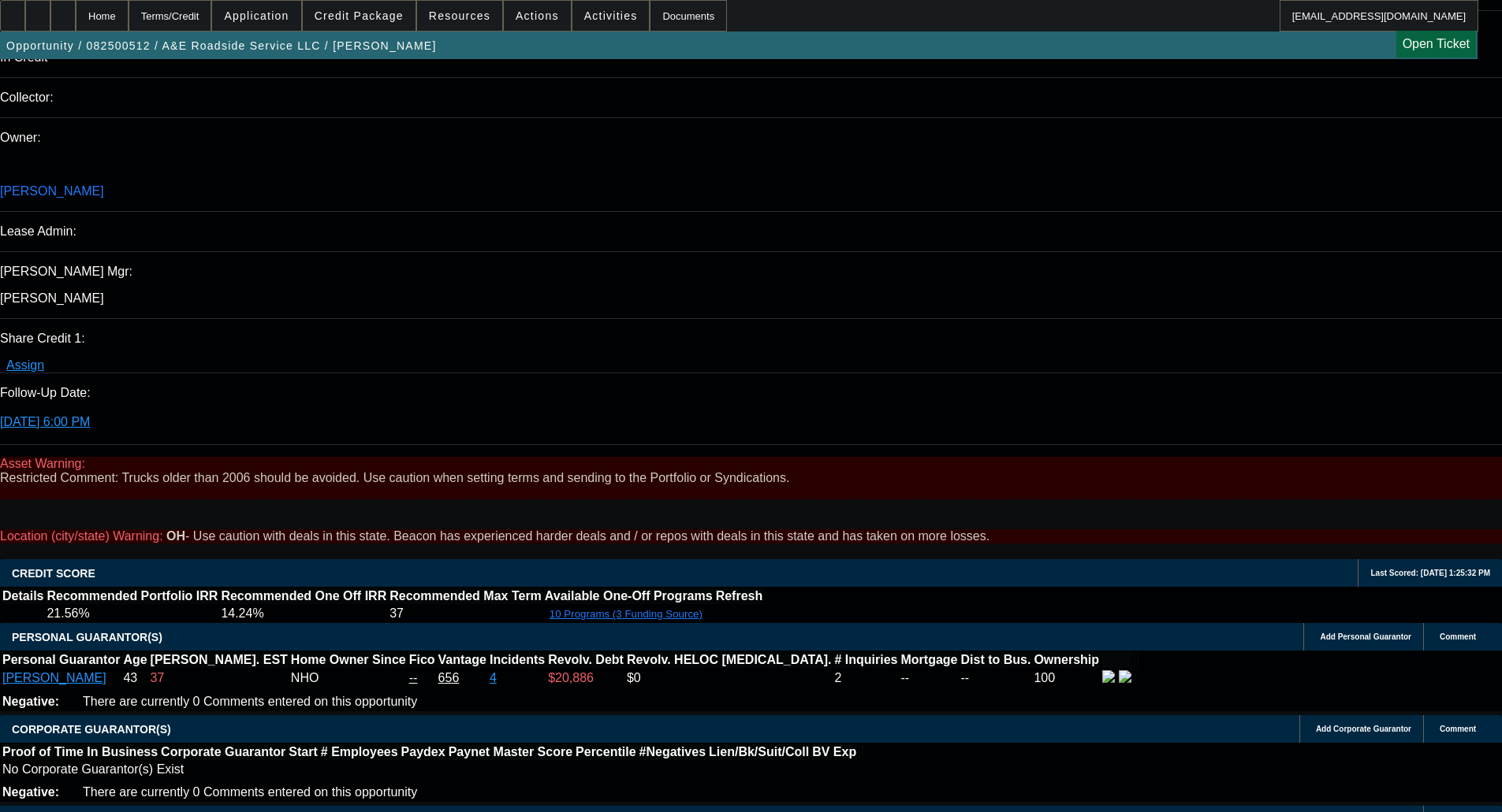
select select "0"
select select "0.1"
select select "4"
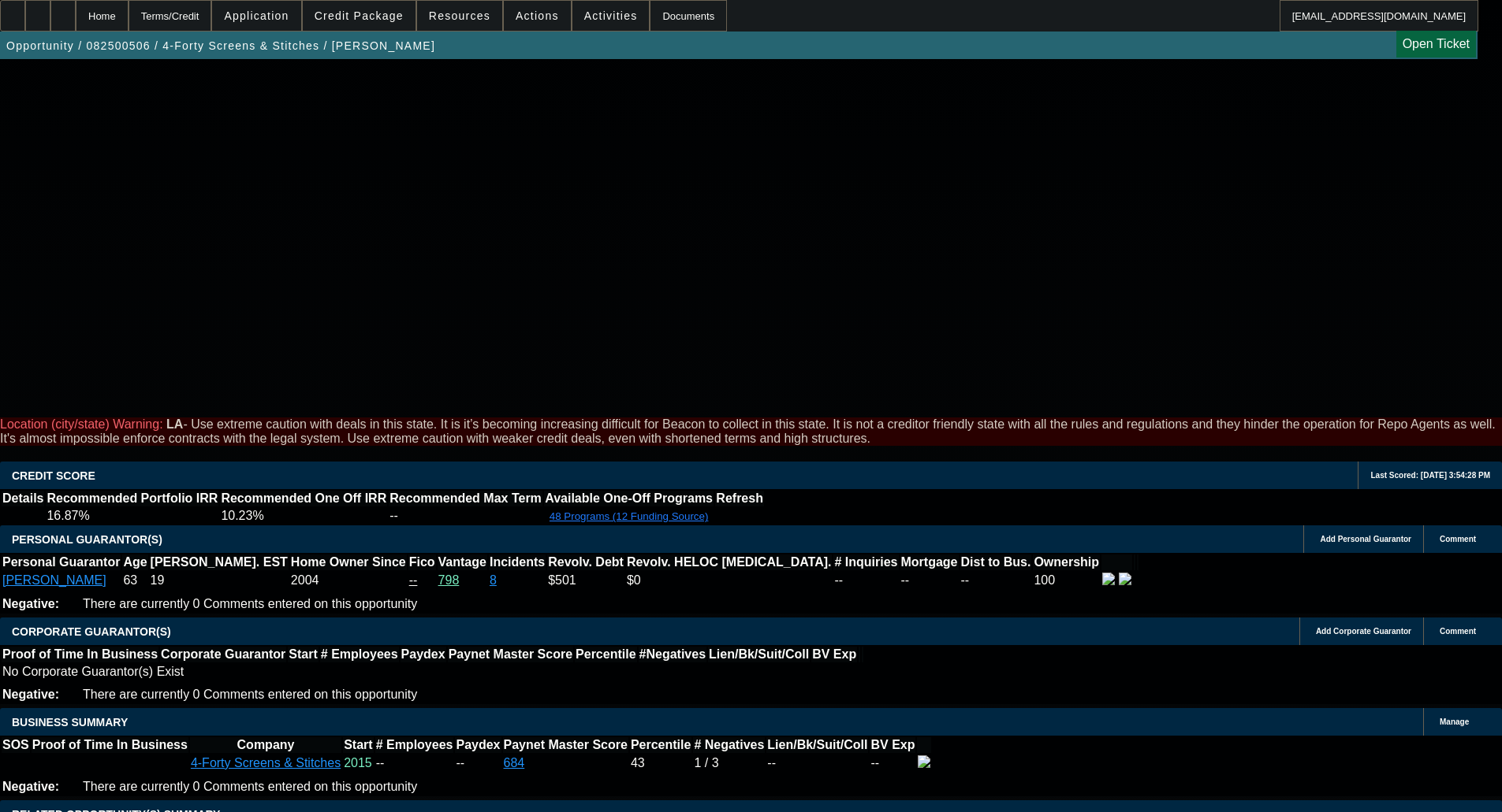
select select "0"
select select "0.1"
select select "4"
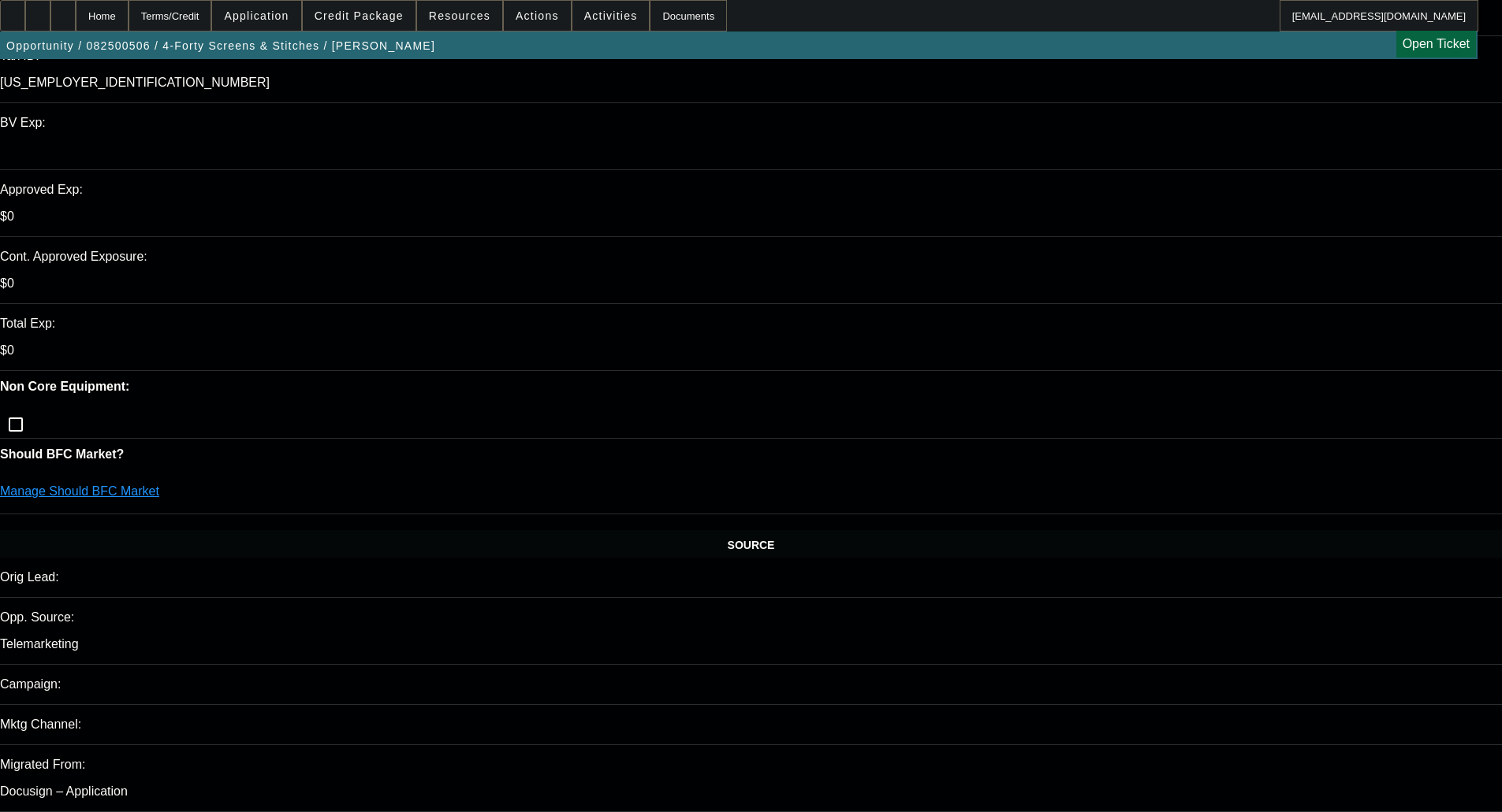
scroll to position [709, 0]
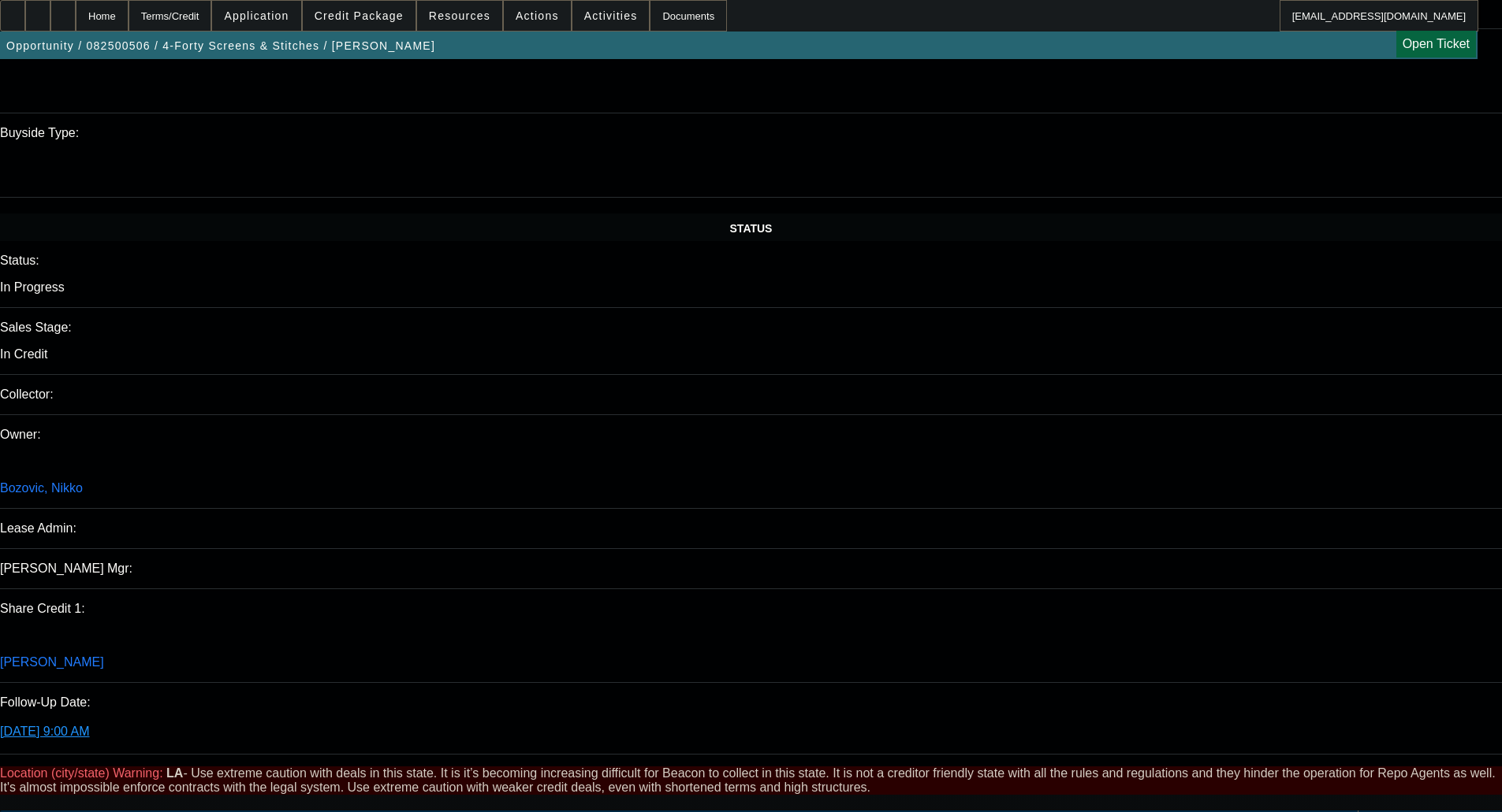
scroll to position [1655, 0]
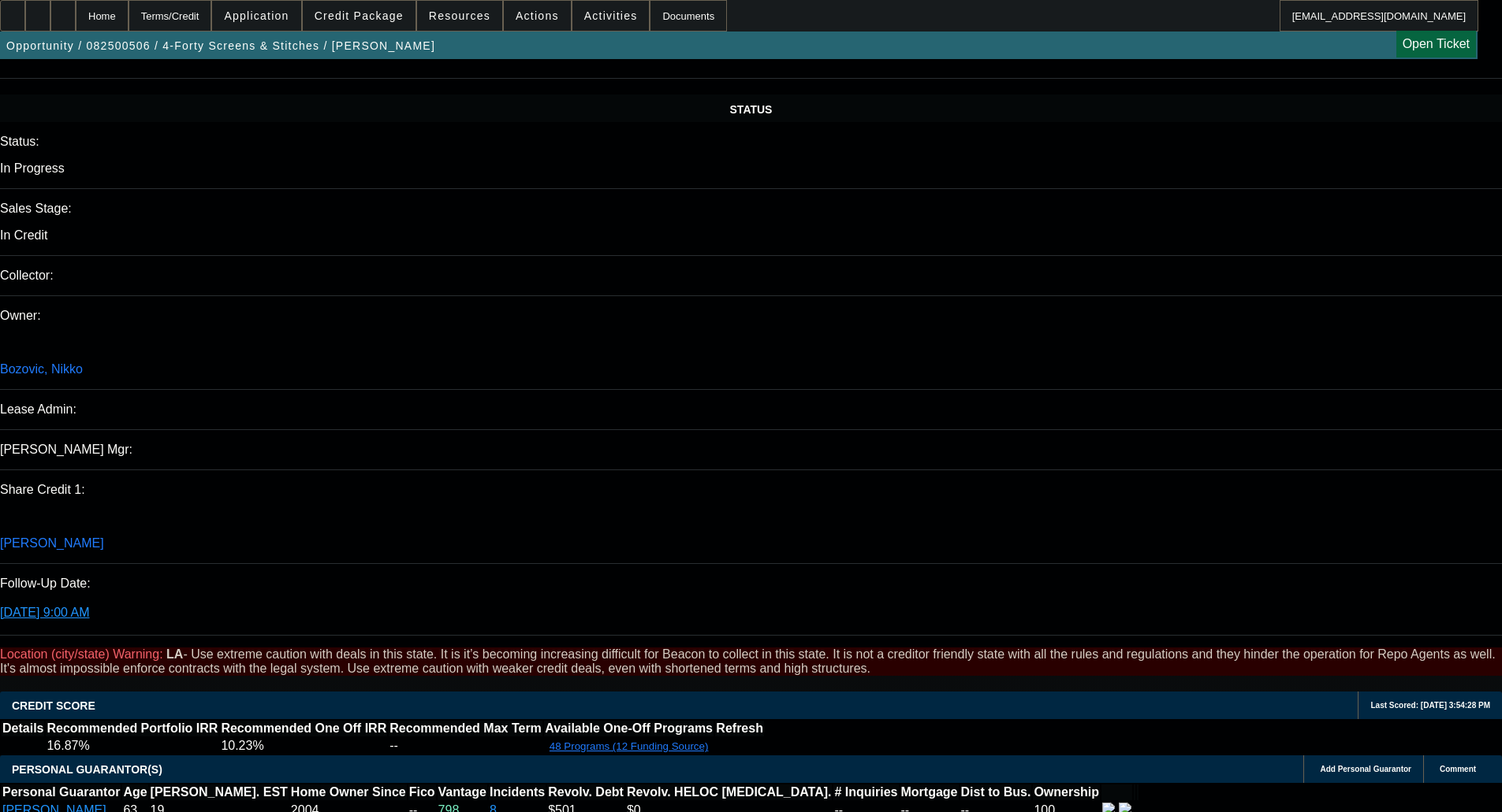
type textarea "$"
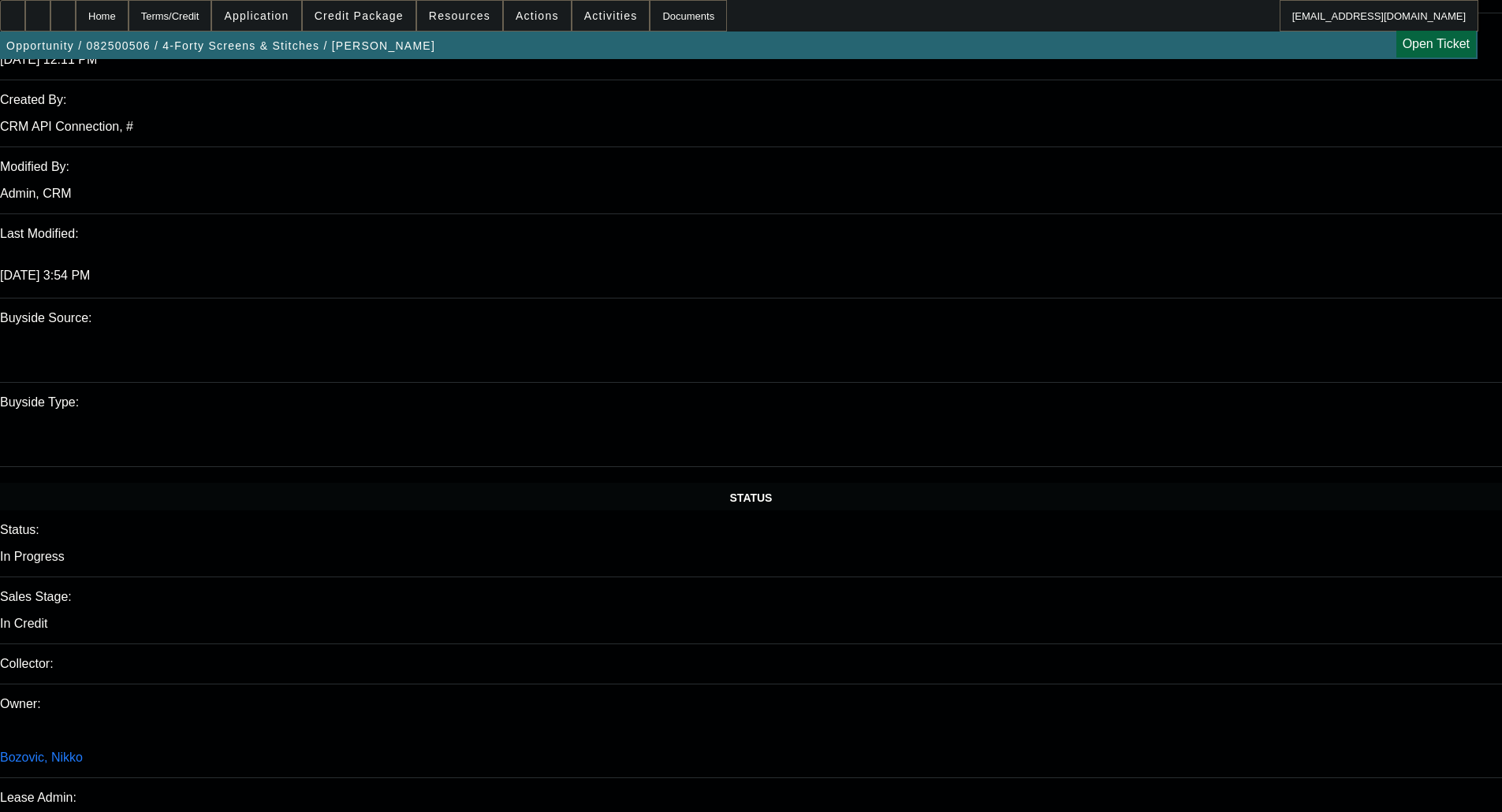
scroll to position [1339, 0]
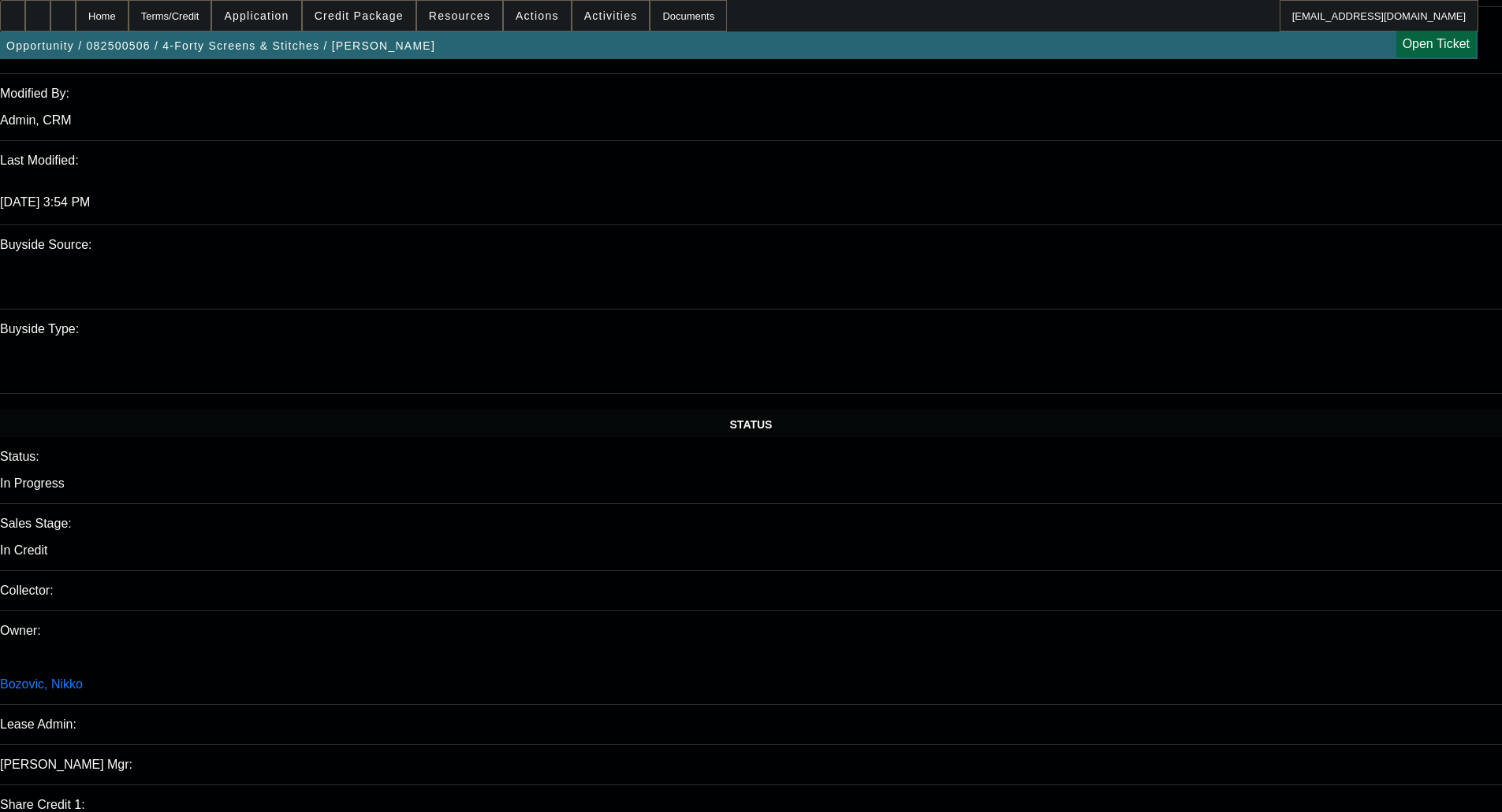
type textarea "HUGE AMOUNT OF SOFT COSTS; NOT SURE LEAF EVEN CONSIDERS THIS EQUIPMENT - OKAY T…"
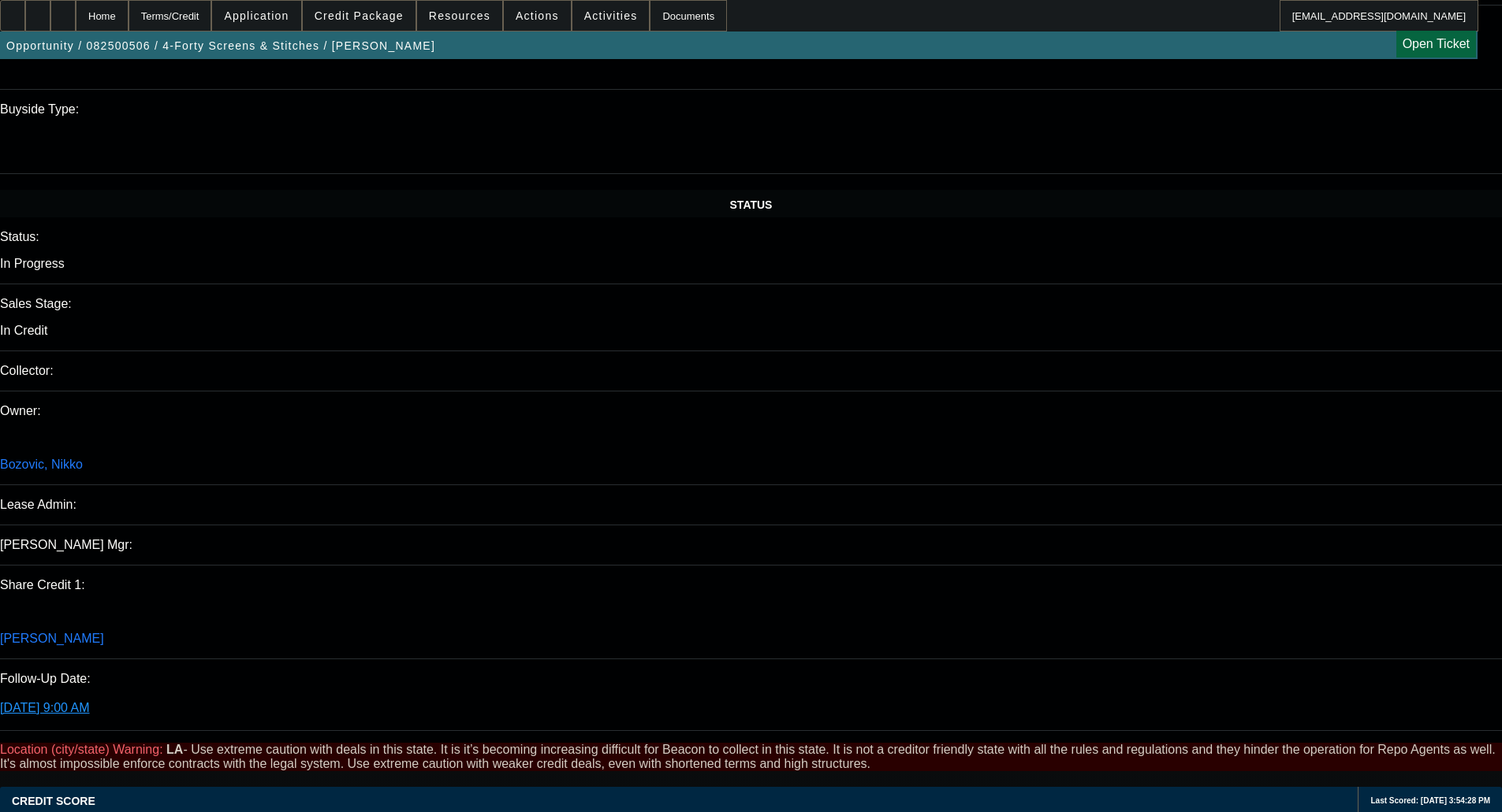
scroll to position [1970, 0]
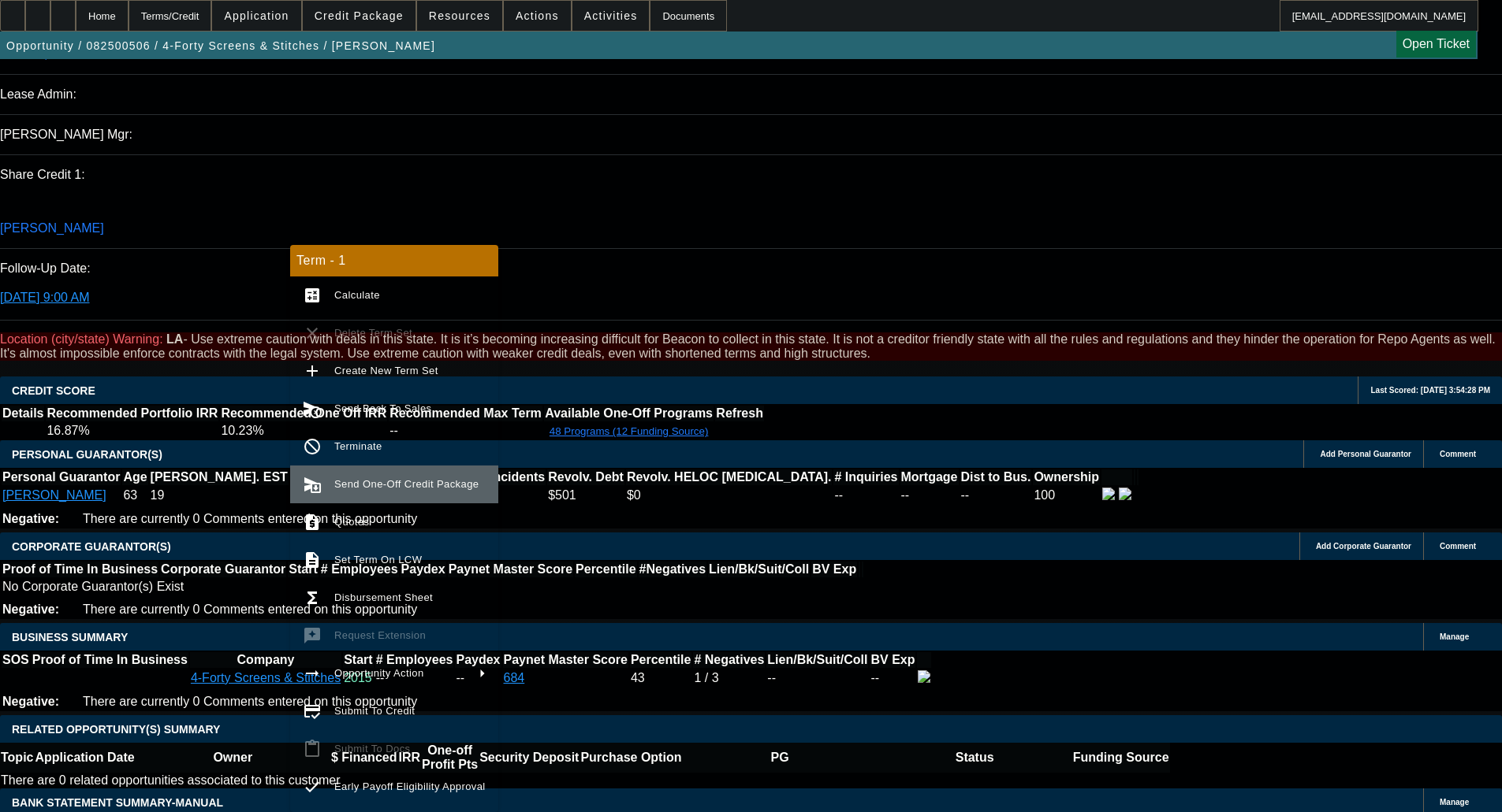
click at [407, 481] on span "Send One-Off Credit Package" at bounding box center [406, 483] width 144 height 12
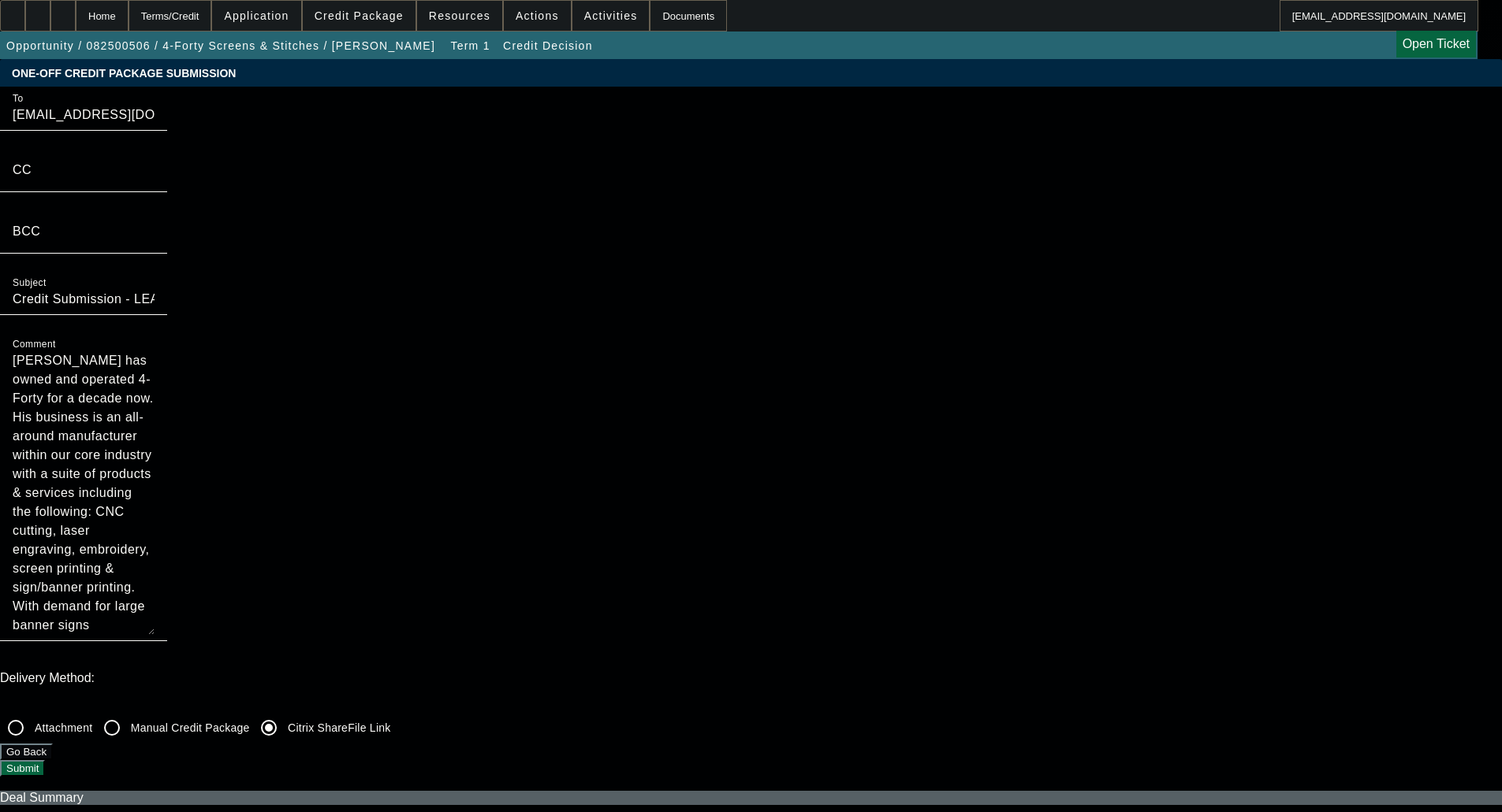
click at [45, 760] on button "Submit" at bounding box center [22, 768] width 45 height 16
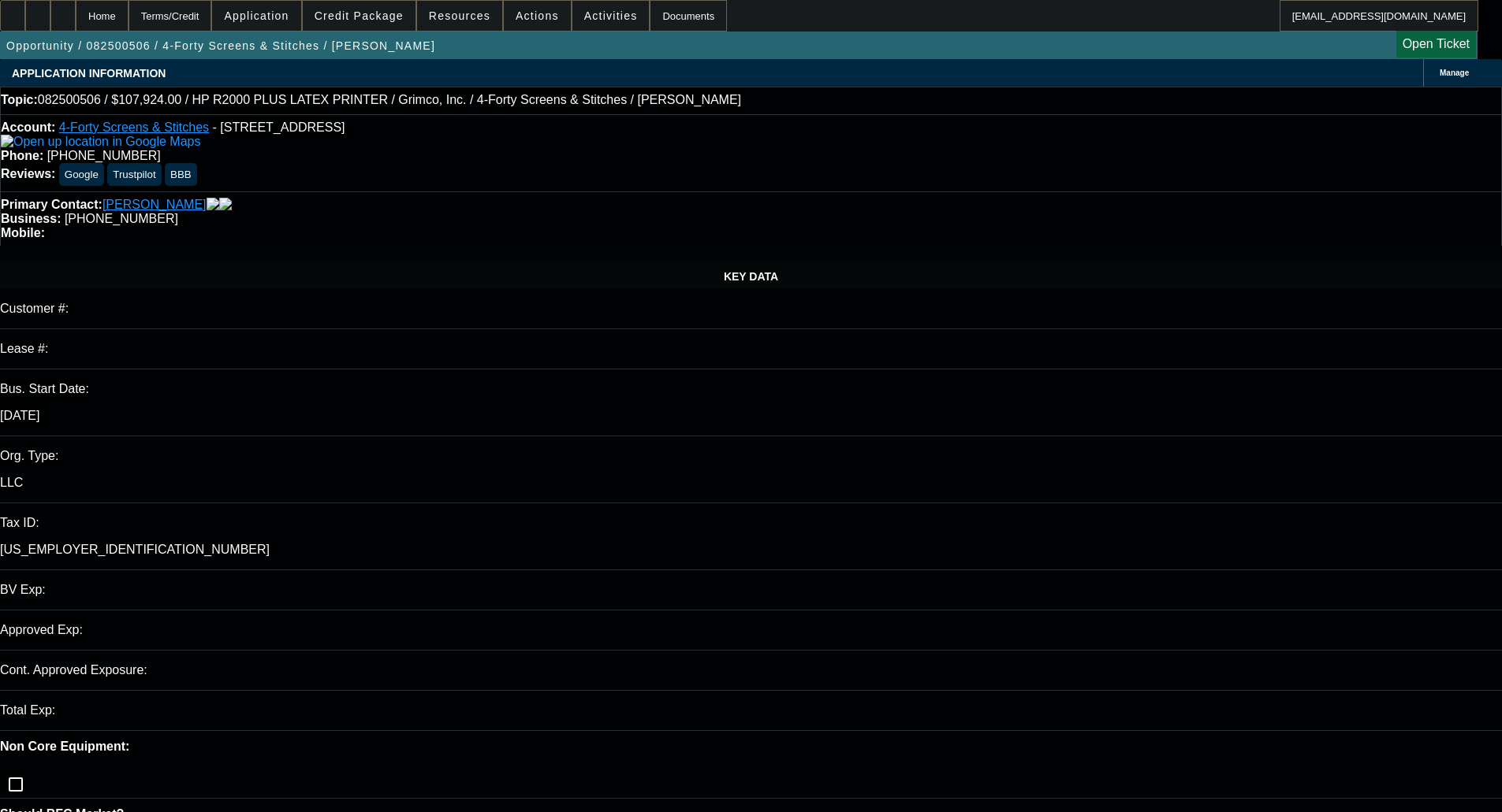
select select "0"
select select "0.1"
select select "4"
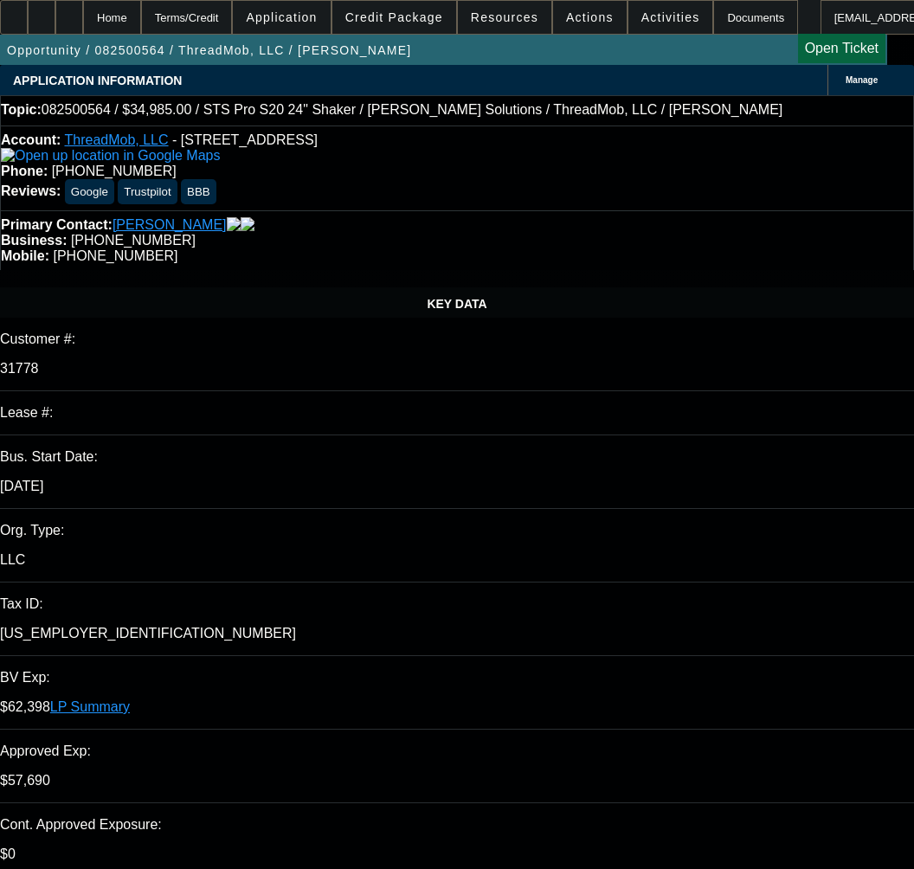
select select "0"
select select "2"
select select "0"
select select "6"
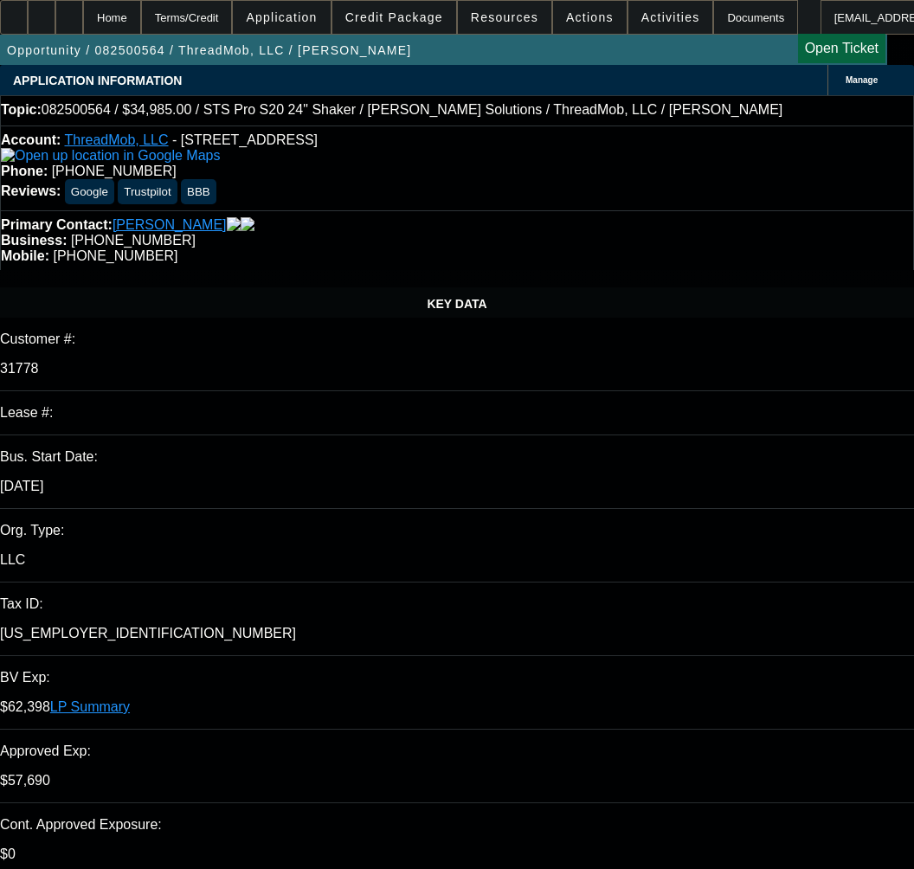
select select "0"
select select "2"
select select "0"
select select "6"
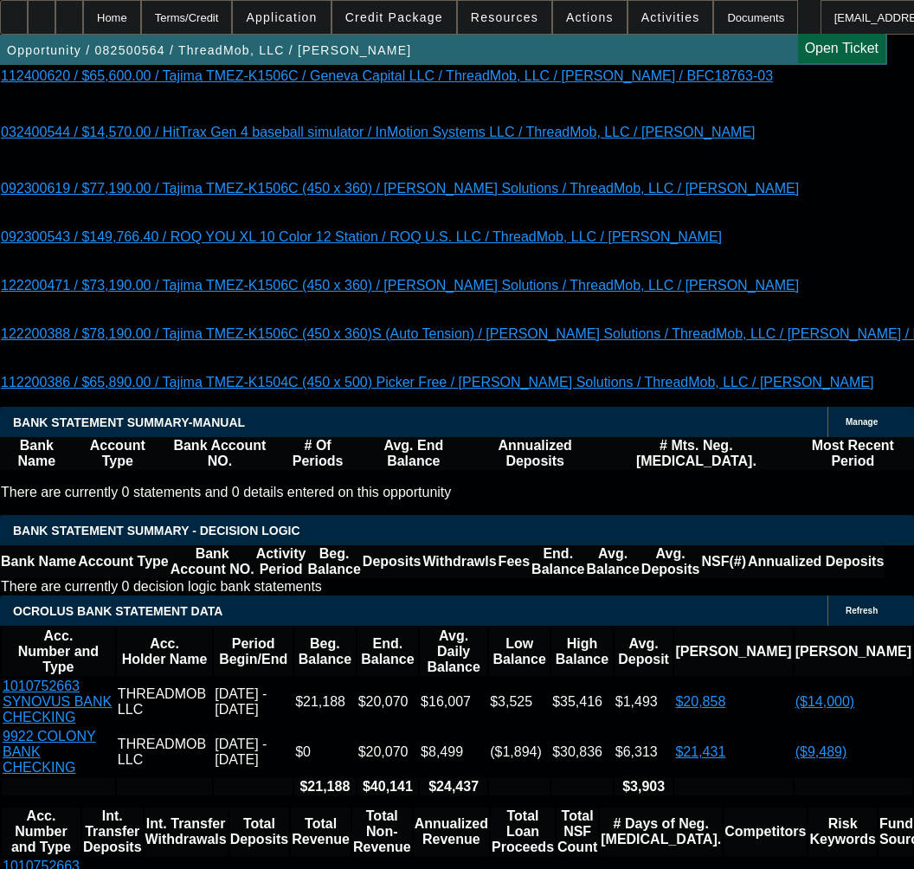
scroll to position [3635, 0]
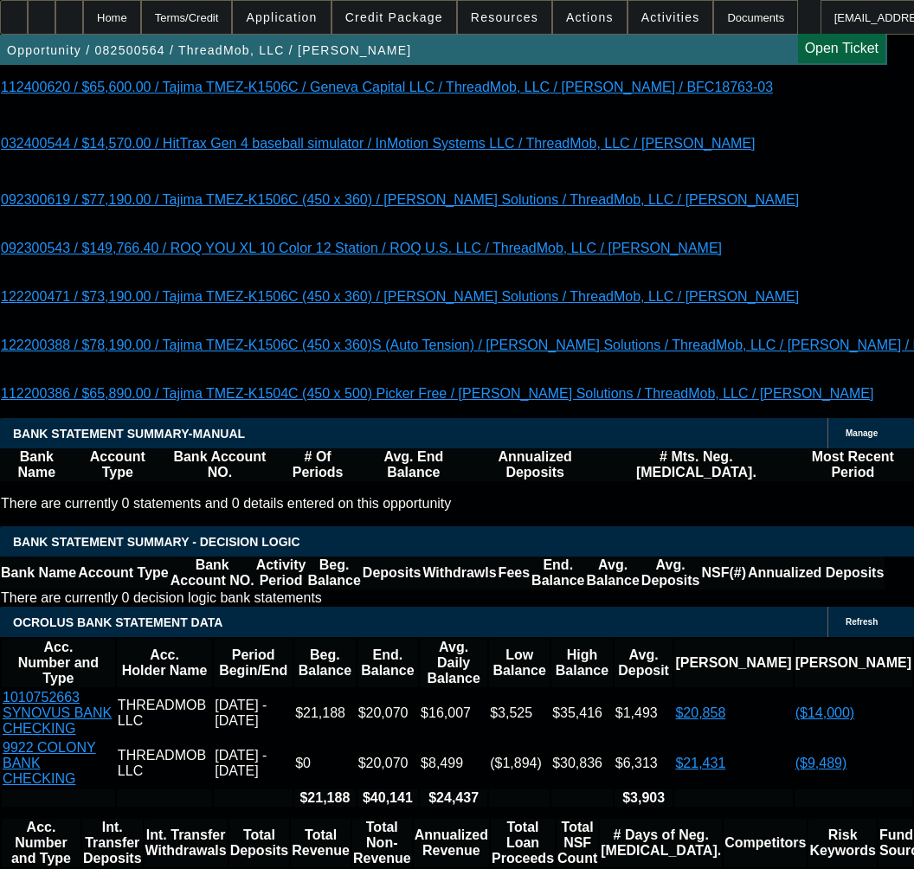
select select "1"
type input "UNKNOWN"
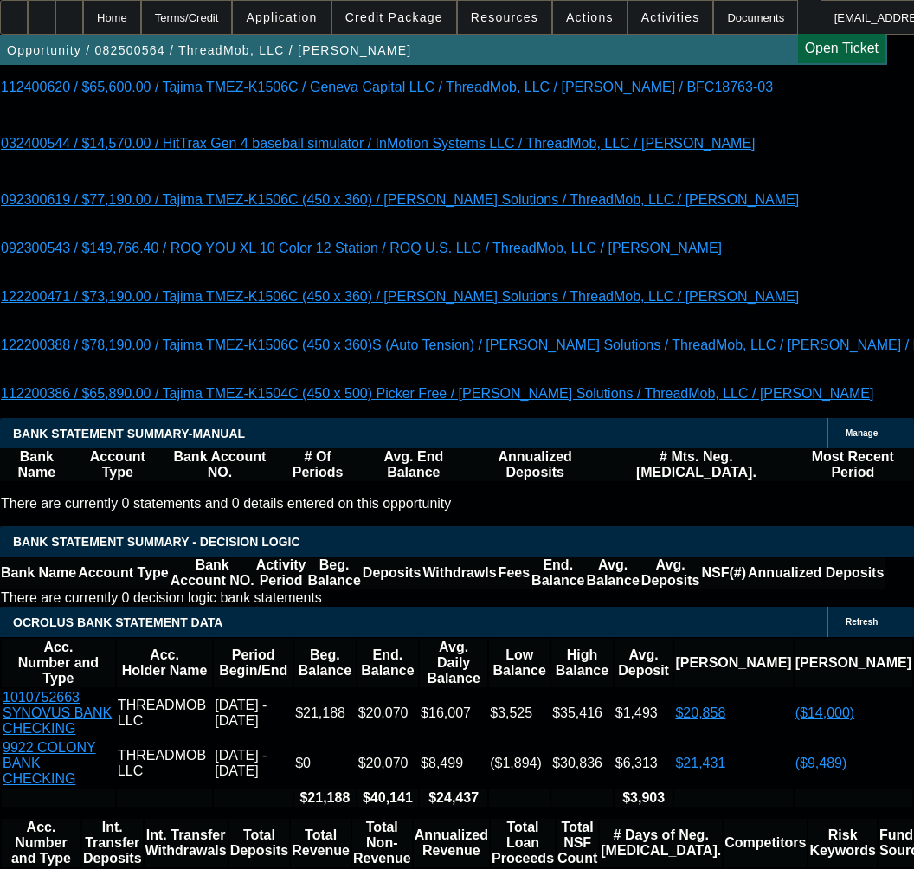
select select "0"
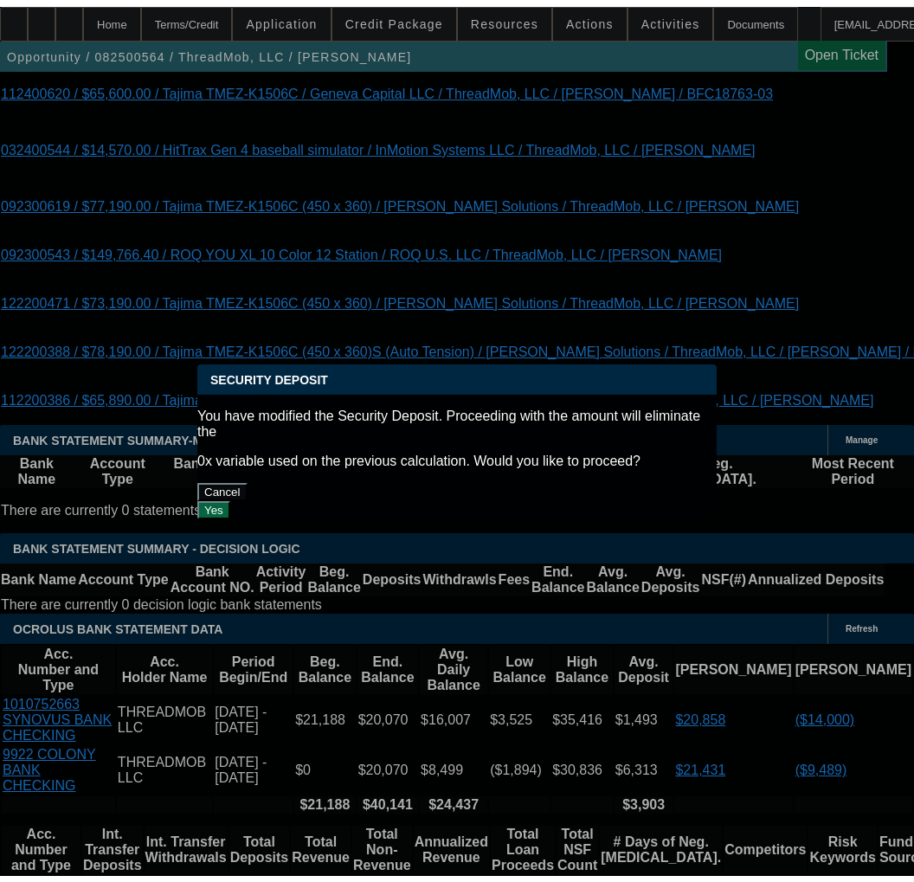
scroll to position [0, 0]
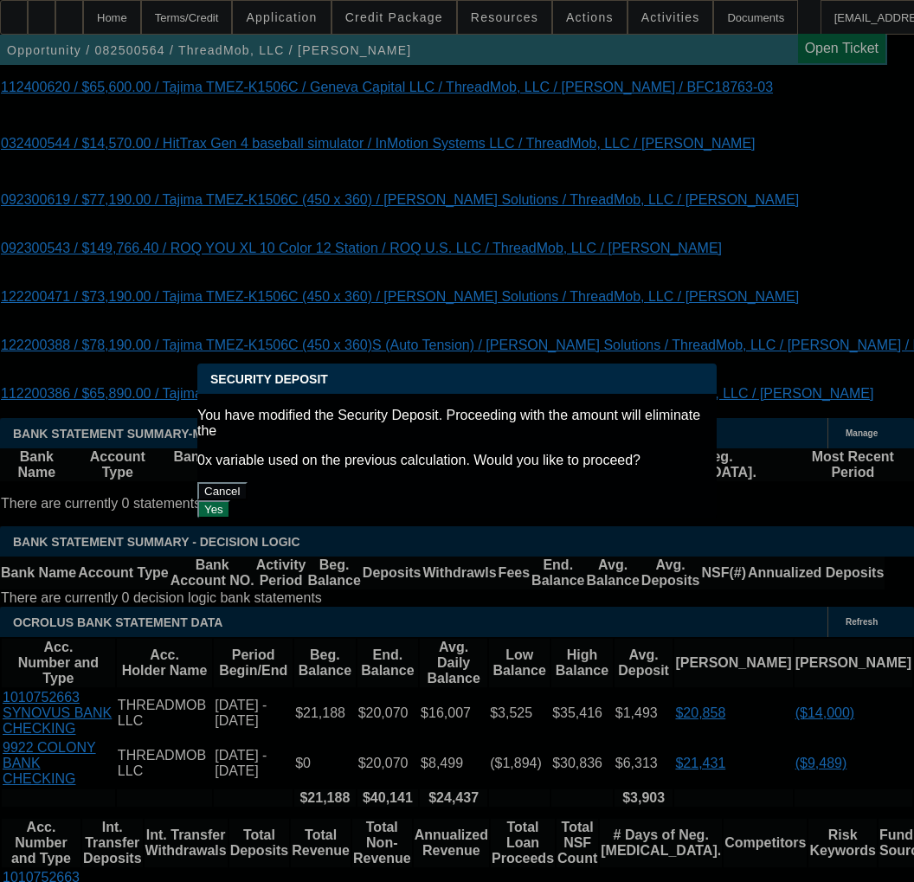
click at [230, 500] on button "Yes" at bounding box center [213, 509] width 33 height 18
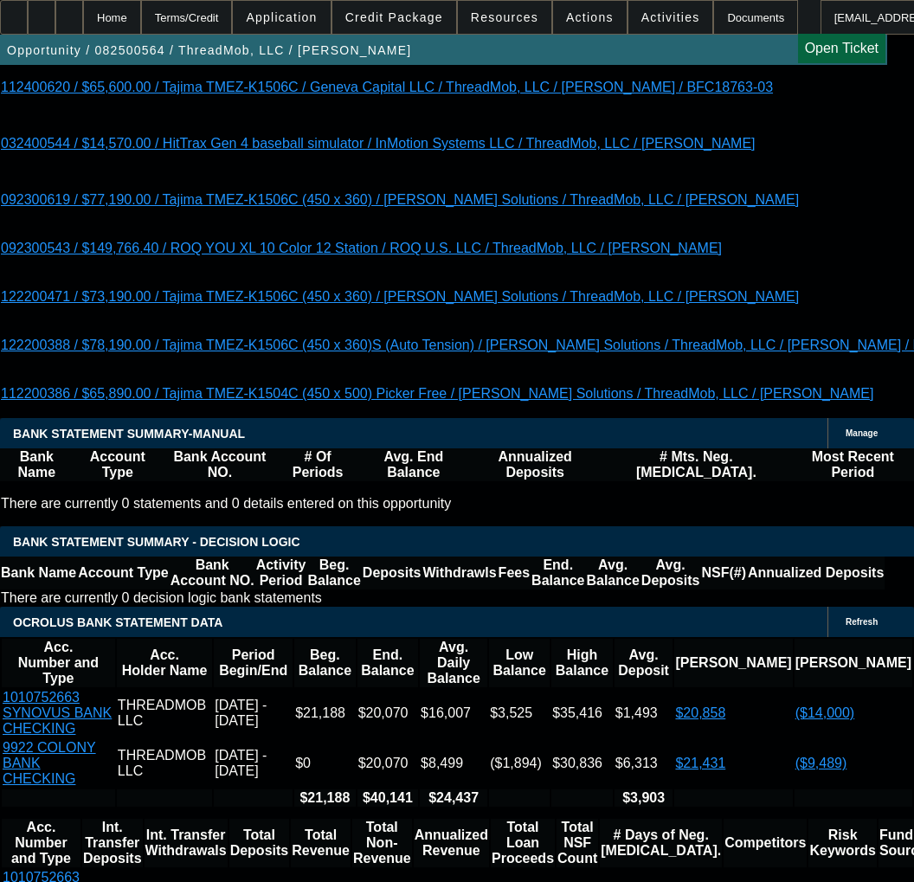
type input "$0.00"
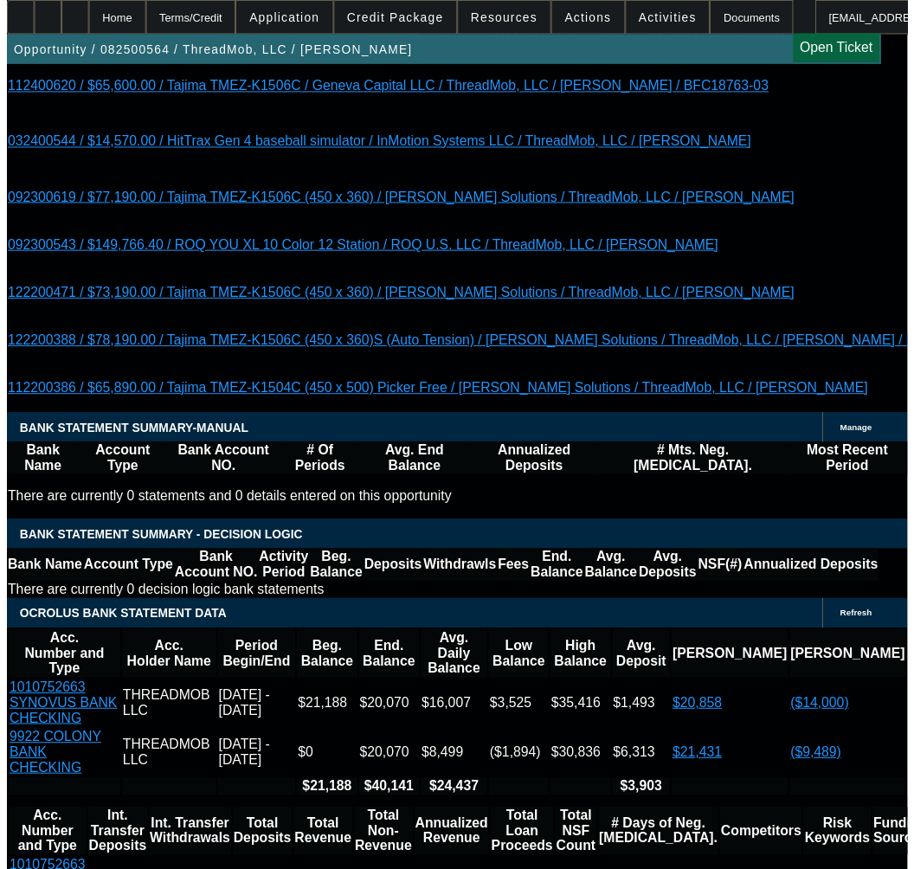
scroll to position [3635, 0]
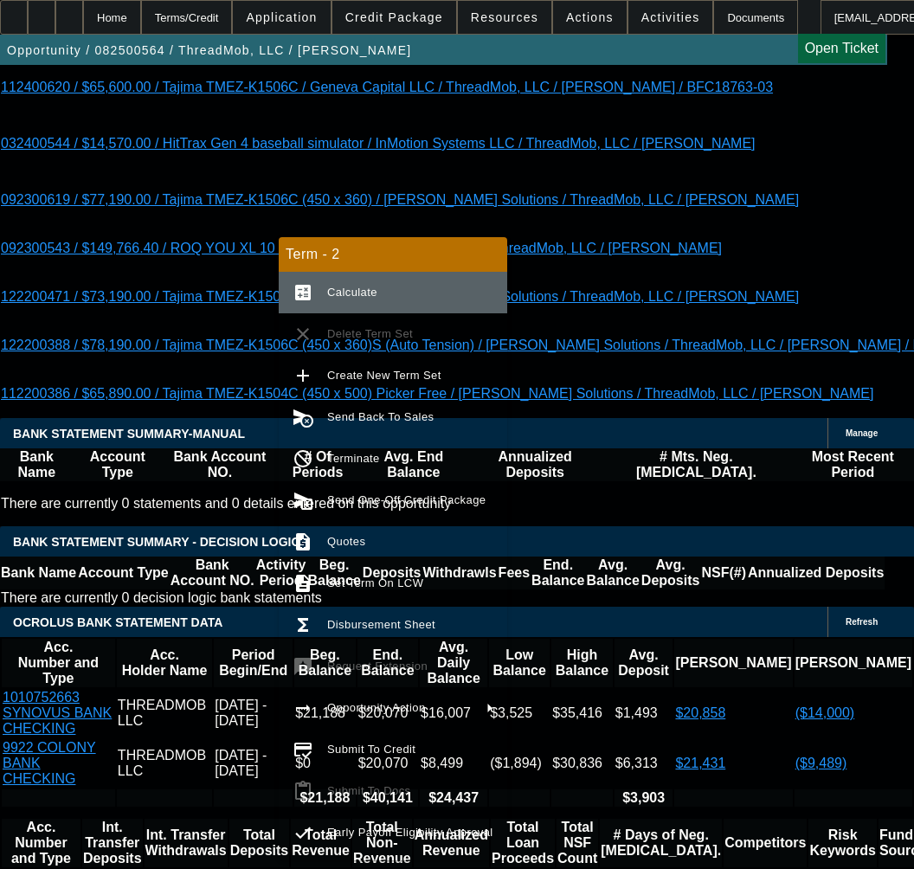
click at [349, 287] on span "Calculate" at bounding box center [352, 292] width 50 height 13
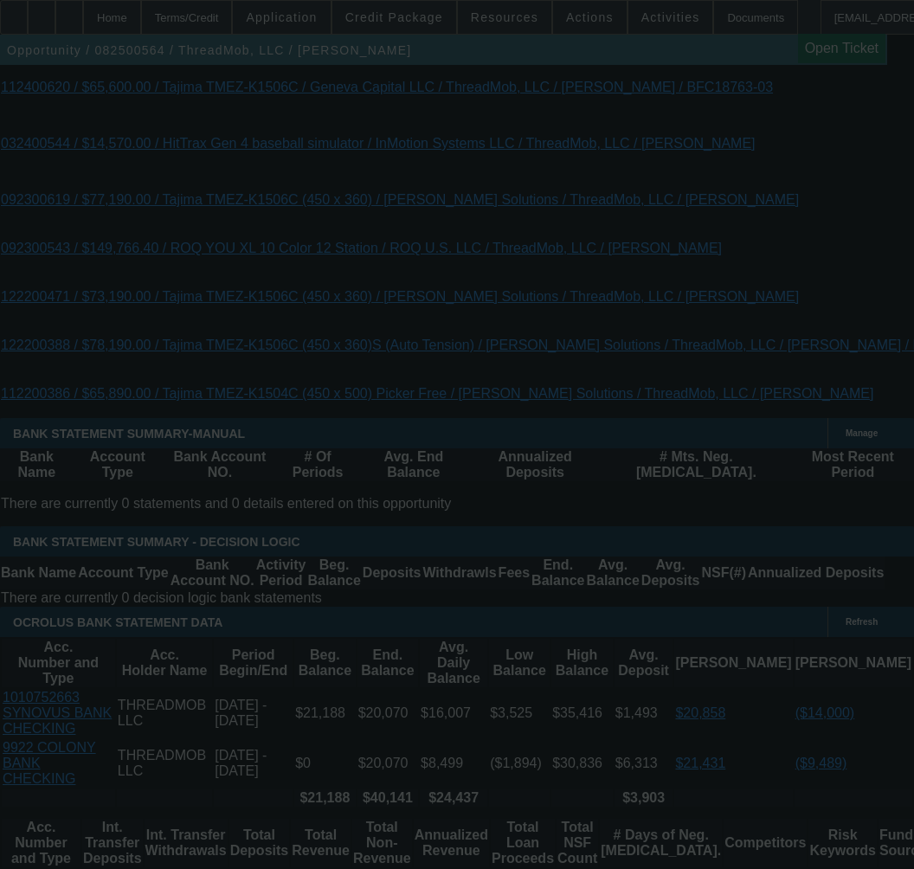
select select "0"
select select "6"
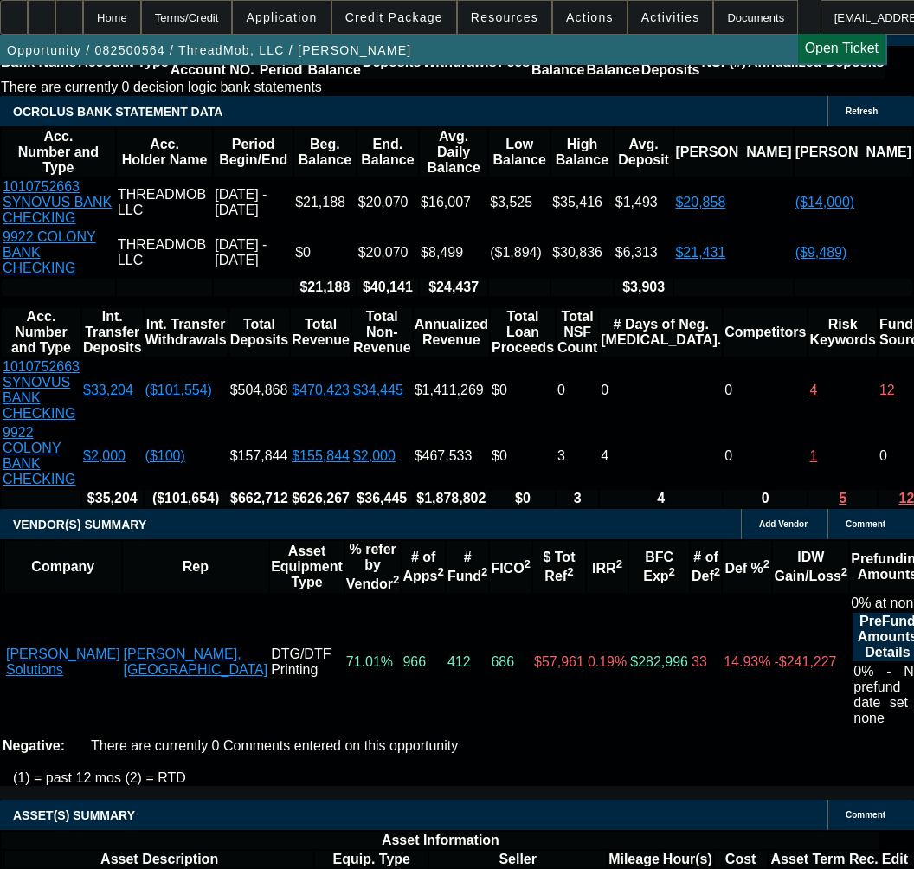
scroll to position [4155, 0]
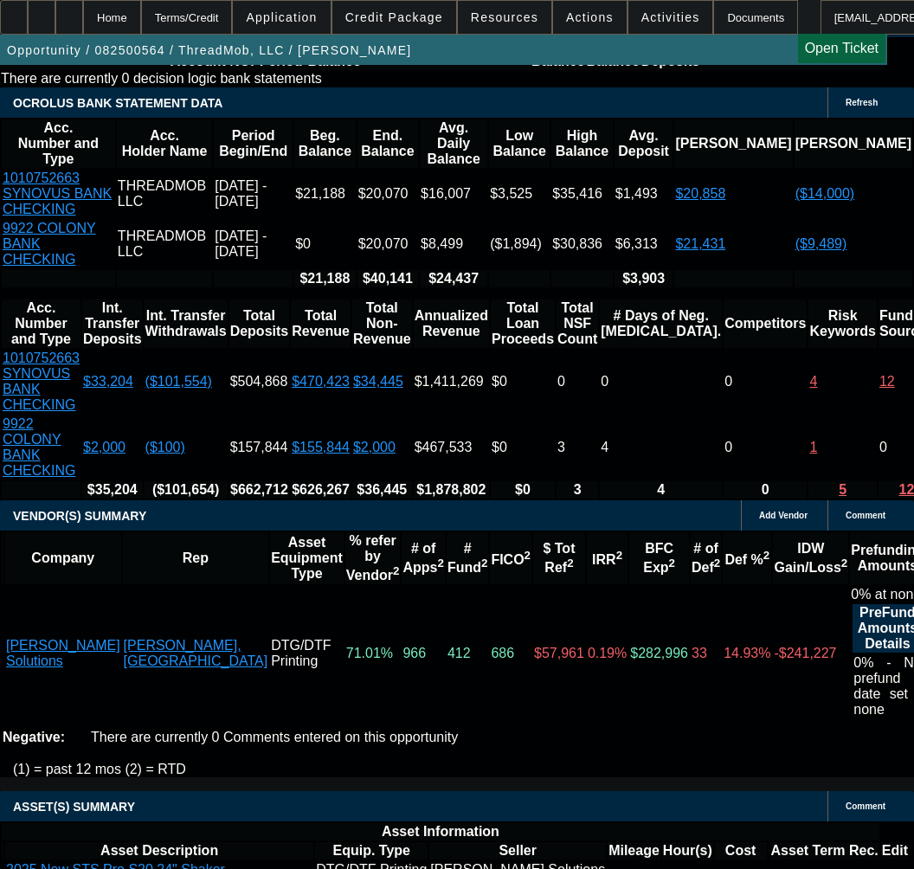
select select "9"
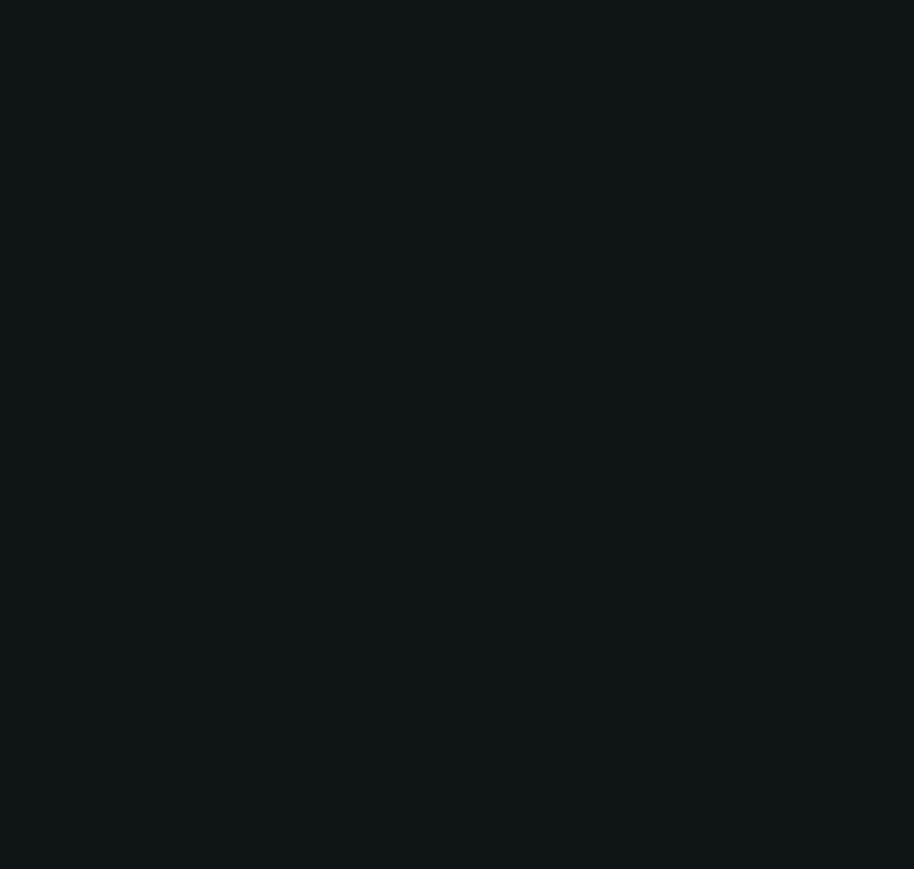
scroll to position [0, 0]
radio input "true"
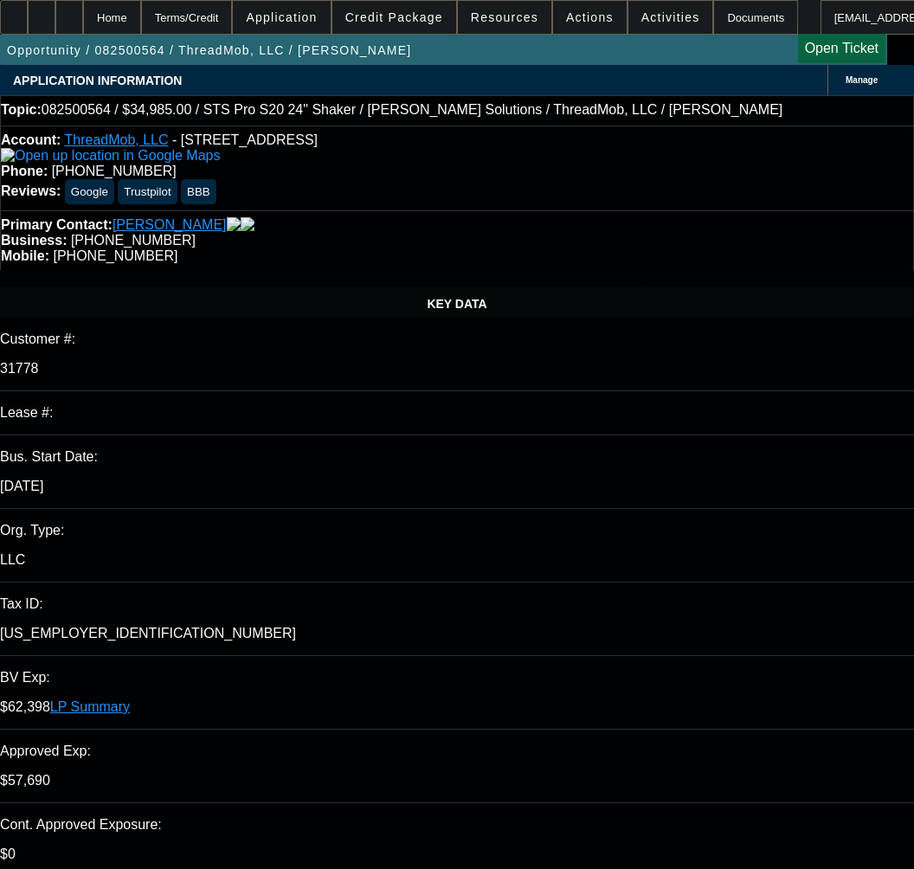
type input "11/19/2025"
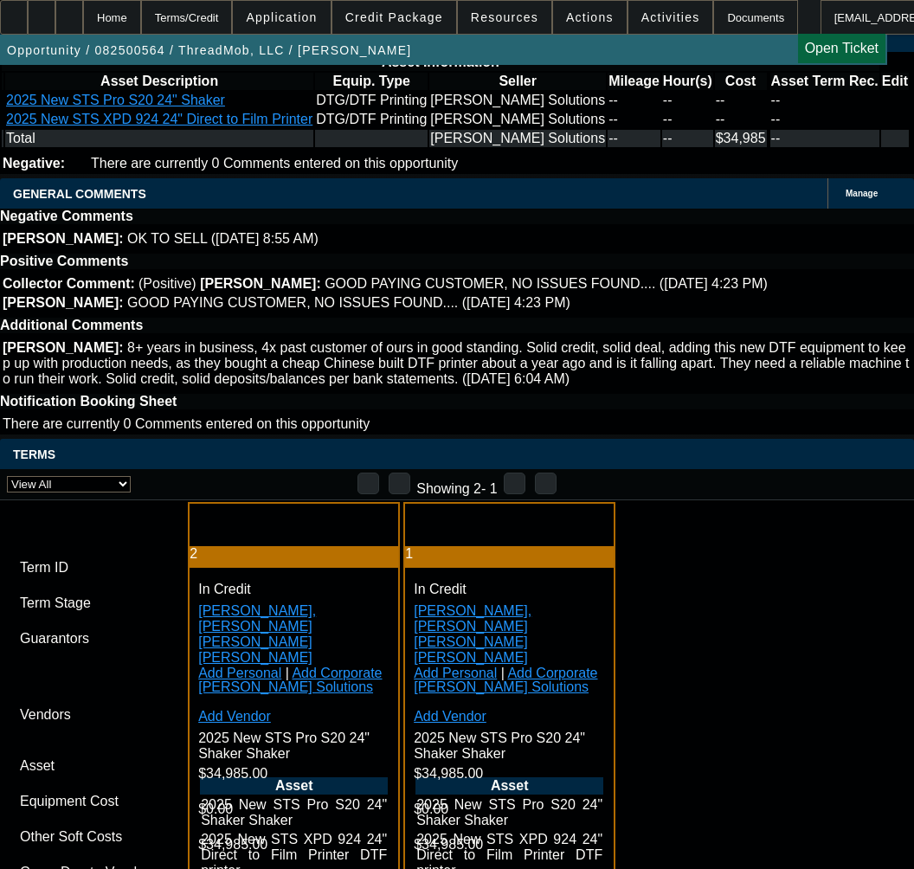
scroll to position [5020, 0]
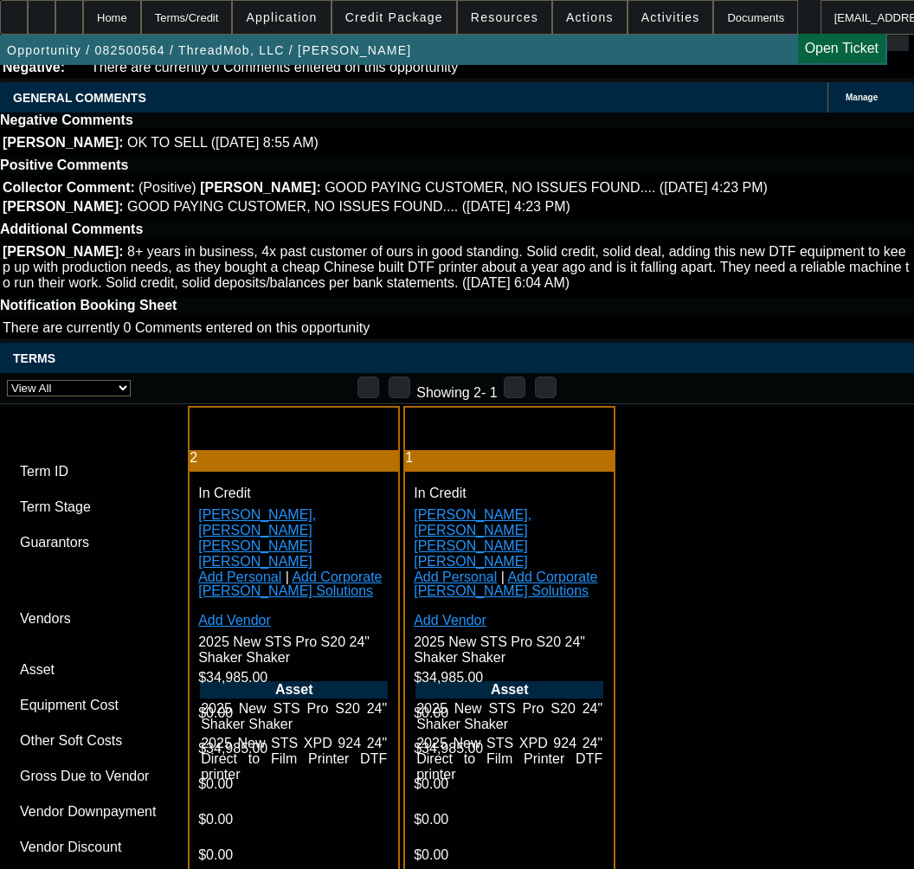
paste input "538467"
type input "538467"
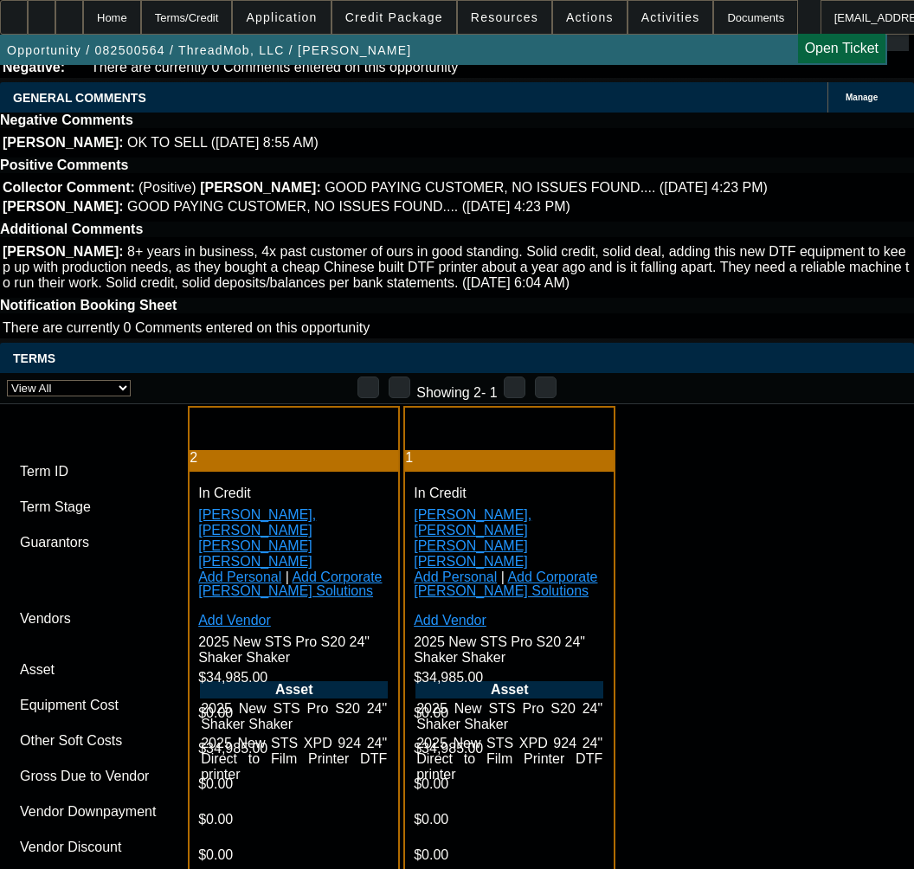
paste input "538467"
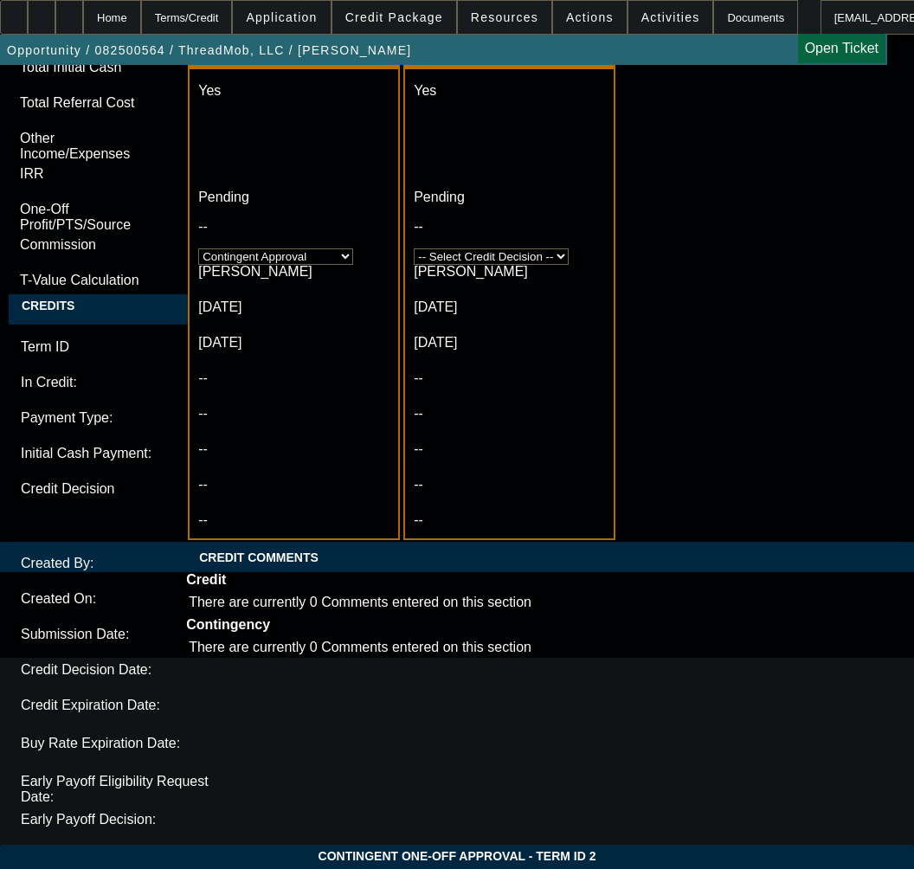
scroll to position [6492, 0]
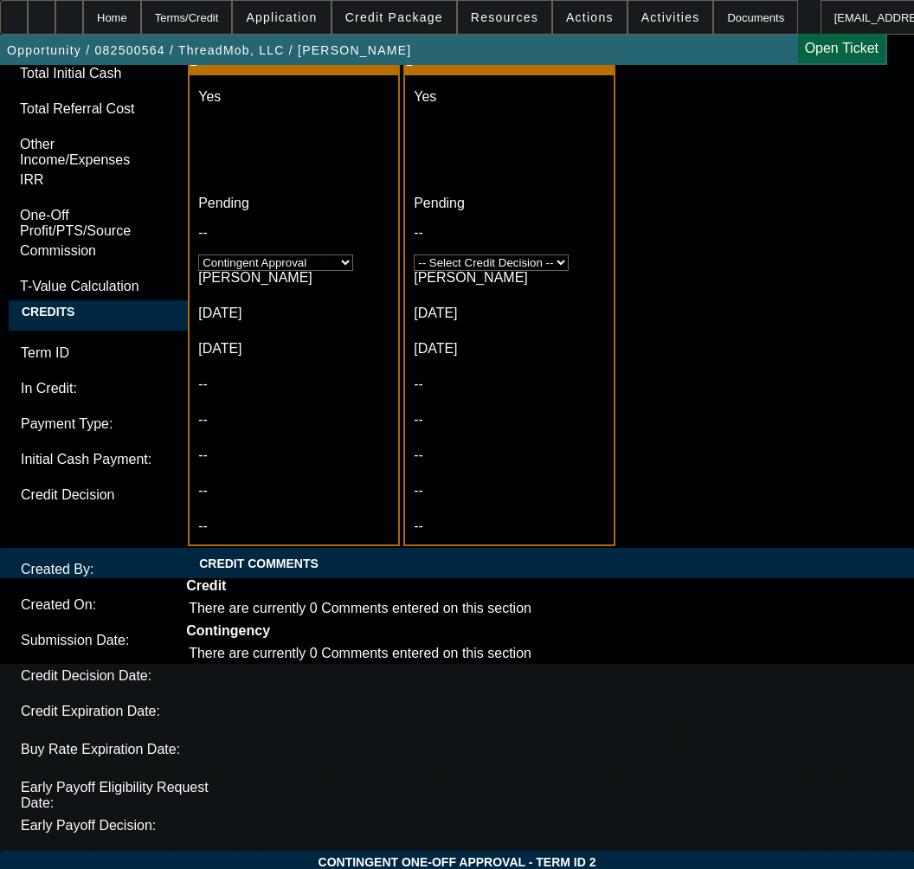
type input "538467"
paste textarea "Approval Amount (10% Variance Allowed) $34,985.00"
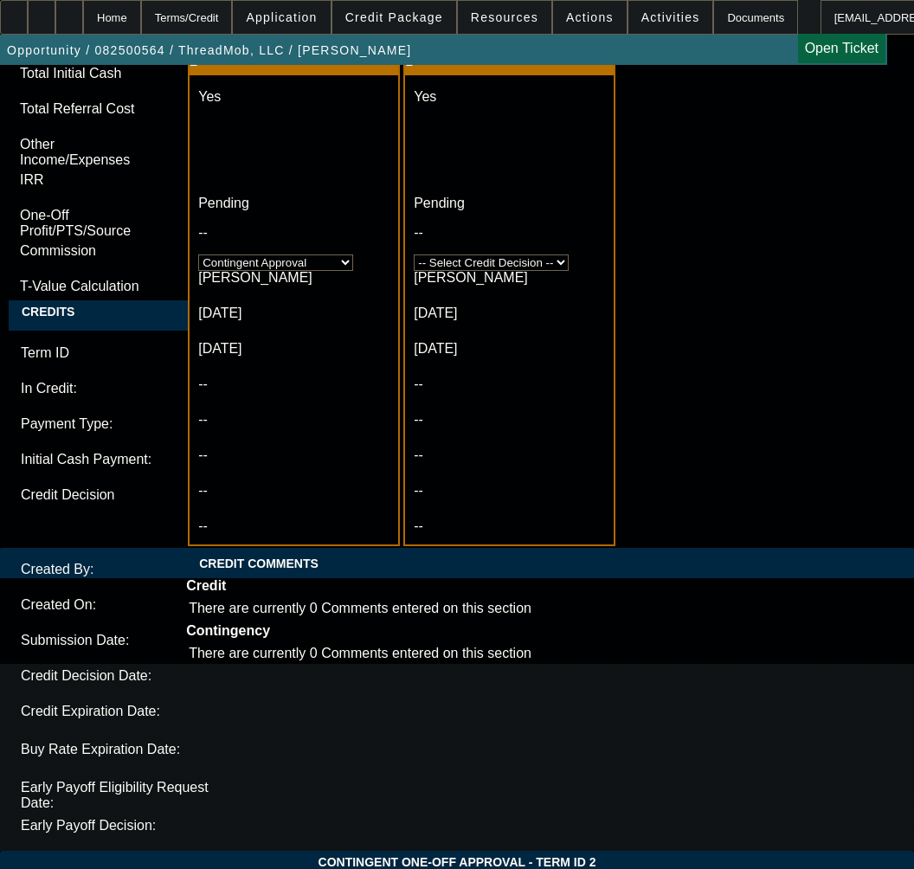
paste textarea "Advance Payments 1 Advance"
paste textarea "Equipment Description DTF Printer and STS Poo S20 Shaker Shaker"
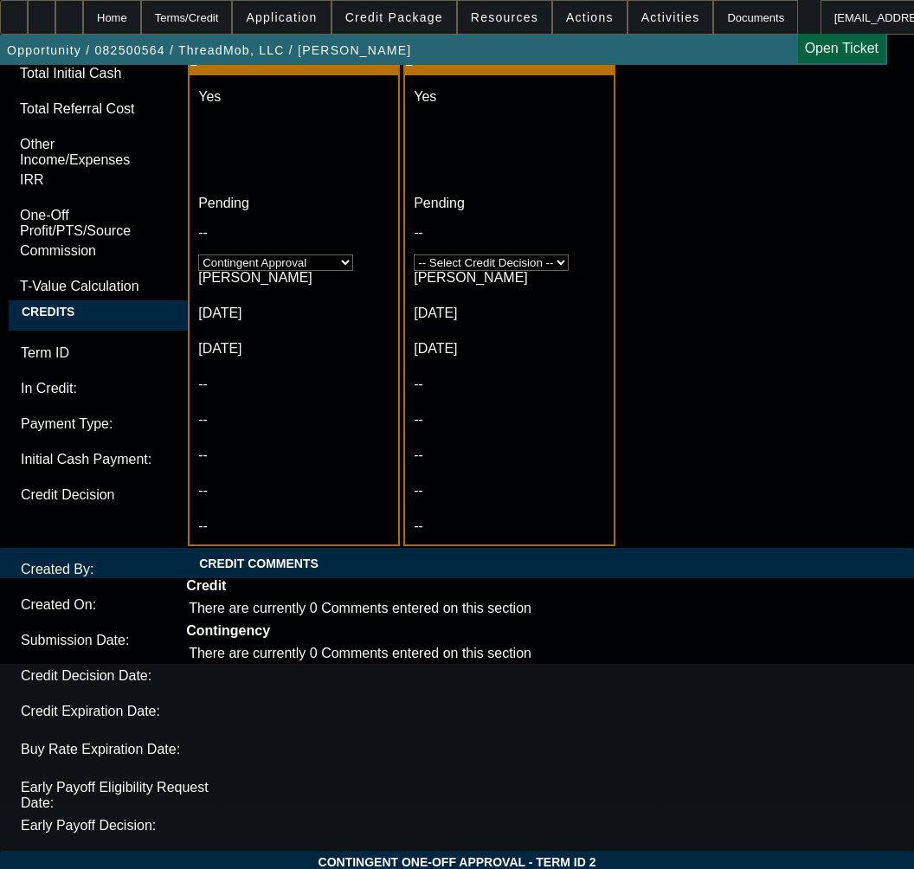
paste textarea "okay with 3 months of deferred payments with $250 contact payments"
type textarea "APPROVED BY CPEF - Approval Amount (10% Variance Allowed) $34,985.00; Advance P…"
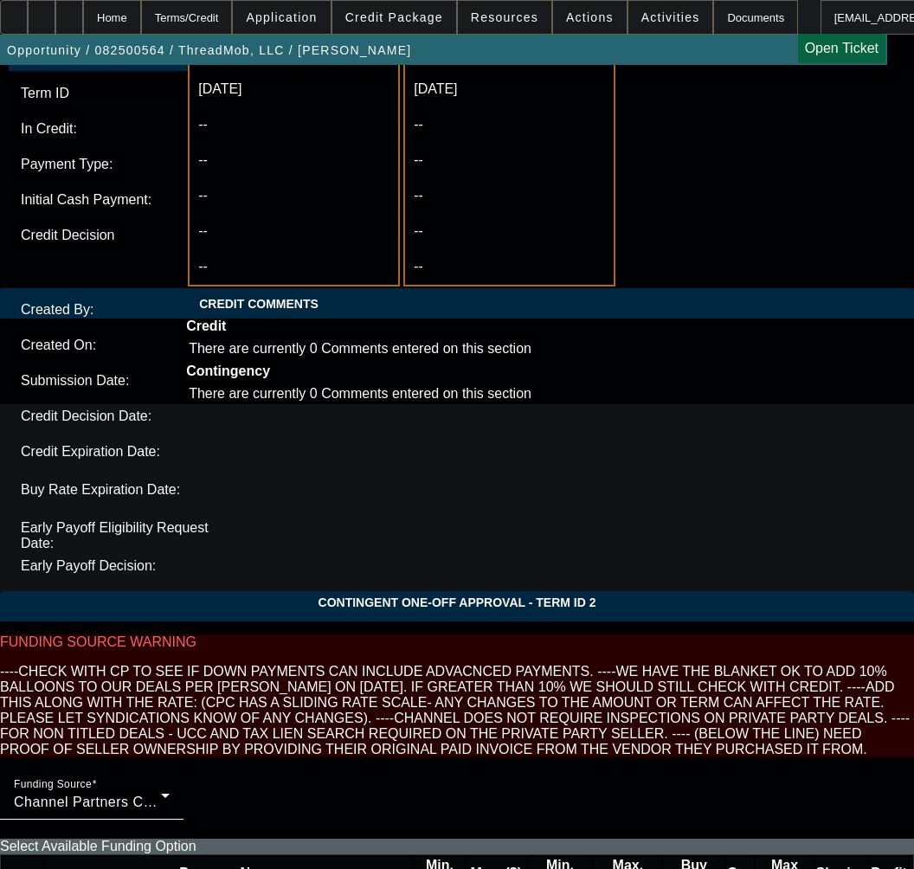
scroll to position [6578, 0]
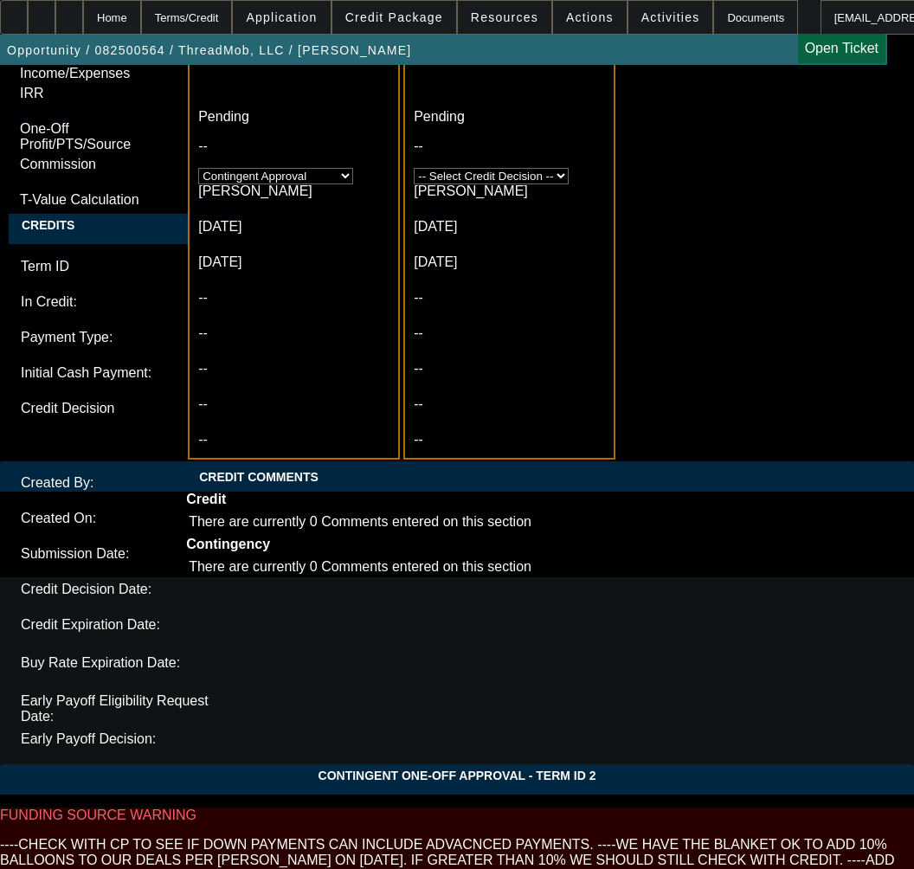
drag, startPoint x: 267, startPoint y: 336, endPoint x: 215, endPoint y: 324, distance: 54.2
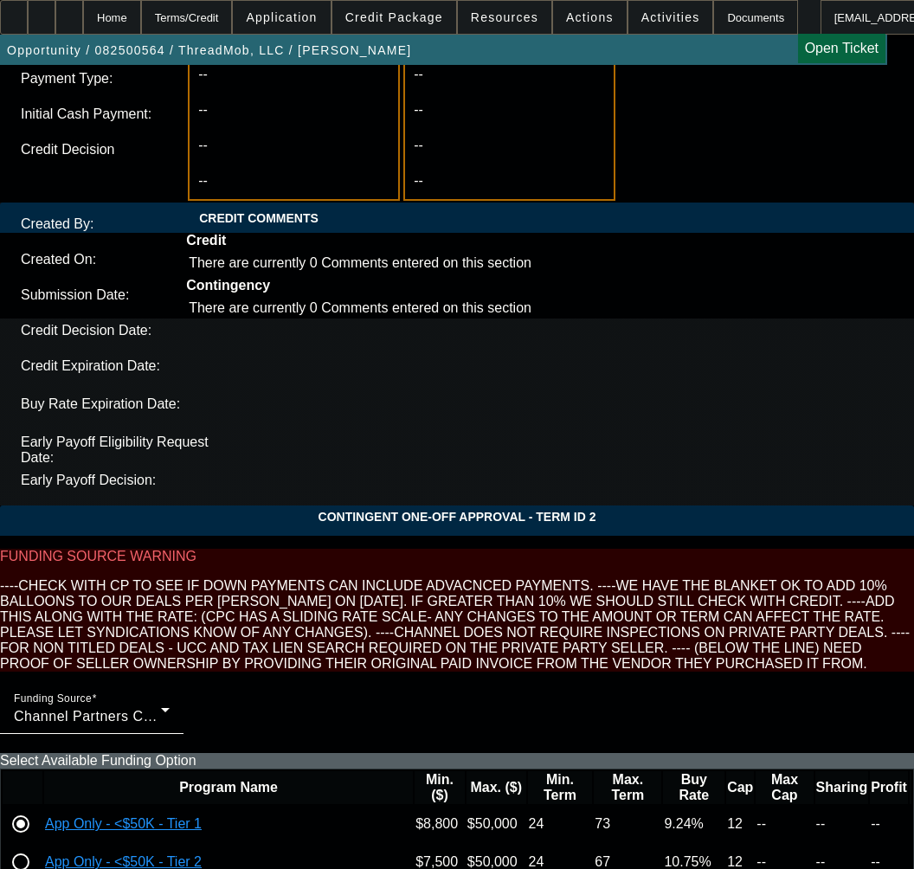
scroll to position [6838, 0]
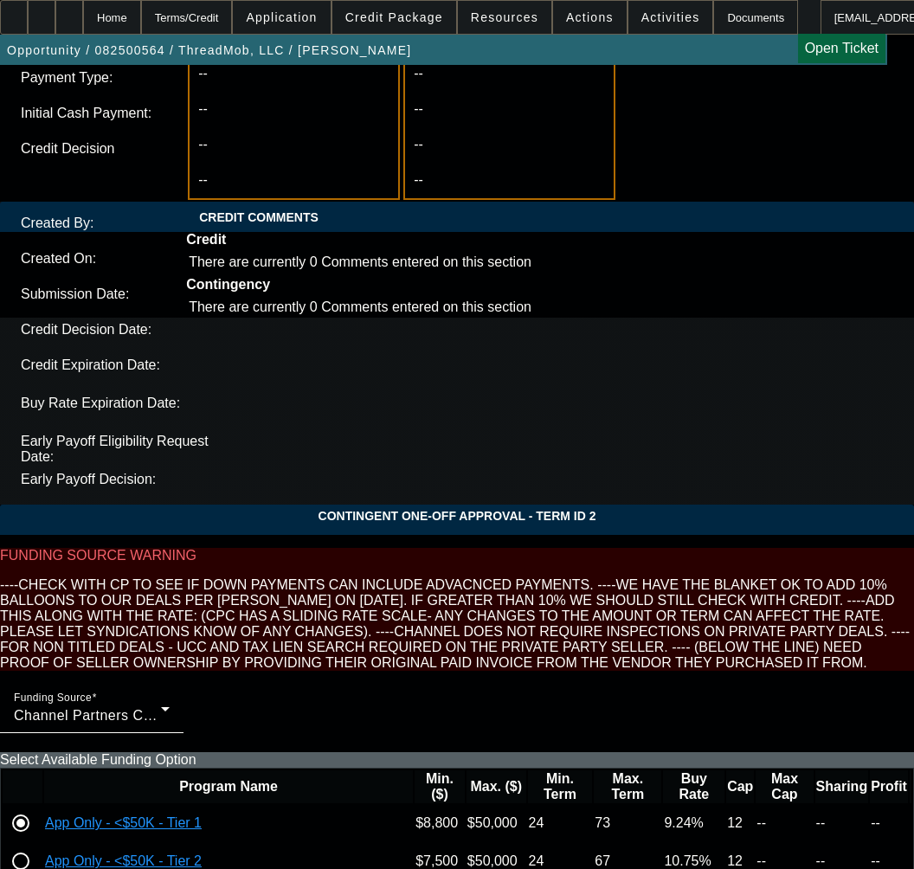
type textarea "CONTINGENT ON 2024 Schedule K-1;"
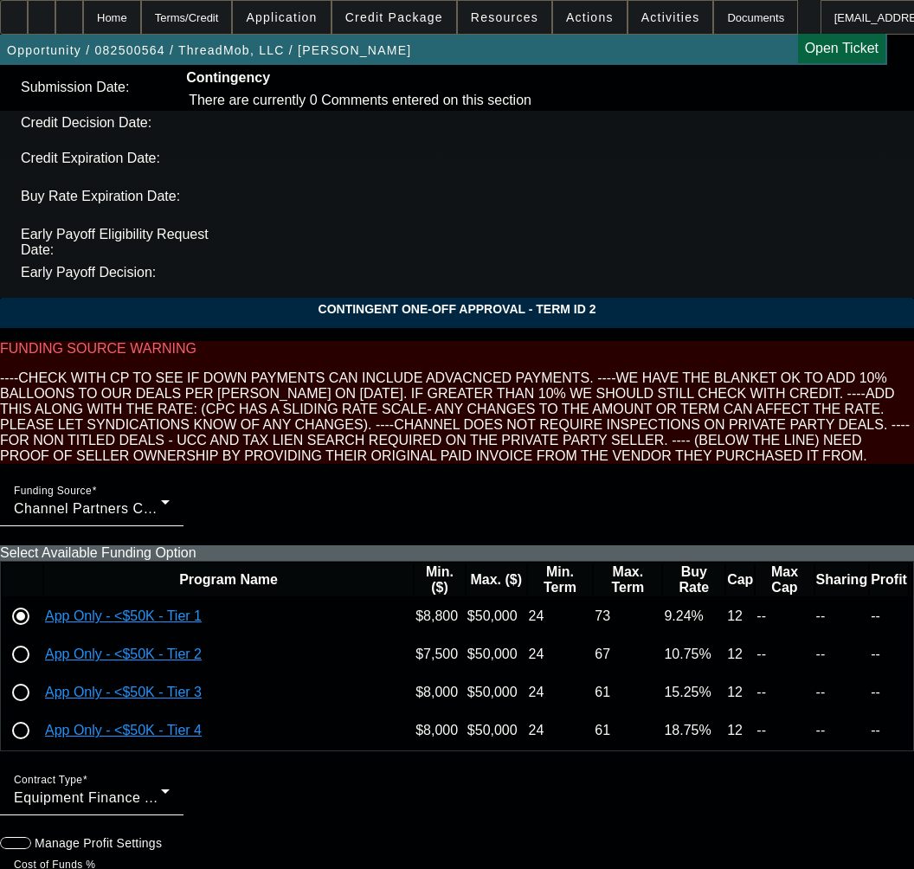
scroll to position [7058, 0]
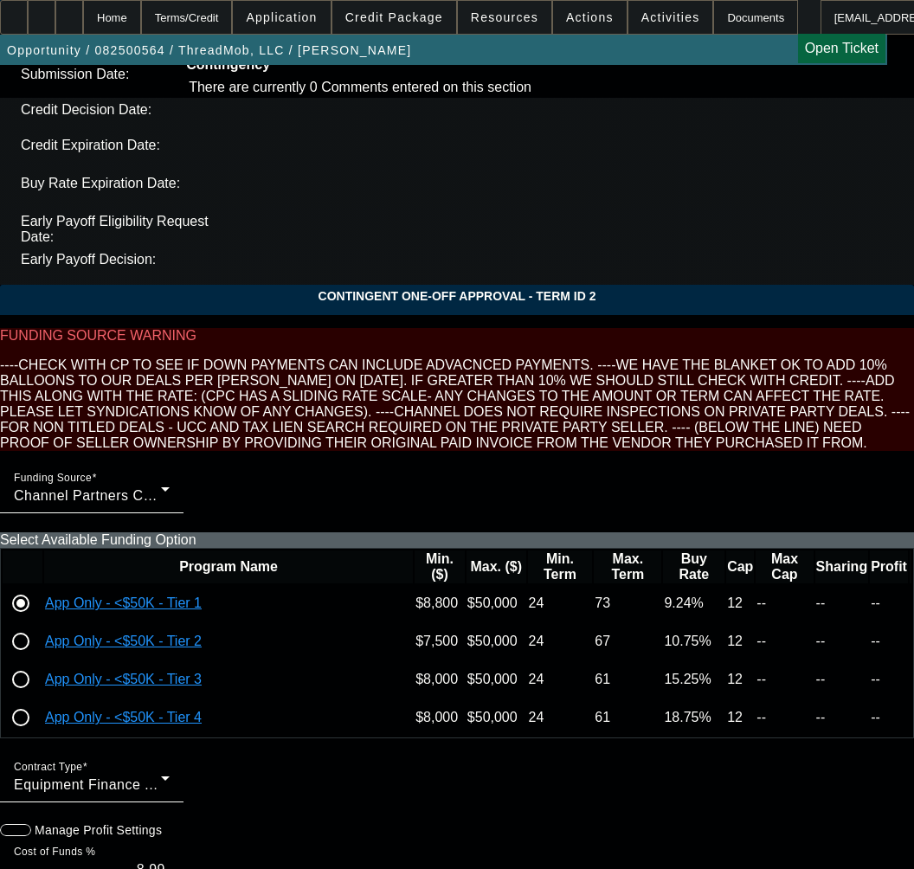
type input "03:54"
click at [203, 422] on span "21" at bounding box center [202, 421] width 31 height 31
type input "8/21/2025"
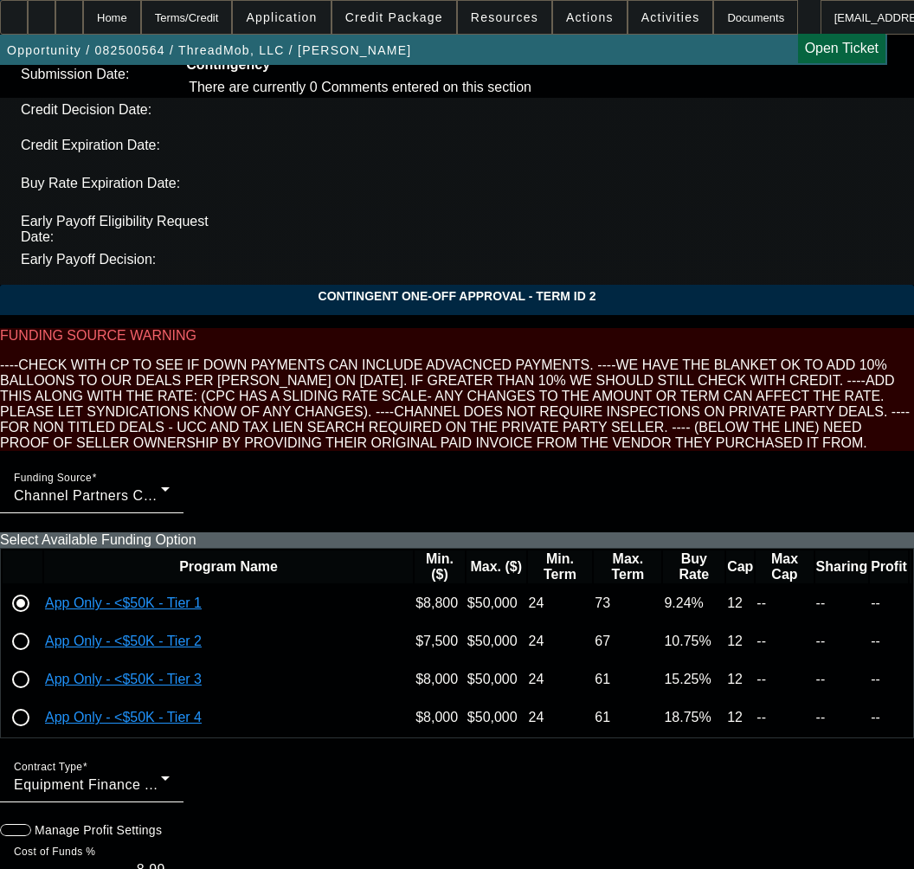
type input "09:42"
radio input "true"
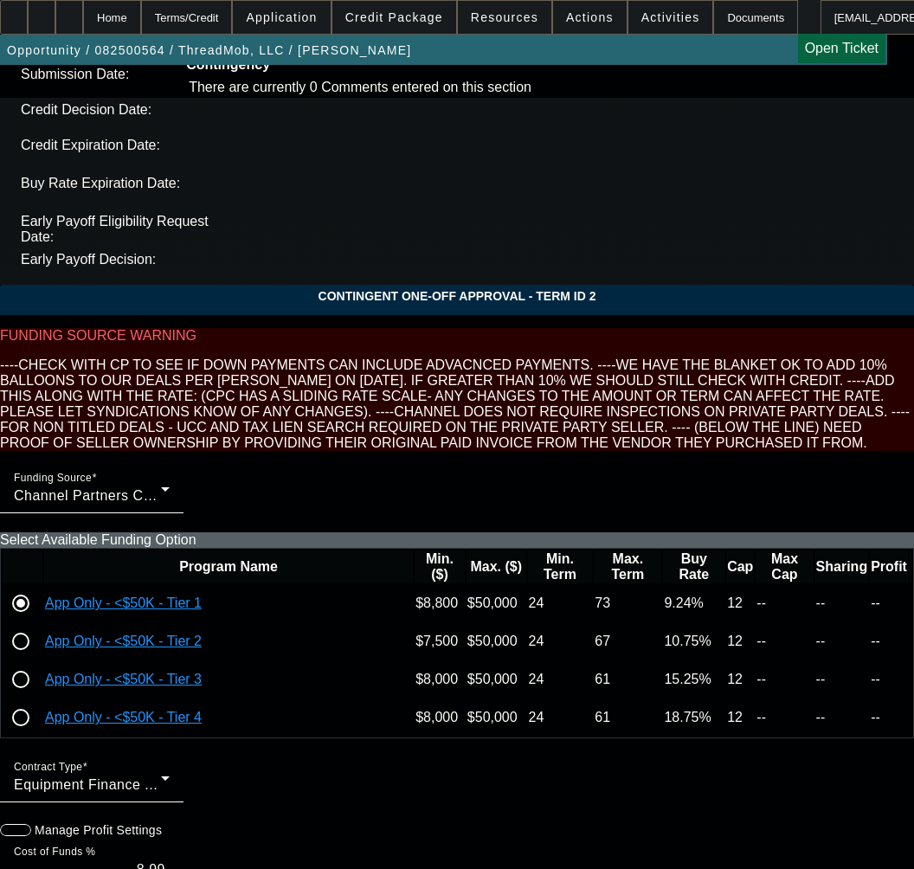
type input "12"
type input "$25,000.00"
type input "$2,500.00"
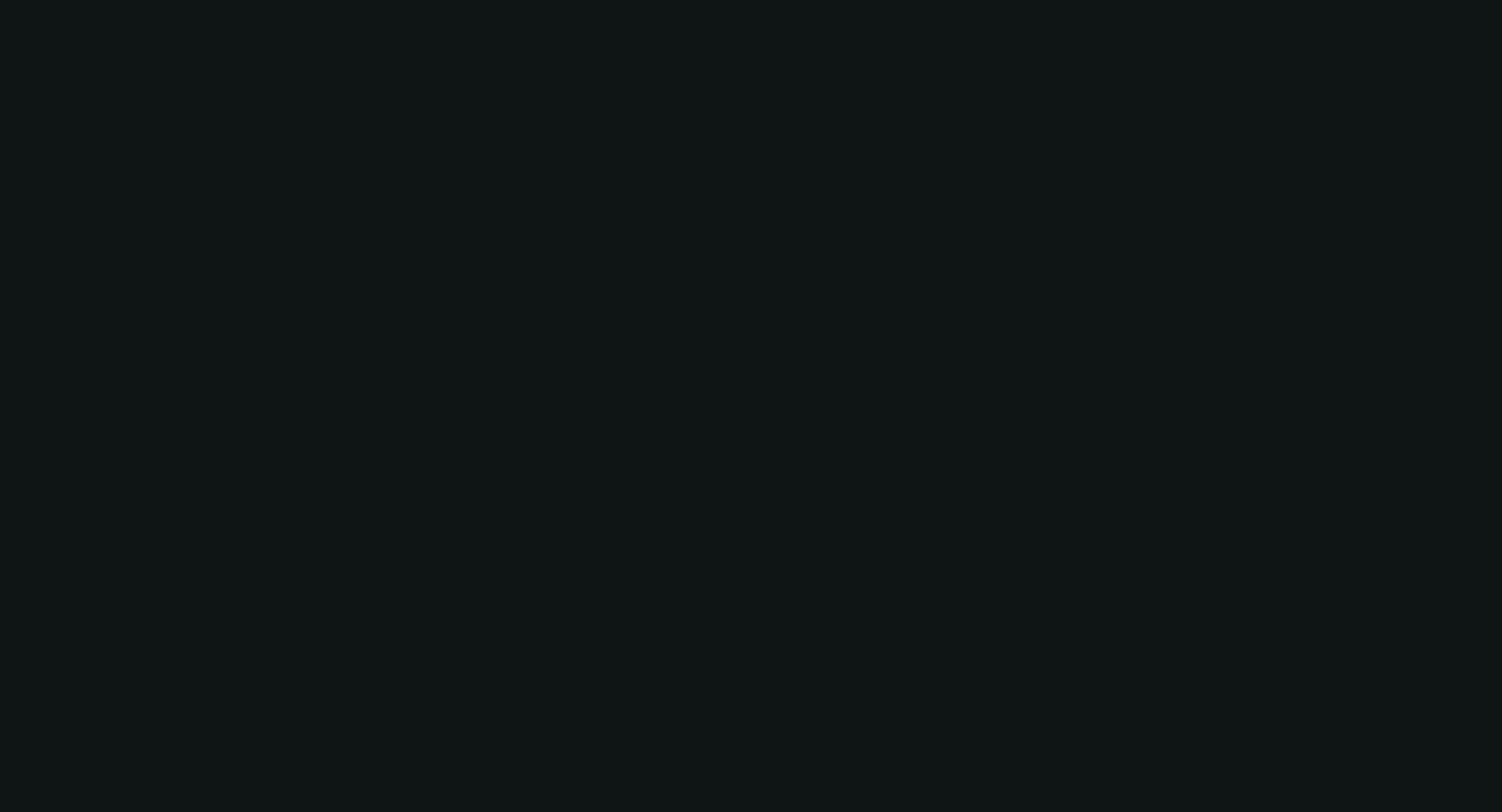
scroll to position [0, 0]
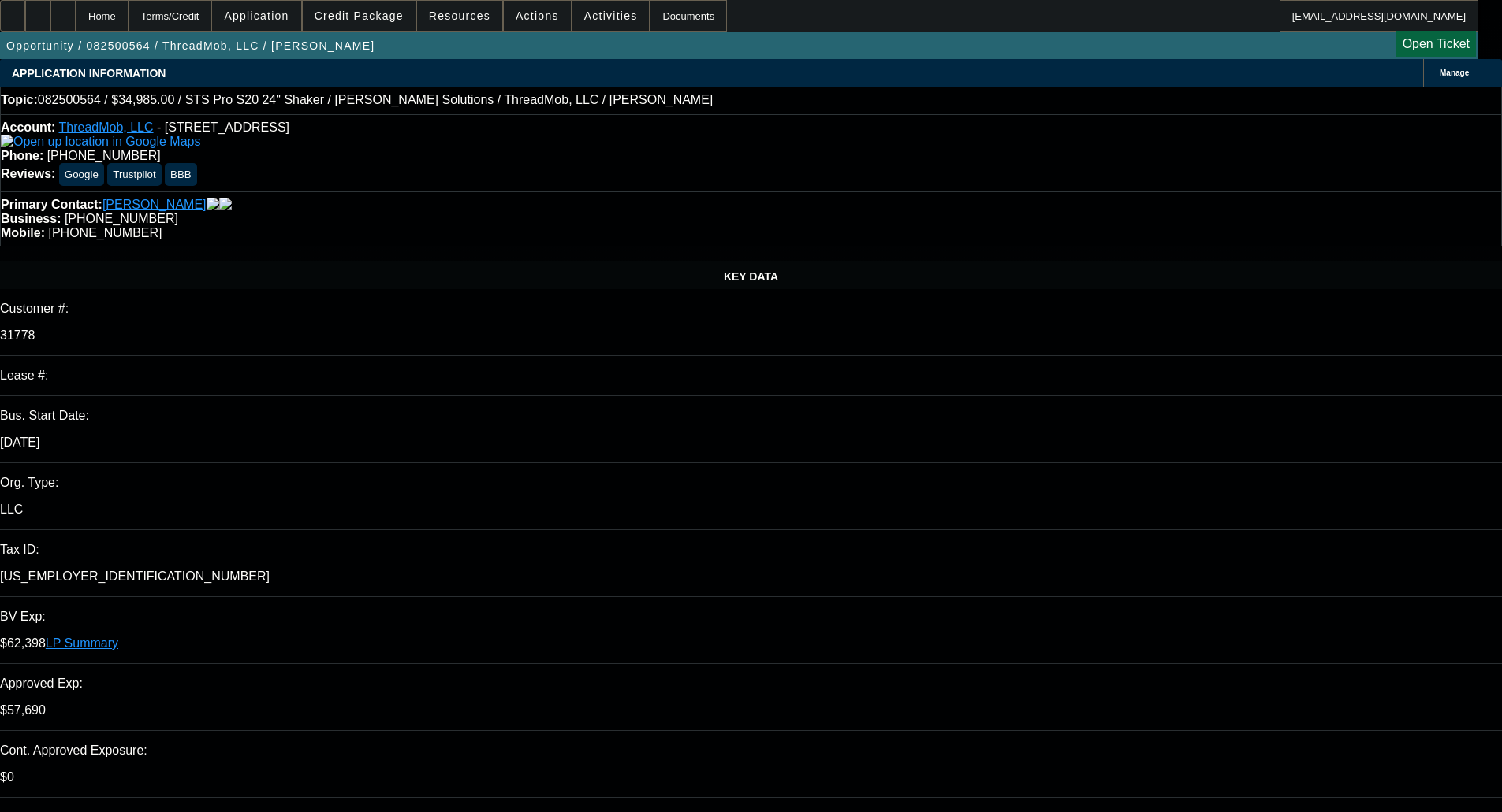
select select "0"
select select "6"
select select "0"
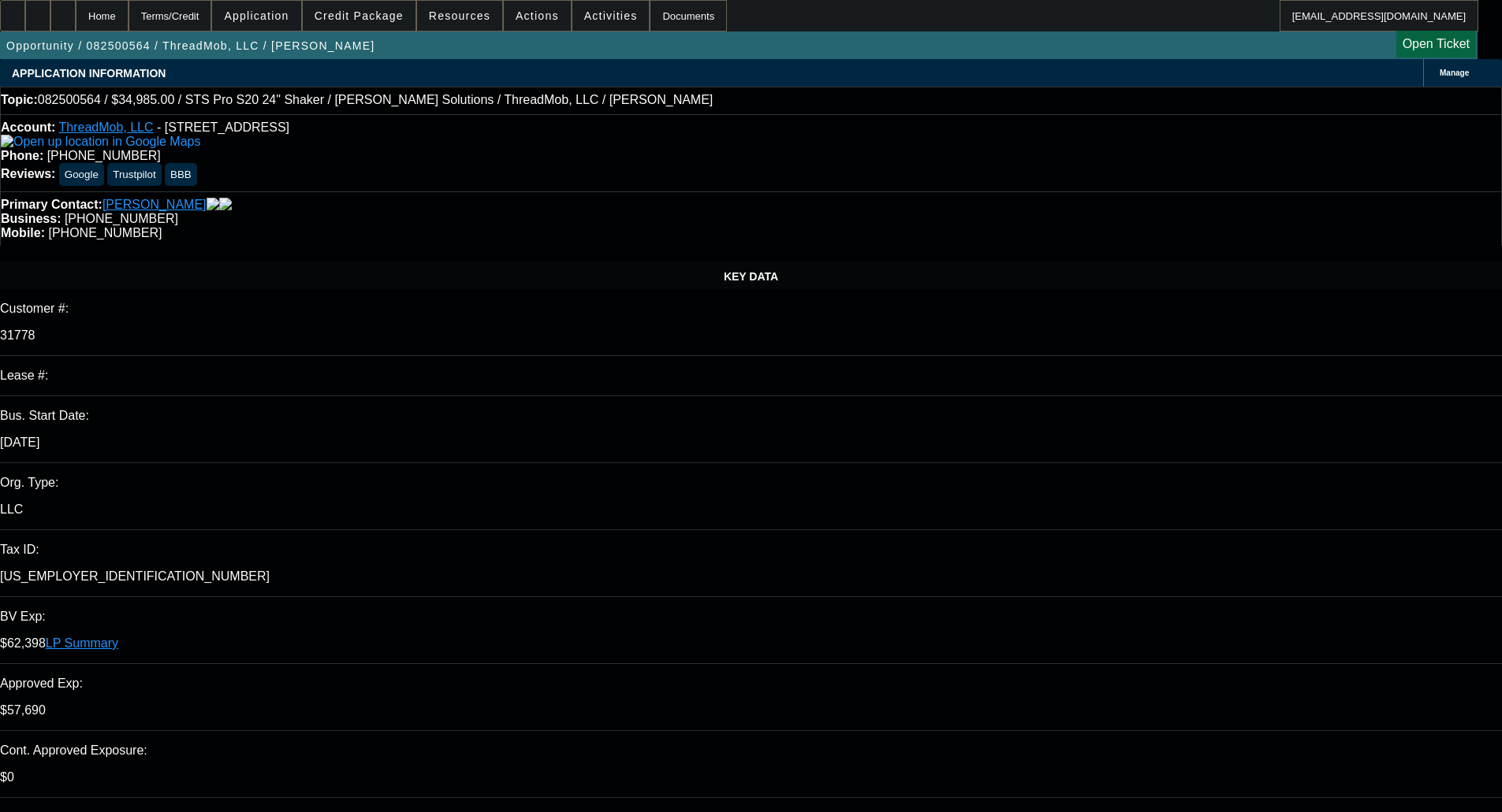
select select "0"
select select "6"
select select "0"
select select "2"
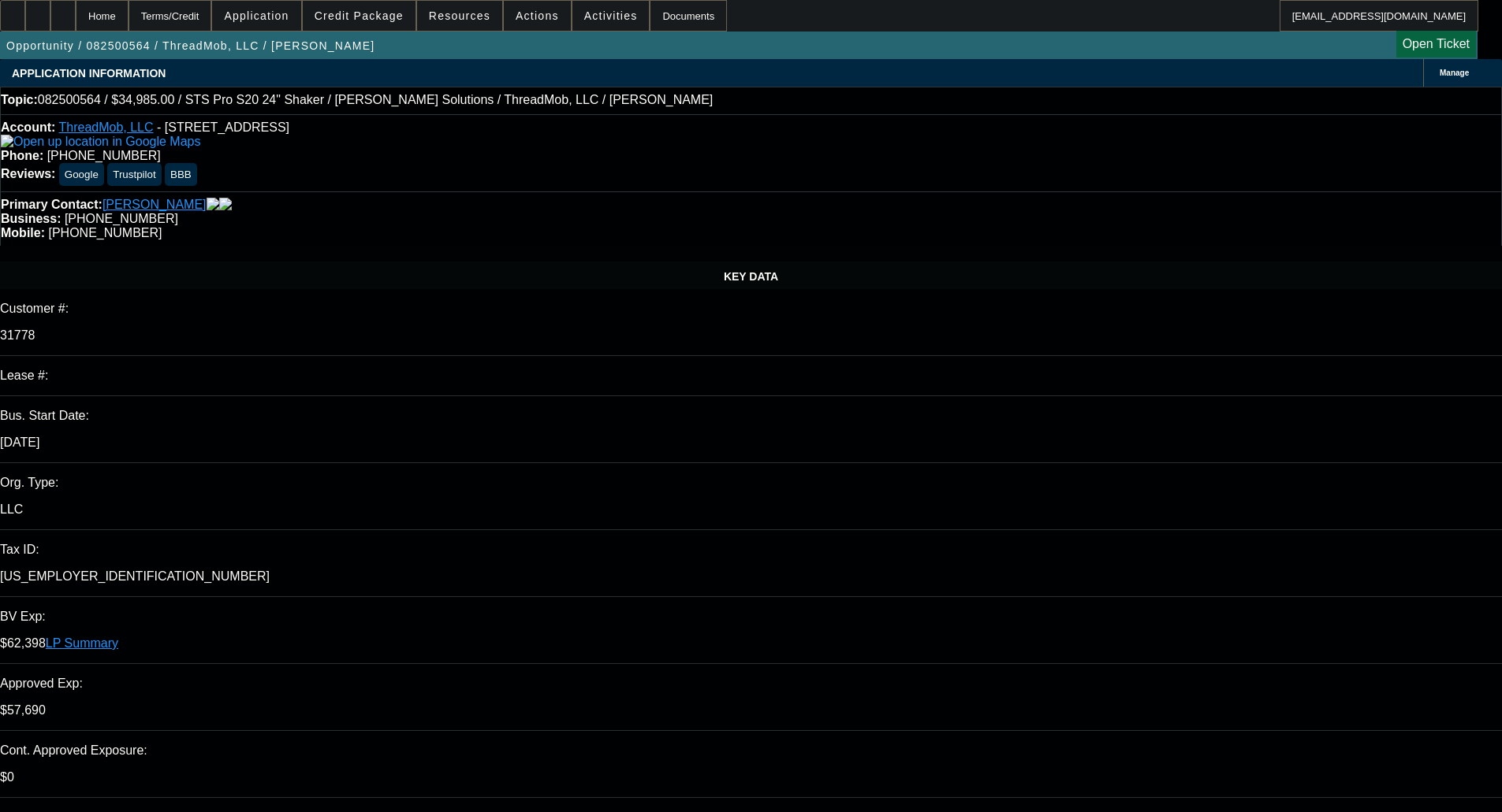
select select "2"
select select "0"
select select "6"
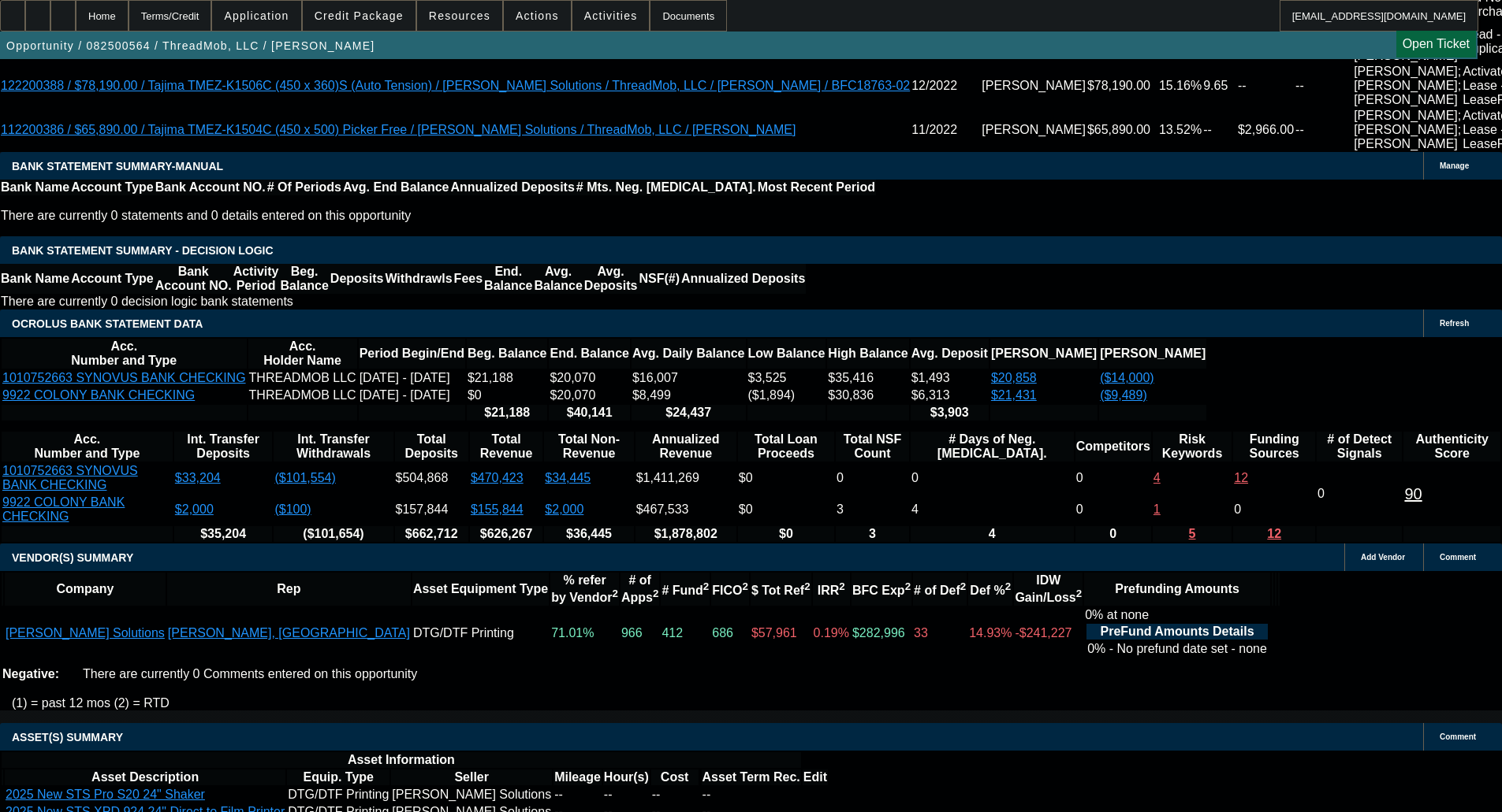
scroll to position [3483, 0]
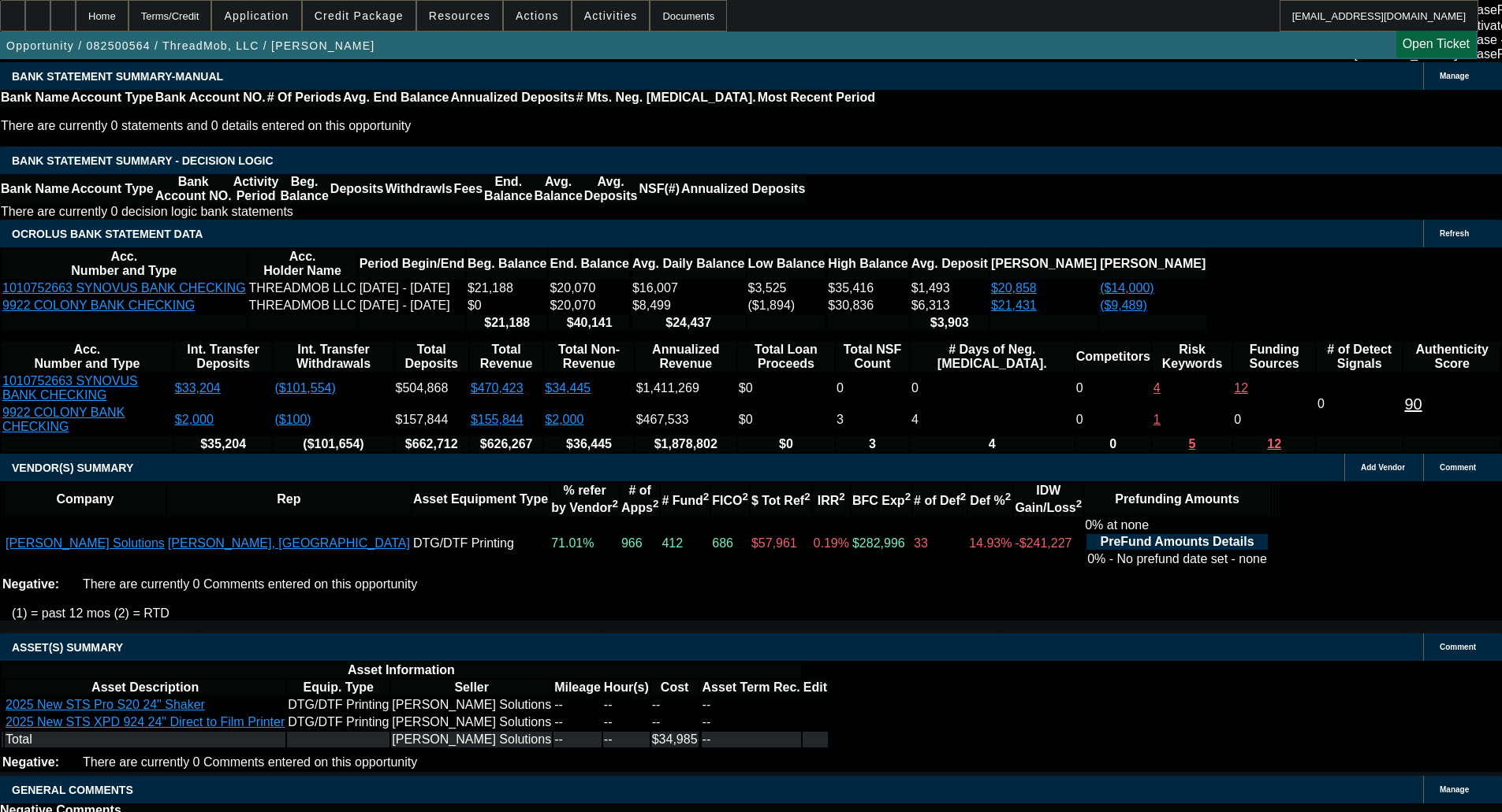
click at [361, 15] on span "Credit Package" at bounding box center [359, 15] width 89 height 13
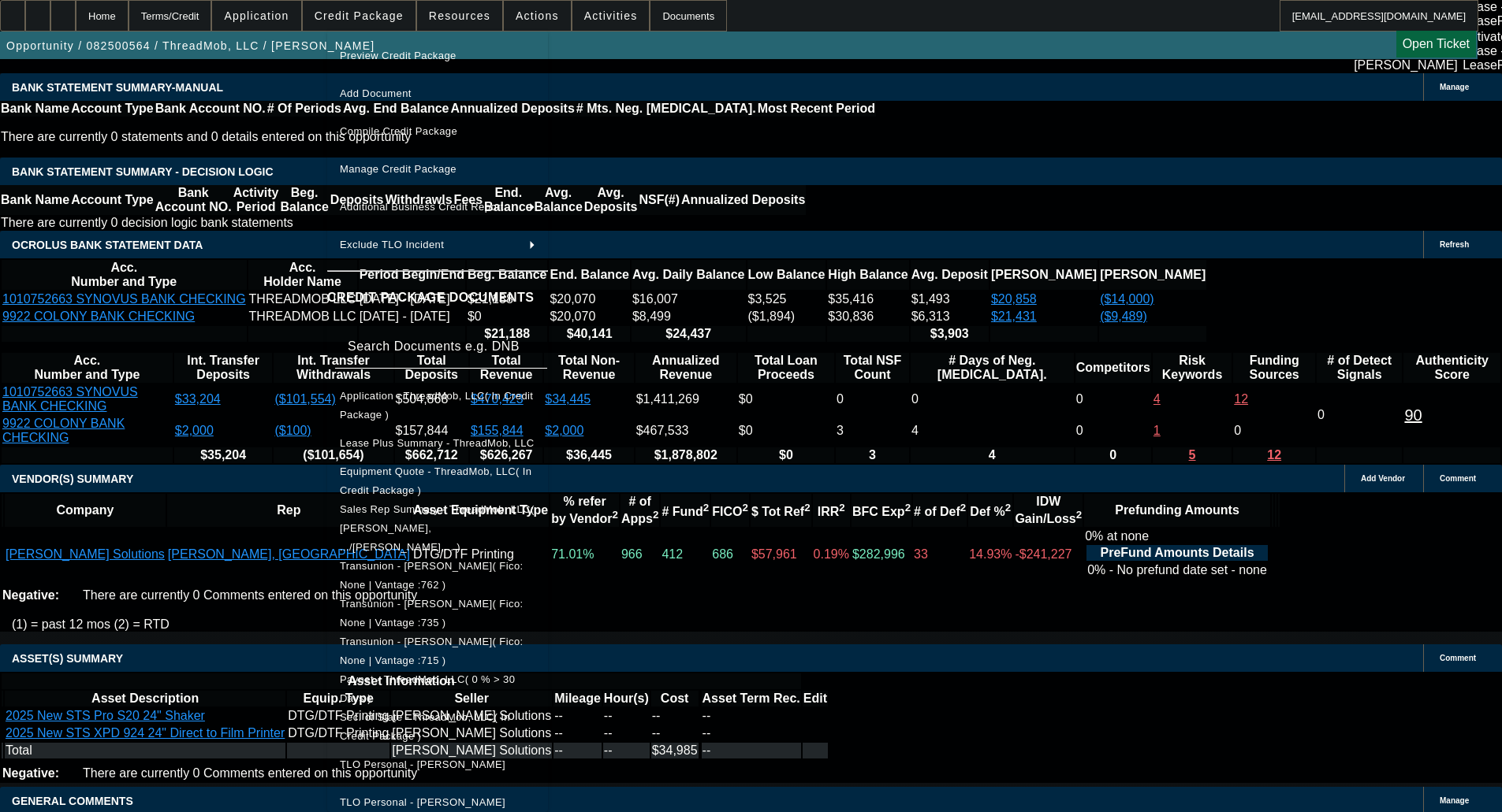
scroll to position [435, 0]
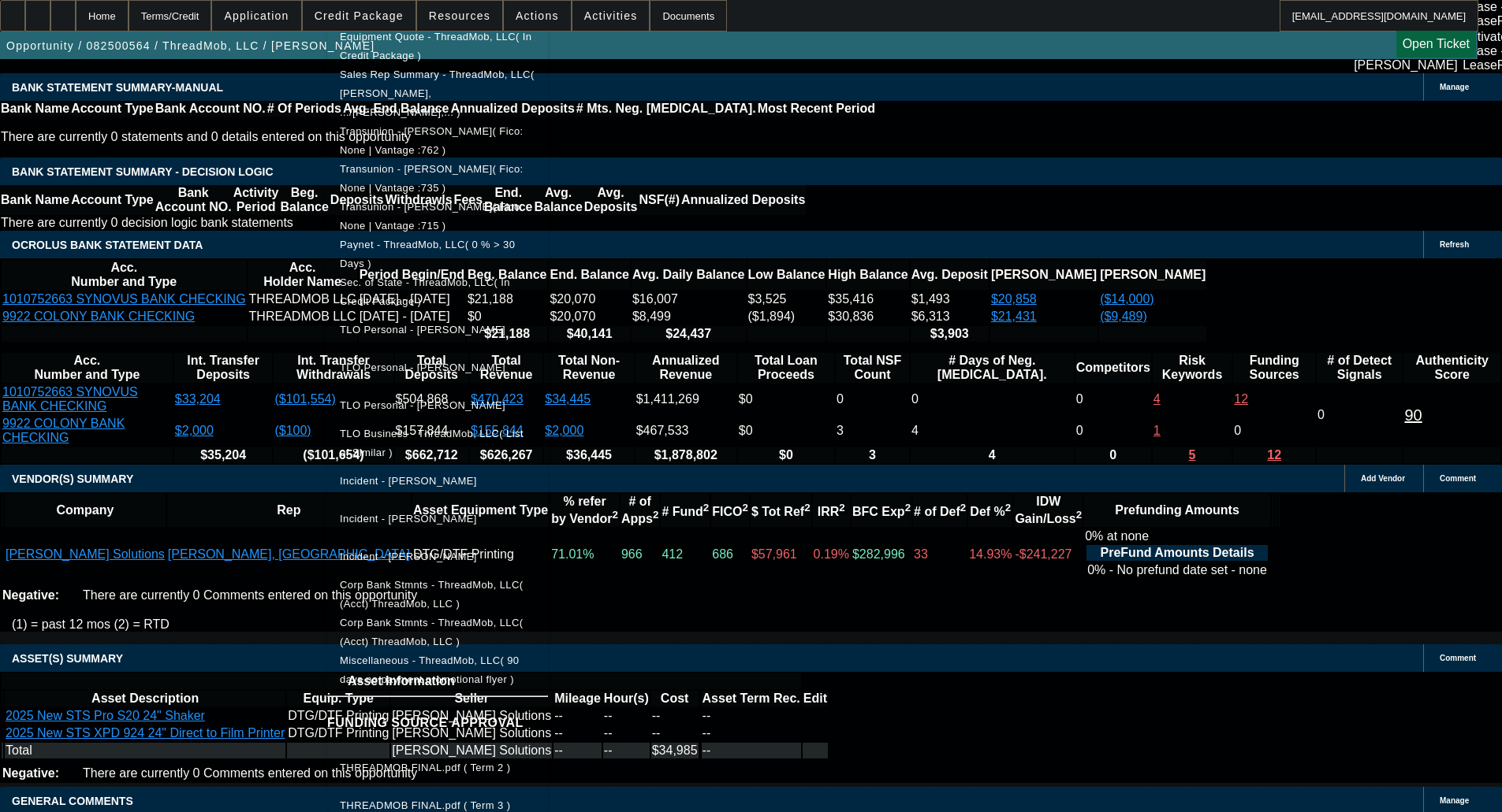
click at [474, 797] on span "THREADMOB FINAL.pdf ( Term 3 )" at bounding box center [437, 806] width 196 height 19
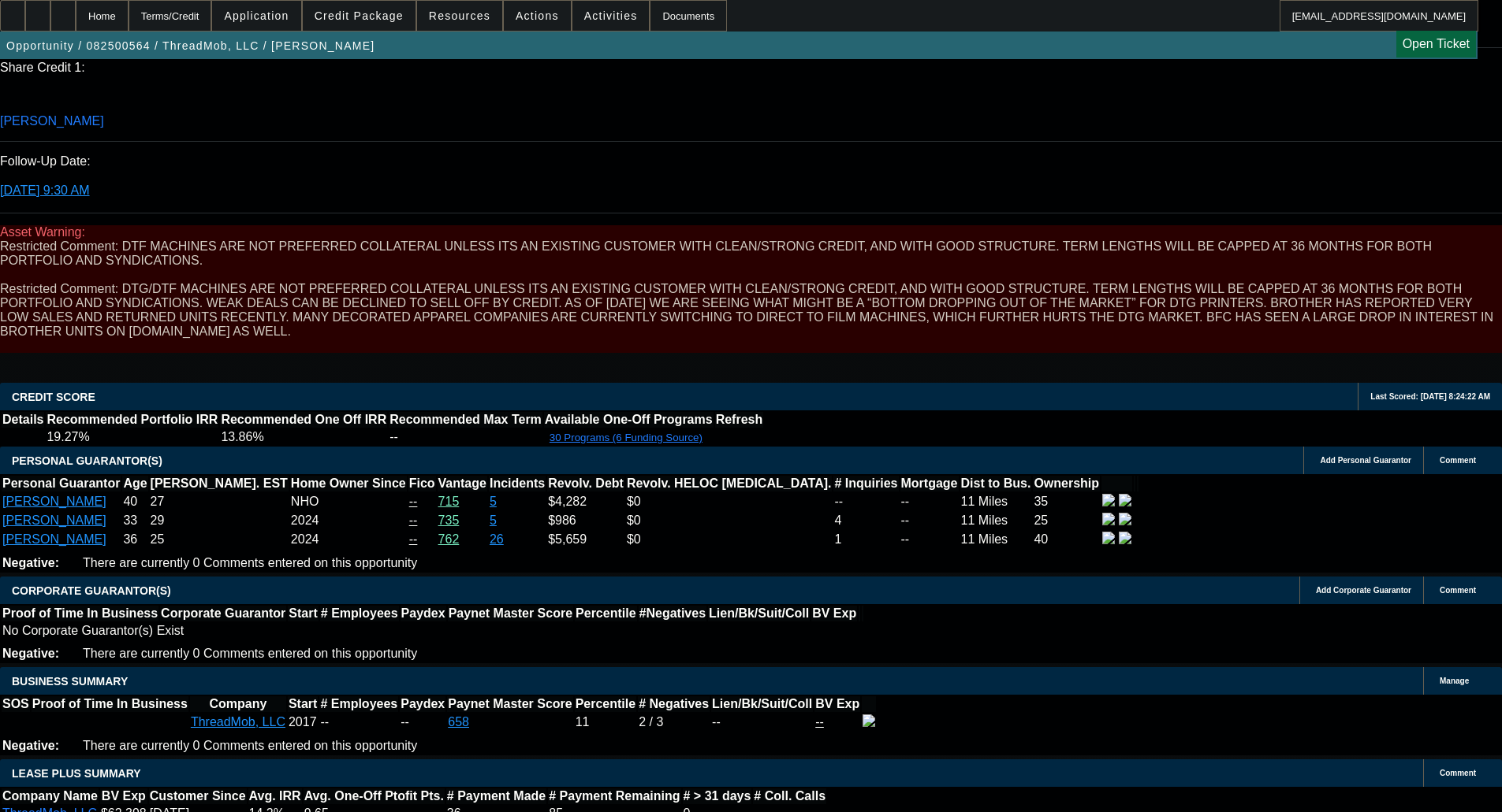
scroll to position [2054, 0]
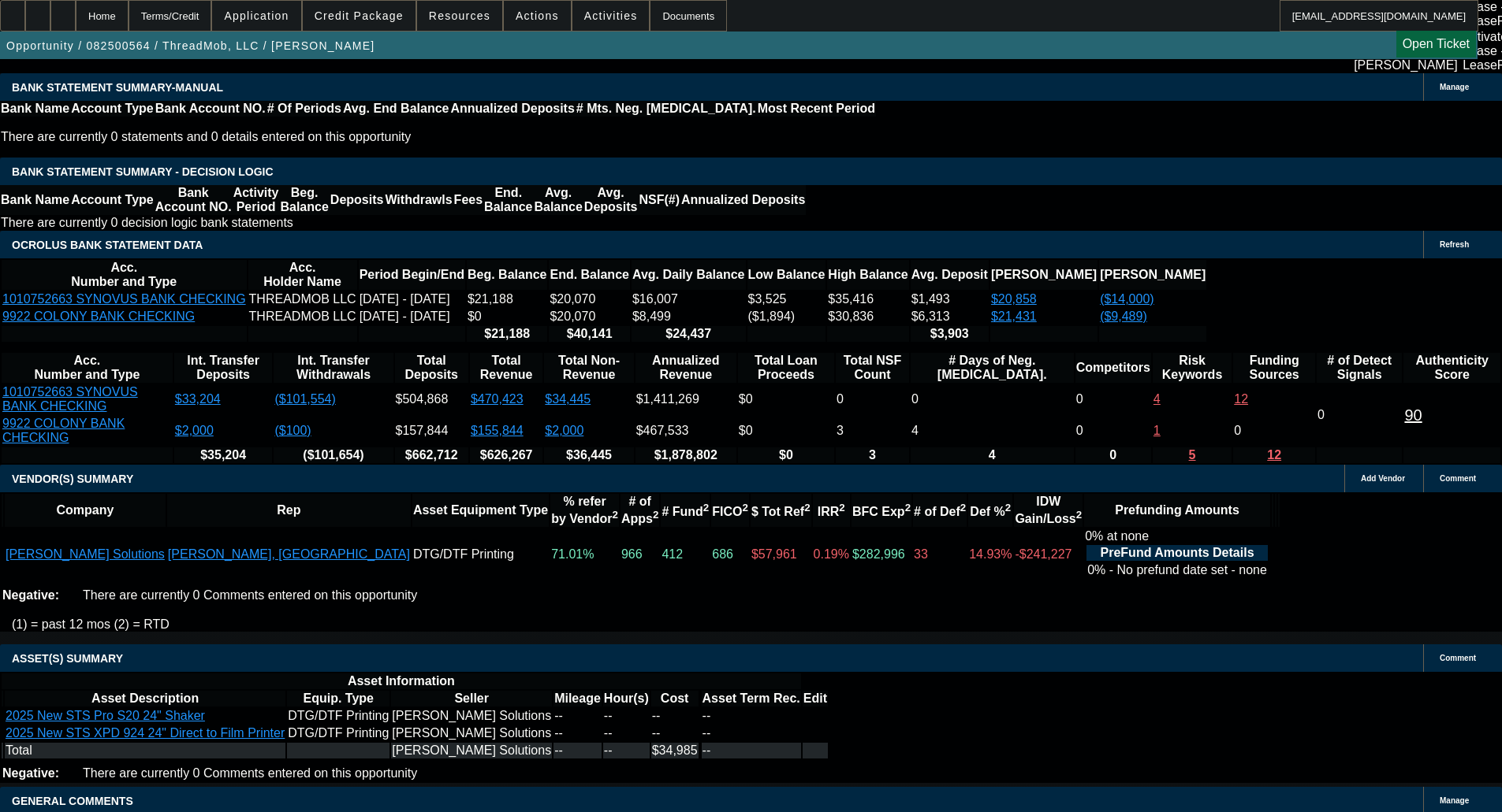
select select "6"
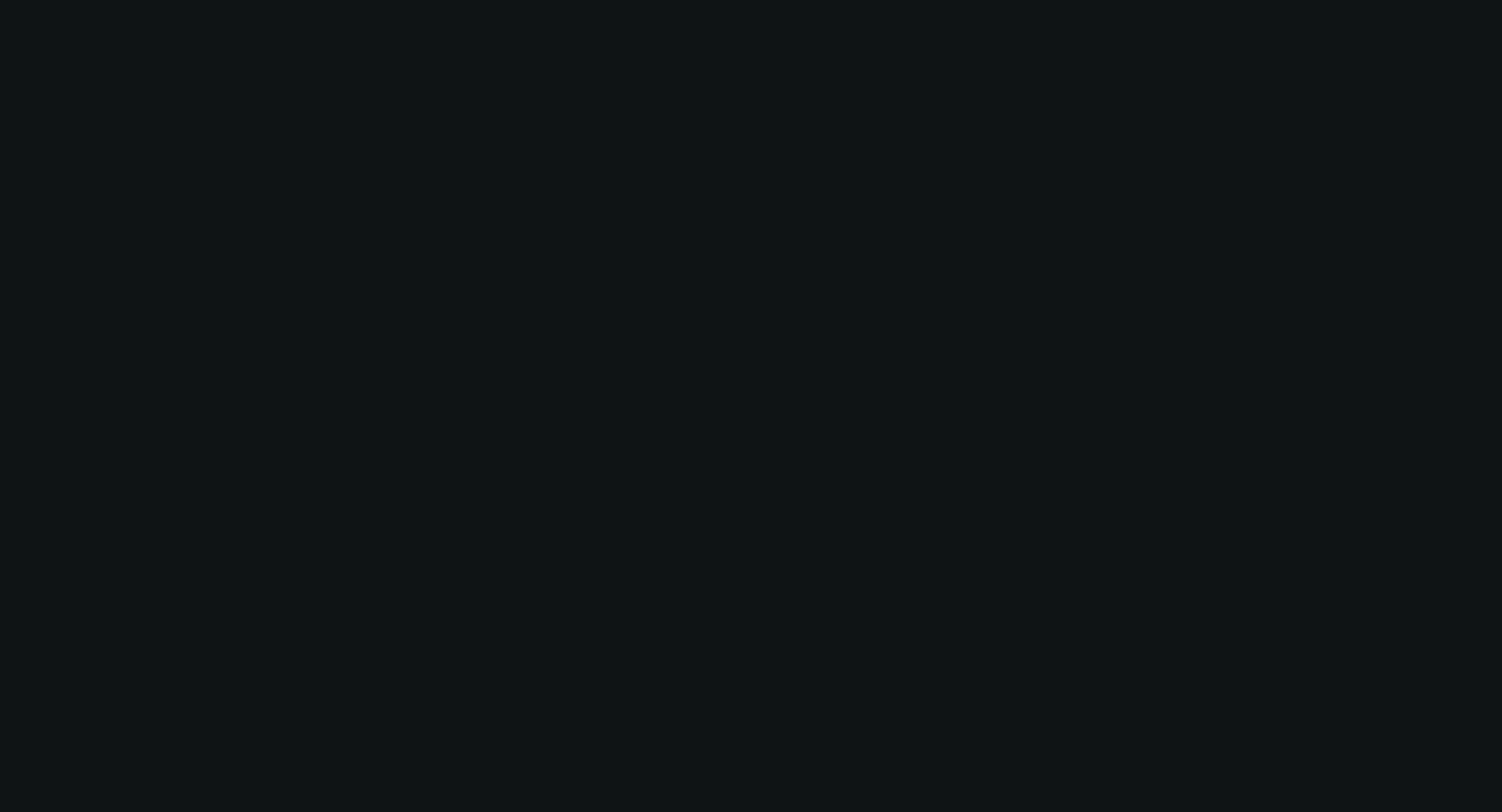
scroll to position [0, 0]
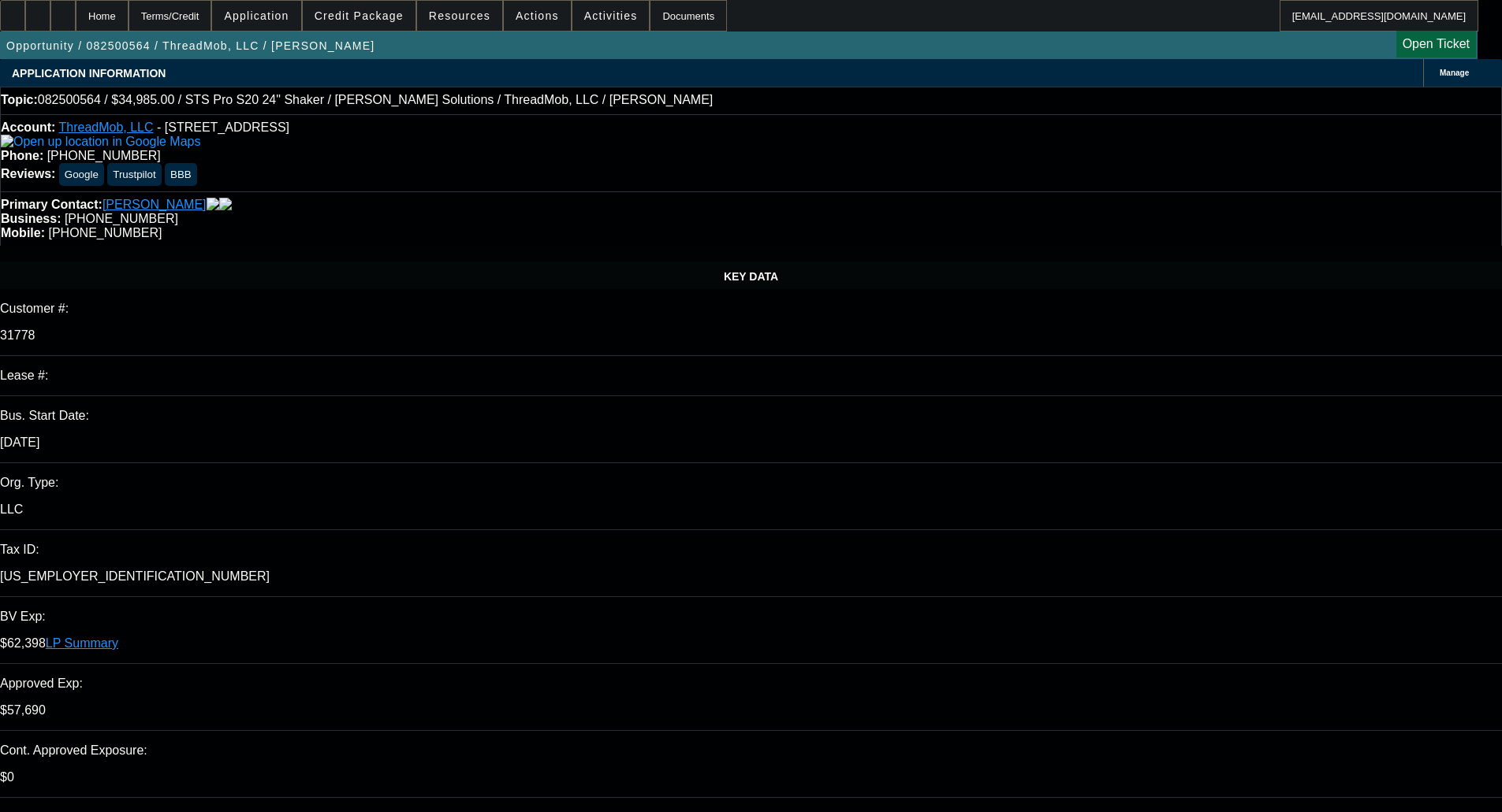
type textarea "e"
type textarea "Extra term set, you can modify the approved term set."
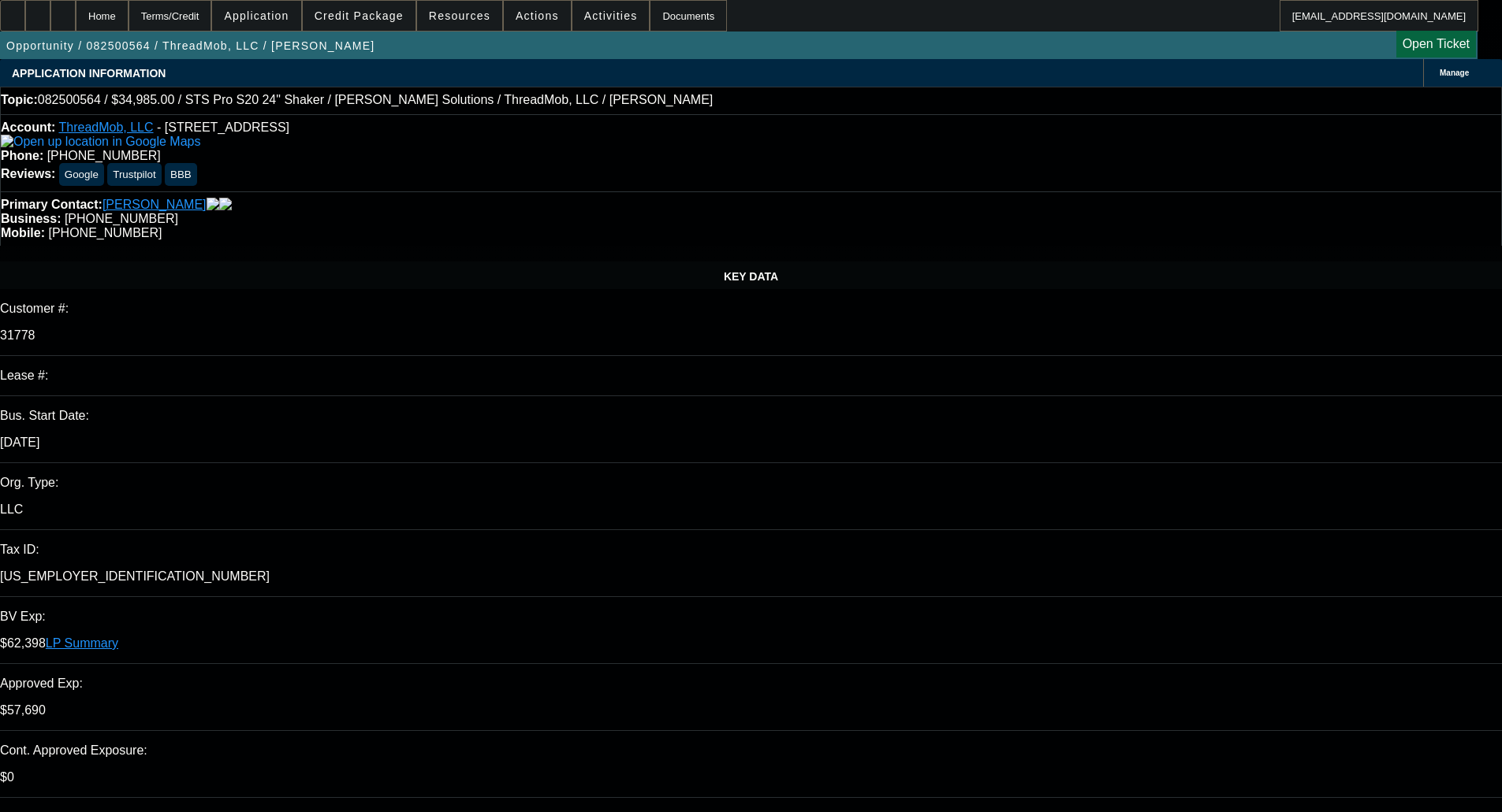
checkbox input "true"
select select "0"
select select "2"
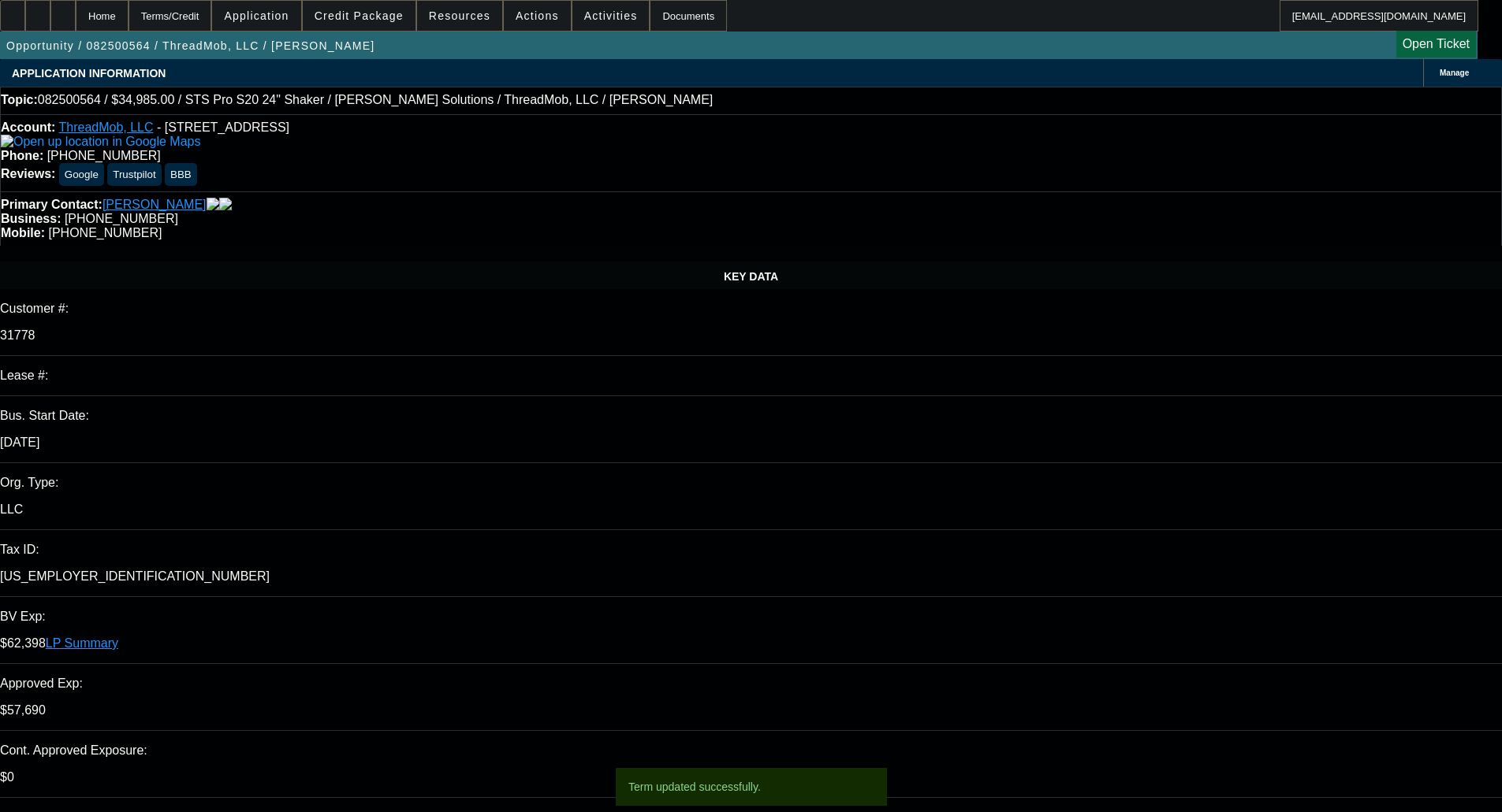
select select "0"
select select "6"
select select "0"
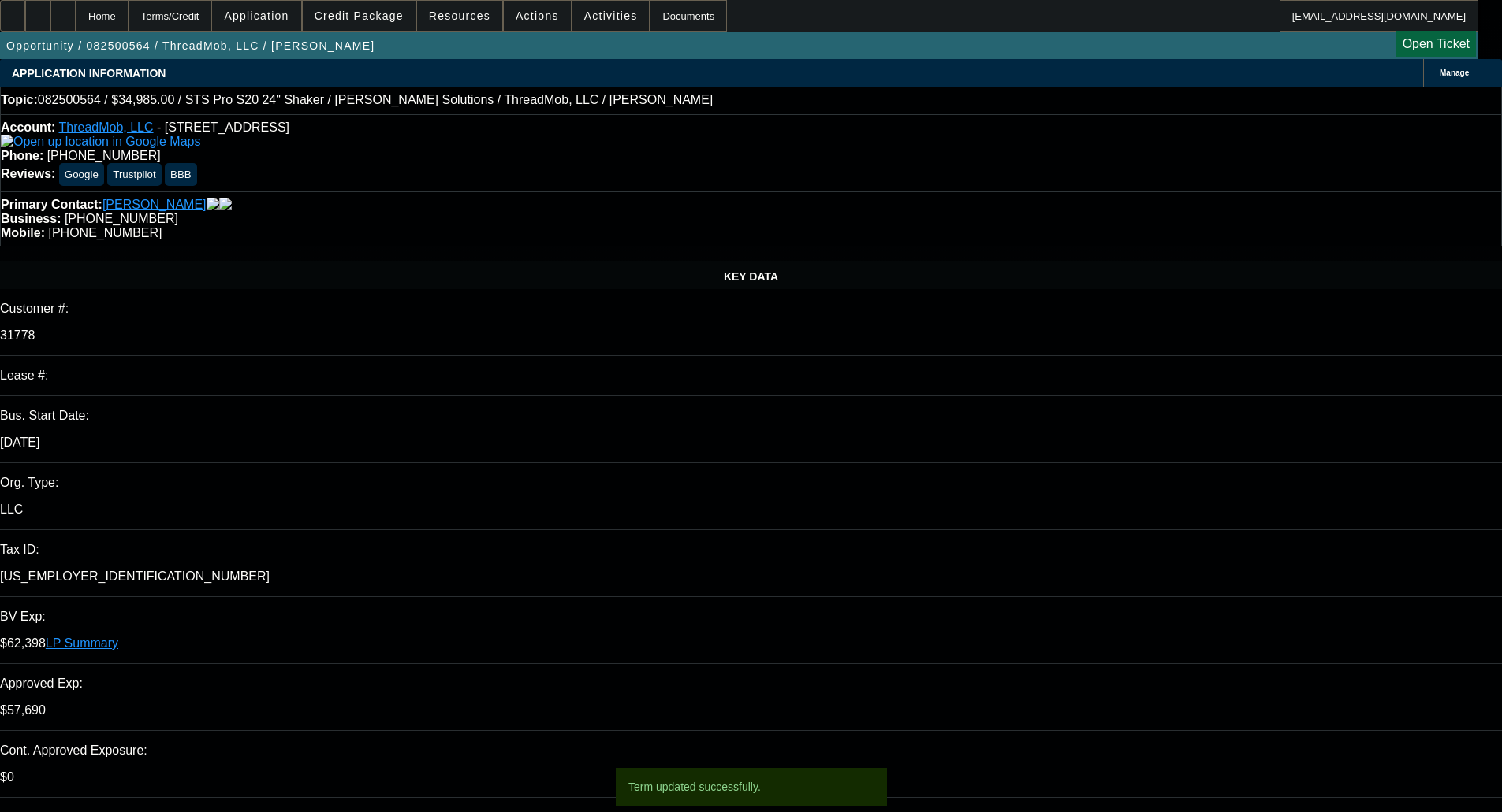
select select "6"
select select "0"
select select "6"
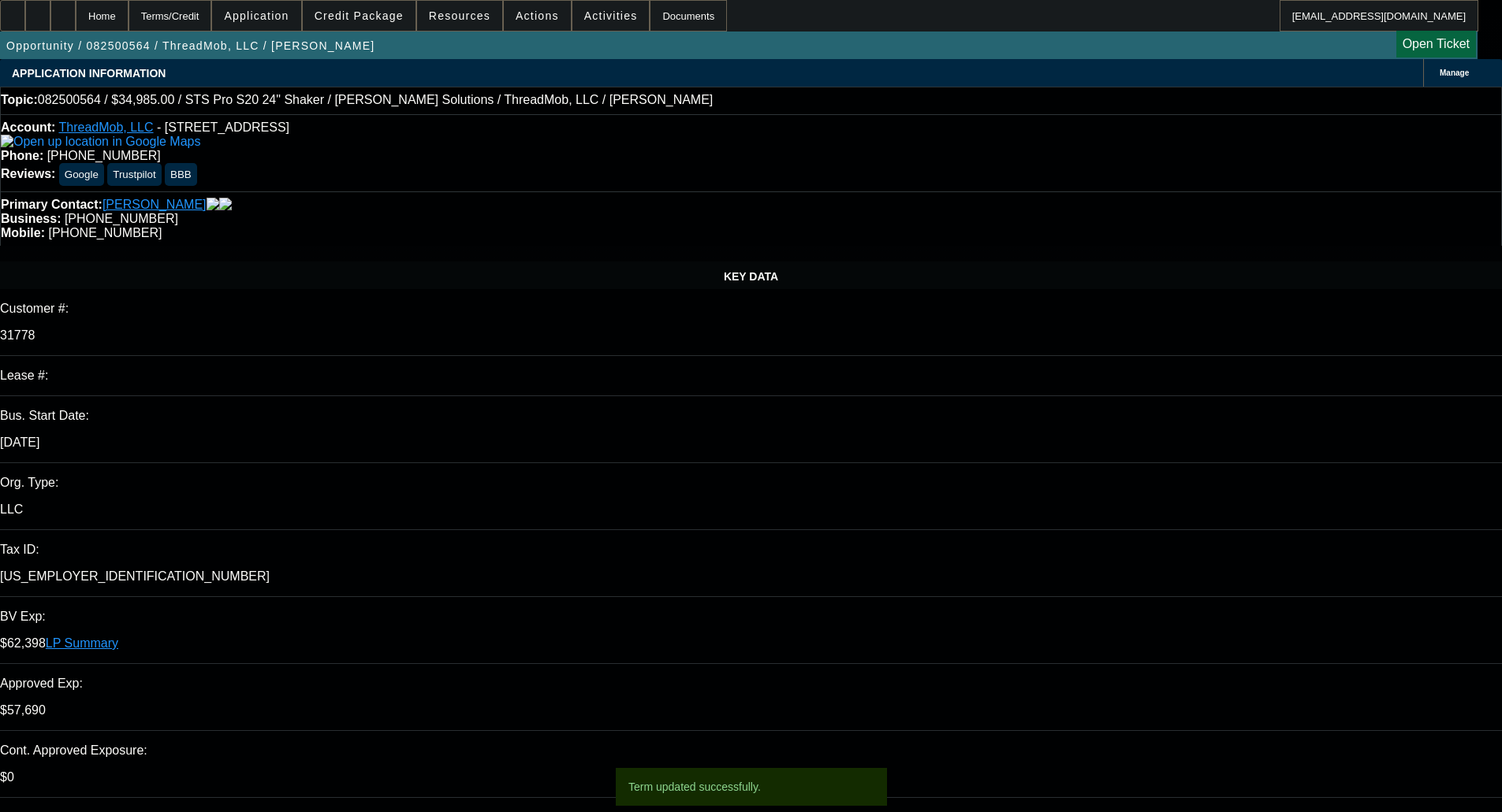
select select "0"
select select "2"
select select "0"
select select "6"
